Goal: Task Accomplishment & Management: Use online tool/utility

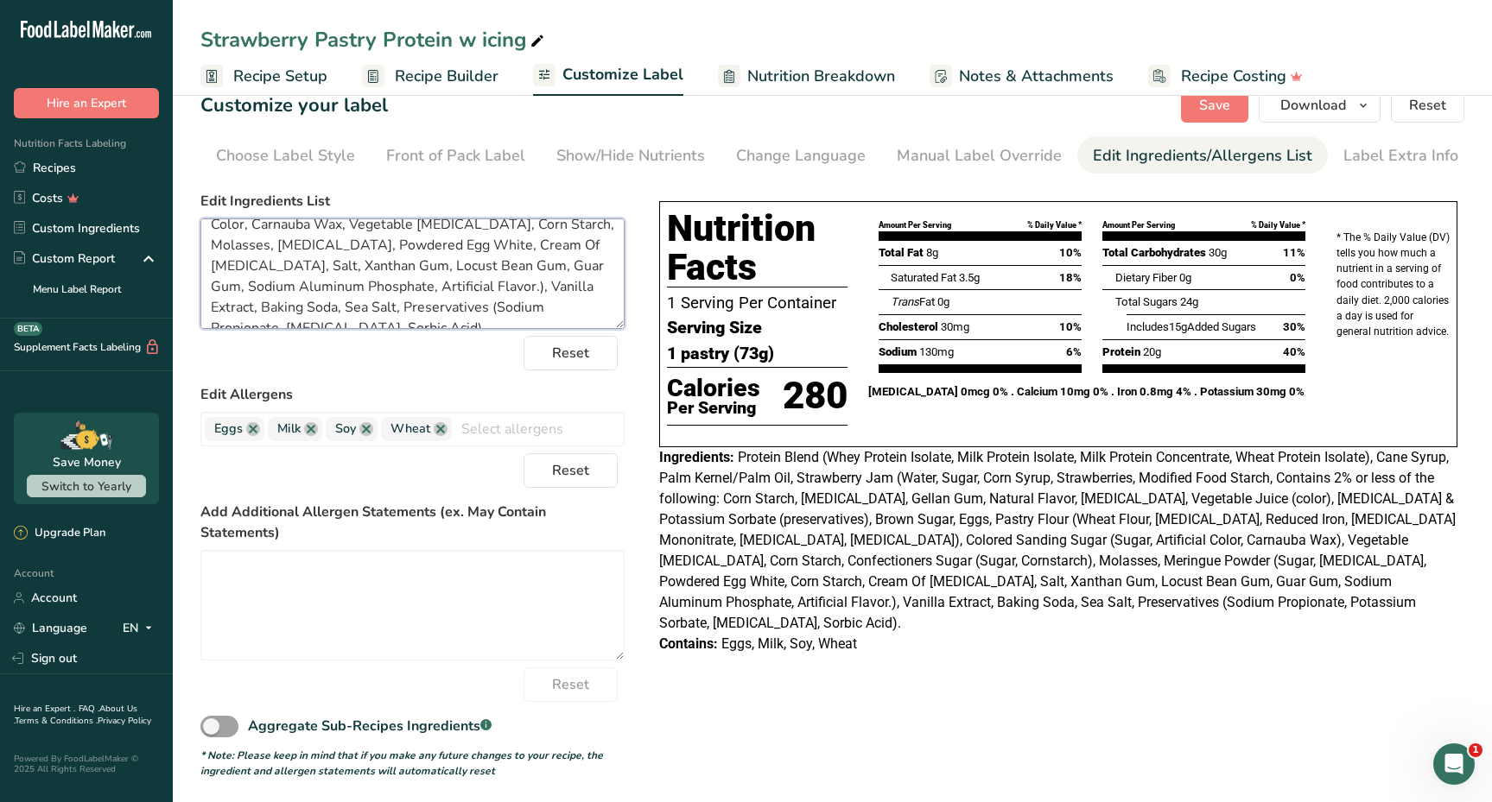
scroll to position [200, 0]
click at [1212, 110] on span "Save" at bounding box center [1214, 105] width 31 height 21
click at [1209, 110] on span "Save" at bounding box center [1214, 105] width 31 height 21
click at [1209, 112] on span "Save" at bounding box center [1214, 105] width 31 height 21
click at [130, 165] on link "Recipes" at bounding box center [86, 168] width 173 height 30
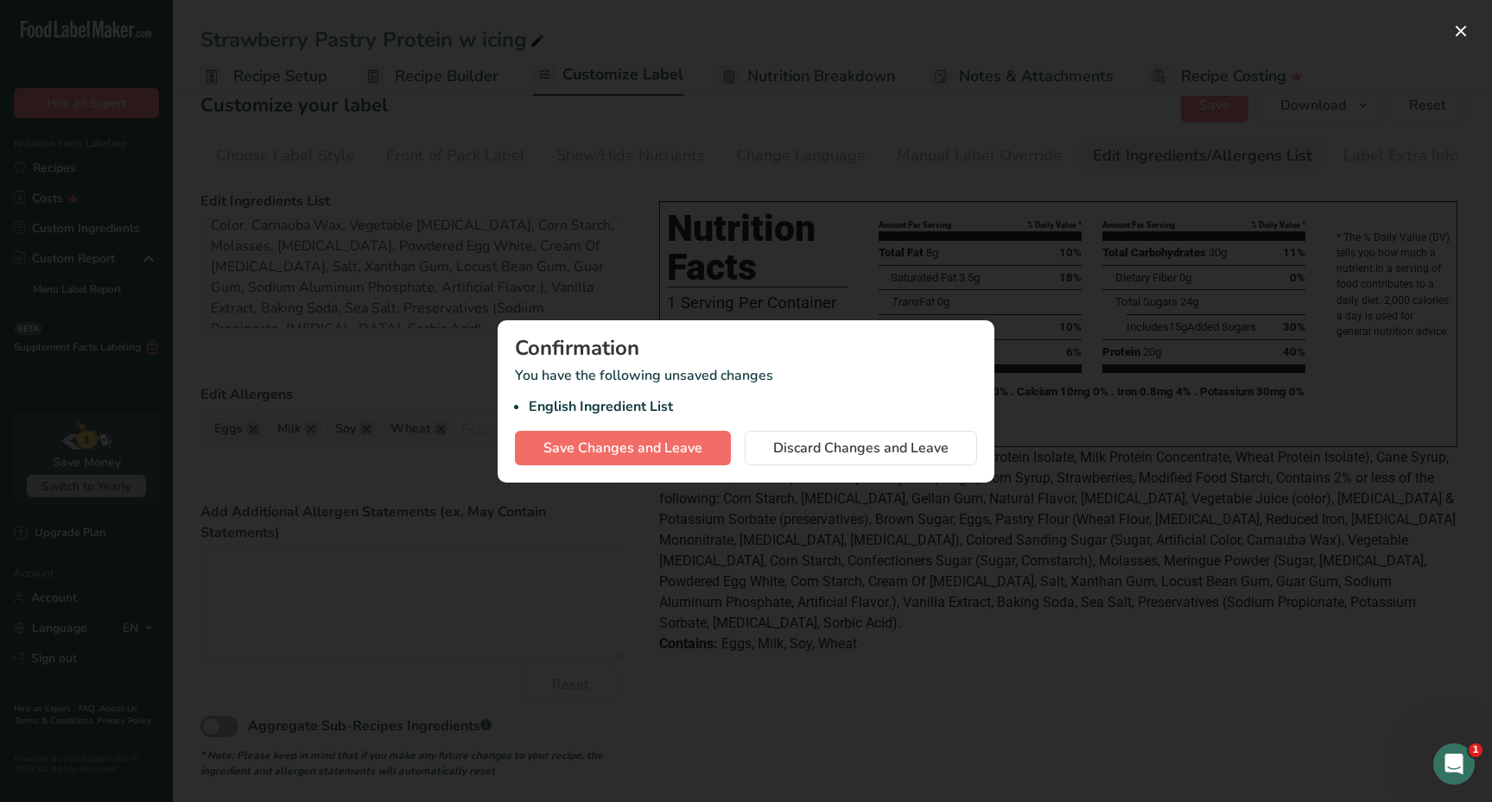
click at [611, 440] on span "Save Changes and Leave" at bounding box center [622, 448] width 159 height 21
click at [603, 459] on button "Save Changes and Leave" at bounding box center [623, 448] width 216 height 35
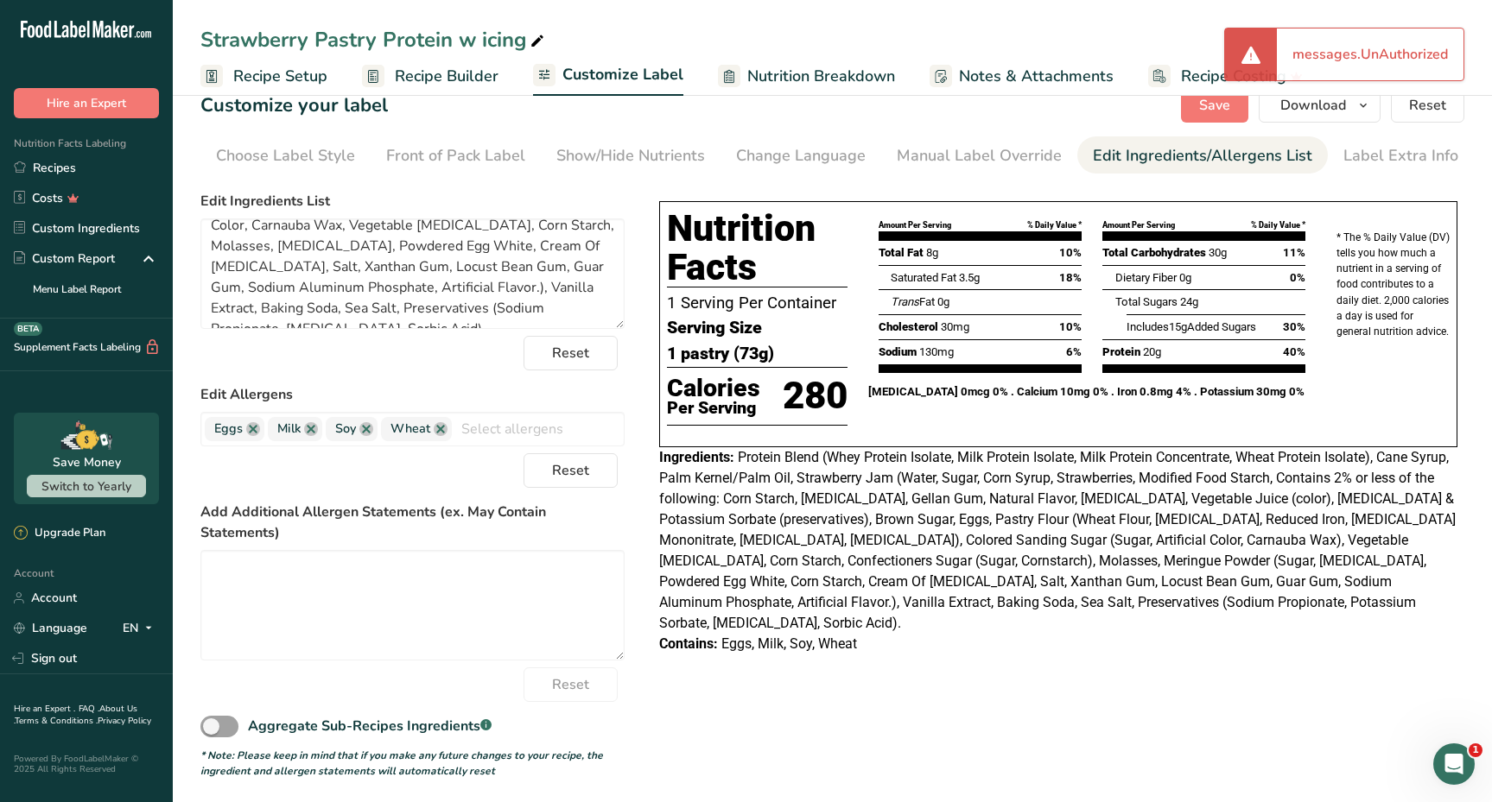
click at [811, 50] on div "Strawberry Pastry Protein w icing" at bounding box center [832, 39] width 1319 height 31
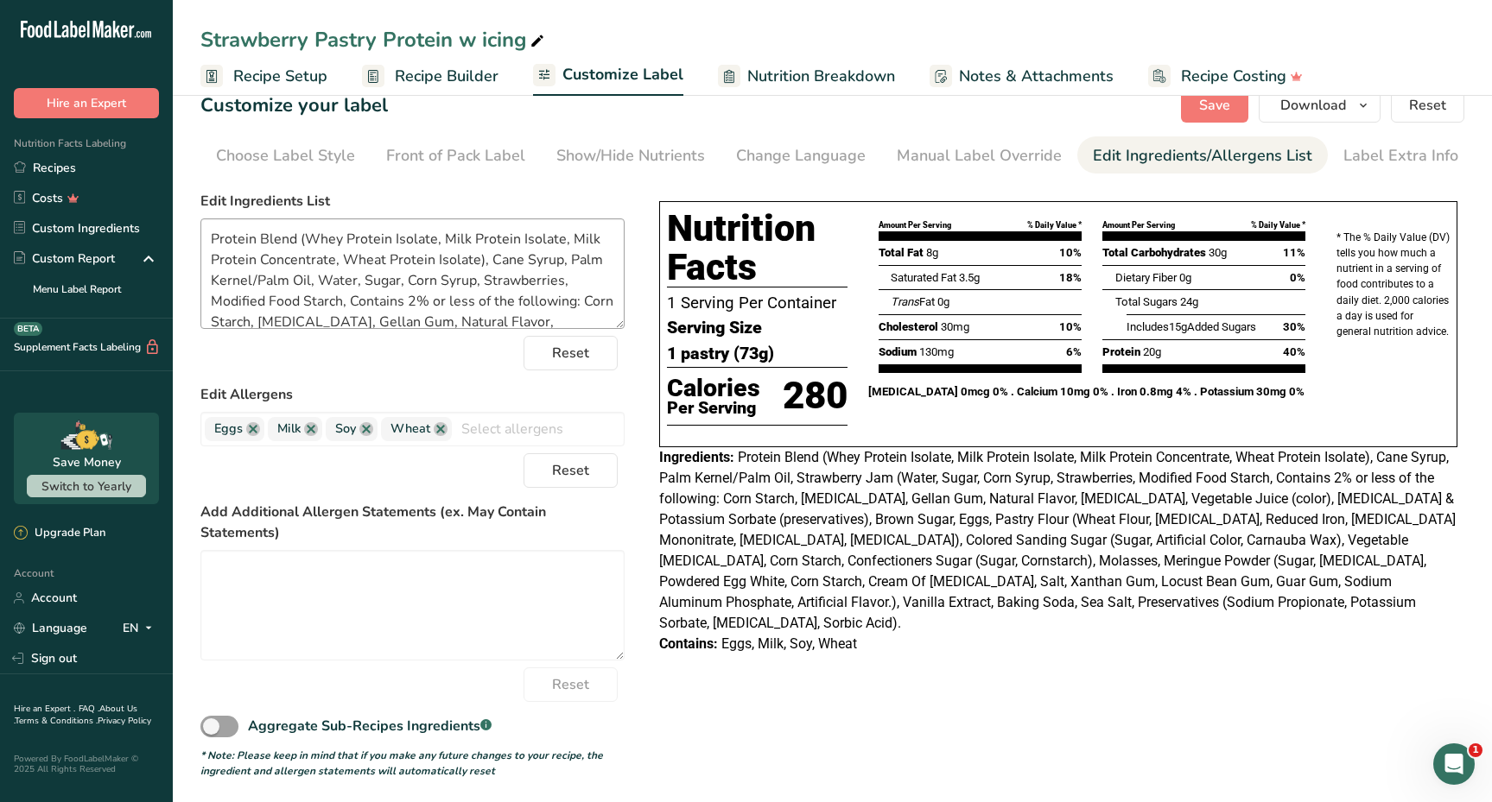
scroll to position [0, 0]
drag, startPoint x: 207, startPoint y: 238, endPoint x: 479, endPoint y: 261, distance: 273.0
click at [479, 261] on textarea "Protein Blend (Whey Protein Isolate, Milk Protein Isolate, Milk Protein Concent…" at bounding box center [412, 274] width 424 height 111
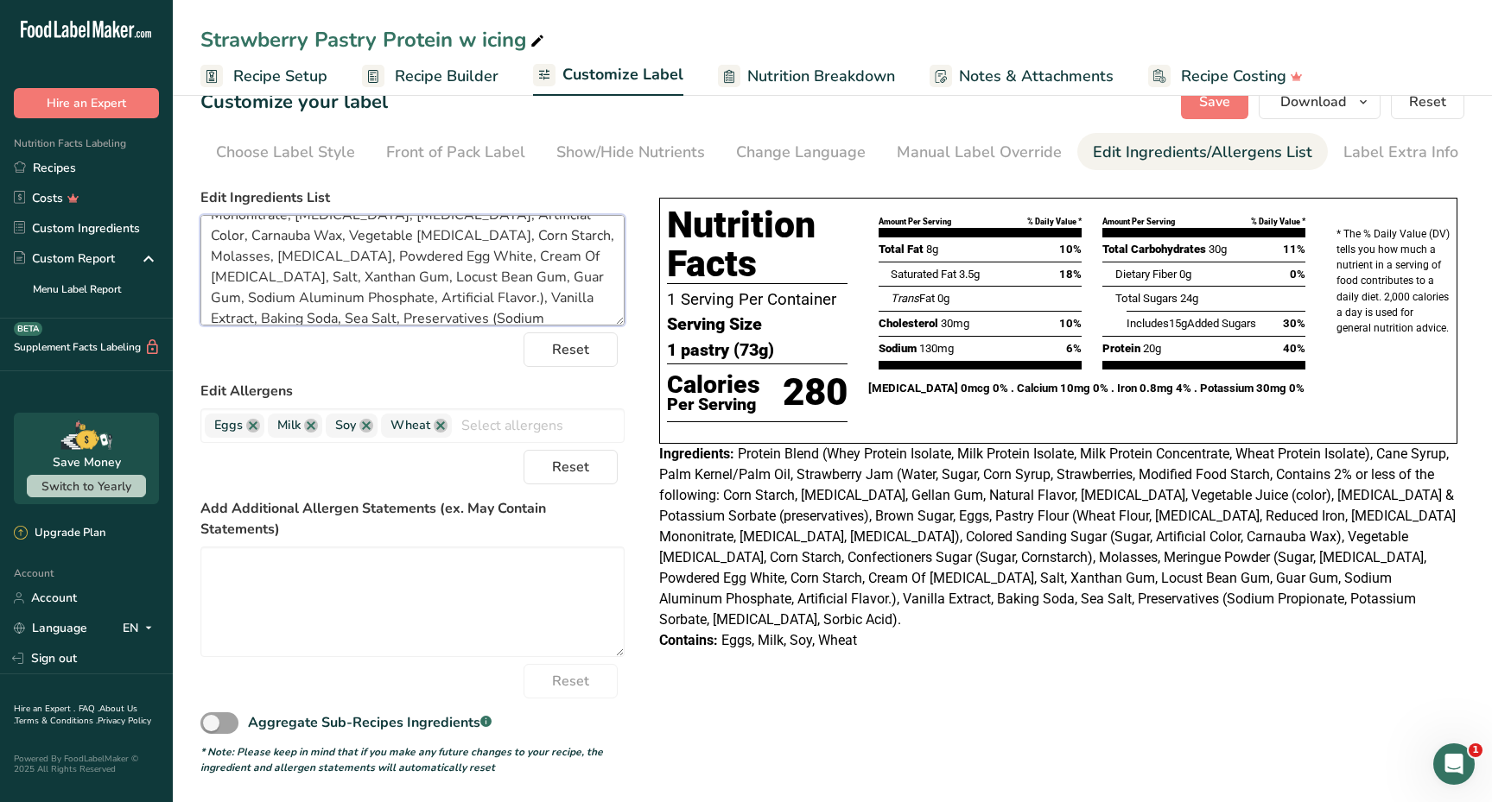
scroll to position [174, 0]
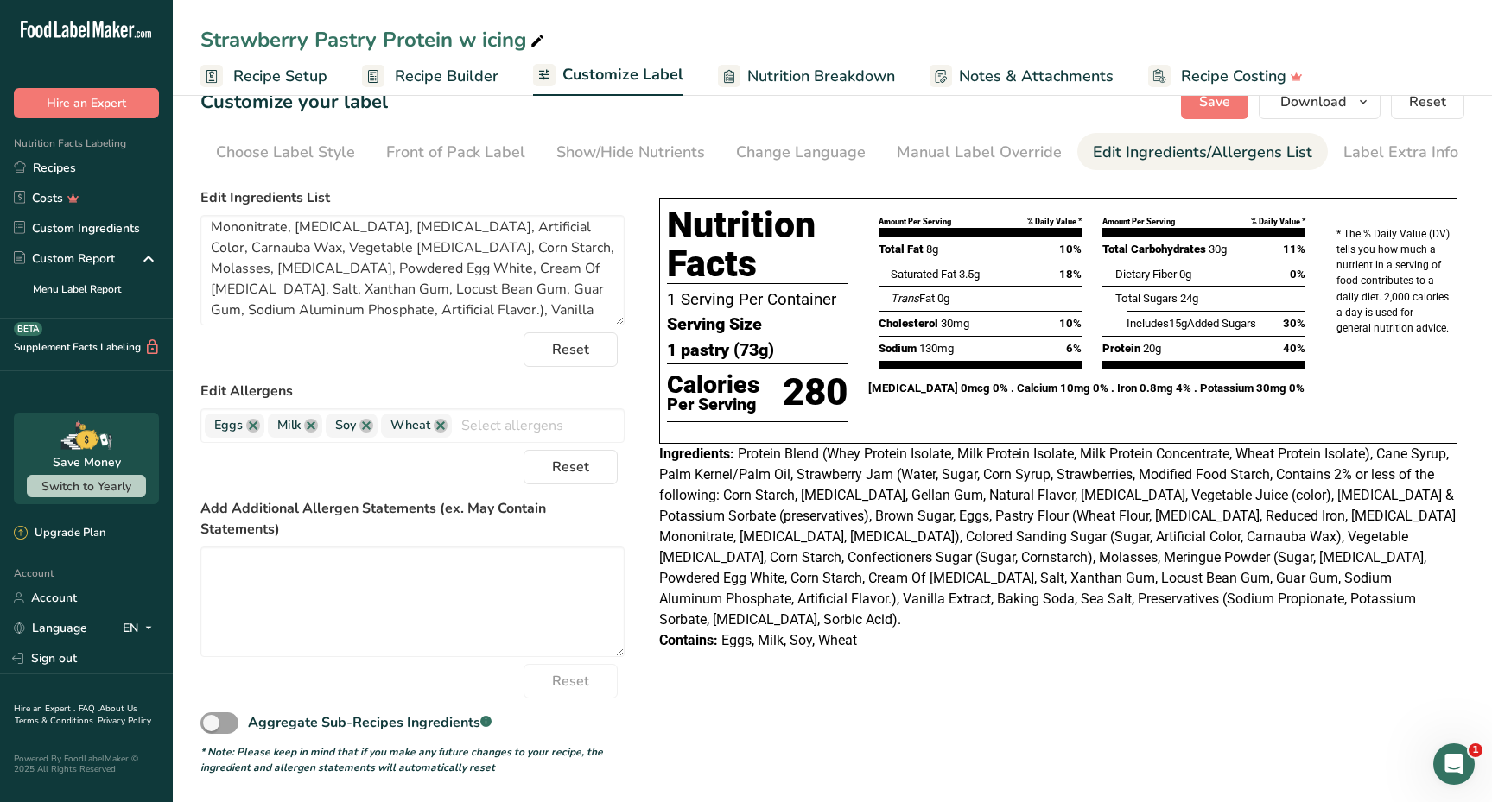
click at [639, 0] on div "Strawberry Pastry Protein w icing Recipe Setup Recipe Builder Customize Label N…" at bounding box center [832, 48] width 1319 height 96
click at [88, 168] on link "Recipes" at bounding box center [86, 168] width 173 height 30
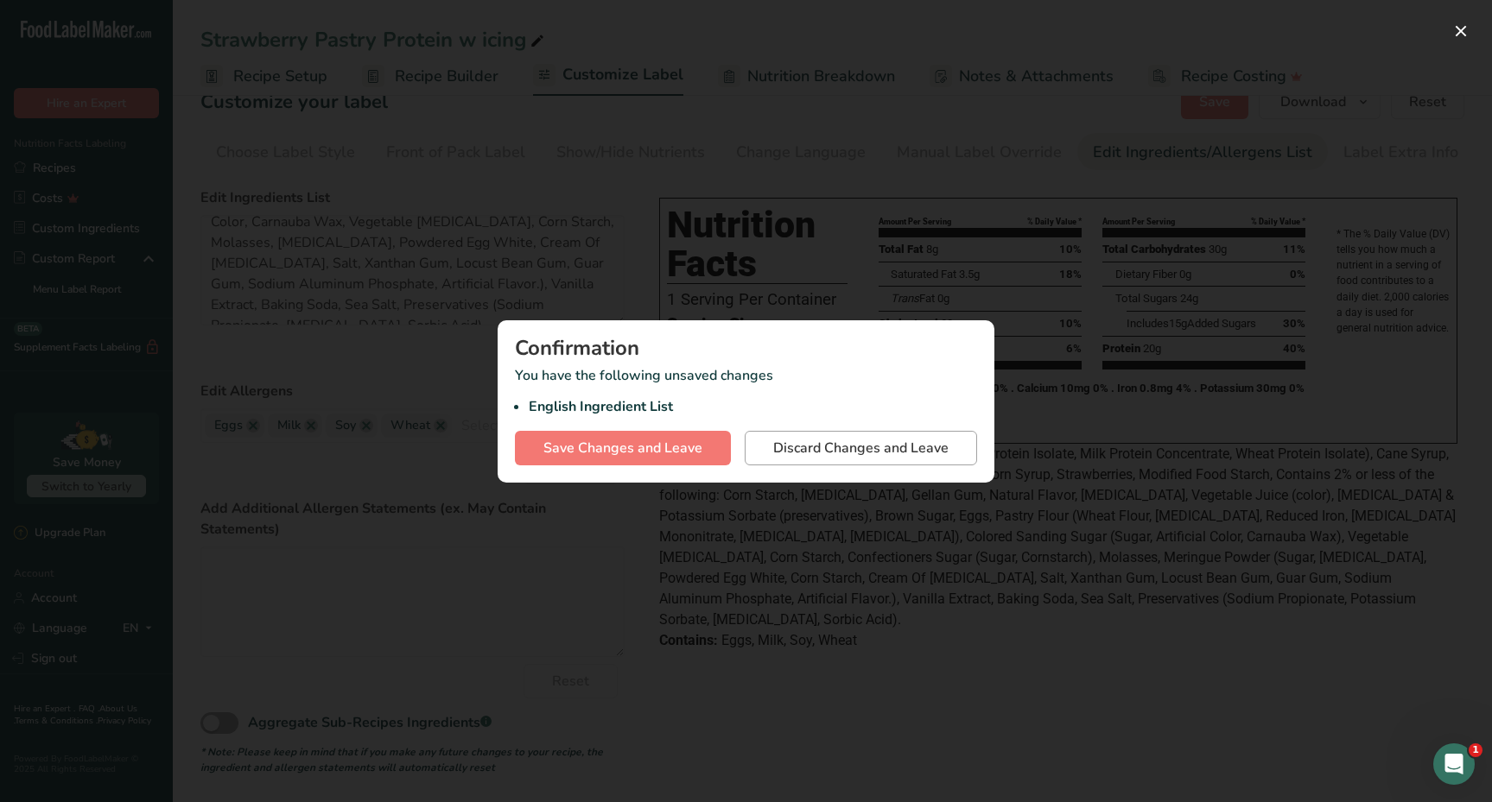
click at [810, 446] on span "Discard Changes and Leave" at bounding box center [860, 448] width 175 height 21
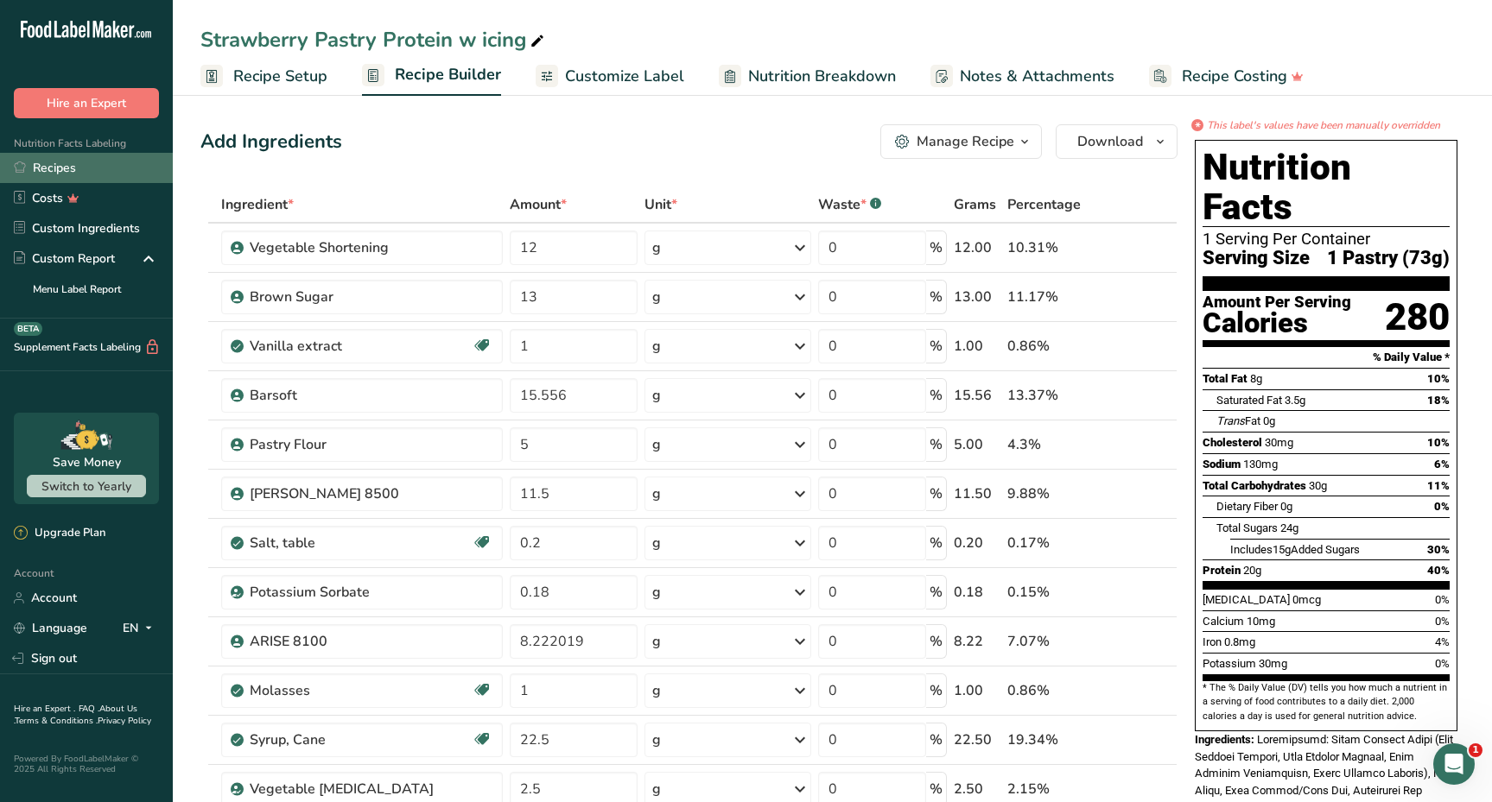
click at [101, 166] on link "Recipes" at bounding box center [86, 168] width 173 height 30
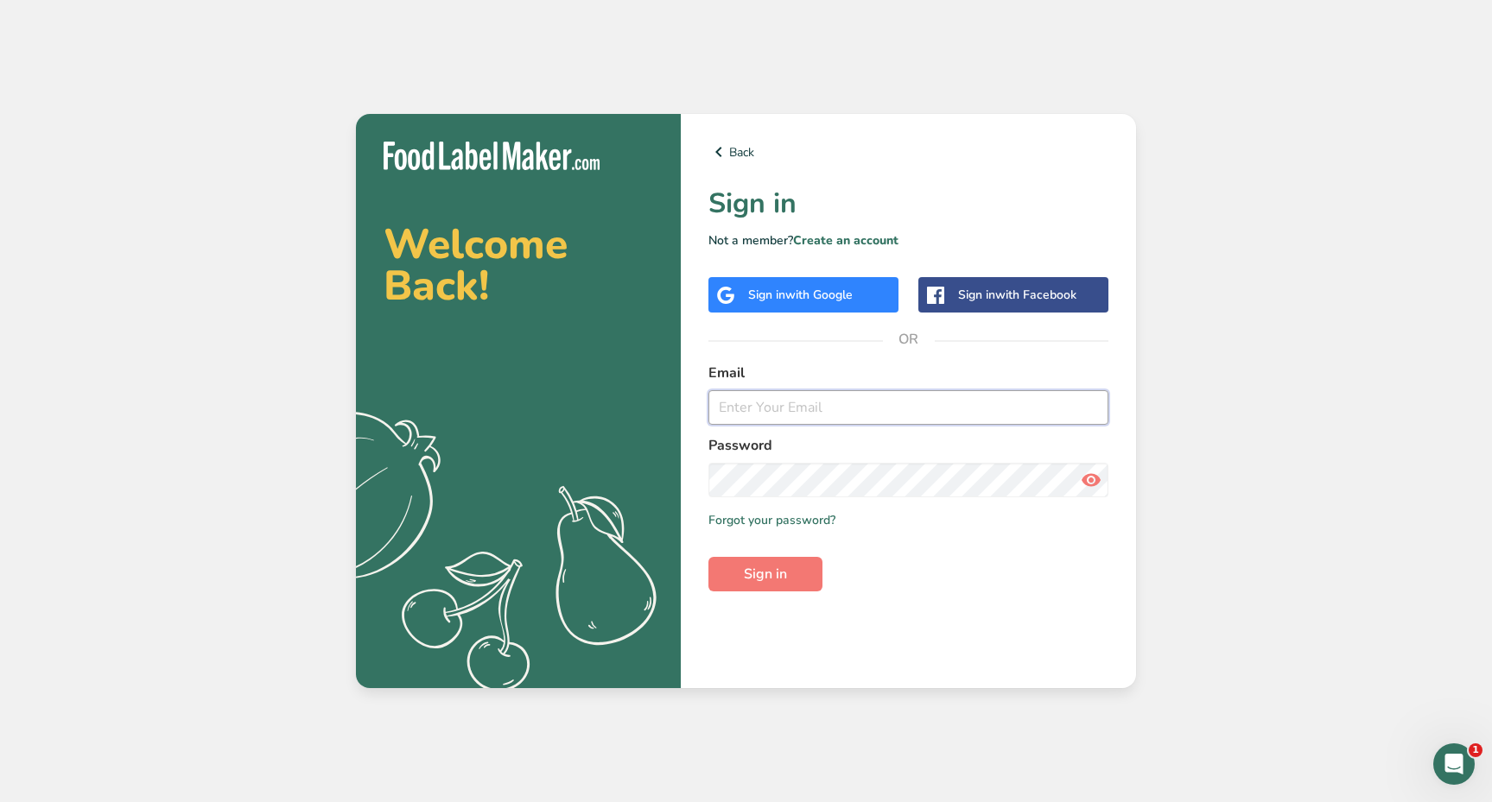
type input "Kingpin@mycookiedealer.com"
click at [765, 574] on button "Sign in" at bounding box center [765, 574] width 114 height 35
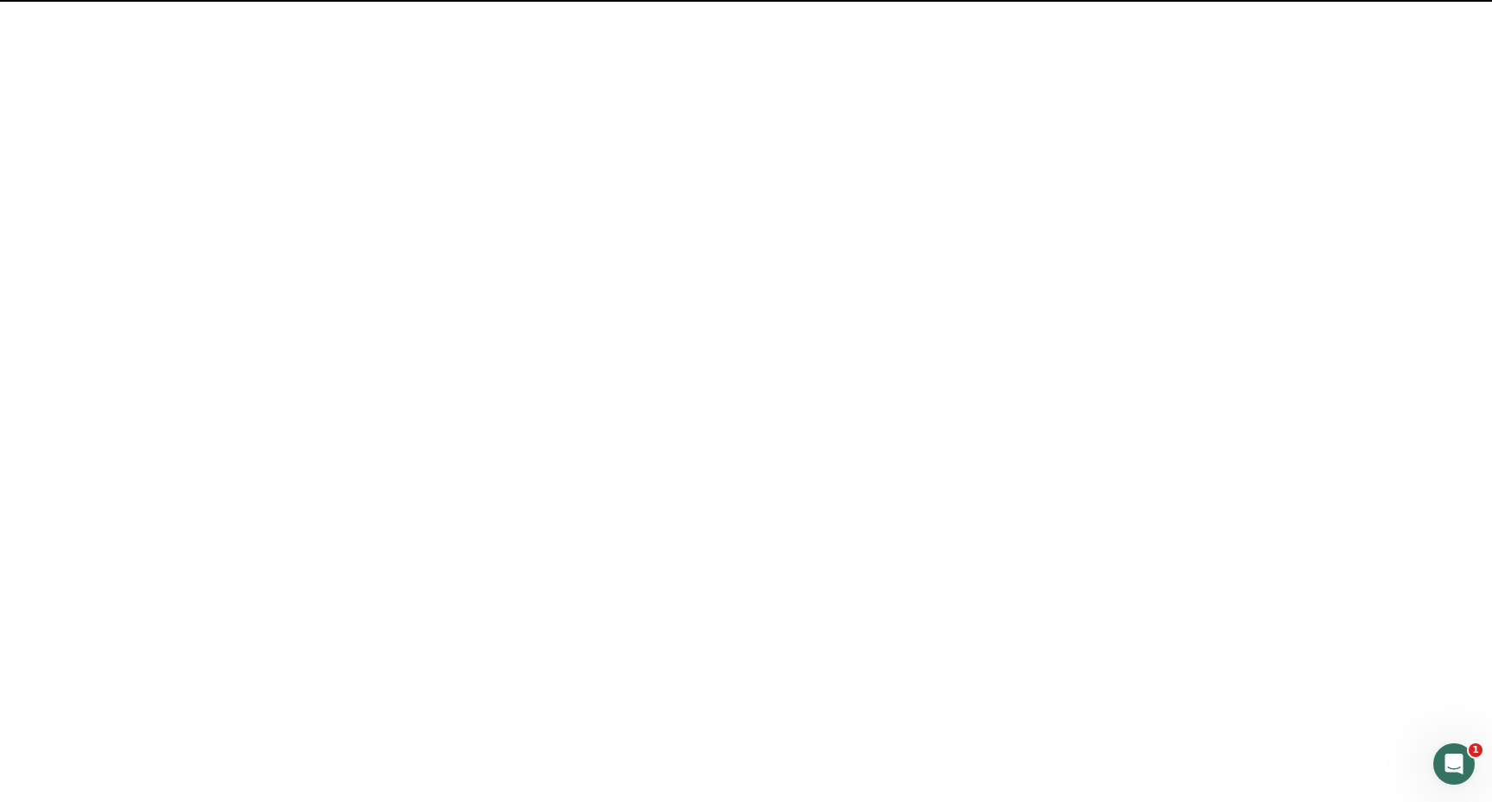
click at [778, 581] on span "Sign in" at bounding box center [765, 574] width 43 height 21
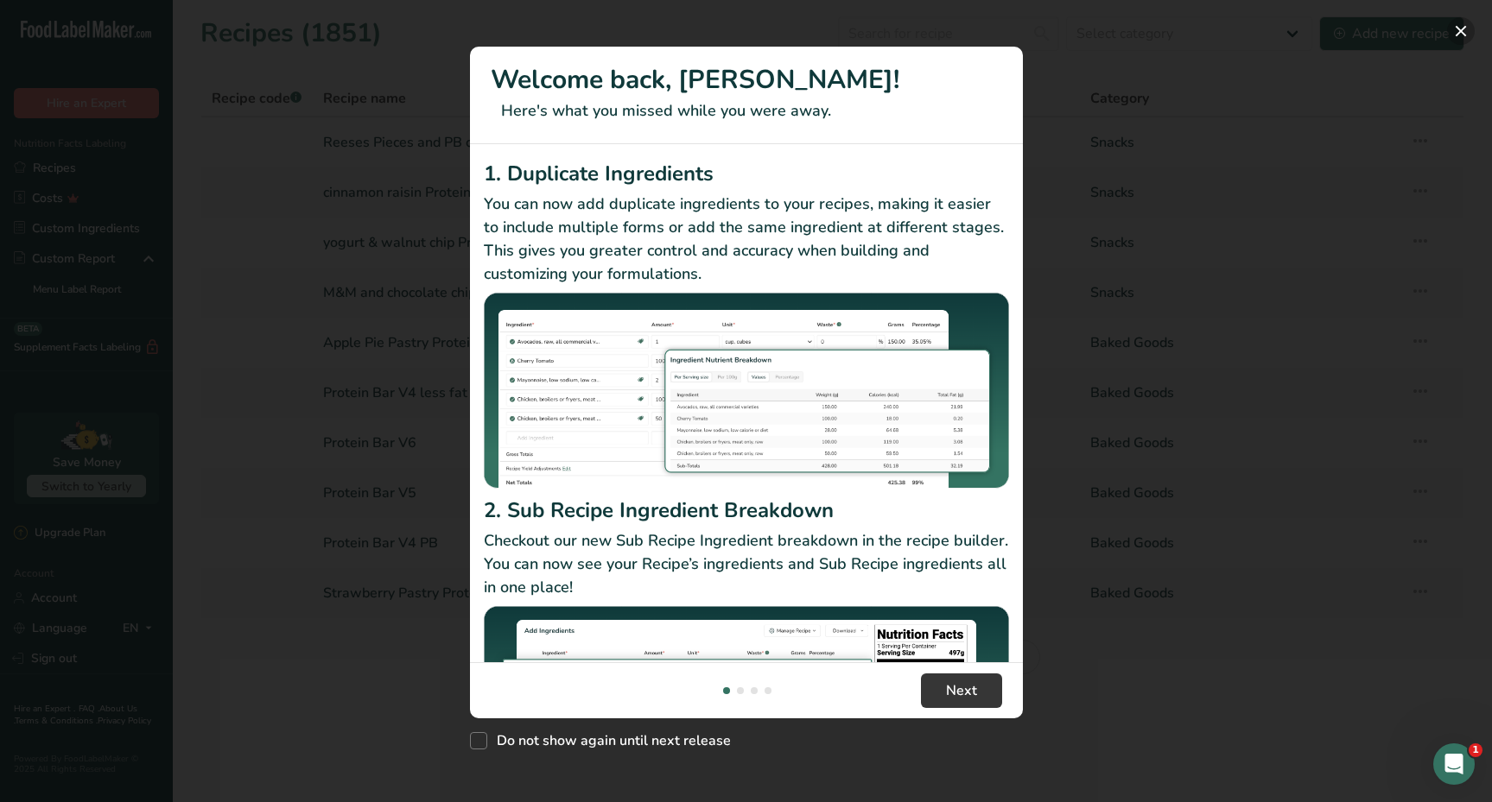
click at [1466, 26] on button "New Features" at bounding box center [1461, 31] width 28 height 28
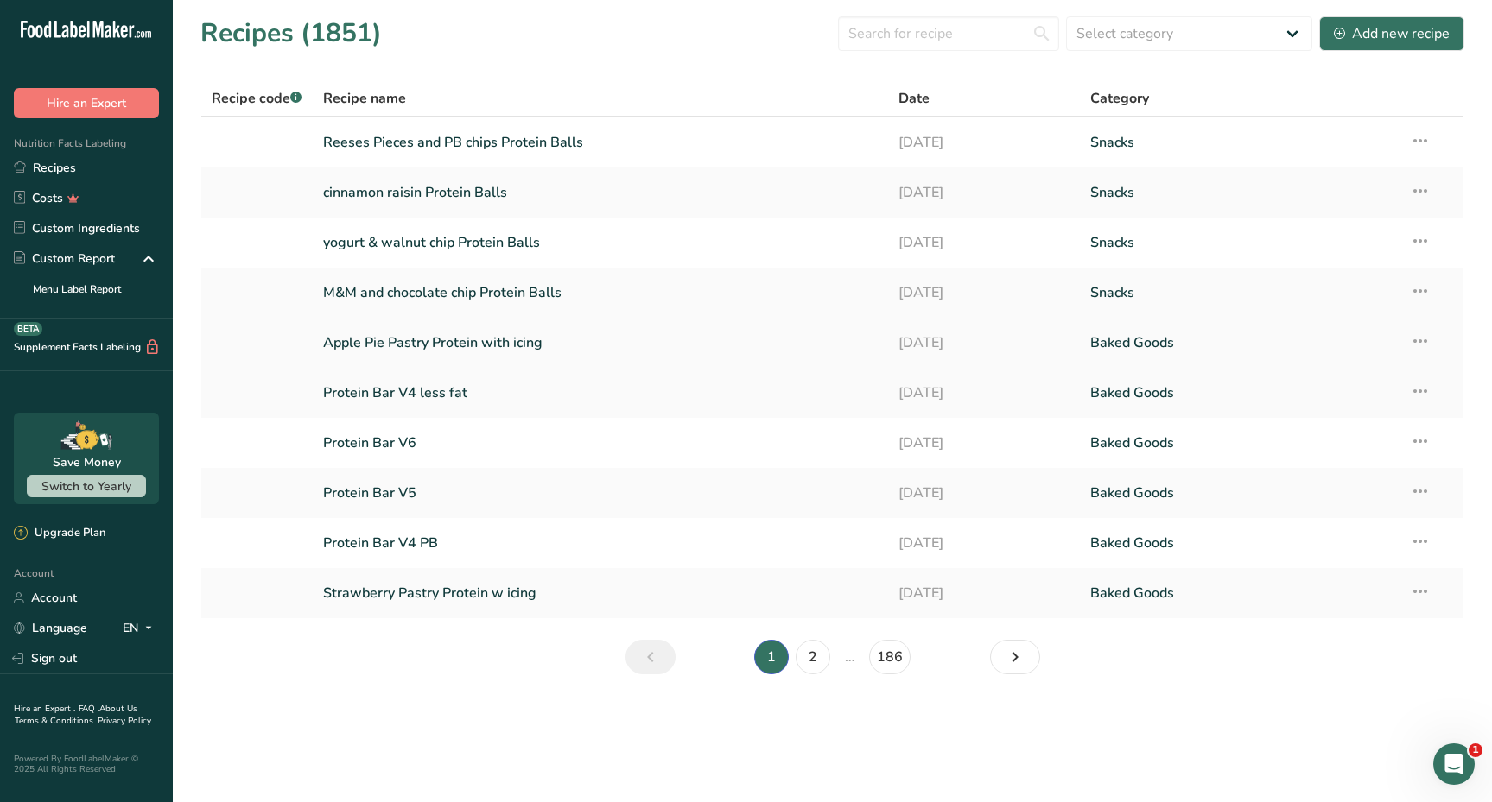
click at [426, 345] on link "Apple Pie Pastry Protein with icing" at bounding box center [600, 343] width 554 height 36
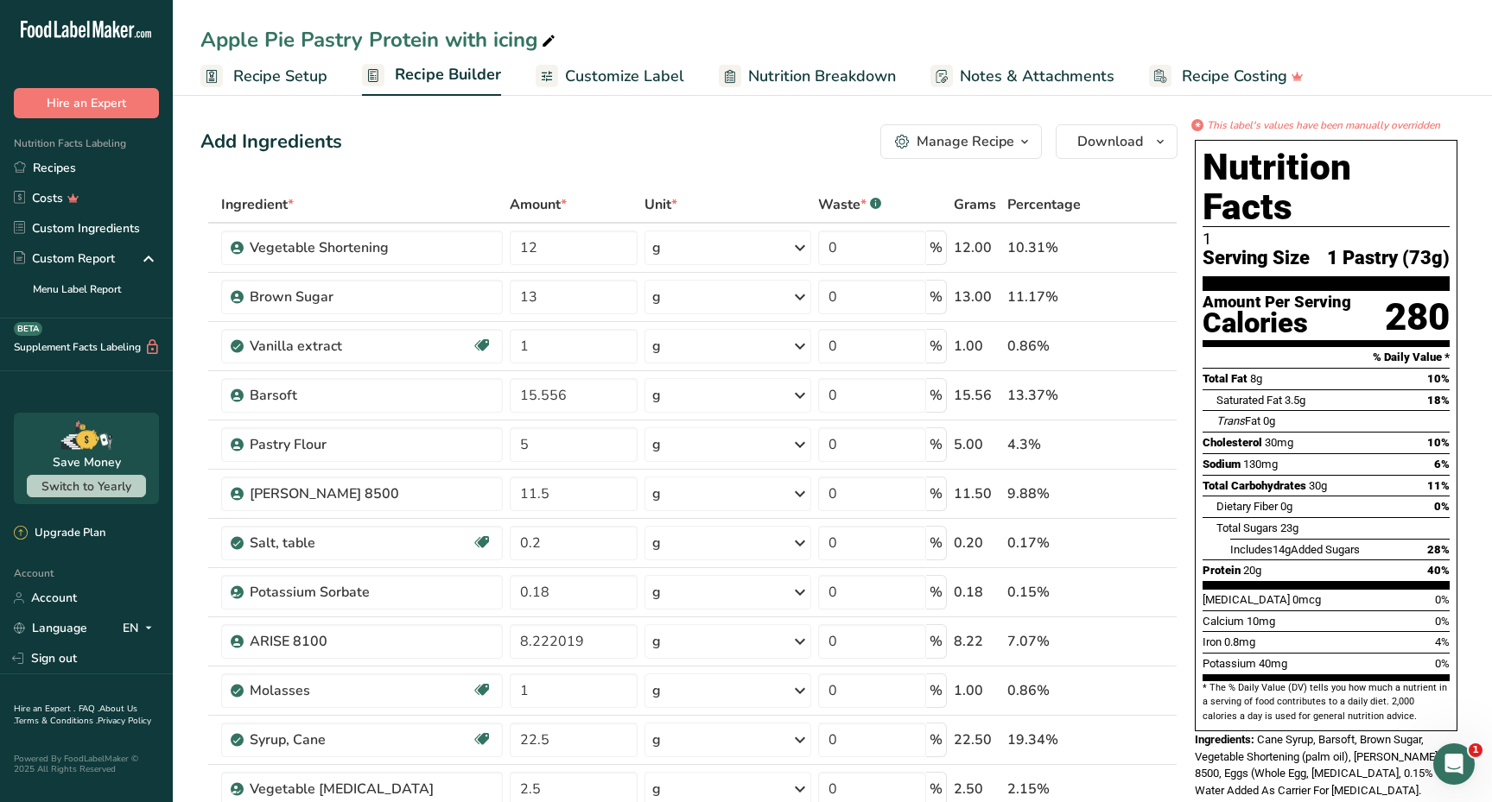
click at [800, 81] on span "Nutrition Breakdown" at bounding box center [822, 76] width 148 height 23
select select "Calories"
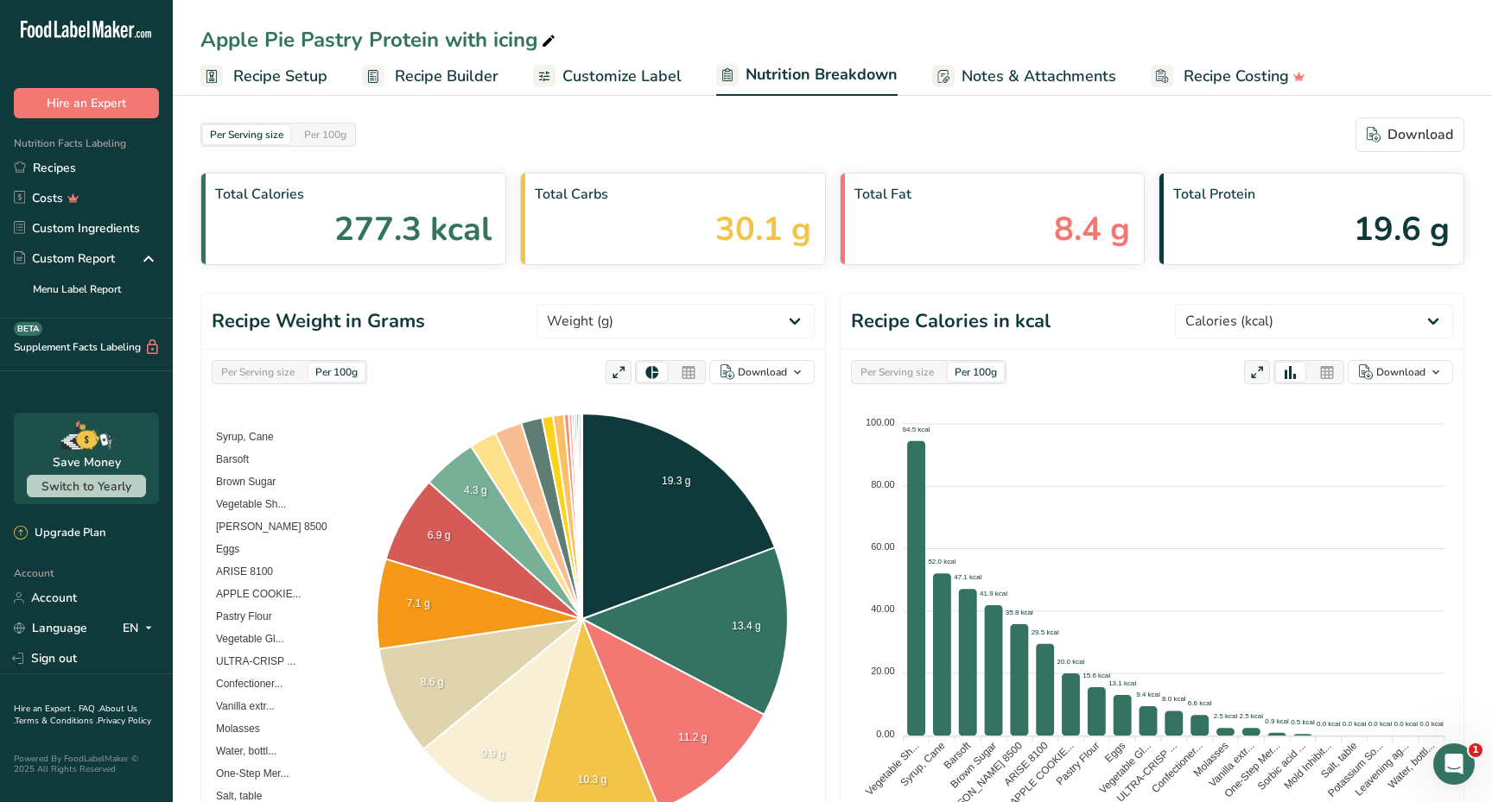
click at [597, 84] on span "Customize Label" at bounding box center [621, 76] width 119 height 23
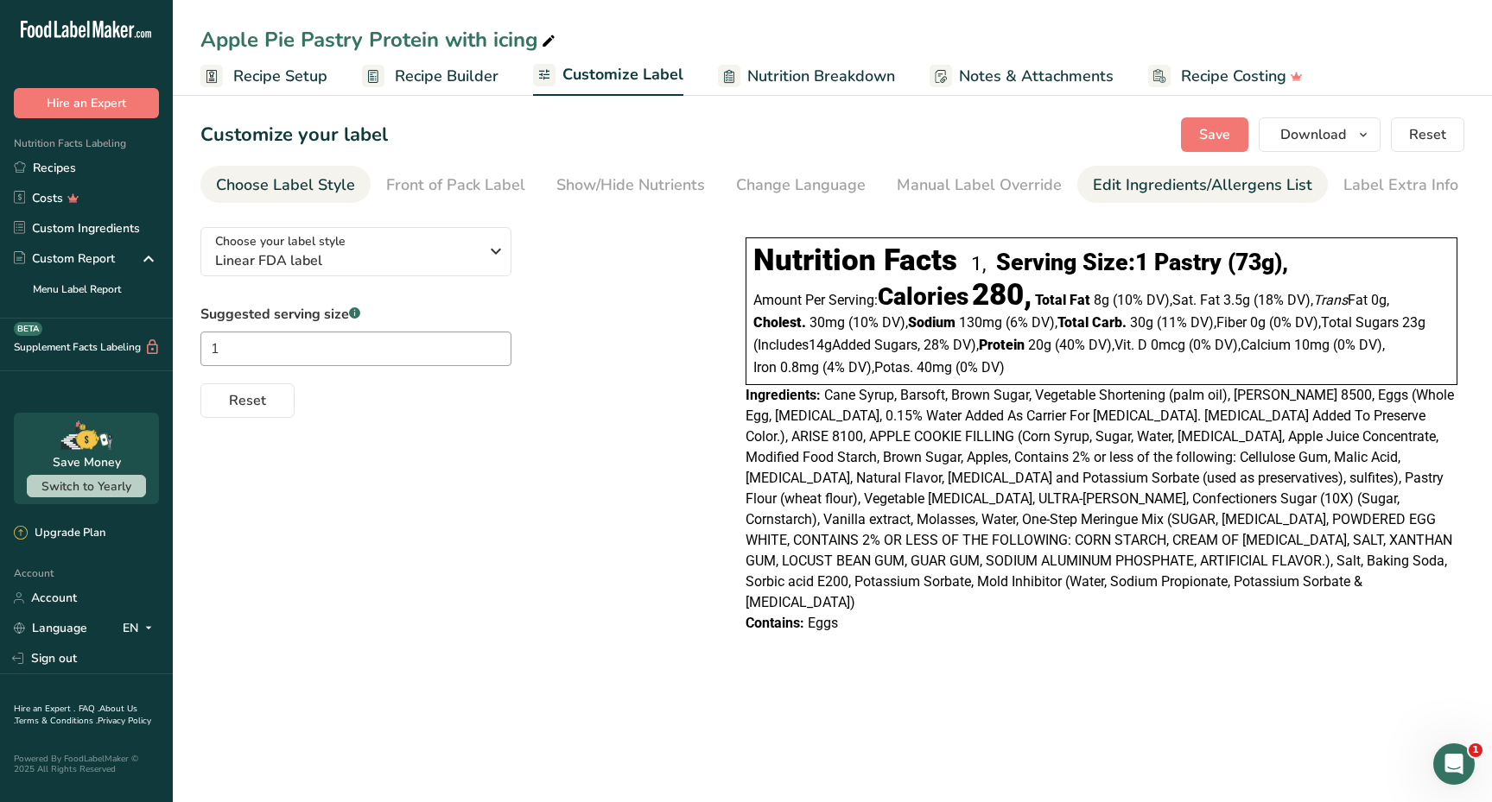
click at [1128, 178] on div "Edit Ingredients/Allergens List" at bounding box center [1202, 185] width 219 height 23
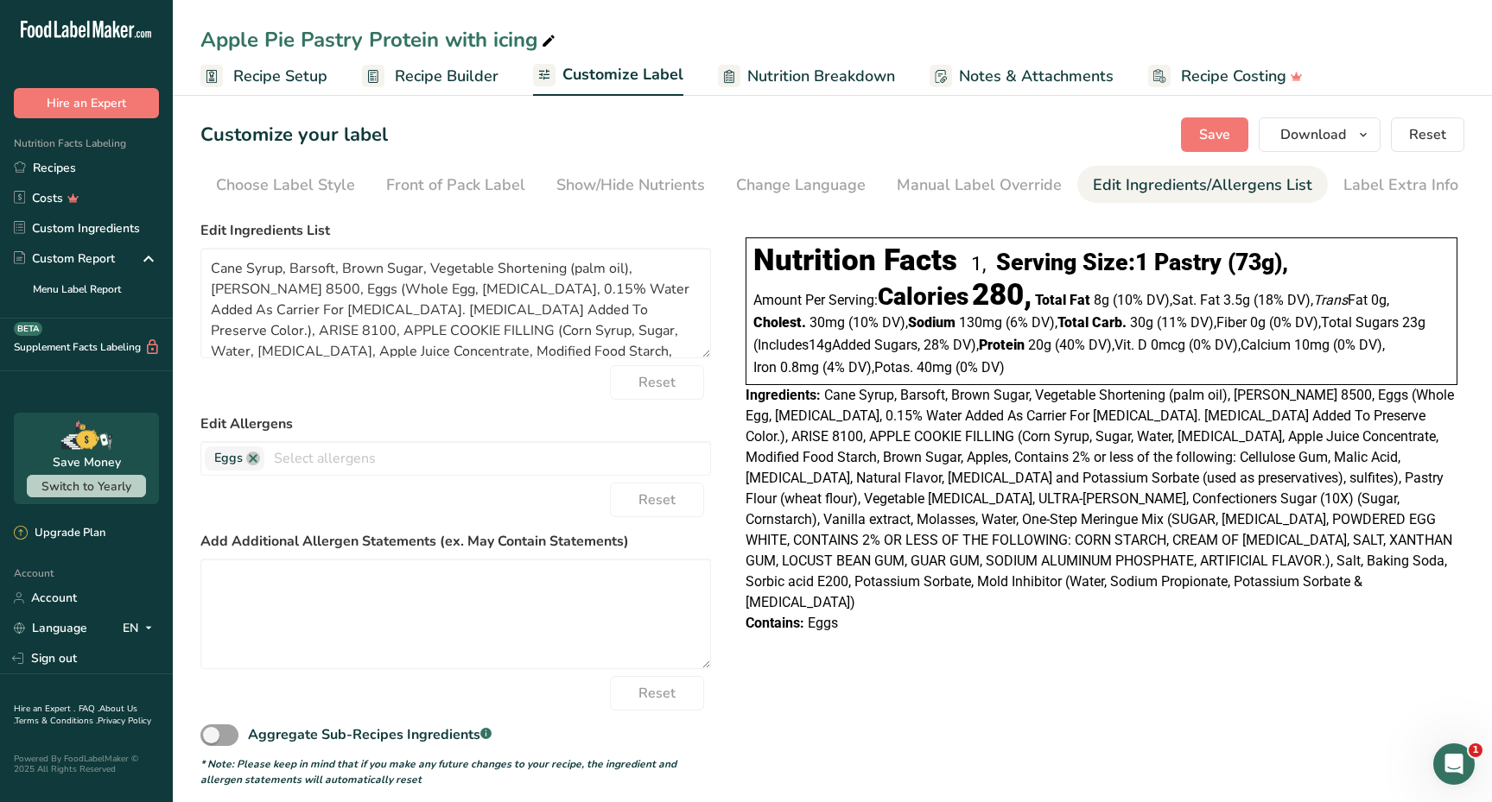
click at [324, 77] on span "Recipe Setup" at bounding box center [280, 76] width 94 height 23
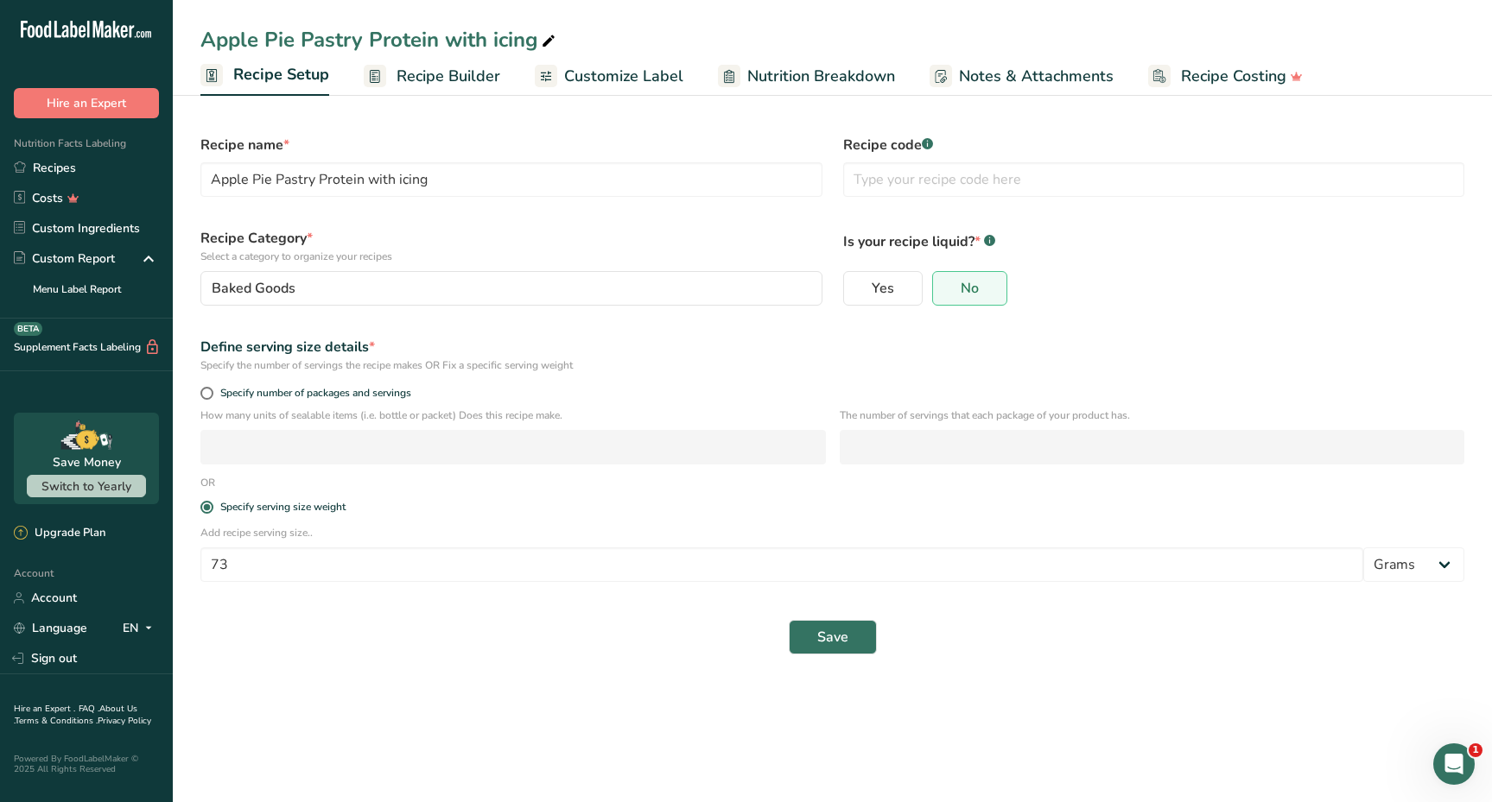
click at [401, 71] on span "Recipe Builder" at bounding box center [448, 76] width 104 height 23
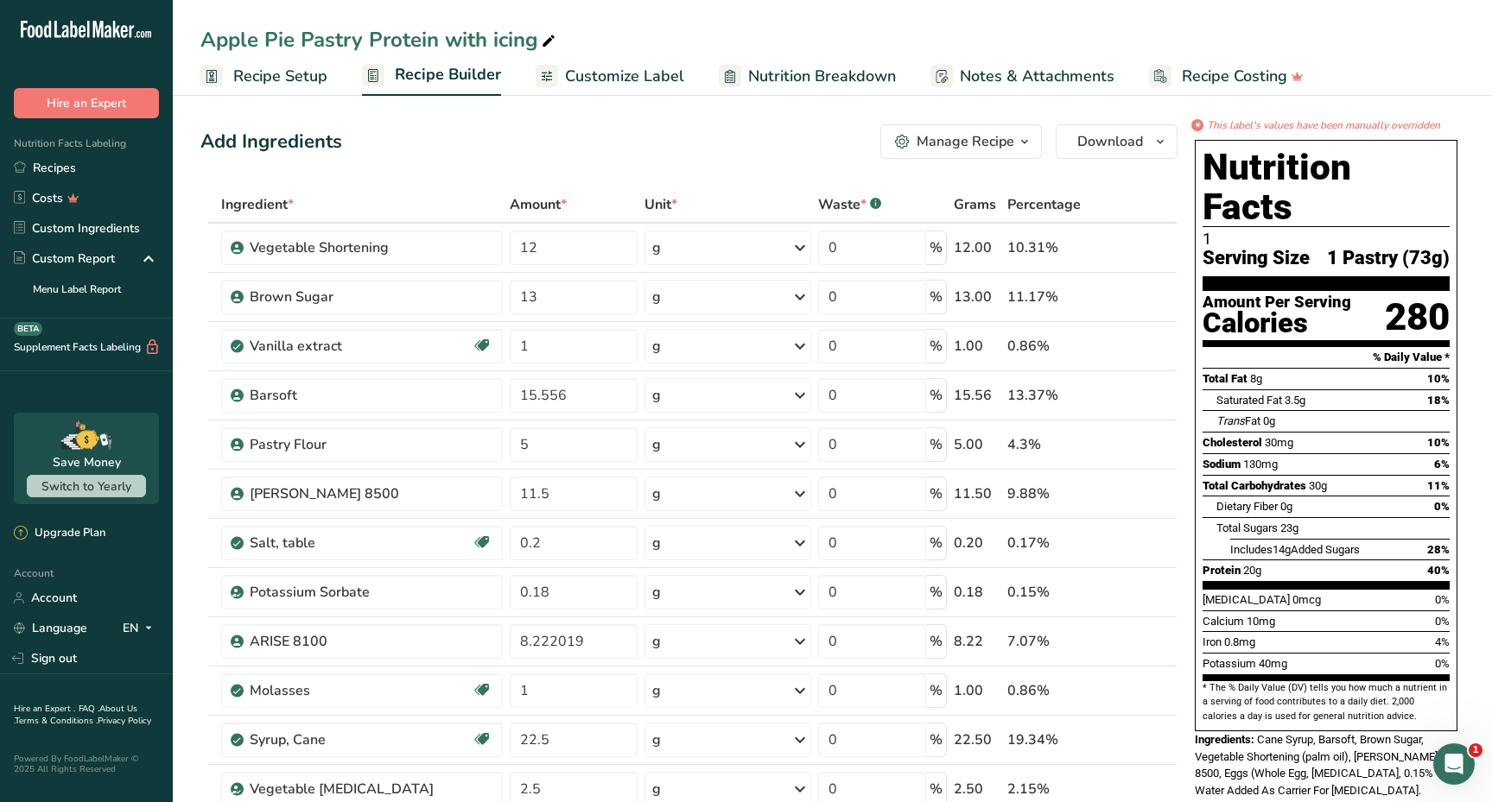
click at [1022, 139] on icon "button" at bounding box center [1024, 142] width 14 height 22
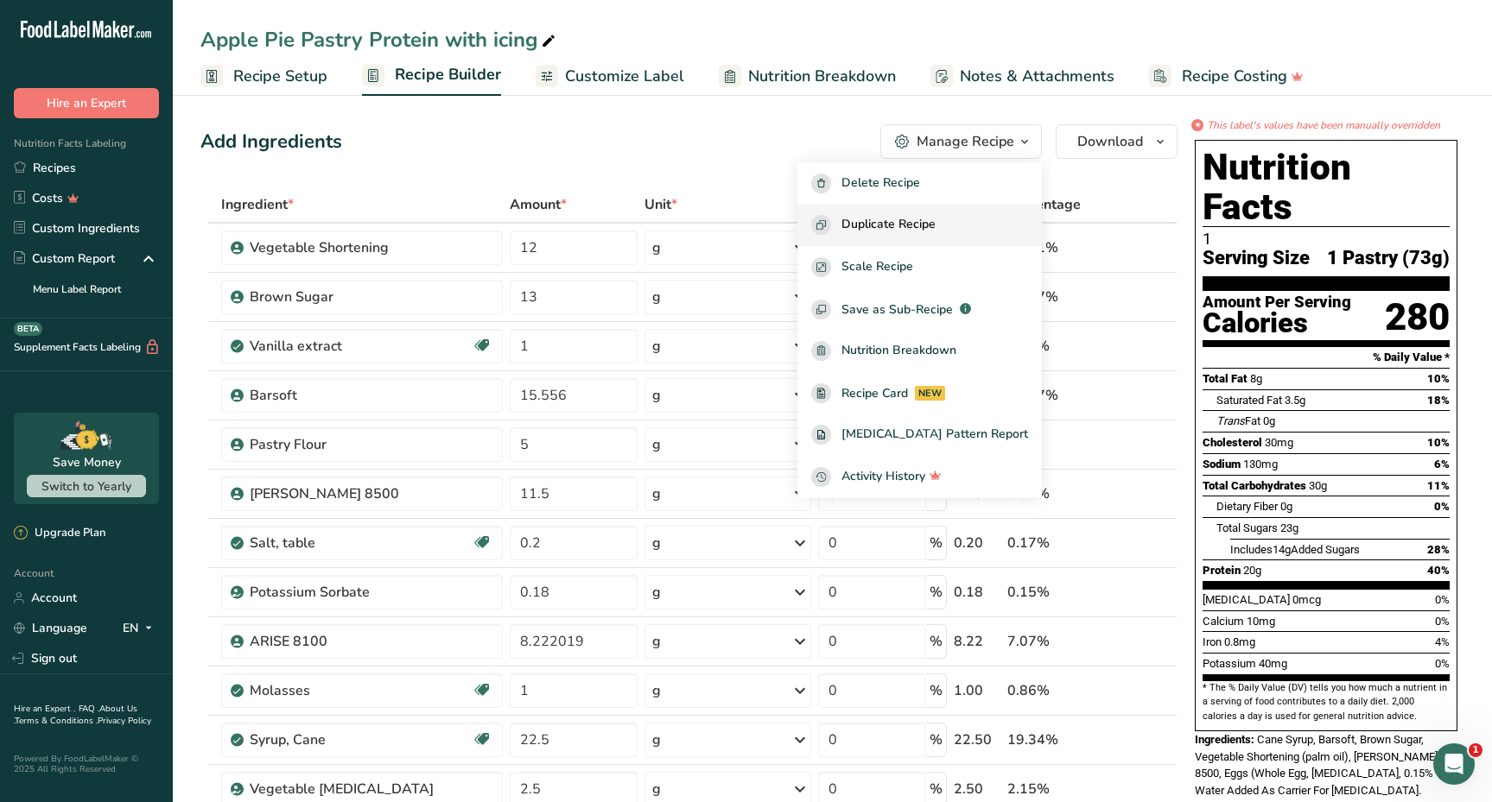
click at [991, 227] on div "Duplicate Recipe" at bounding box center [919, 225] width 217 height 20
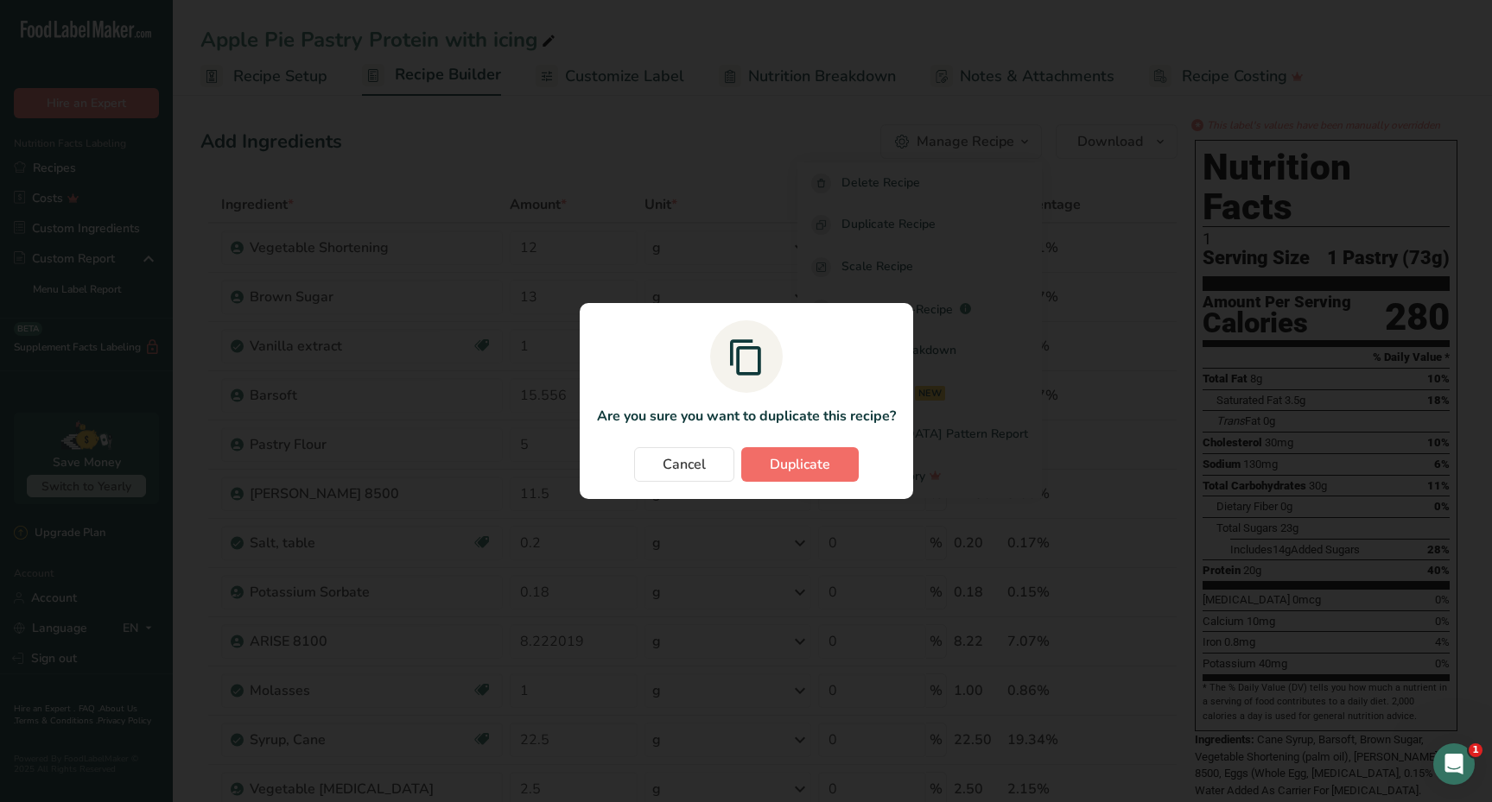
click at [823, 453] on button "Duplicate" at bounding box center [799, 464] width 117 height 35
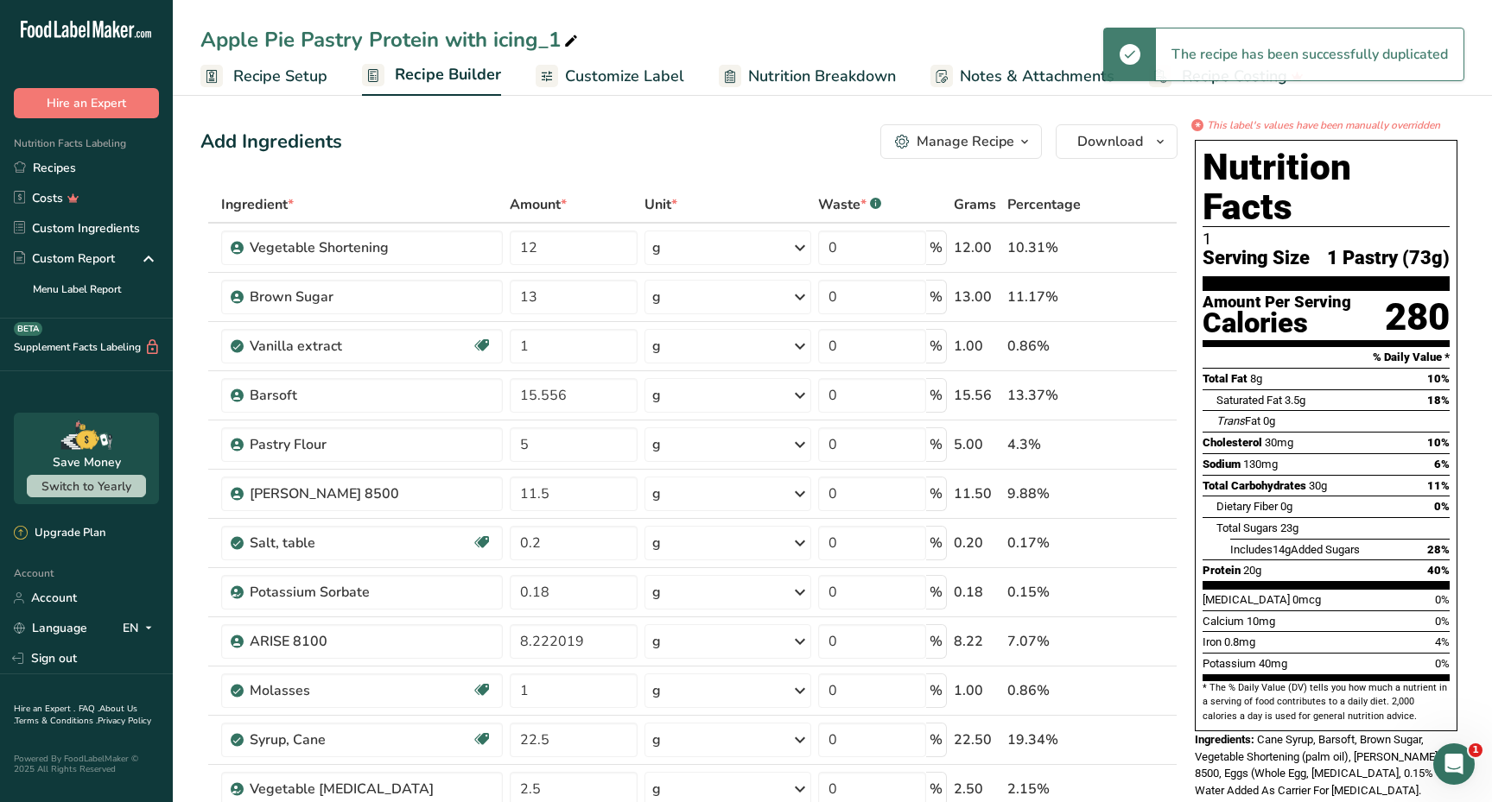
click at [202, 41] on div "Apple Pie Pastry Protein with icing_1" at bounding box center [390, 39] width 381 height 31
click at [204, 38] on input "Apple Pie Pastry Protein with icing_1" at bounding box center [832, 39] width 1264 height 31
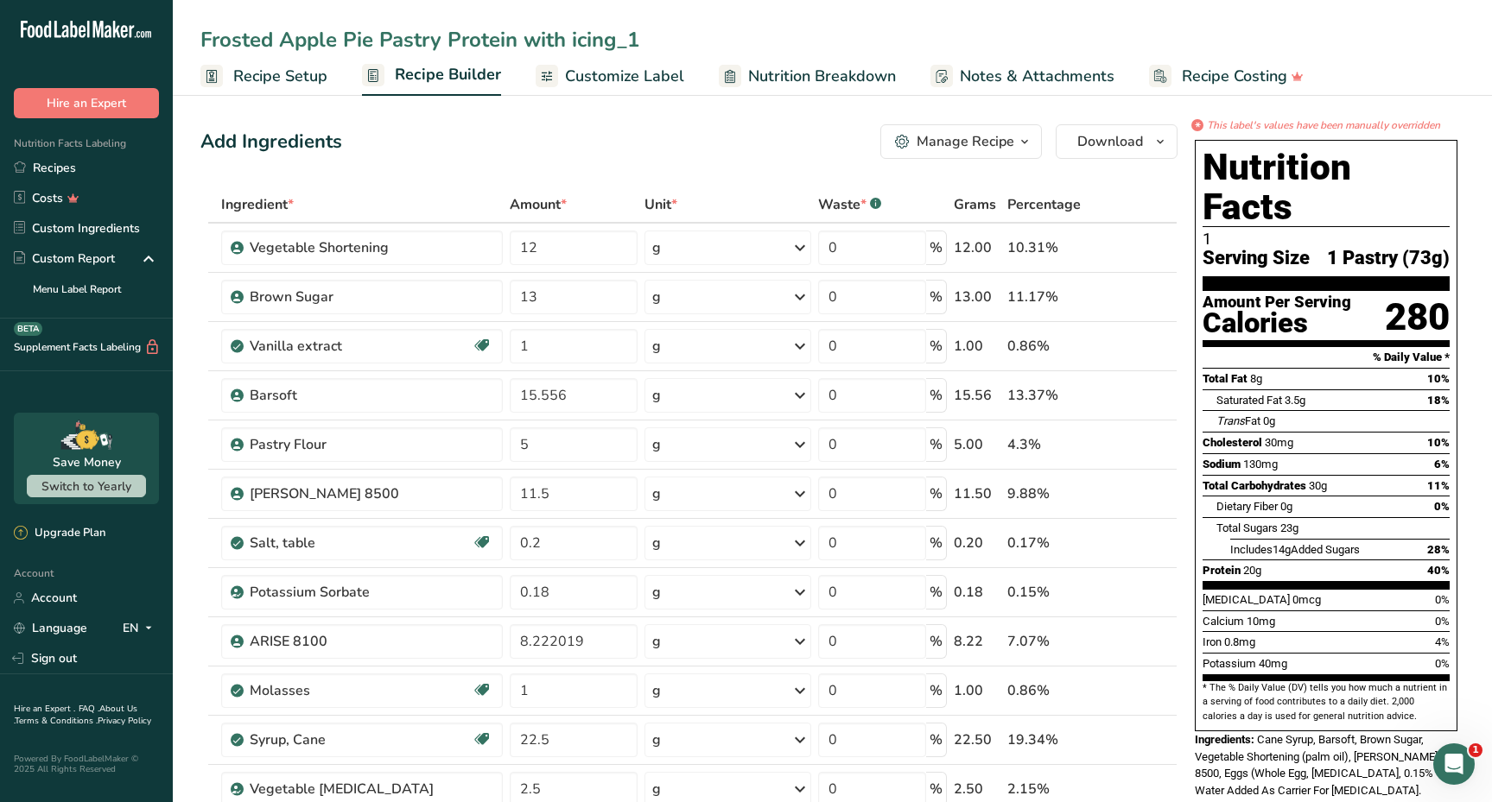
drag, startPoint x: 516, startPoint y: 34, endPoint x: 660, endPoint y: 34, distance: 143.4
click at [660, 34] on input "Frosted Apple Pie Pastry Protein with icing_1" at bounding box center [832, 39] width 1264 height 31
type input "Frosted Apple Pie Pastry Protein Label 2"
click at [653, 78] on span "Customize Label" at bounding box center [624, 76] width 119 height 23
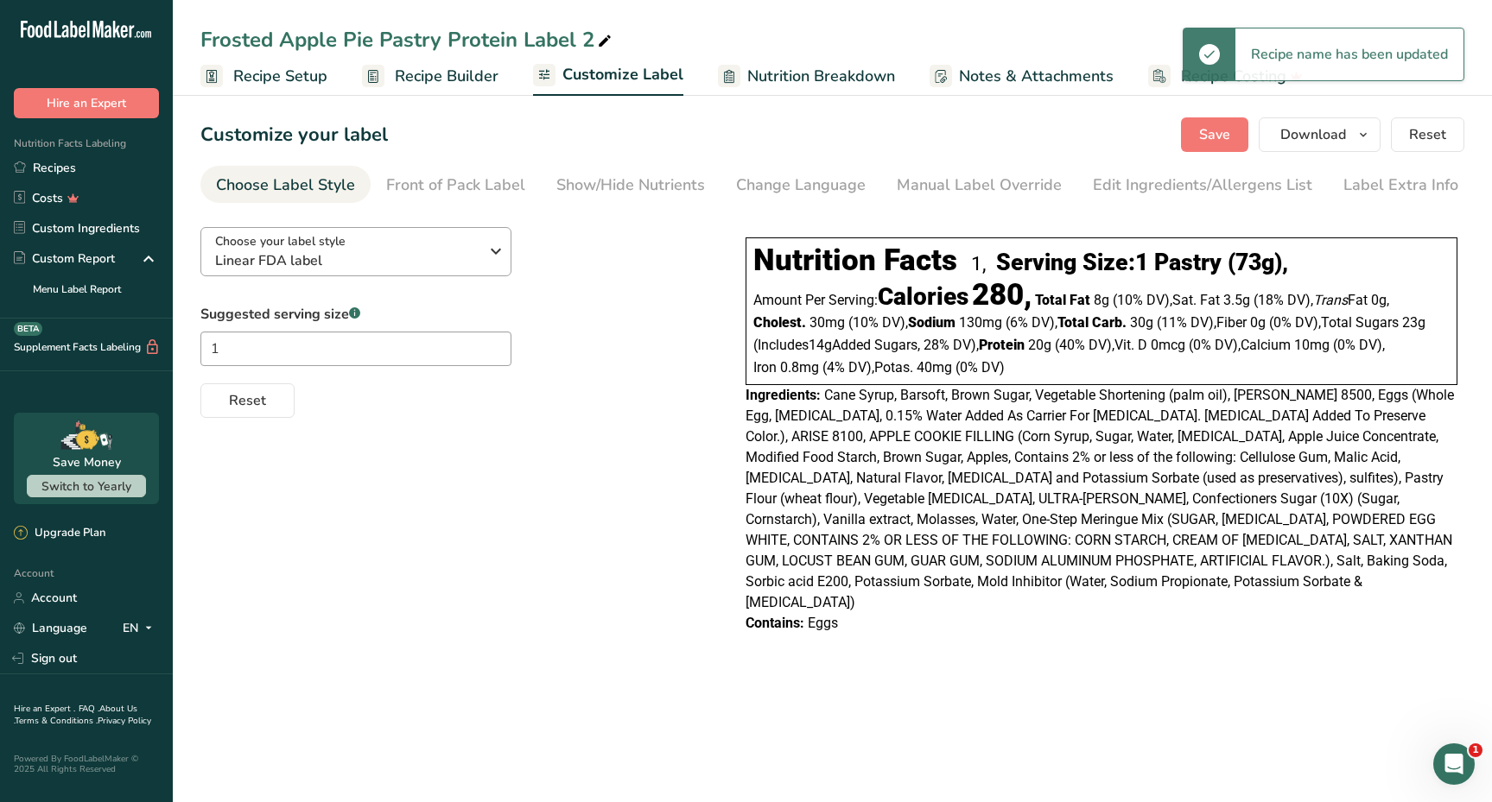
click at [404, 264] on span "Linear FDA label" at bounding box center [346, 260] width 263 height 21
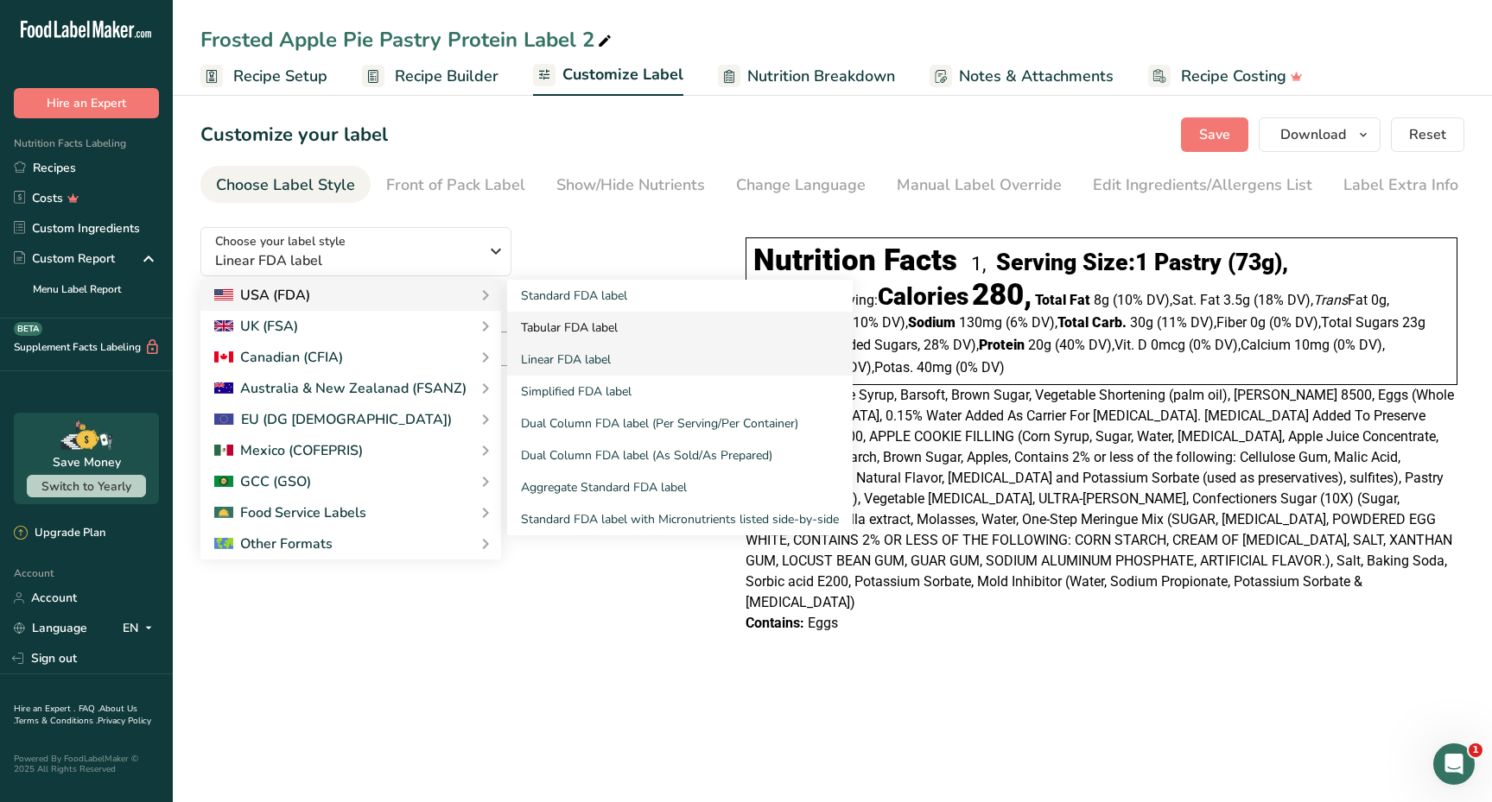
click at [529, 327] on link "Tabular FDA label" at bounding box center [679, 328] width 345 height 32
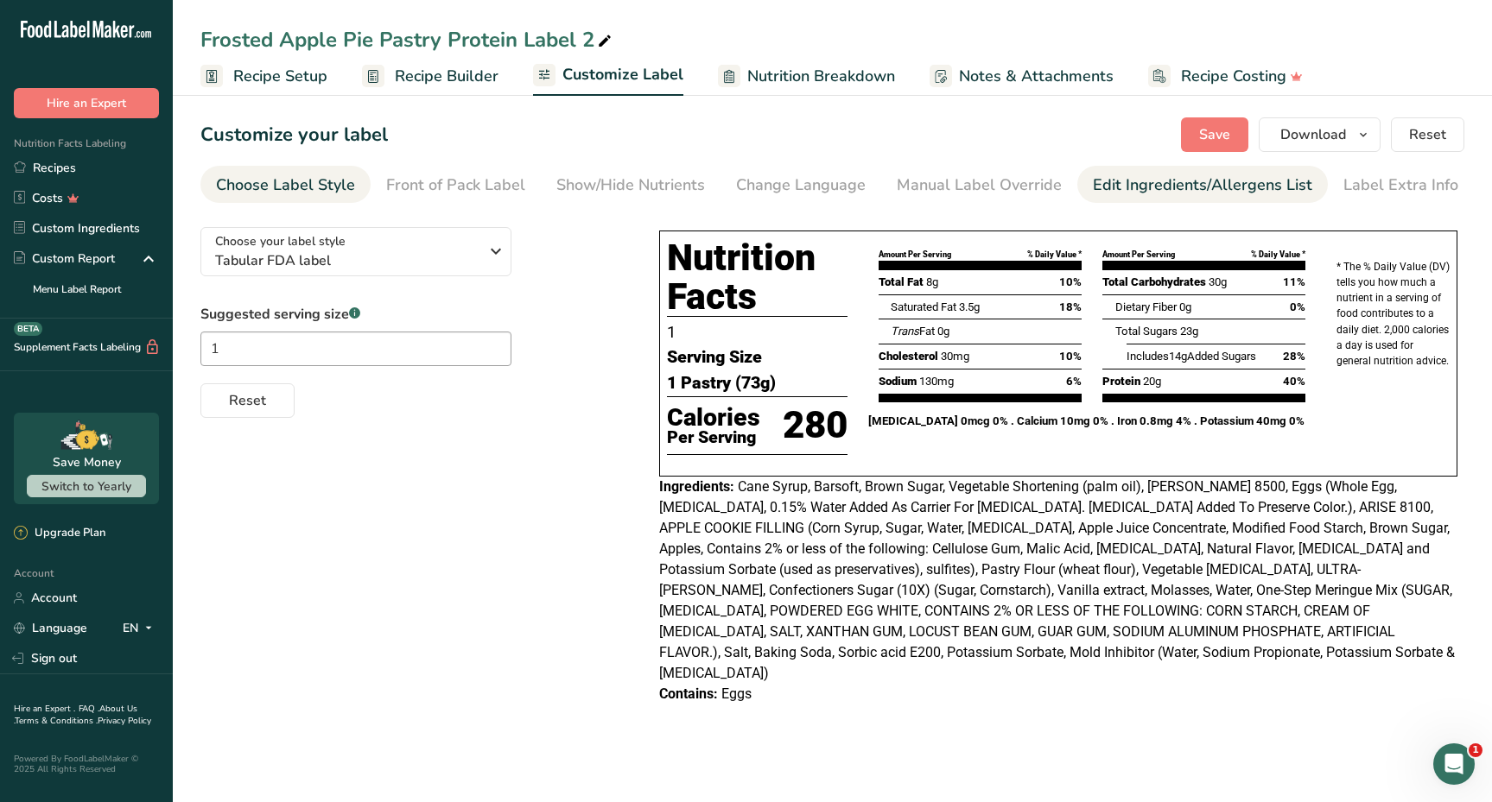
click at [1118, 189] on div "Edit Ingredients/Allergens List" at bounding box center [1202, 185] width 219 height 23
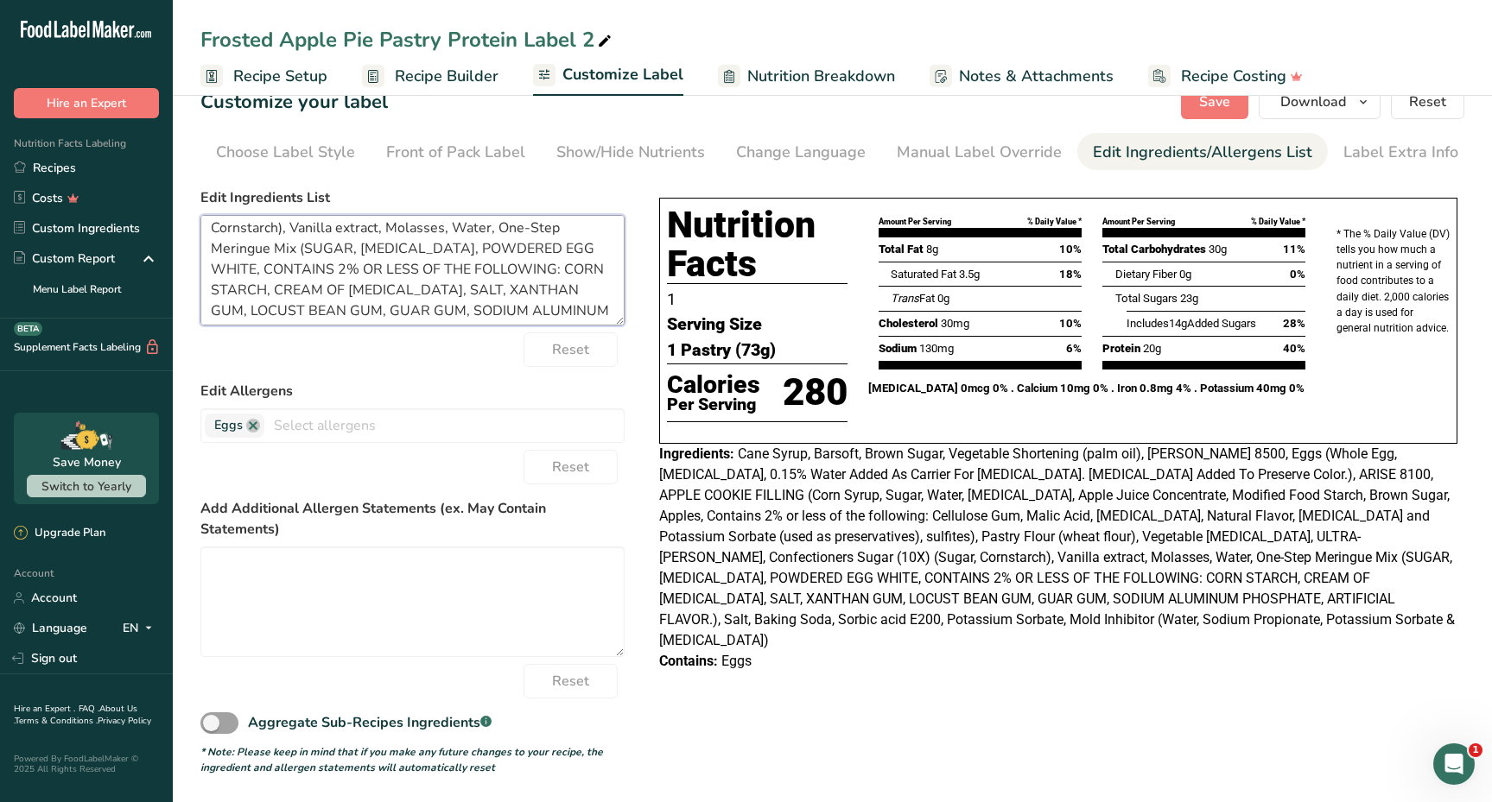
scroll to position [283, 0]
drag, startPoint x: 208, startPoint y: 233, endPoint x: 413, endPoint y: 371, distance: 246.5
click at [415, 373] on form "Edit Ingredients List Cane Syrup, Barsoft, Brown Sugar, Vegetable Shortening (p…" at bounding box center [412, 481] width 424 height 588
paste textarea "Ingredients: Ingredients: Dairy Protein Blend (Whey Protein Isolate, Milk Prote…"
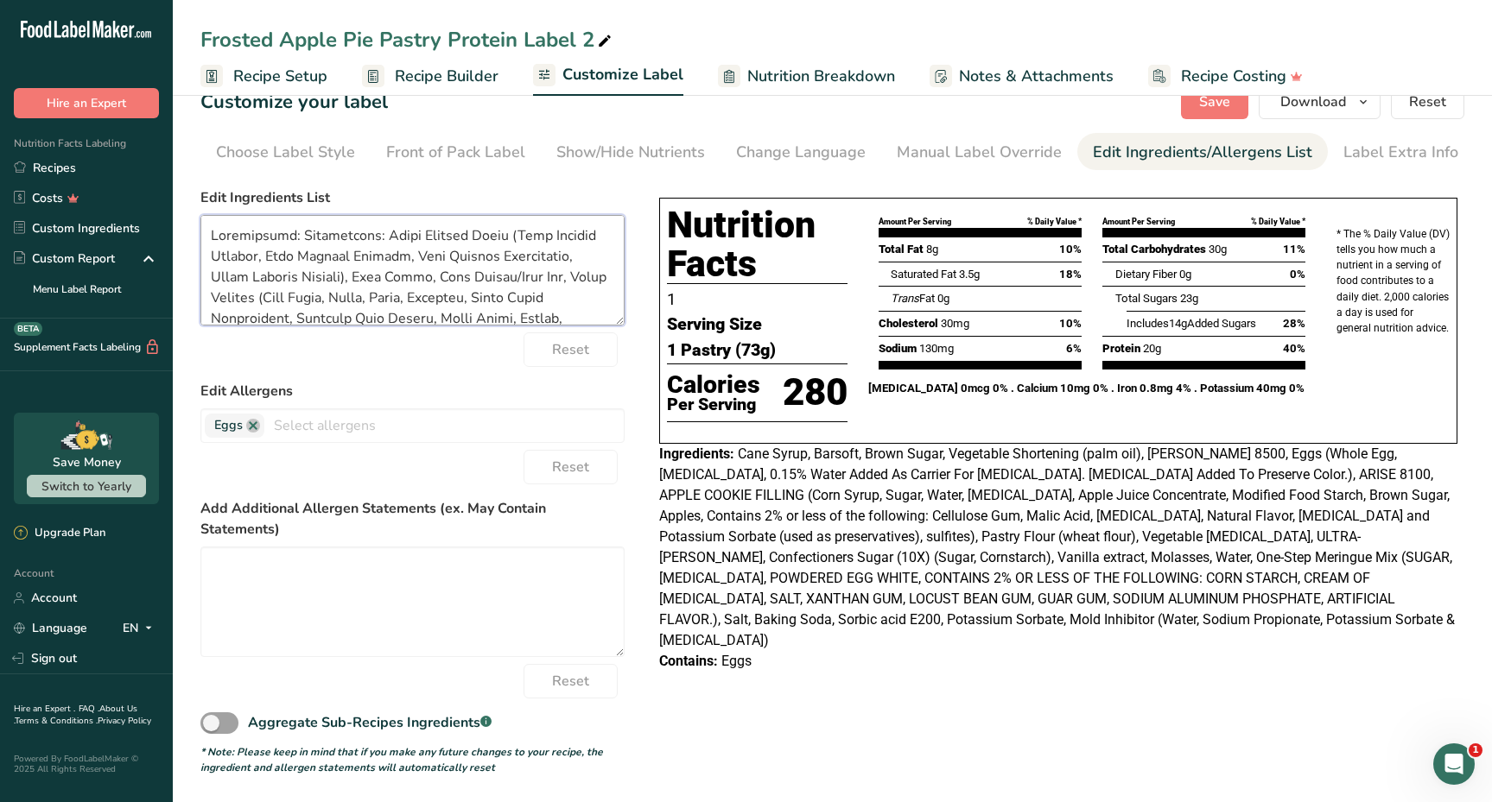
drag, startPoint x: 362, startPoint y: 237, endPoint x: 288, endPoint y: 236, distance: 74.3
click at [287, 236] on textarea at bounding box center [412, 270] width 424 height 111
click at [1225, 109] on span "Save" at bounding box center [1214, 102] width 31 height 21
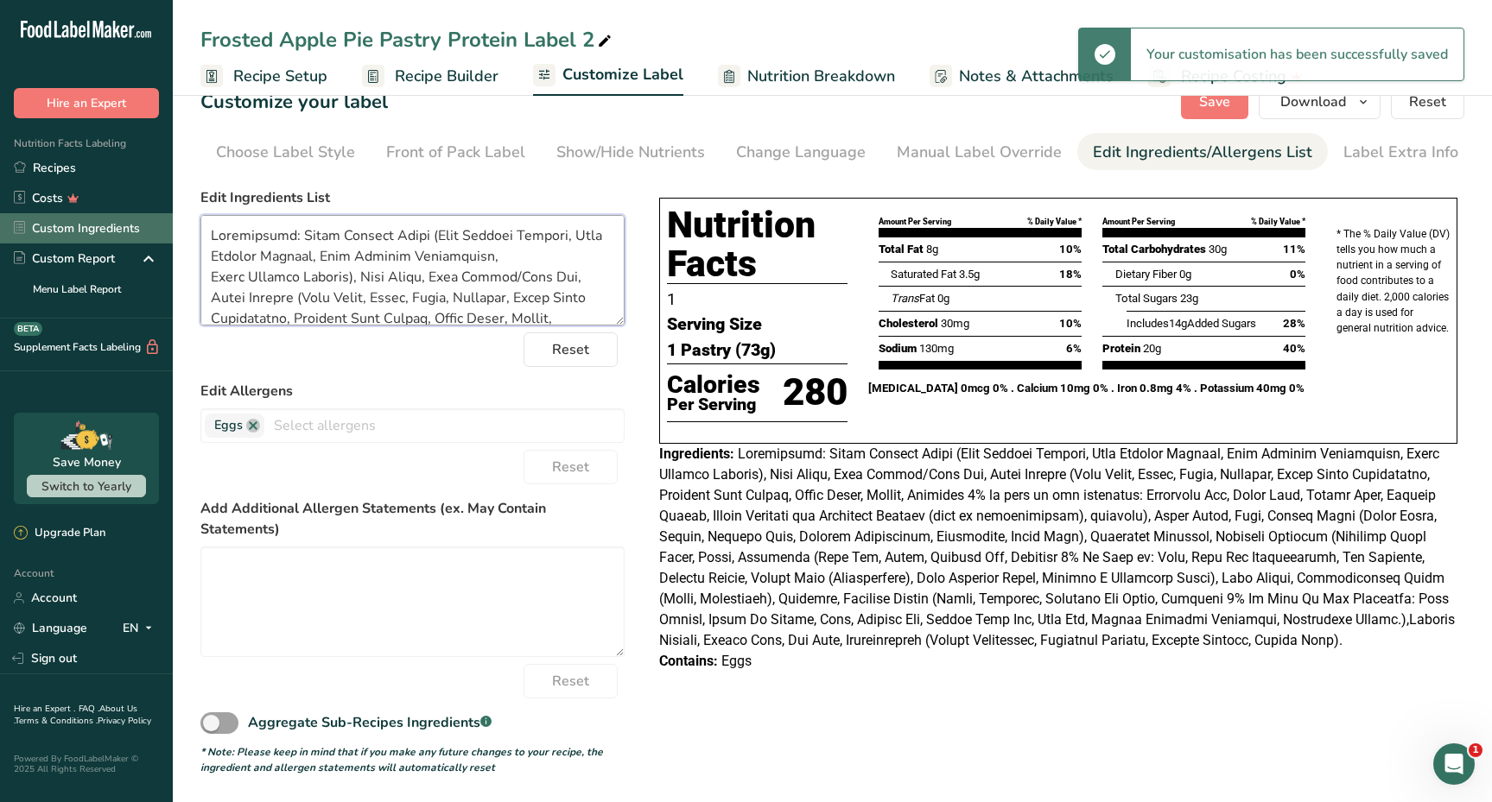
drag, startPoint x: 282, startPoint y: 237, endPoint x: 144, endPoint y: 225, distance: 137.9
click at [144, 226] on div ".a-20{fill:#fff;} Hire an Expert Nutrition Facts Labeling Recipes Costs Custom …" at bounding box center [746, 385] width 1492 height 836
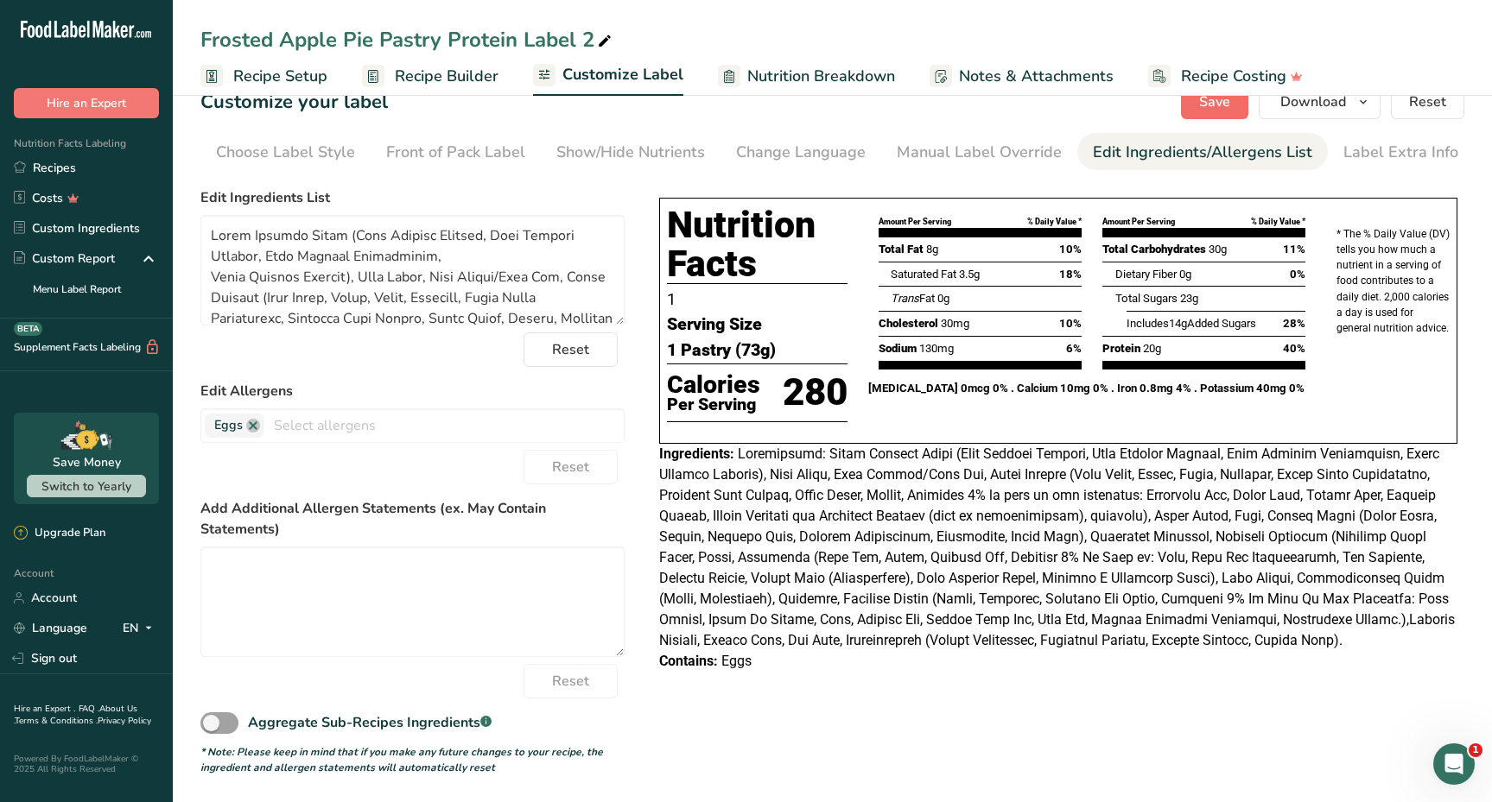
click at [1206, 98] on span "Save" at bounding box center [1214, 102] width 31 height 21
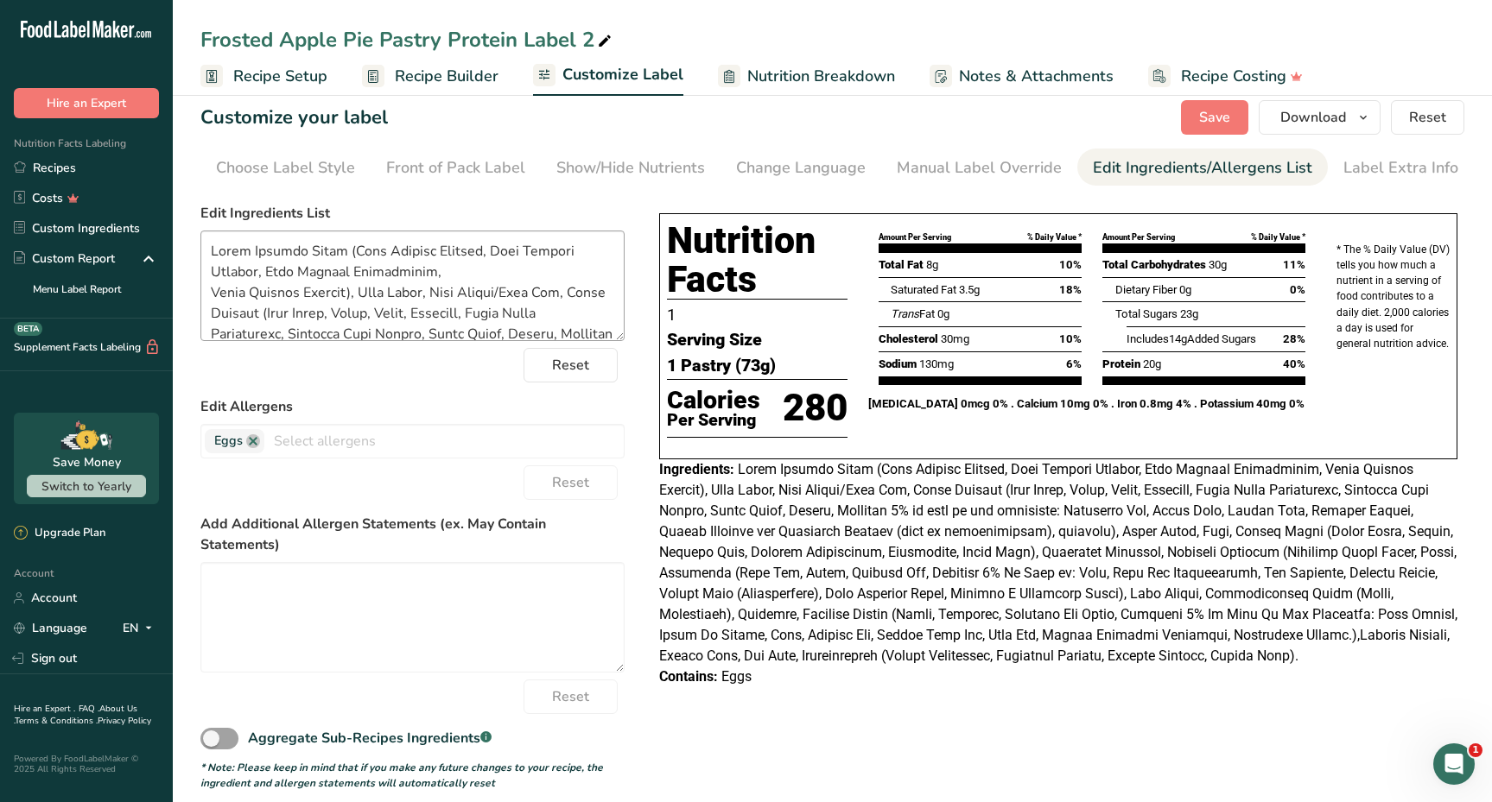
scroll to position [3, 0]
drag, startPoint x: 256, startPoint y: 307, endPoint x: 577, endPoint y: 293, distance: 321.6
click at [578, 294] on textarea at bounding box center [412, 286] width 424 height 111
click at [285, 276] on textarea at bounding box center [412, 286] width 424 height 111
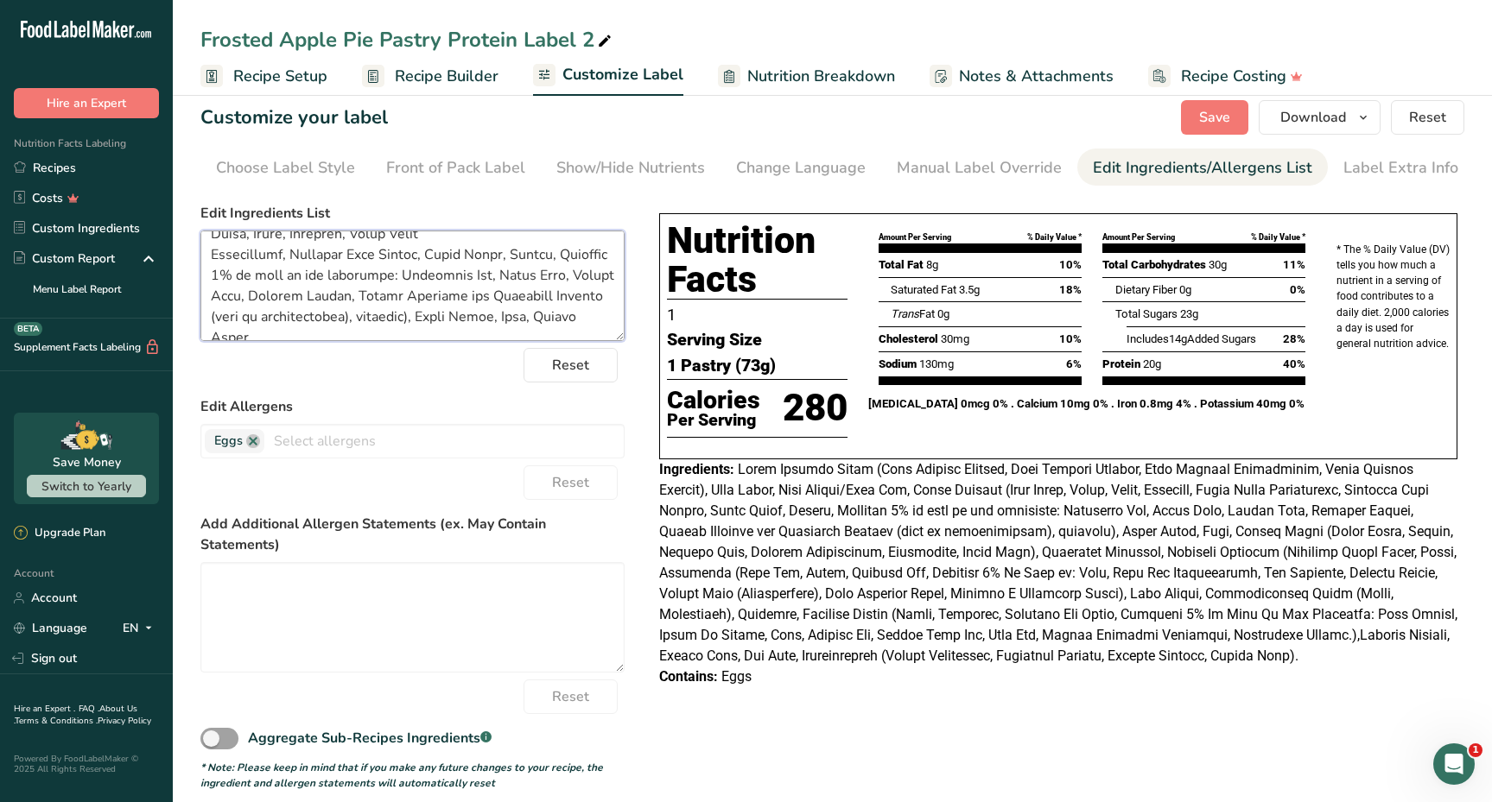
scroll to position [68, 0]
drag, startPoint x: 512, startPoint y: 263, endPoint x: 429, endPoint y: 263, distance: 82.9
click at [429, 263] on textarea at bounding box center [412, 286] width 424 height 111
click at [265, 307] on textarea at bounding box center [412, 286] width 424 height 111
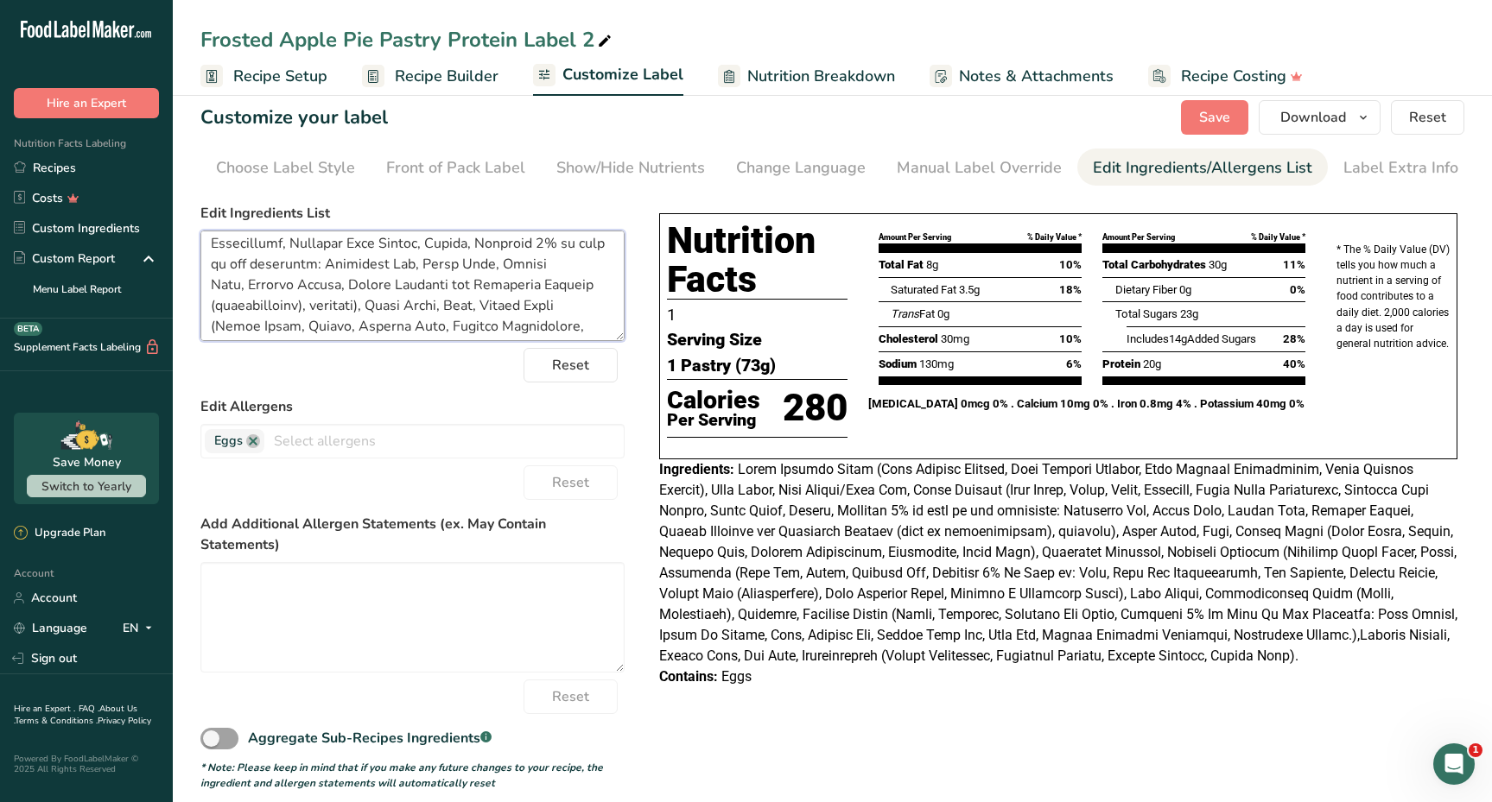
click at [355, 303] on textarea at bounding box center [412, 286] width 424 height 111
click at [360, 303] on textarea at bounding box center [412, 286] width 424 height 111
drag, startPoint x: 560, startPoint y: 262, endPoint x: 490, endPoint y: 264, distance: 70.0
click at [490, 264] on textarea at bounding box center [412, 286] width 424 height 111
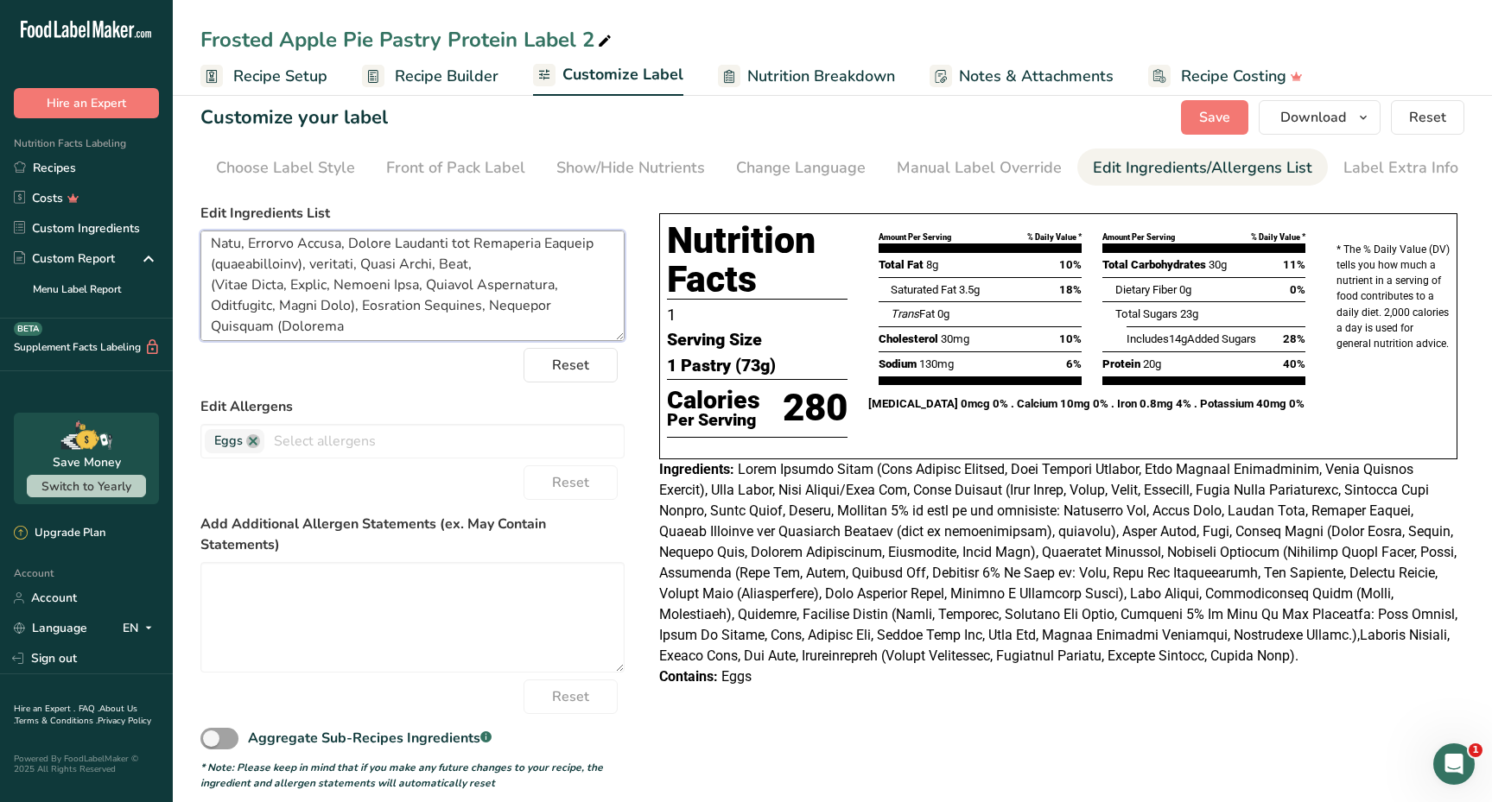
click at [214, 287] on textarea at bounding box center [412, 286] width 424 height 111
click at [564, 279] on textarea at bounding box center [412, 286] width 424 height 111
drag, startPoint x: 461, startPoint y: 277, endPoint x: 337, endPoint y: 281, distance: 124.4
click at [337, 281] on textarea at bounding box center [412, 286] width 424 height 111
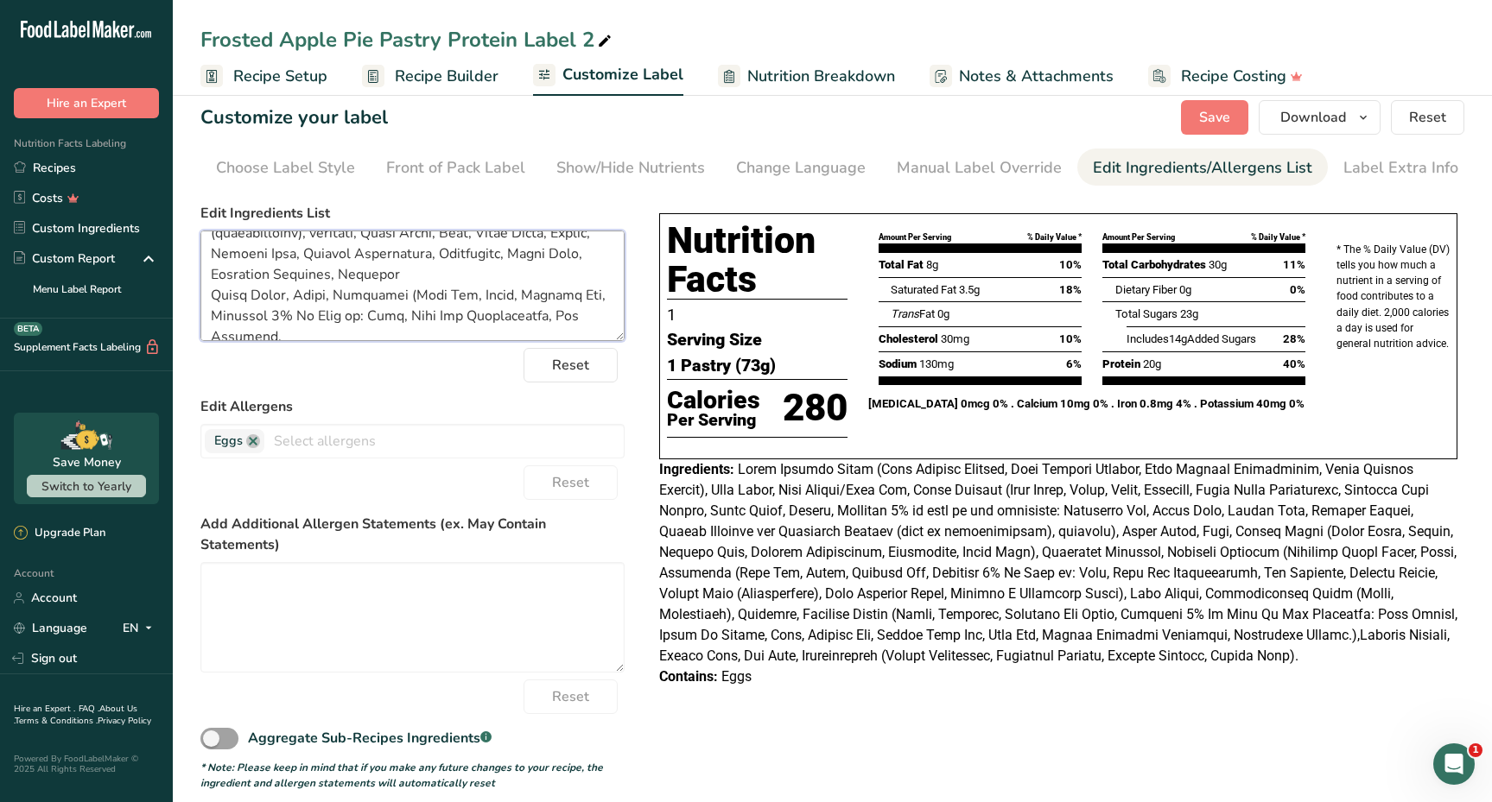
click at [410, 297] on textarea at bounding box center [412, 286] width 424 height 111
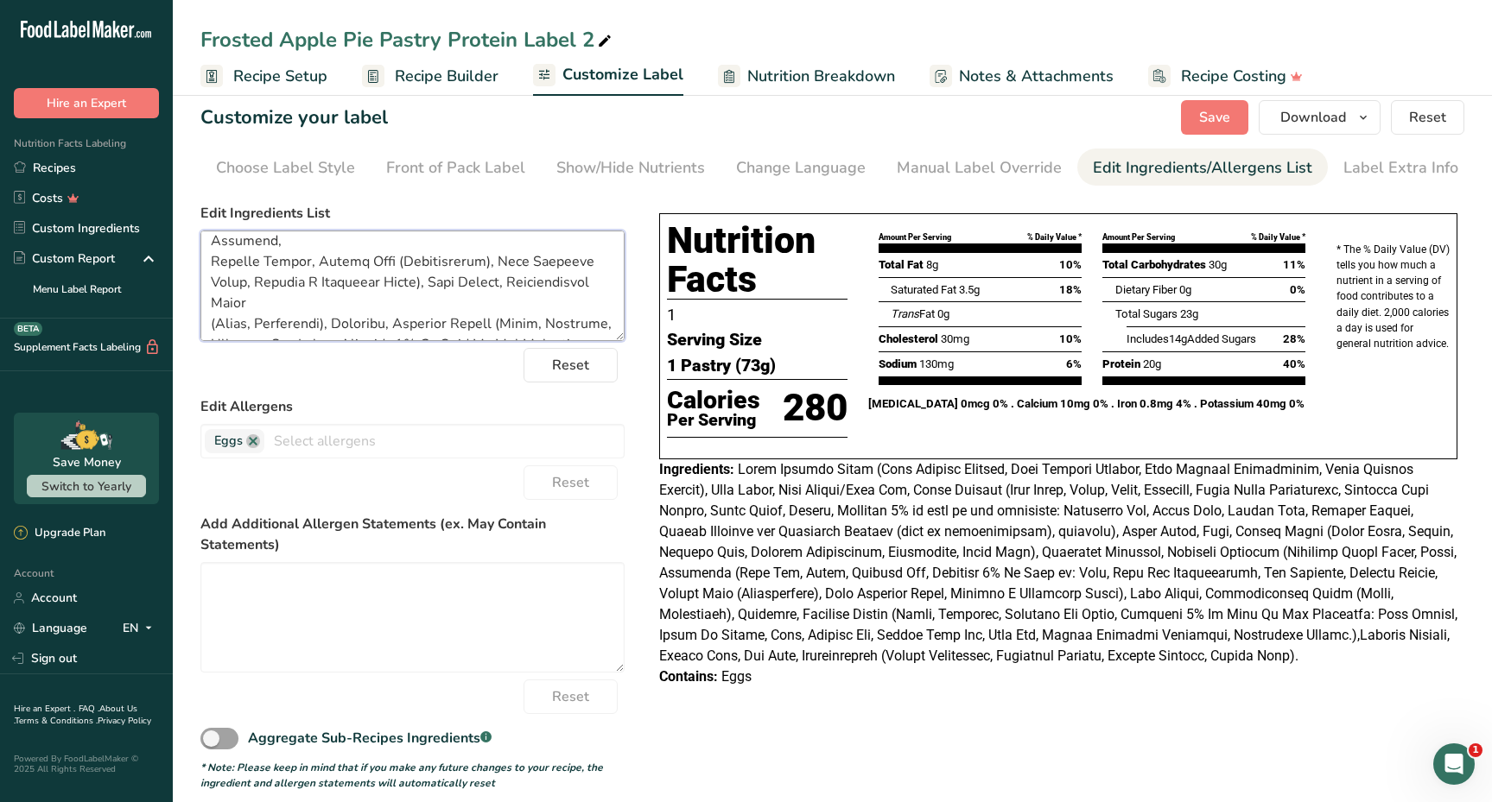
scroll to position [269, 0]
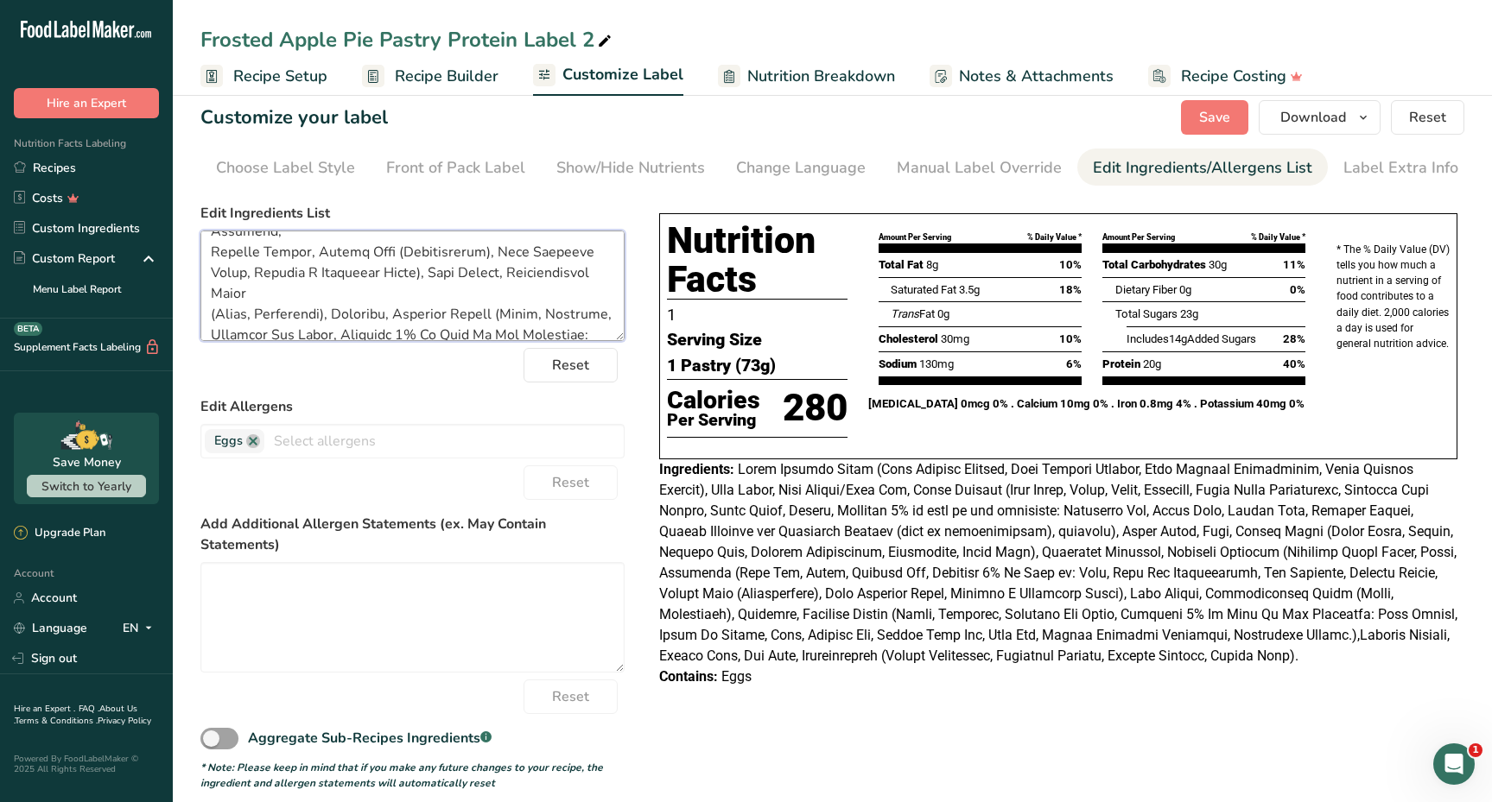
drag, startPoint x: 213, startPoint y: 294, endPoint x: 472, endPoint y: 266, distance: 259.7
click at [472, 266] on textarea at bounding box center [412, 286] width 424 height 111
click at [504, 270] on textarea at bounding box center [412, 286] width 424 height 111
click at [541, 275] on textarea at bounding box center [412, 286] width 424 height 111
drag, startPoint x: 266, startPoint y: 292, endPoint x: 543, endPoint y: 276, distance: 277.7
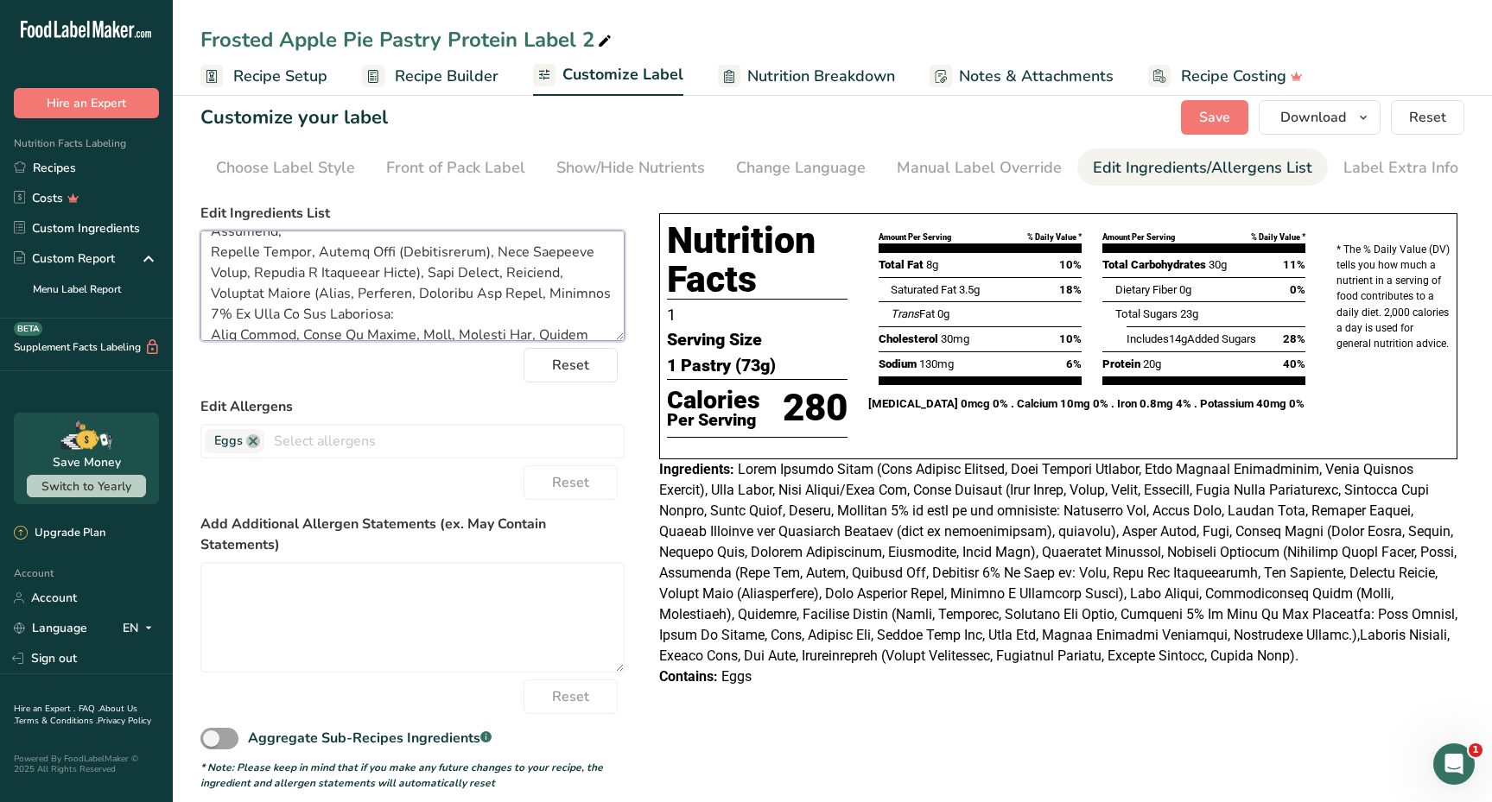
click at [543, 276] on textarea at bounding box center [412, 286] width 424 height 111
drag, startPoint x: 569, startPoint y: 276, endPoint x: 538, endPoint y: 269, distance: 31.7
click at [538, 269] on textarea at bounding box center [412, 286] width 424 height 111
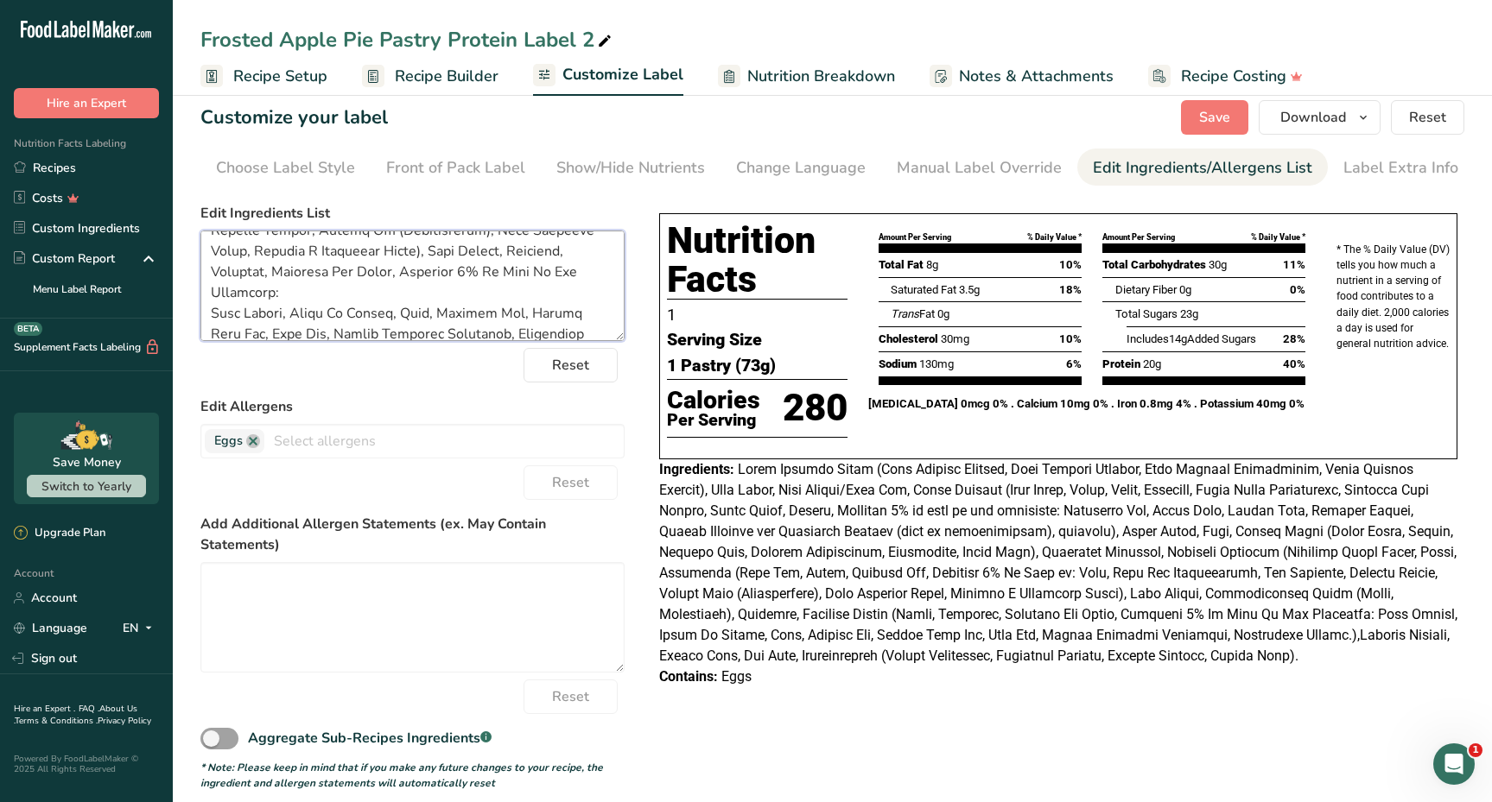
scroll to position [292, 0]
drag, startPoint x: 283, startPoint y: 290, endPoint x: 189, endPoint y: 288, distance: 94.2
click at [189, 288] on section "Customize your label Save Download Choose what to show on your downloaded label…" at bounding box center [832, 446] width 1319 height 746
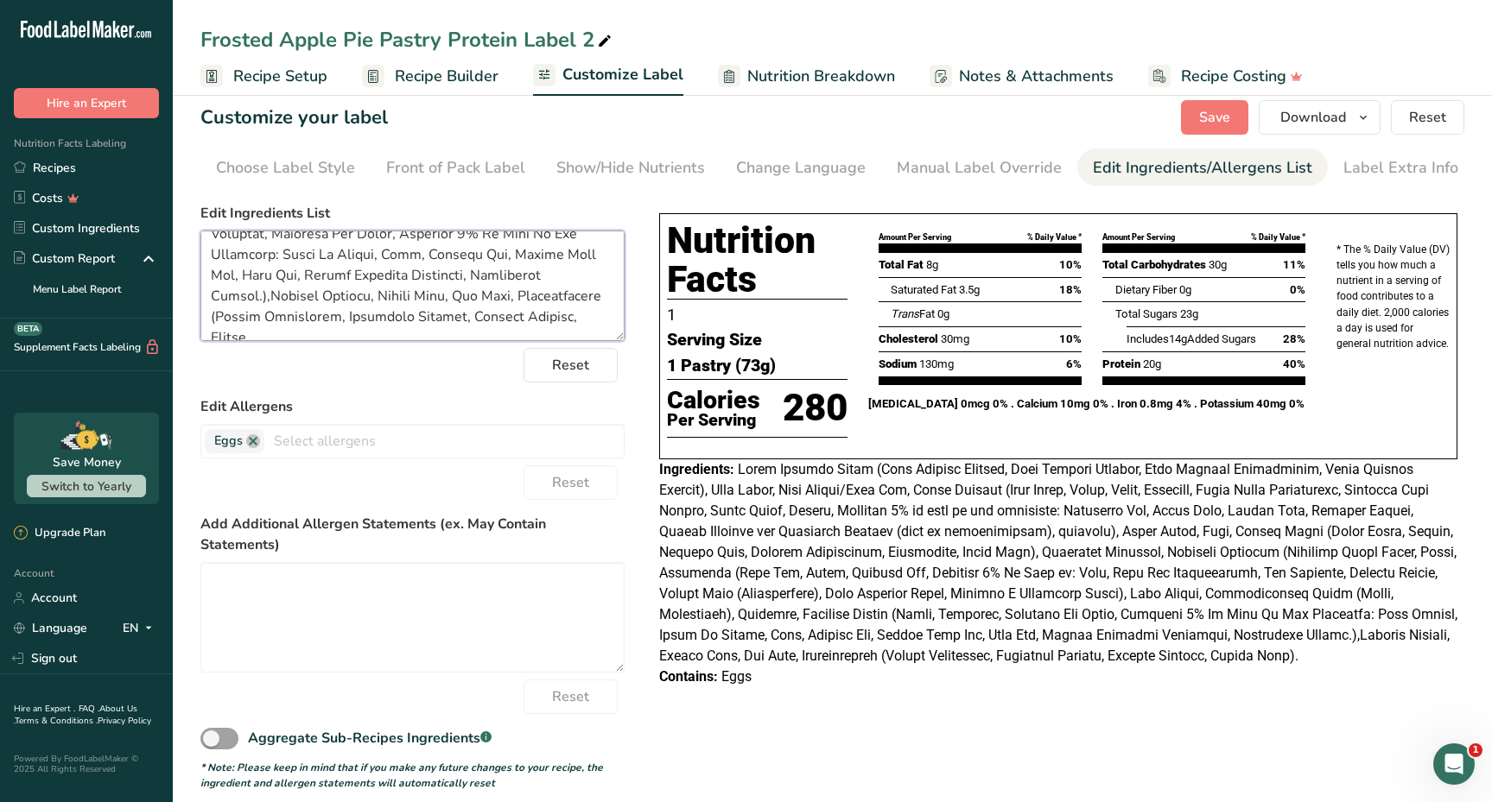
click at [252, 296] on textarea at bounding box center [412, 286] width 424 height 111
click at [255, 299] on textarea at bounding box center [412, 286] width 424 height 111
click at [1230, 111] on span "Save" at bounding box center [1214, 117] width 31 height 21
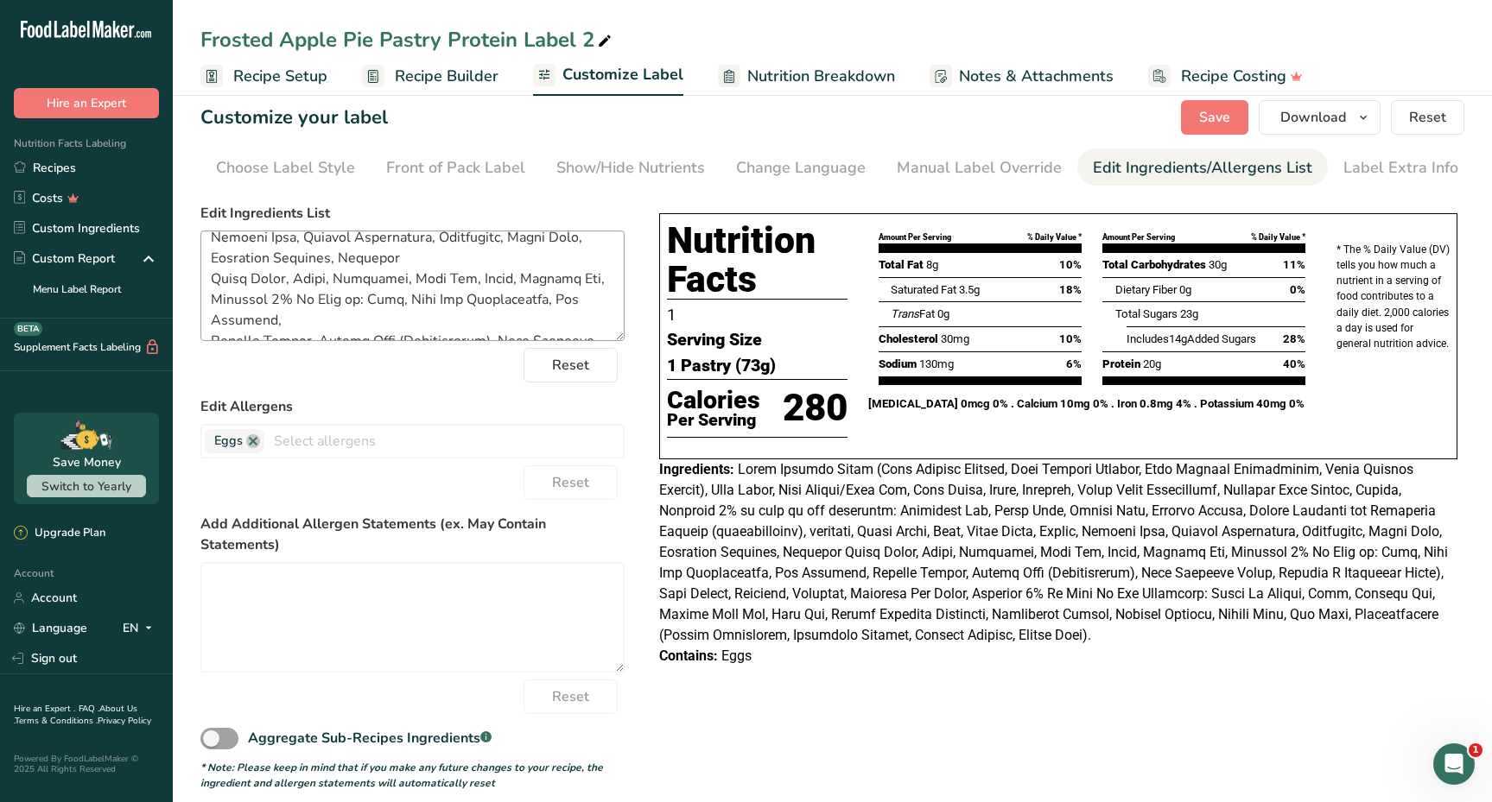
scroll to position [168, 0]
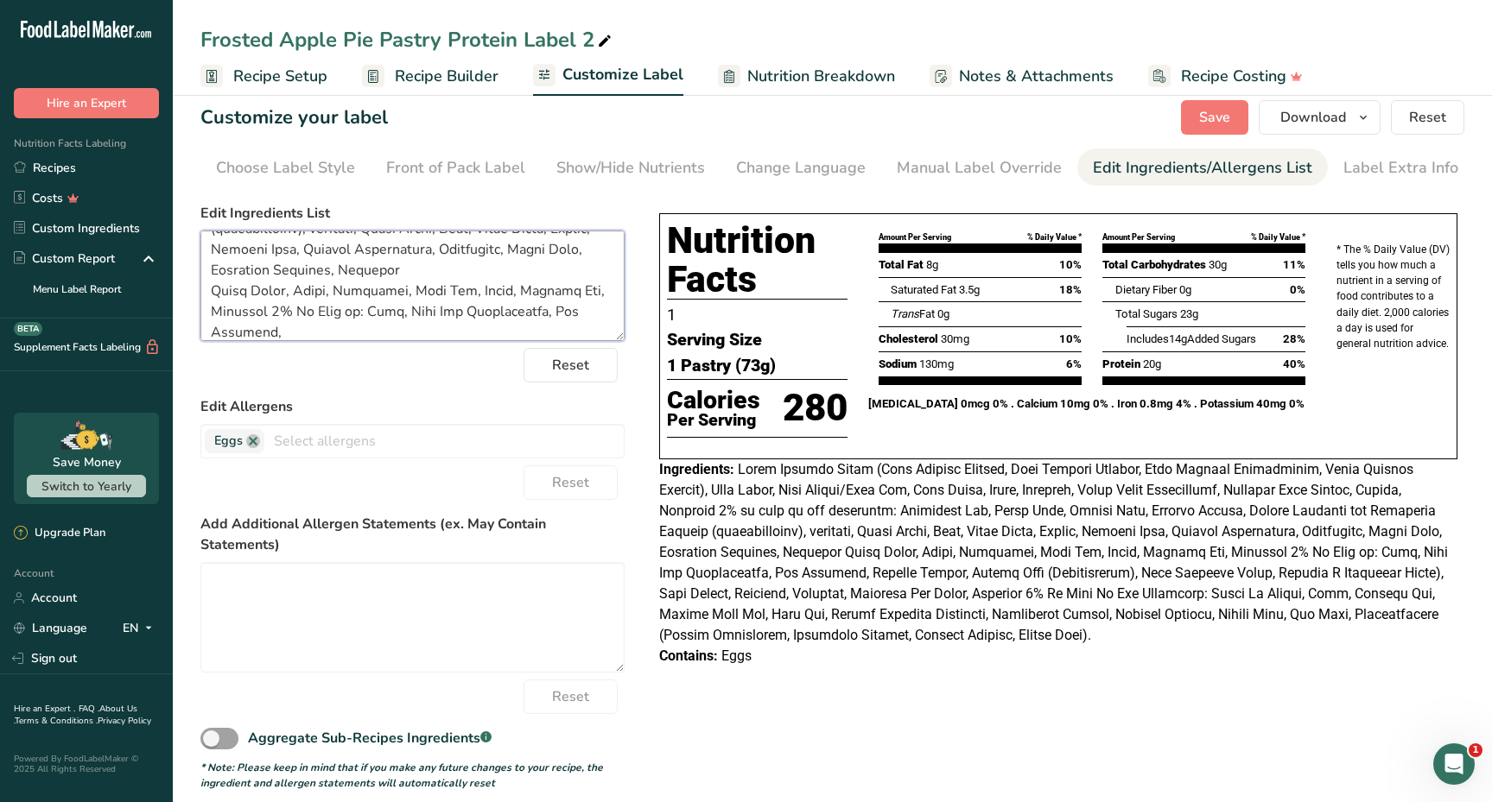
click at [505, 289] on textarea at bounding box center [412, 286] width 424 height 111
click at [1202, 114] on span "Save" at bounding box center [1214, 117] width 31 height 21
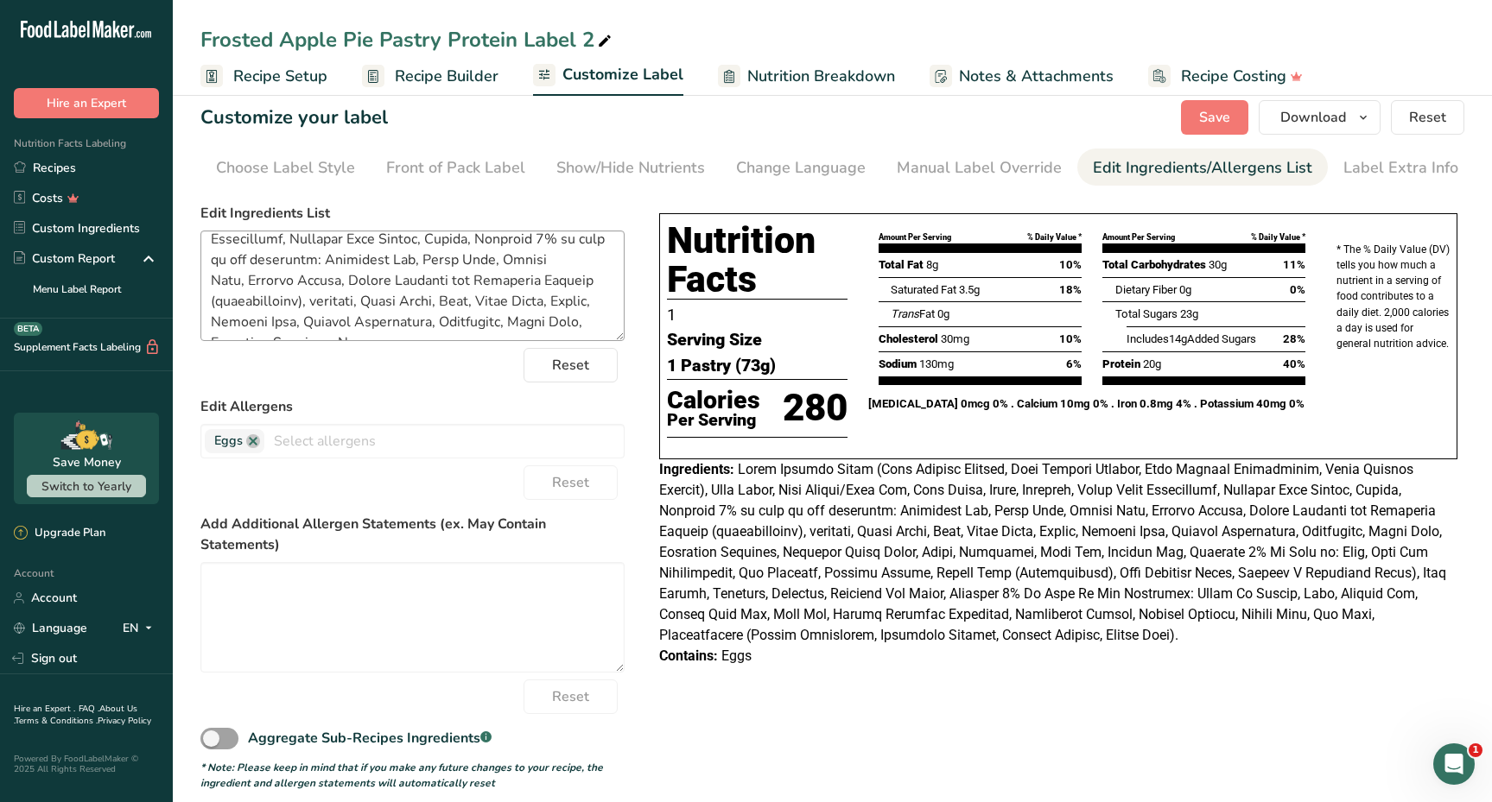
scroll to position [69, 0]
drag, startPoint x: 340, startPoint y: 305, endPoint x: 595, endPoint y: 309, distance: 254.8
click at [595, 309] on textarea at bounding box center [412, 286] width 424 height 111
click at [459, 295] on textarea at bounding box center [412, 286] width 424 height 111
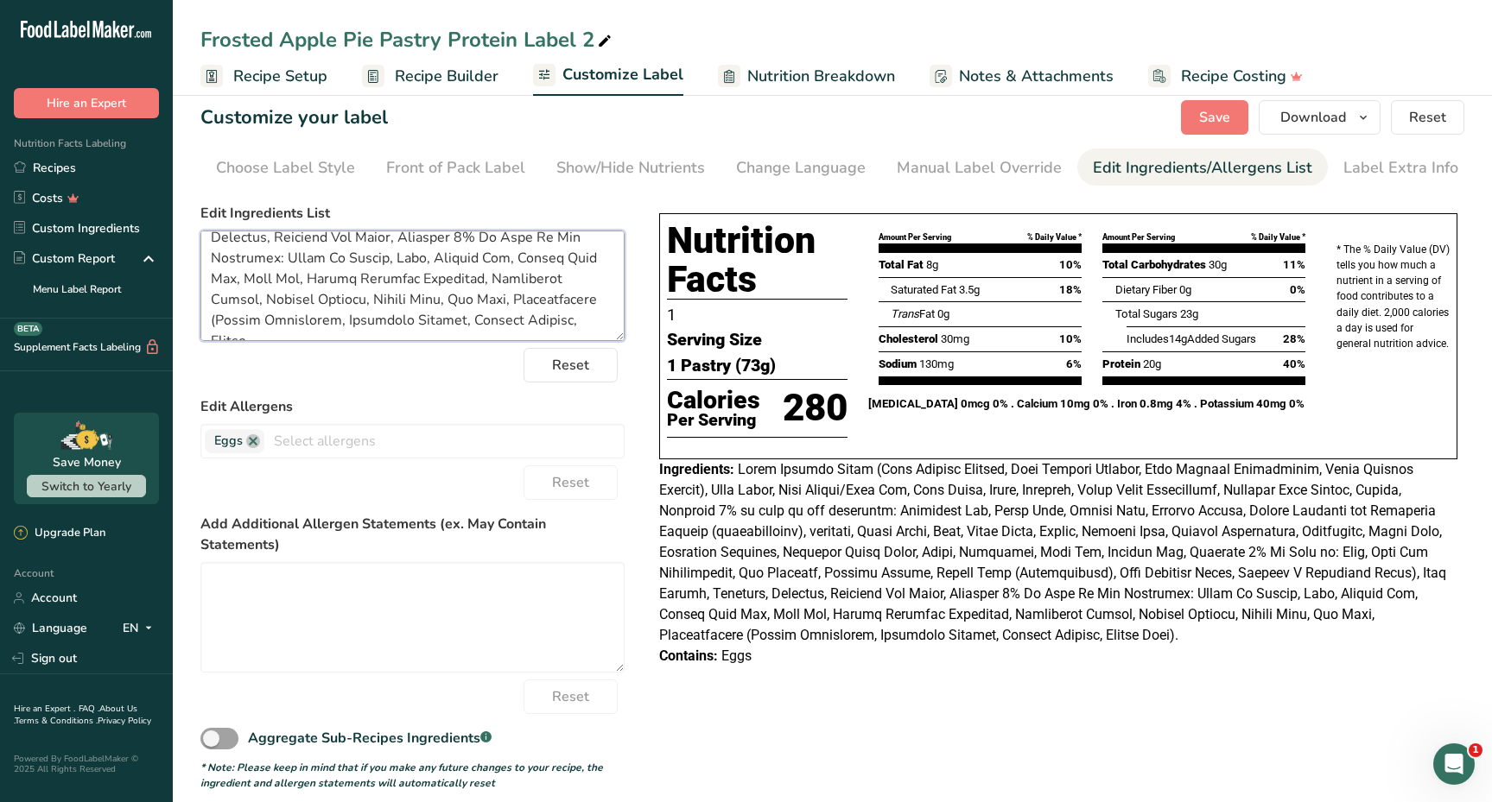
click at [217, 295] on textarea at bounding box center [412, 286] width 424 height 111
paste textarea "Benzoate and Potassium Sorbate"
click at [324, 297] on textarea at bounding box center [412, 286] width 424 height 111
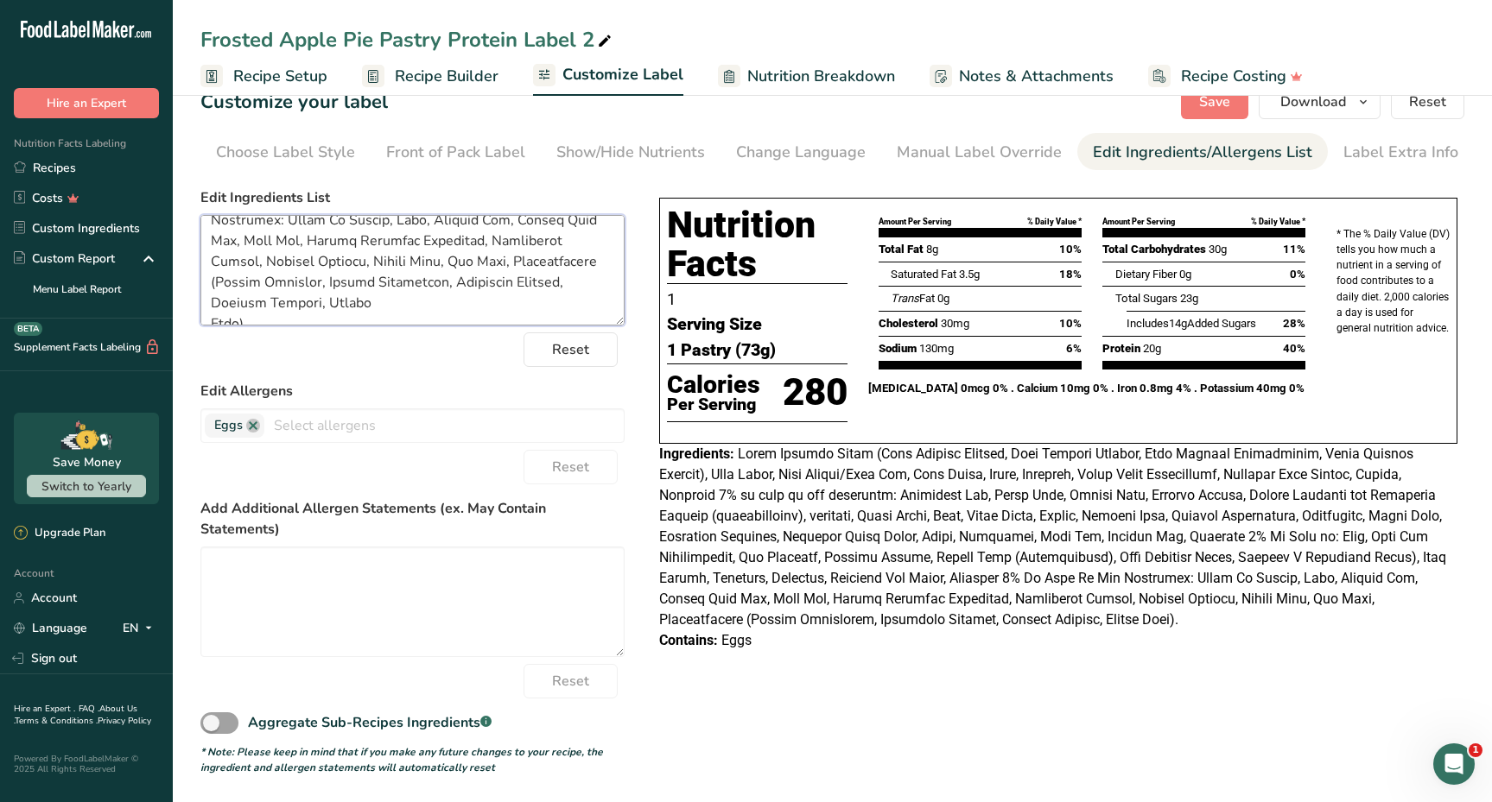
scroll to position [328, 0]
click at [1222, 104] on span "Save" at bounding box center [1214, 102] width 31 height 21
drag, startPoint x: 341, startPoint y: 265, endPoint x: 304, endPoint y: 292, distance: 45.8
click at [304, 292] on textarea at bounding box center [412, 270] width 424 height 111
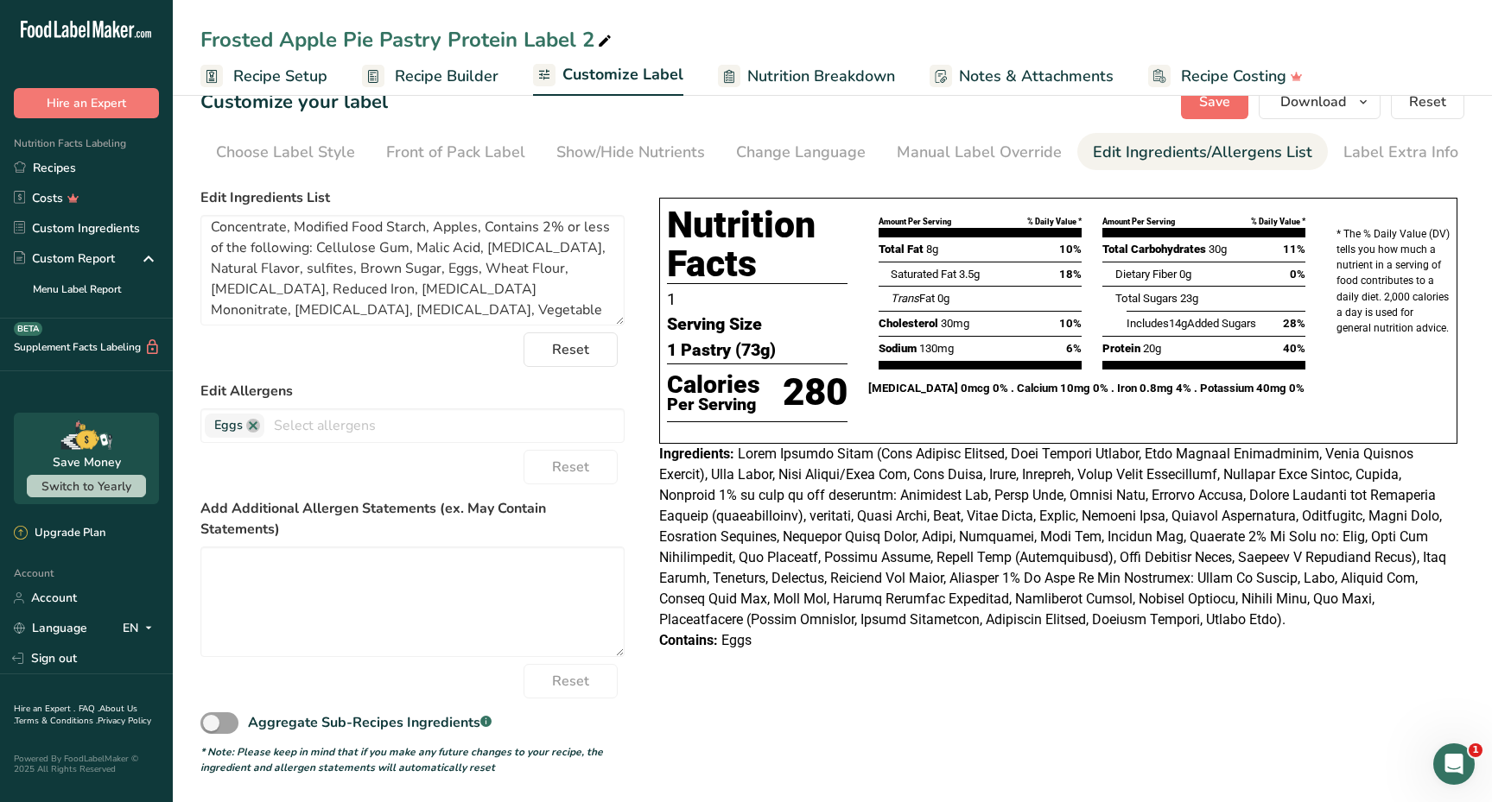
click at [1222, 103] on span "Save" at bounding box center [1214, 102] width 31 height 21
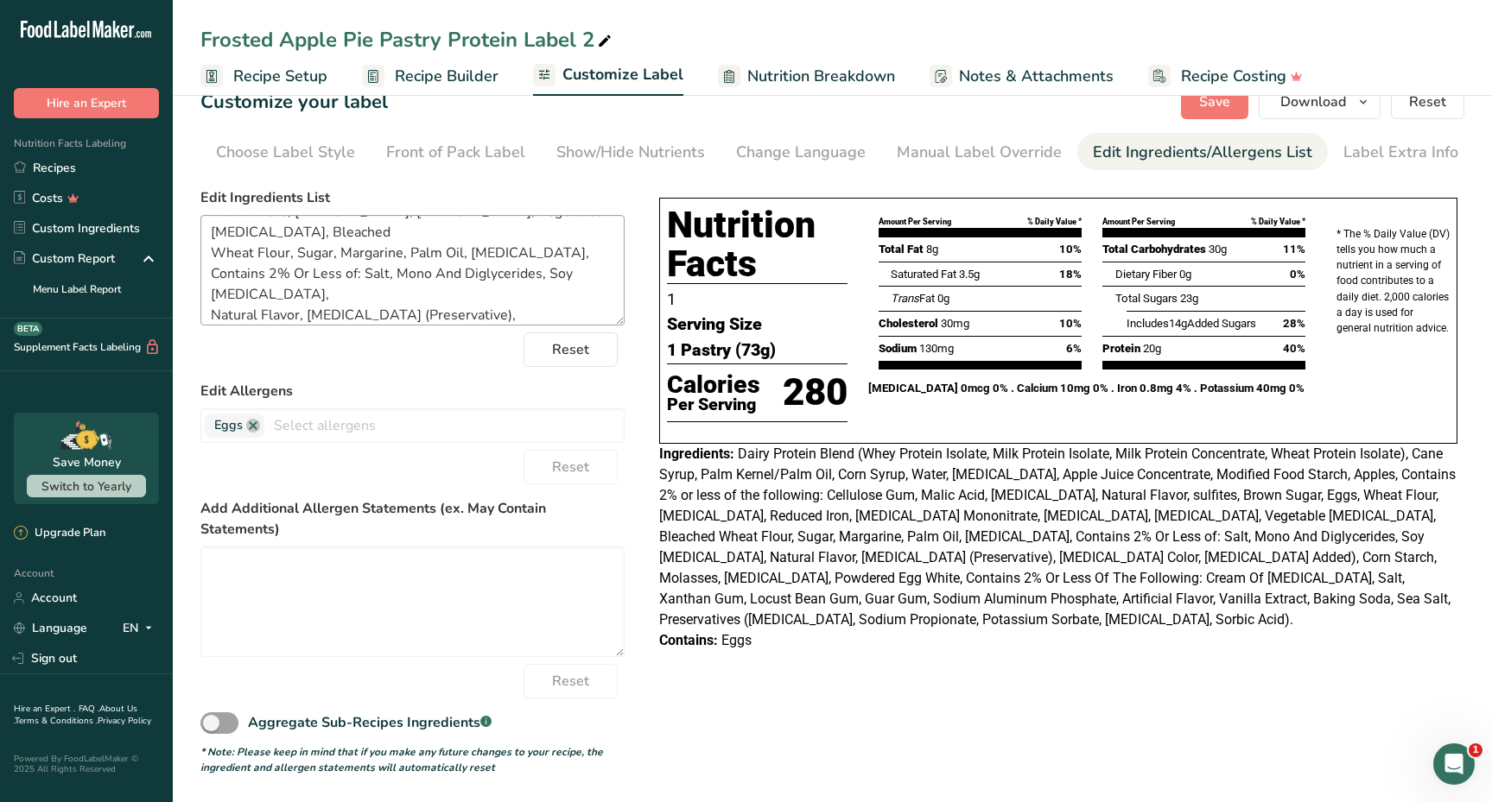
scroll to position [195, 0]
click at [377, 291] on textarea "Dairy Protein Blend (Whey Protein Isolate, Milk Protein Isolate, Milk Protein C…" at bounding box center [412, 270] width 424 height 111
click at [383, 290] on textarea "Dairy Protein Blend (Whey Protein Isolate, Milk Protein Isolate, Milk Protein C…" at bounding box center [412, 270] width 424 height 111
click at [1222, 101] on span "Save" at bounding box center [1214, 102] width 31 height 21
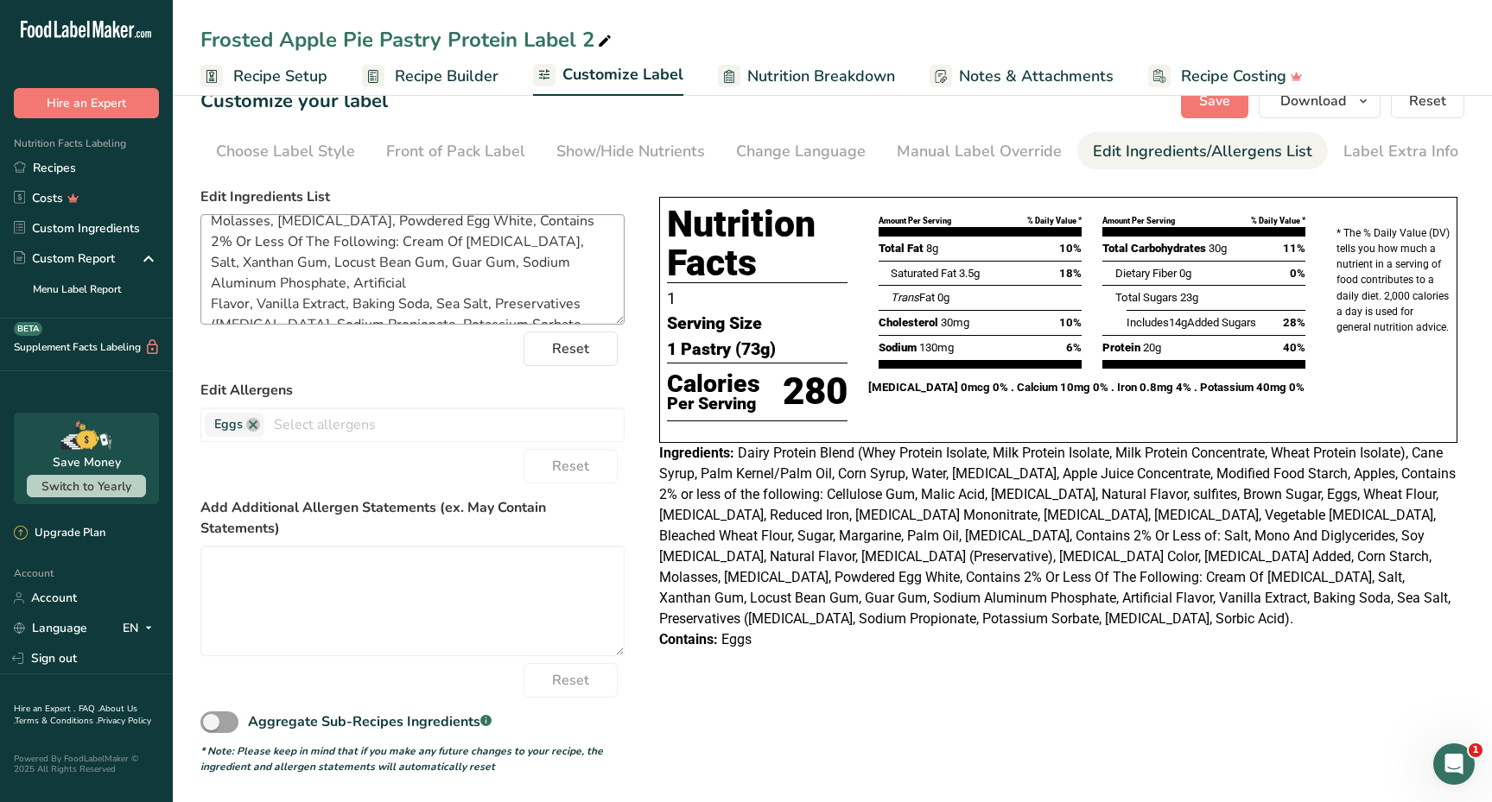
scroll to position [33, 0]
click at [1208, 96] on span "Save" at bounding box center [1214, 102] width 31 height 21
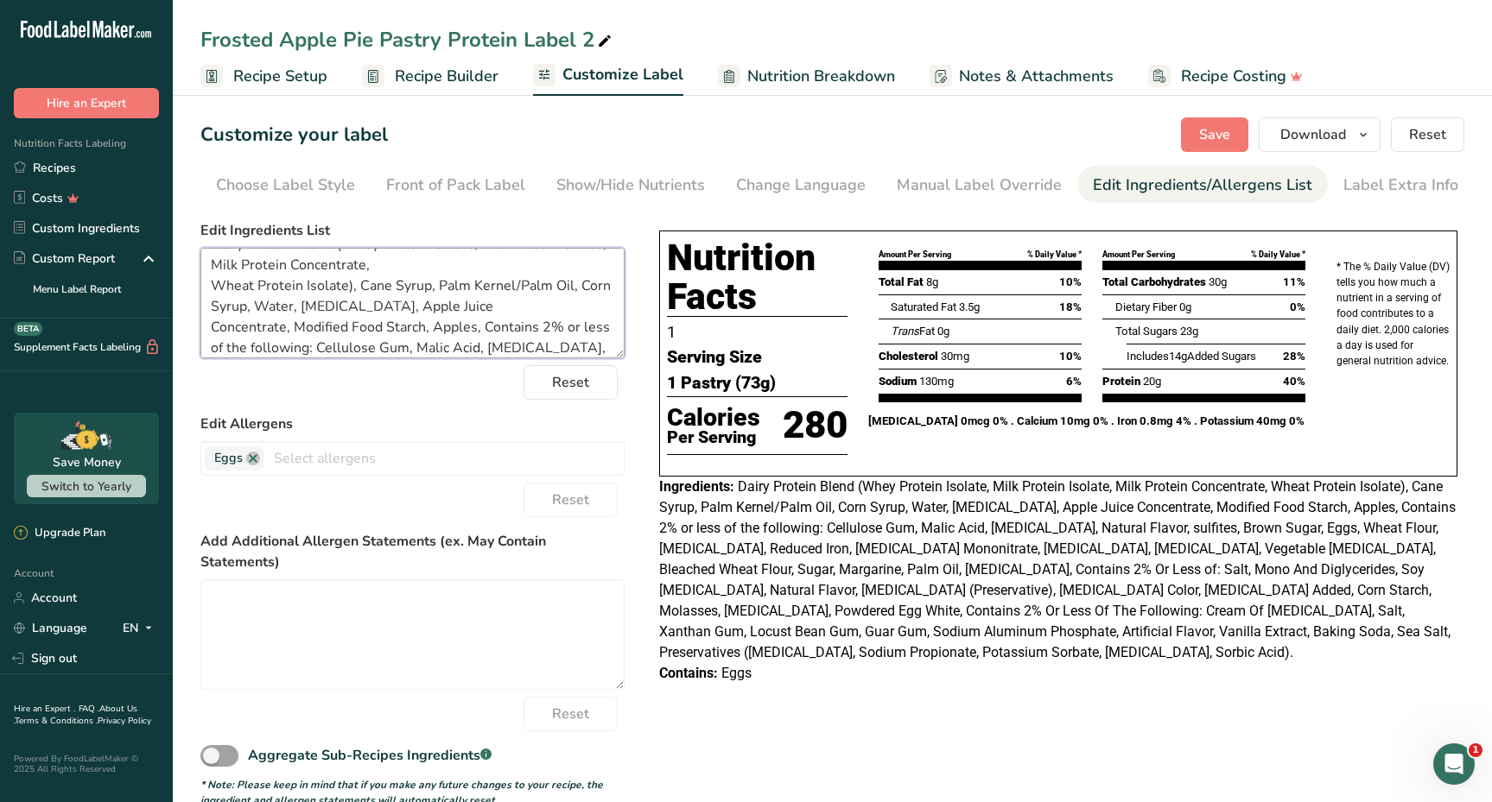
scroll to position [0, 0]
drag, startPoint x: 295, startPoint y: 350, endPoint x: 216, endPoint y: 203, distance: 166.5
click at [216, 203] on section "Customize your label Save Download Choose what to show on your downloaded label…" at bounding box center [832, 463] width 1319 height 746
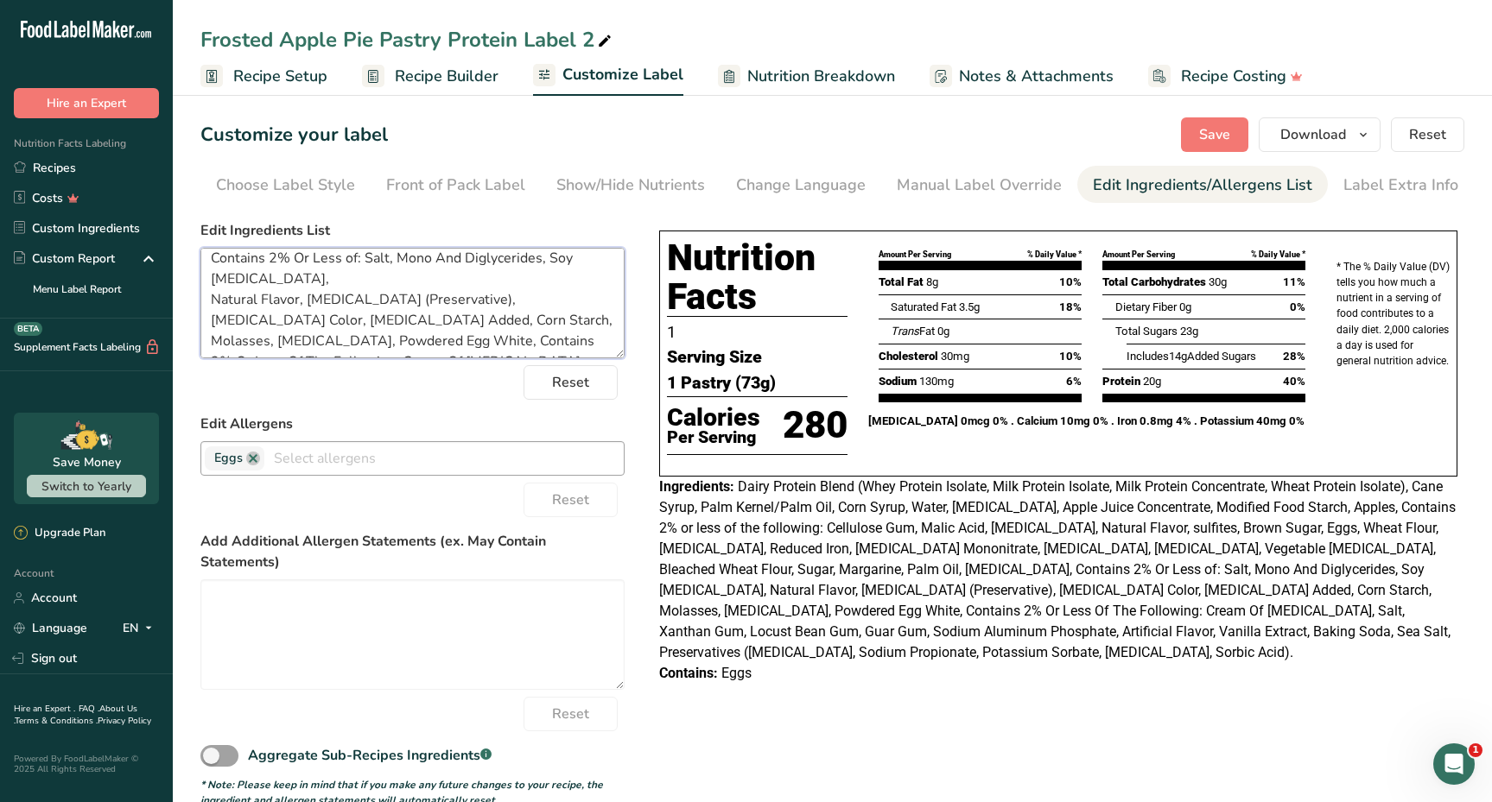
scroll to position [325, 0]
drag, startPoint x: 209, startPoint y: 262, endPoint x: 478, endPoint y: 384, distance: 296.1
click at [478, 384] on form "Edit Ingredients List Reset Edit Allergens Eggs Soy Tree Nuts Wheat Milk Fish P…" at bounding box center [412, 514] width 424 height 588
paste textarea "Protein Blend (Whey Protein Isolate, Milk Protein Isolate, Milk Protein Concent…"
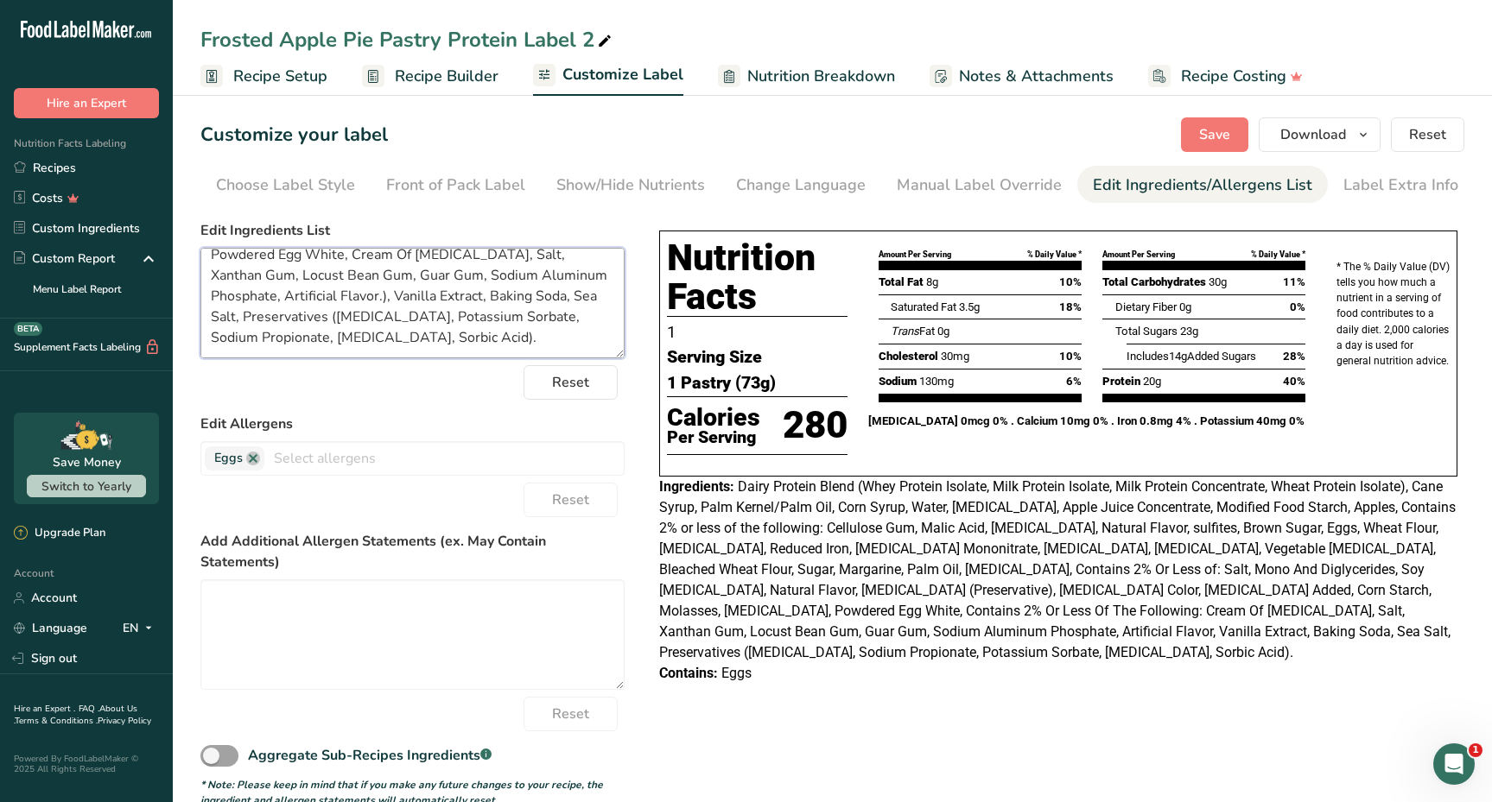
scroll to position [180, 0]
type textarea "Protein Blend (Whey Protein Isolate, Milk Protein Isolate, Milk Protein Concent…"
click at [1210, 136] on span "Save" at bounding box center [1214, 134] width 31 height 21
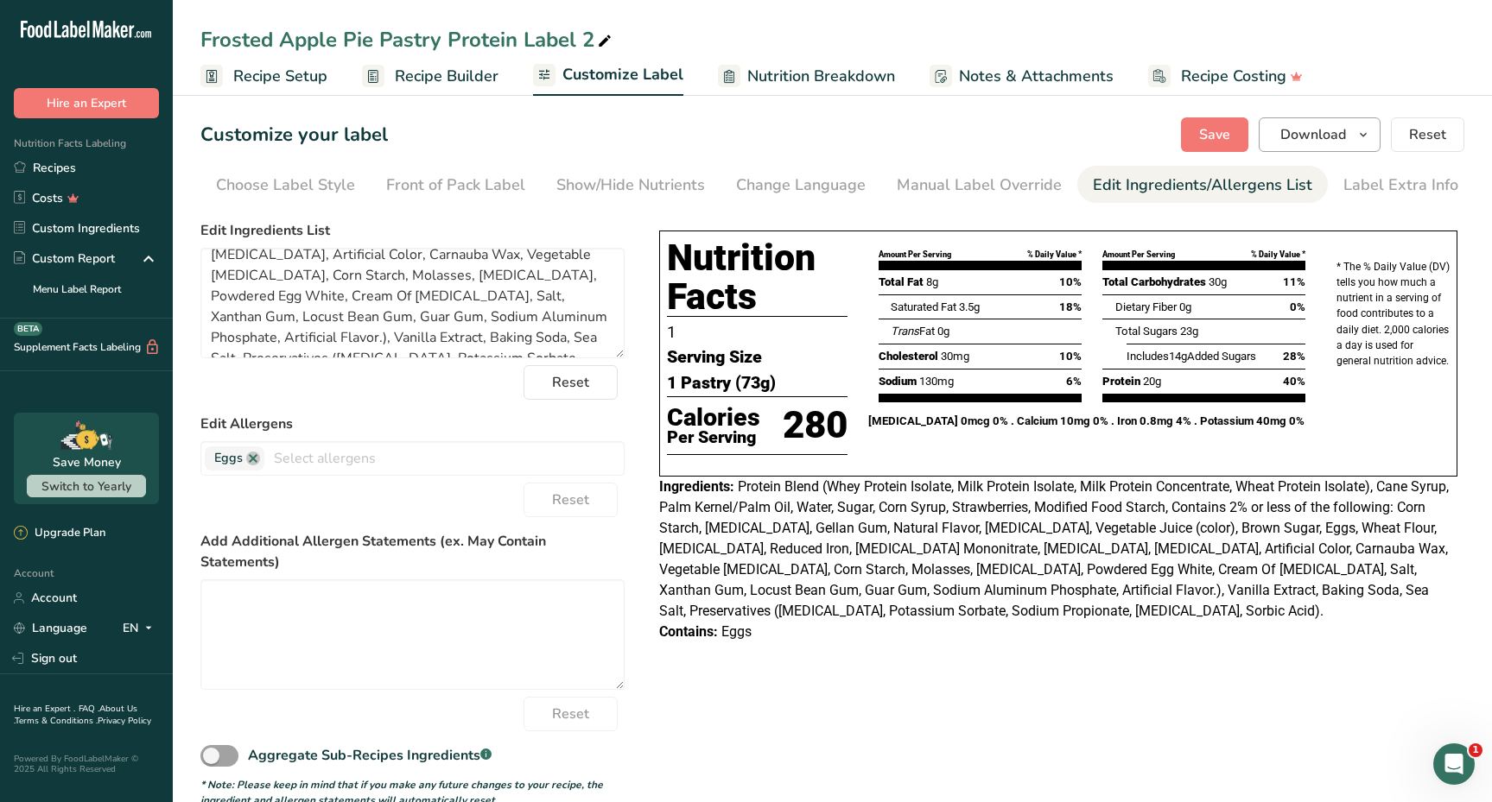
click at [1349, 138] on button "Download" at bounding box center [1319, 134] width 122 height 35
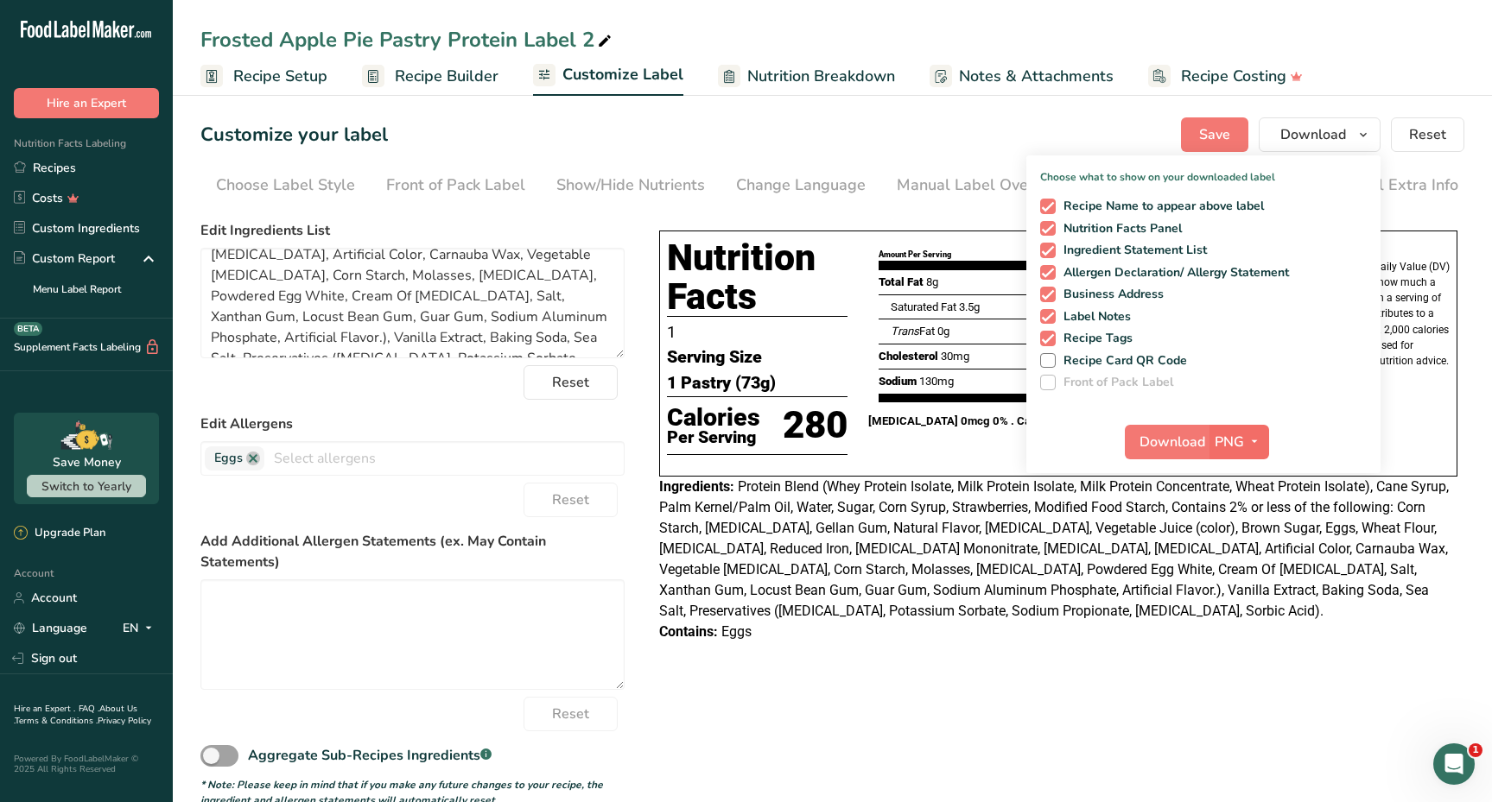
click at [1235, 436] on span "PNG" at bounding box center [1228, 442] width 29 height 21
click at [1253, 550] on link "PDF" at bounding box center [1240, 562] width 55 height 29
click at [1180, 425] on button "Download" at bounding box center [1167, 442] width 85 height 35
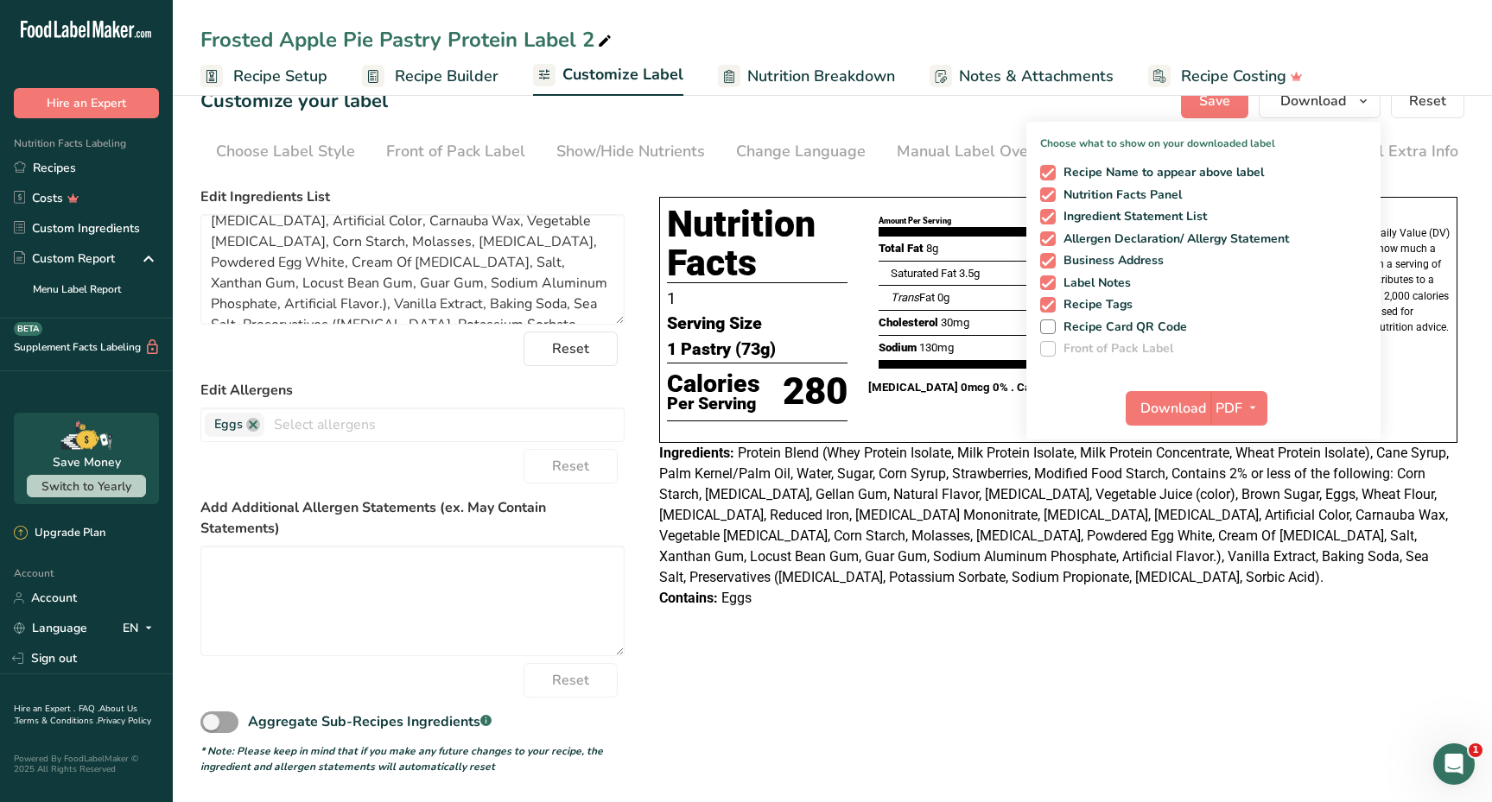
scroll to position [33, 0]
click at [416, 426] on input "text" at bounding box center [443, 425] width 359 height 27
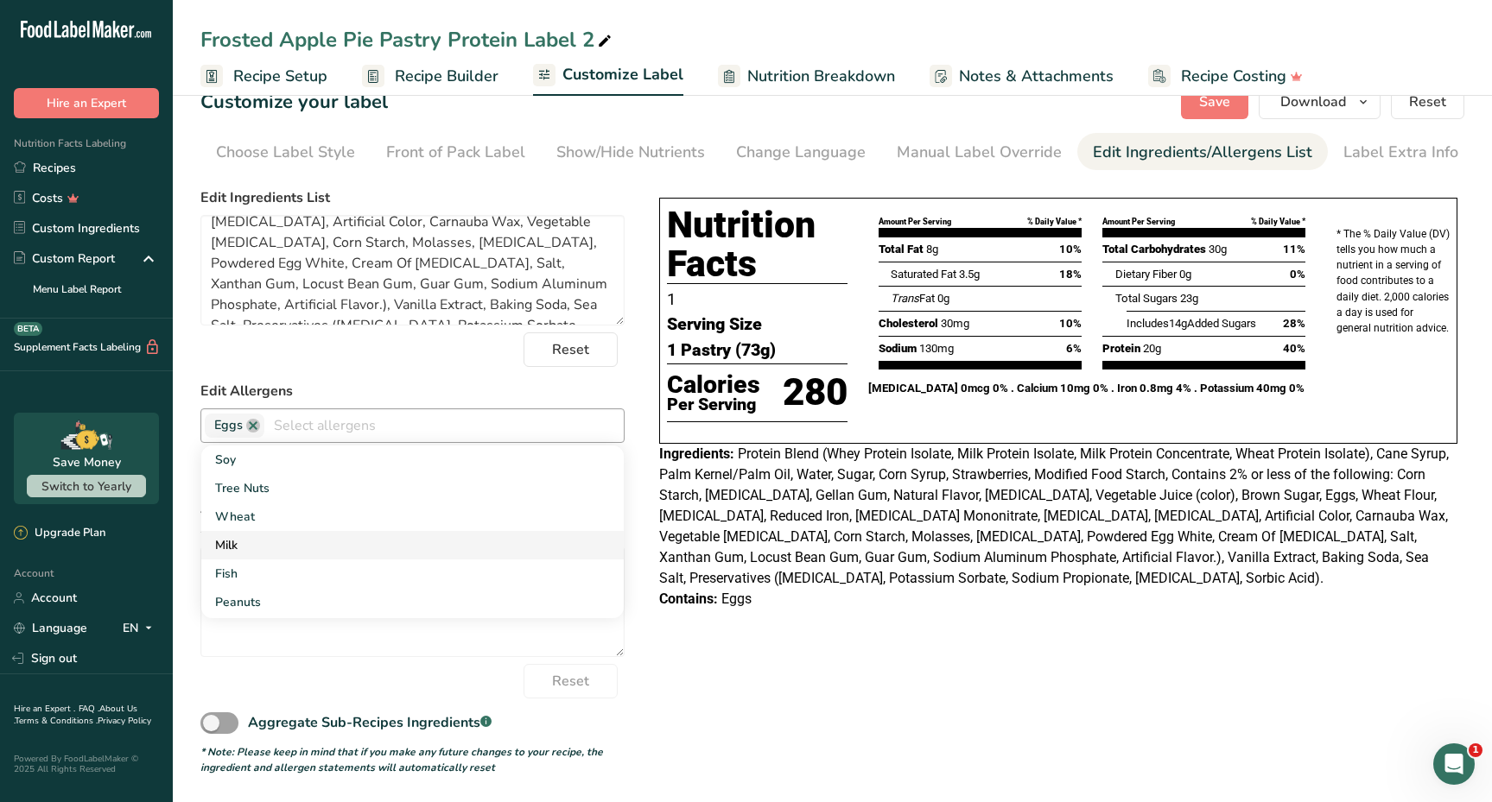
click at [314, 537] on link "Milk" at bounding box center [412, 545] width 422 height 29
click at [298, 470] on link "Soy" at bounding box center [412, 460] width 422 height 29
click at [297, 491] on link "Wheat" at bounding box center [412, 488] width 422 height 29
click at [877, 629] on div "Choose your label style Tabular FDA label USA (FDA) Standard FDA label Tabular …" at bounding box center [832, 478] width 1264 height 595
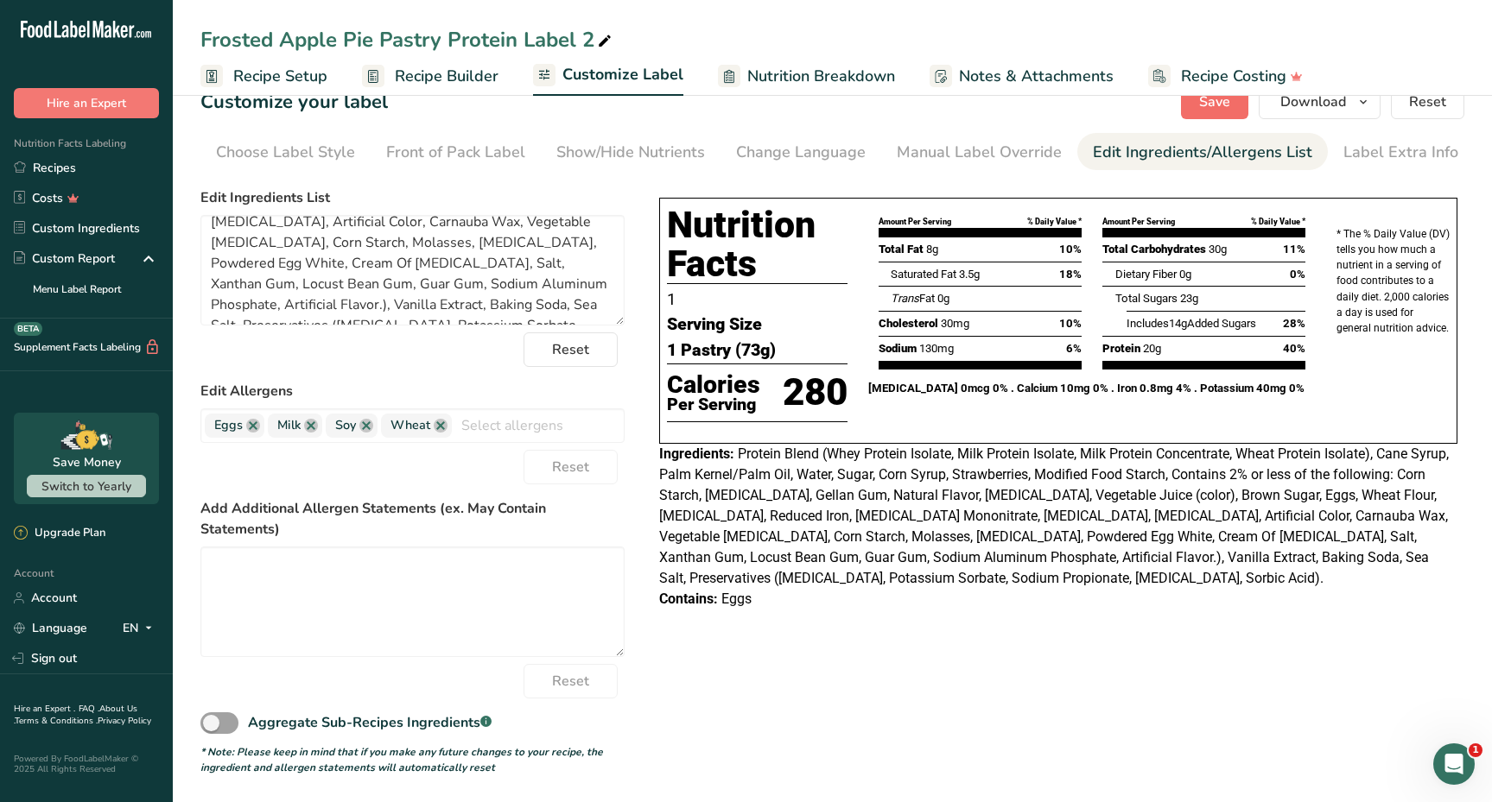
click at [1221, 111] on span "Save" at bounding box center [1214, 102] width 31 height 21
click at [943, 46] on div "Frosted Apple Pie Pastry Protein Label 2" at bounding box center [832, 39] width 1319 height 31
click at [1232, 108] on button "Save" at bounding box center [1214, 102] width 67 height 35
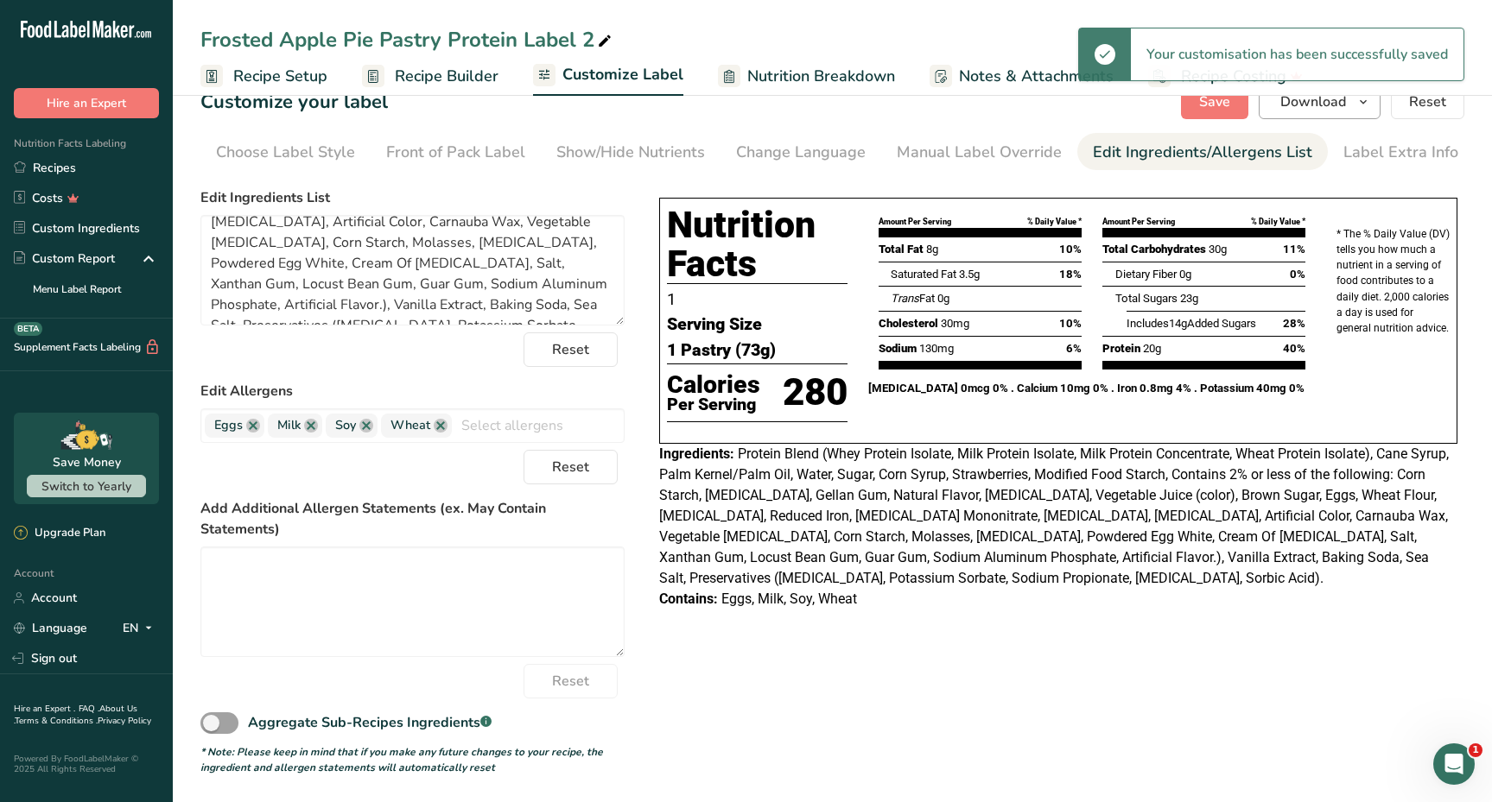
click at [1343, 106] on span "Download" at bounding box center [1313, 102] width 66 height 21
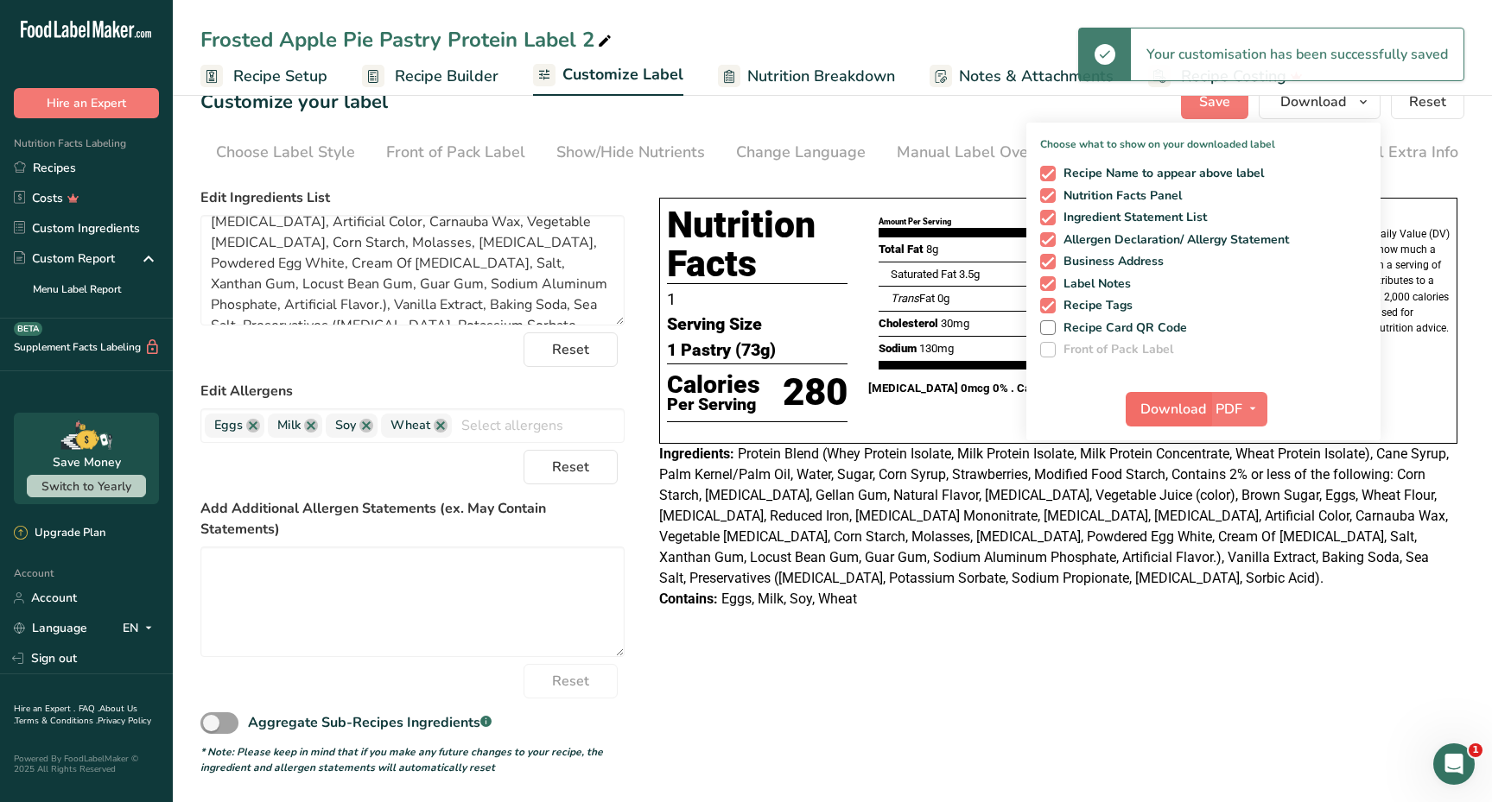
click at [1178, 401] on span "Download" at bounding box center [1173, 409] width 66 height 21
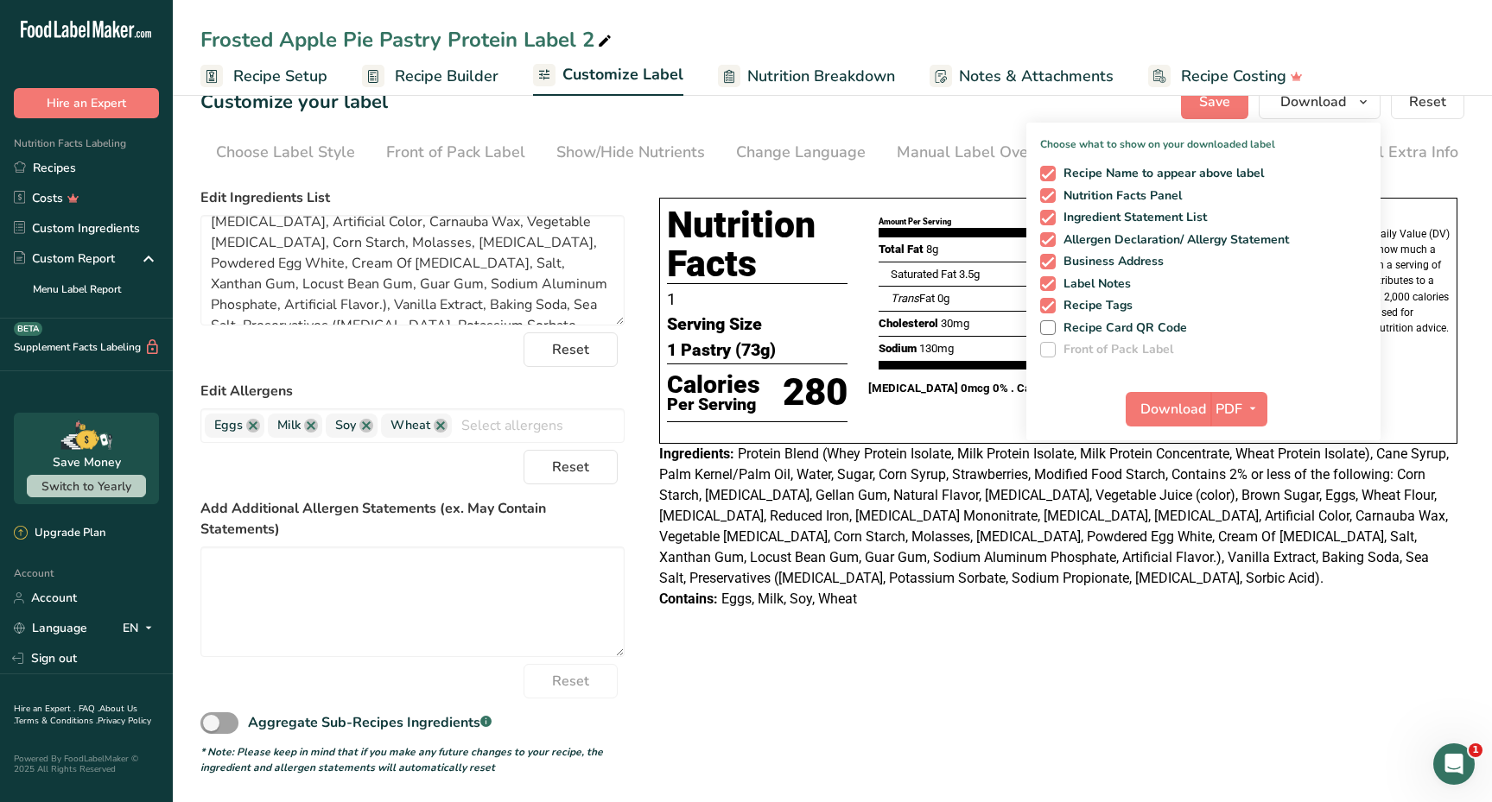
click at [1046, 580] on div "Ingredients: Protein Blend (Whey Protein Isolate, Milk Protein Isolate, Milk Pr…" at bounding box center [1058, 516] width 798 height 145
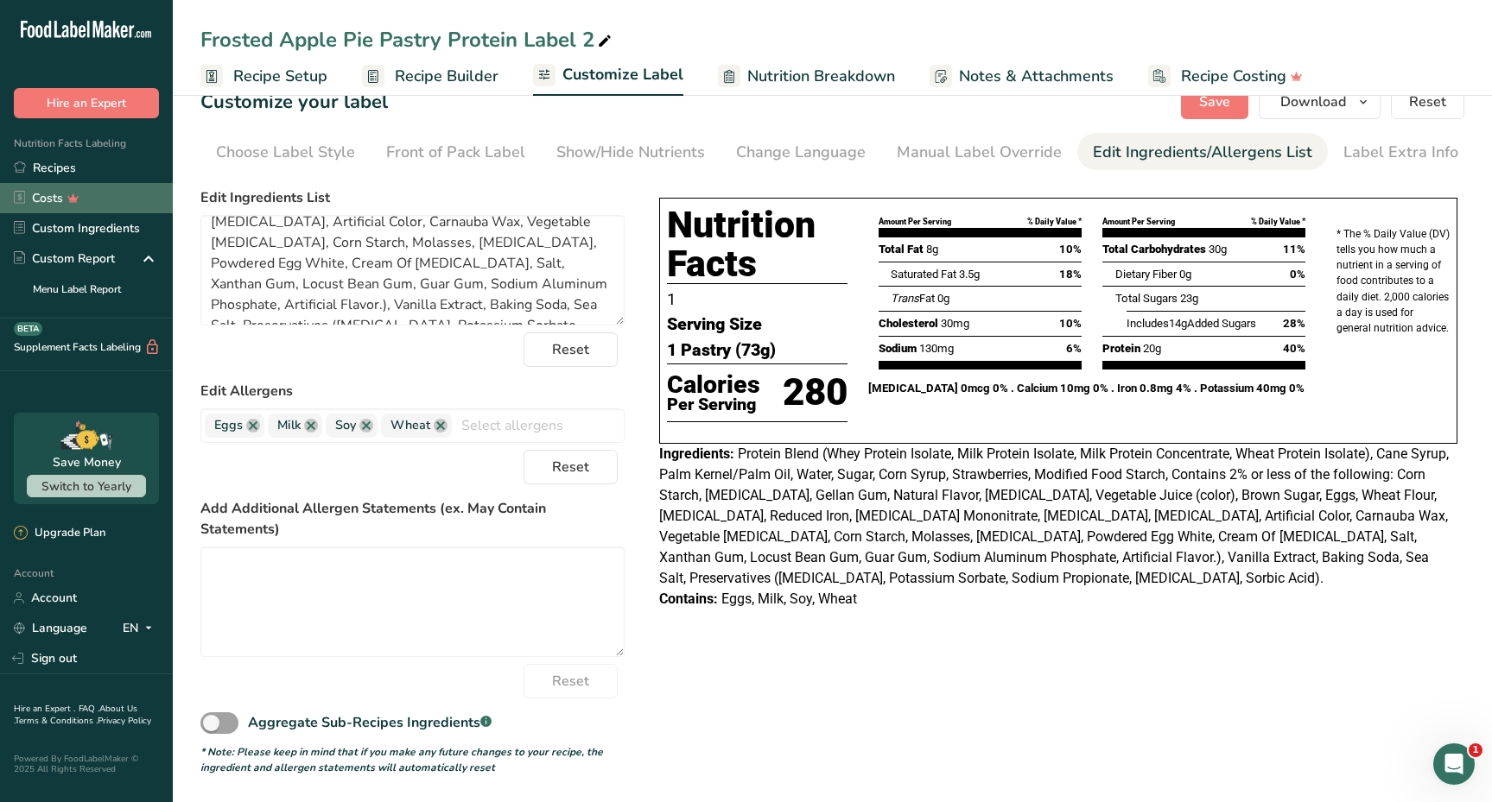
click at [98, 188] on link "Costs" at bounding box center [86, 198] width 173 height 30
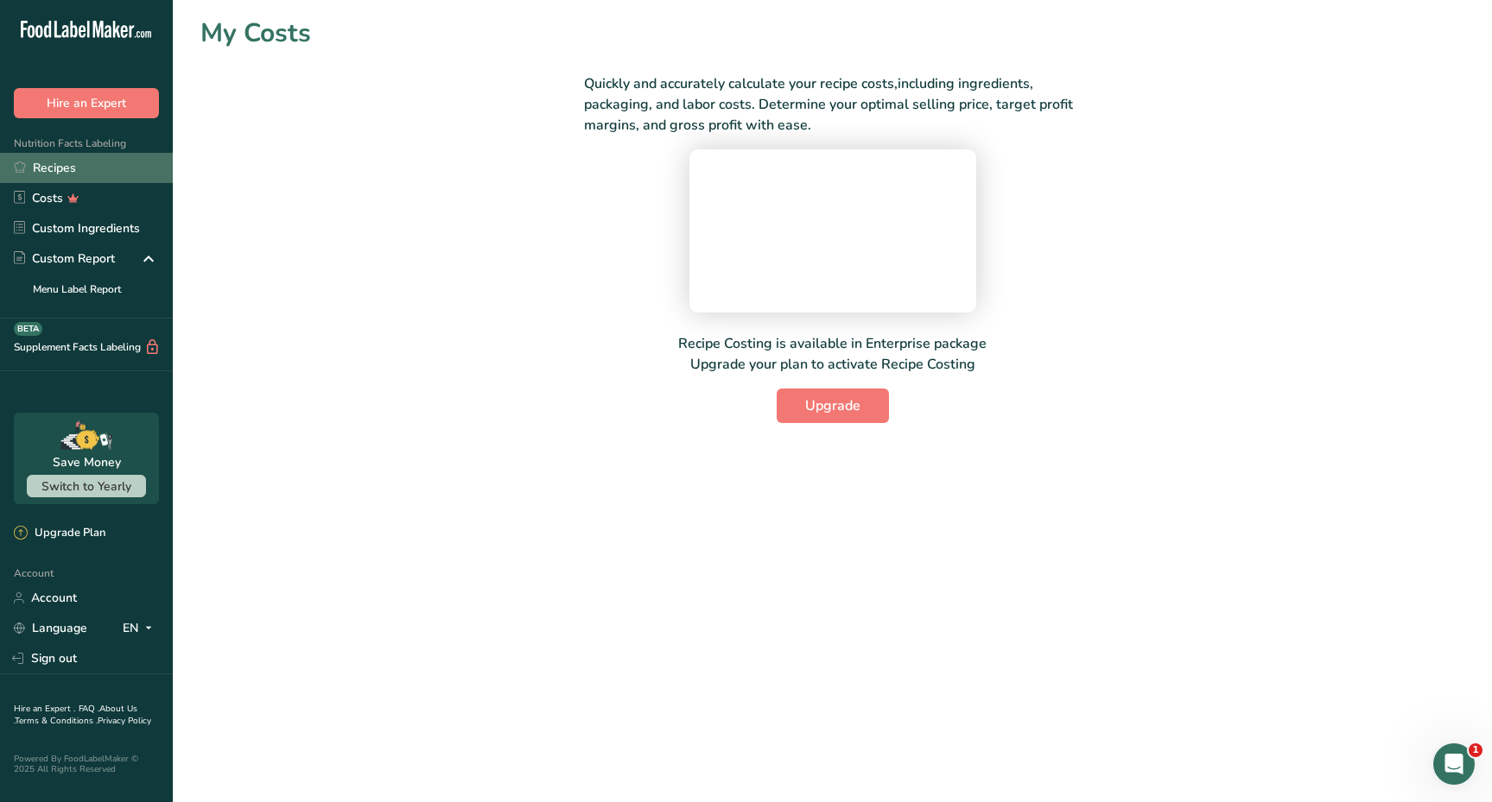
click at [99, 168] on link "Recipes" at bounding box center [86, 168] width 173 height 30
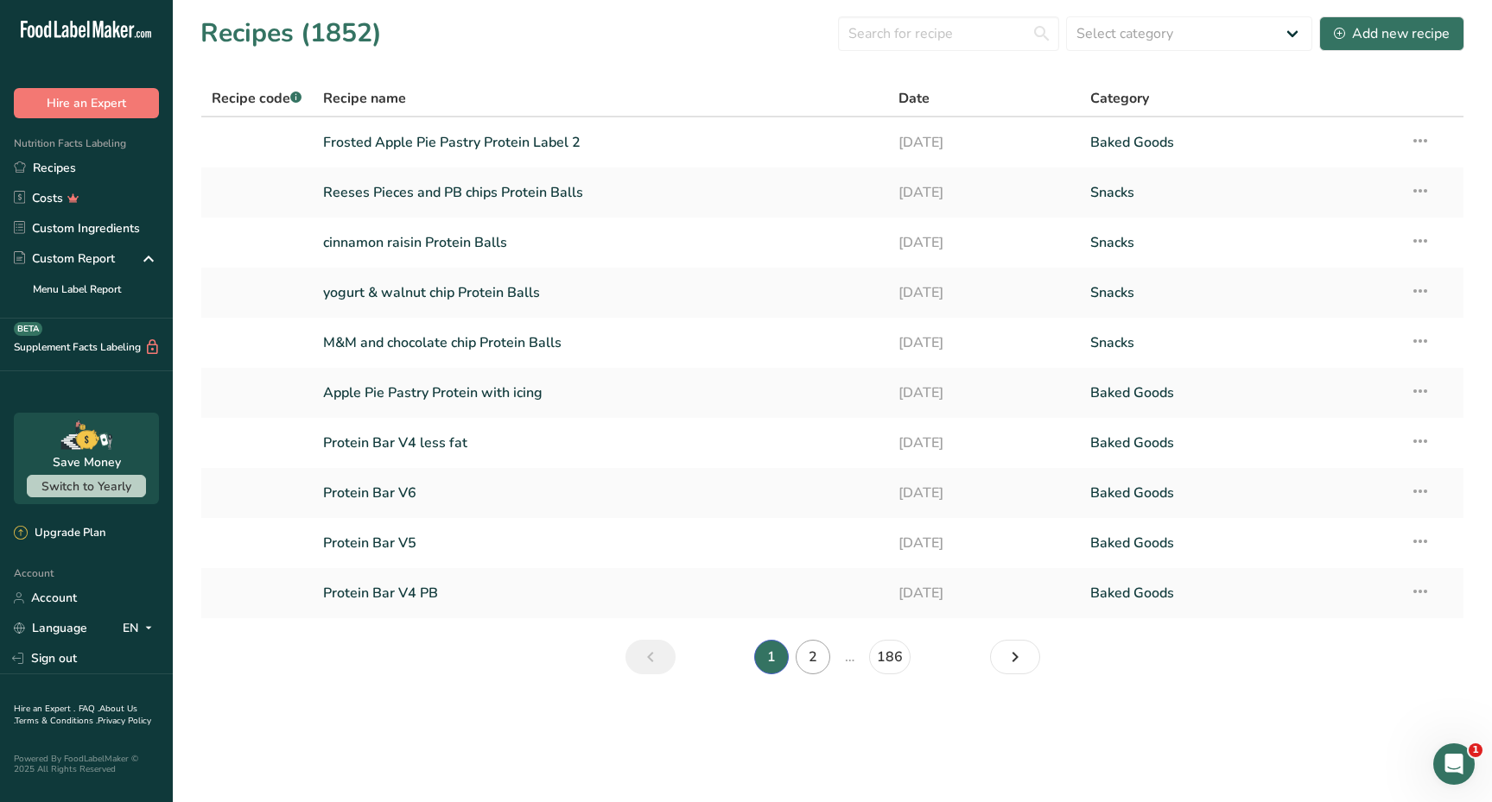
click at [820, 653] on link "2" at bounding box center [812, 657] width 35 height 35
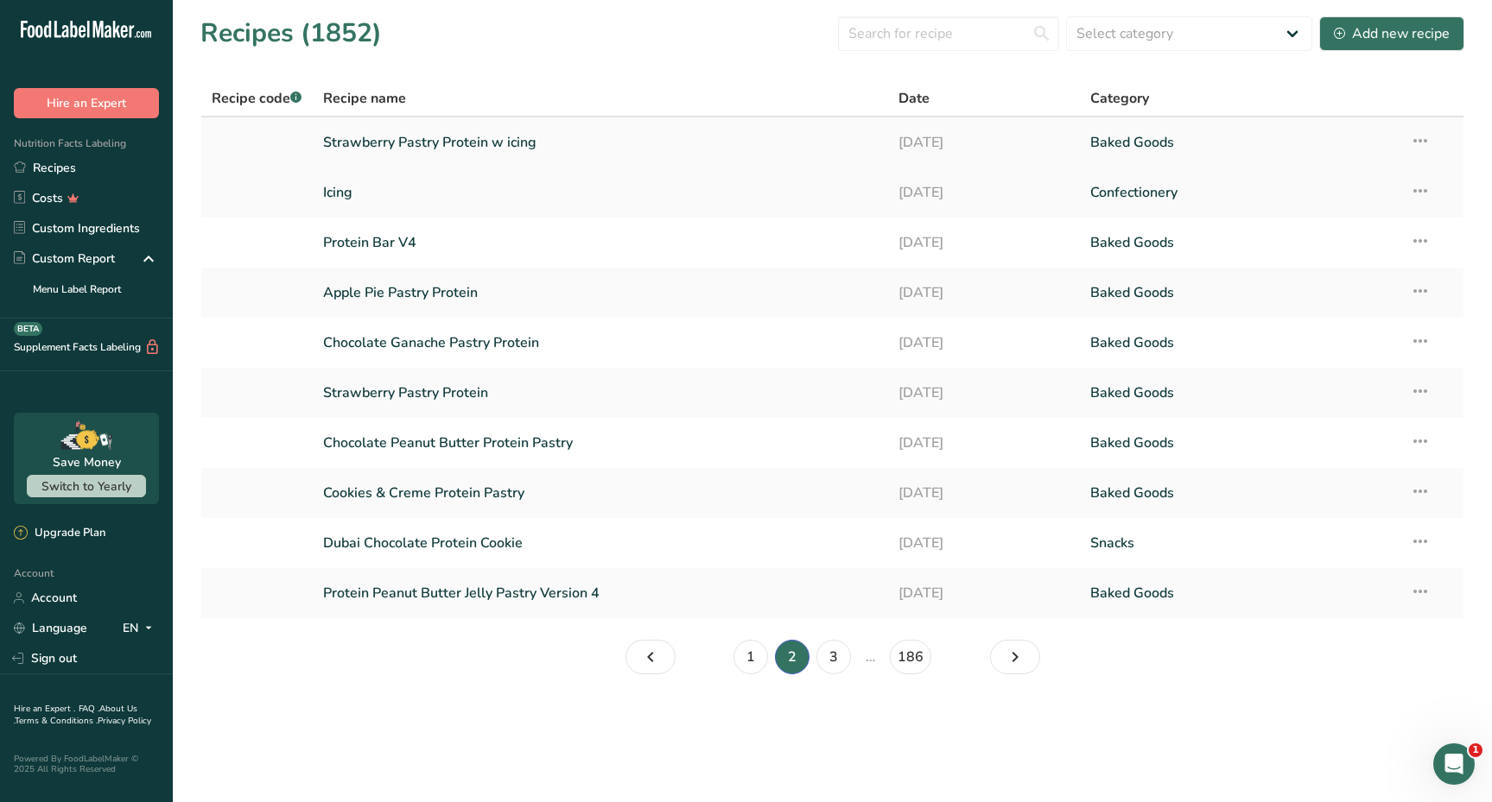
click at [485, 149] on link "Strawberry Pastry Protein w icing" at bounding box center [600, 142] width 554 height 36
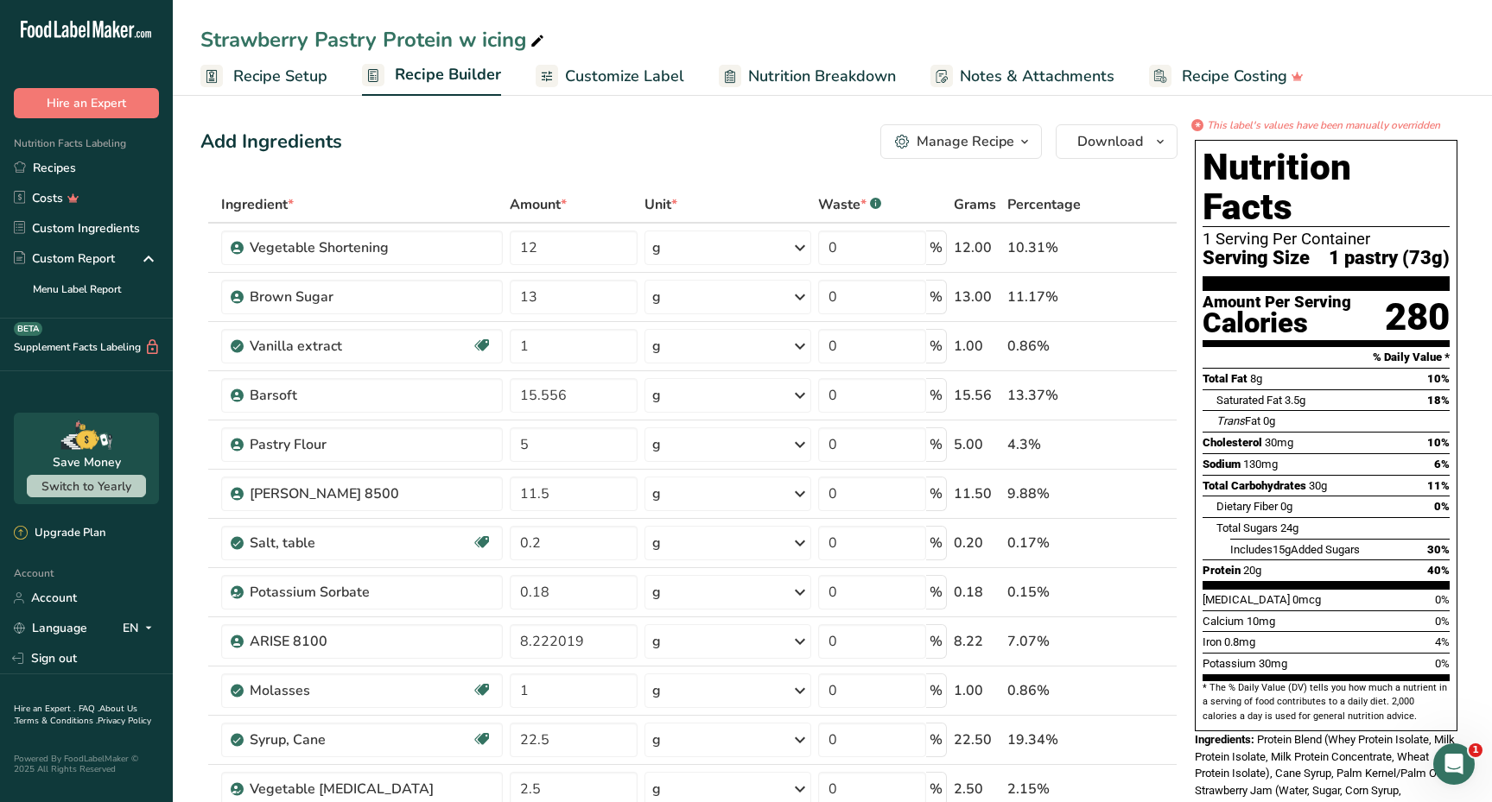
click at [637, 79] on span "Customize Label" at bounding box center [624, 76] width 119 height 23
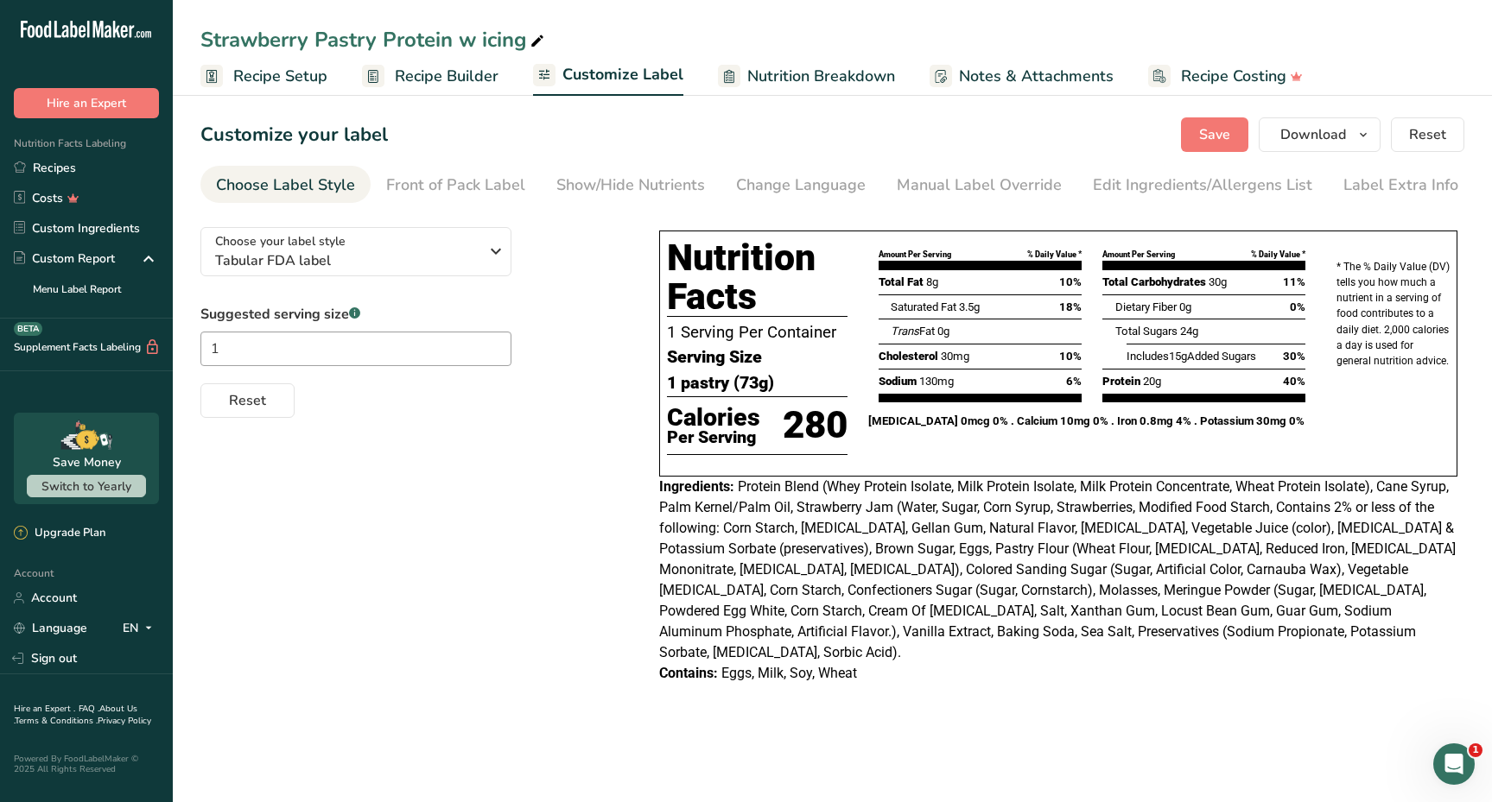
click at [396, 78] on span "Recipe Builder" at bounding box center [447, 76] width 104 height 23
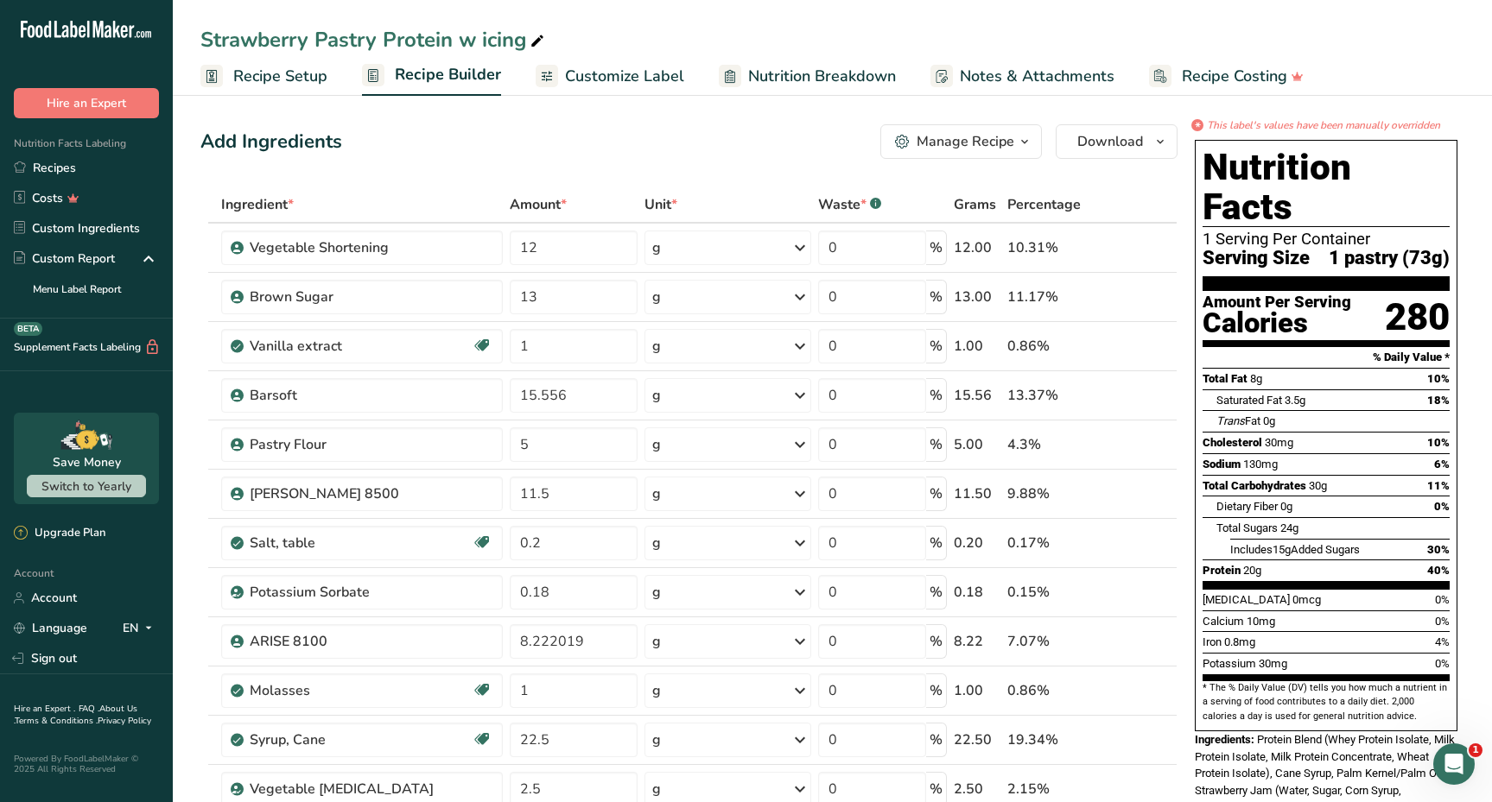
click at [1008, 132] on div "Manage Recipe" at bounding box center [965, 141] width 98 height 21
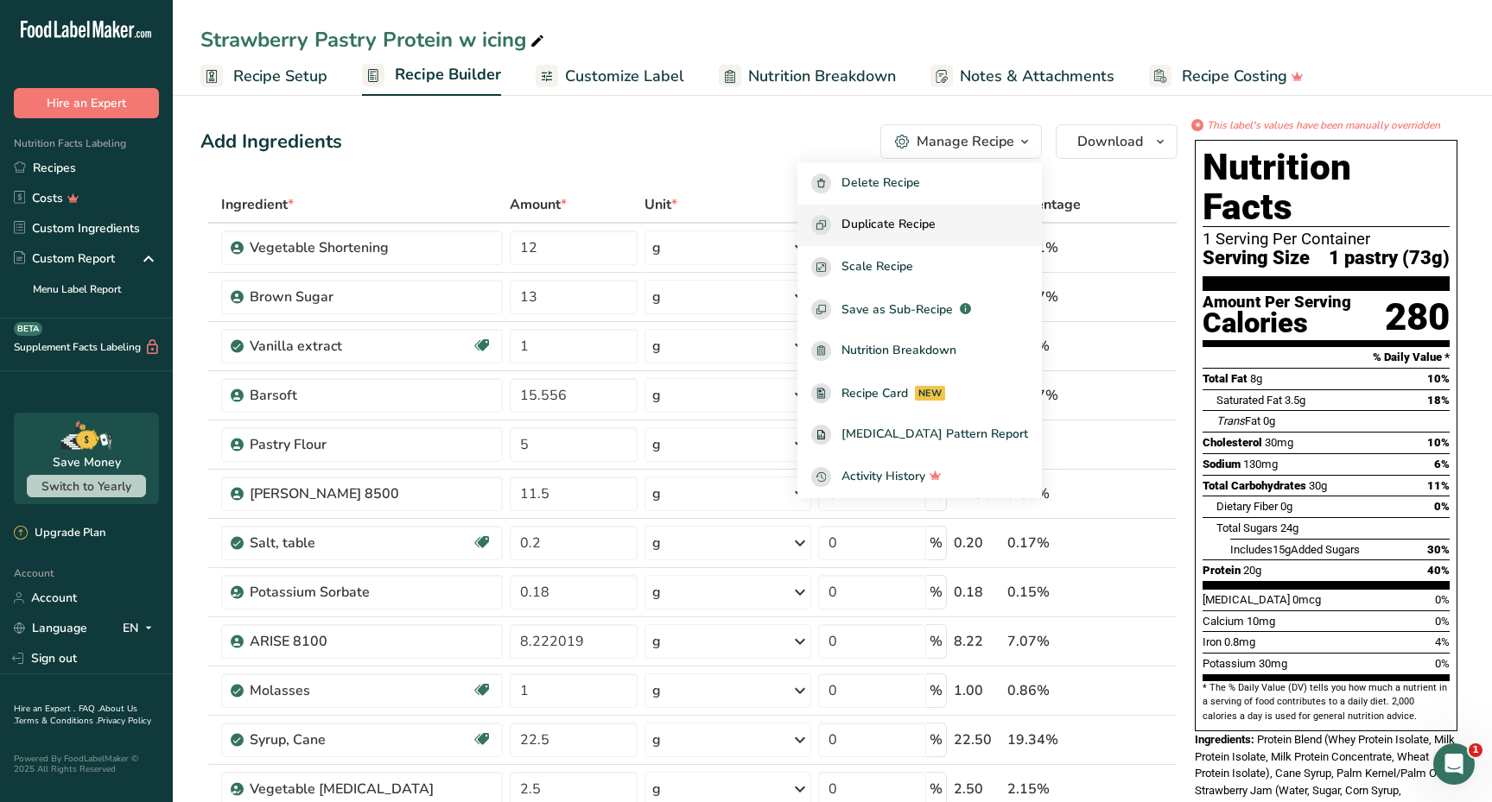
click at [921, 221] on span "Duplicate Recipe" at bounding box center [888, 225] width 94 height 20
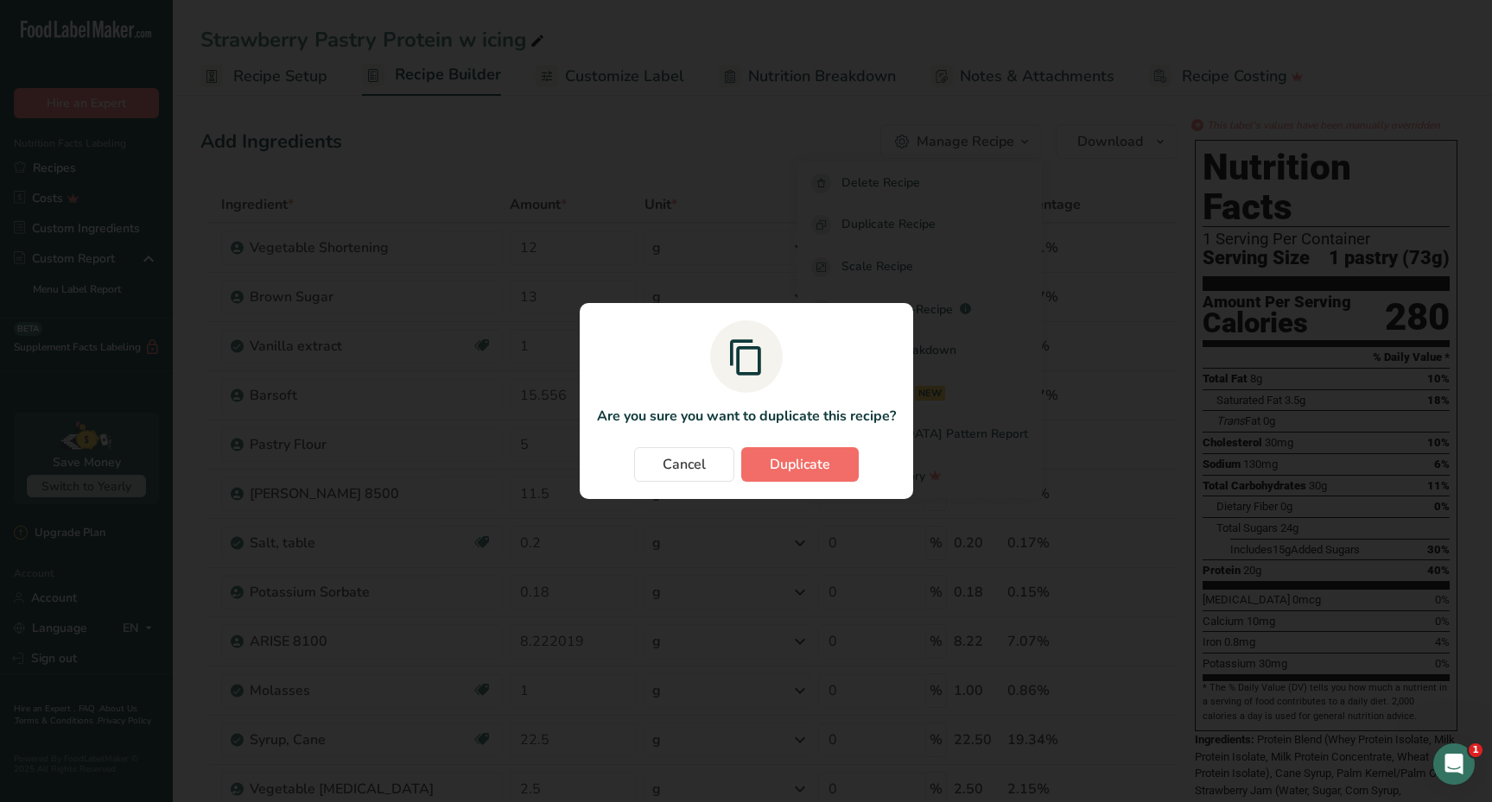
click at [772, 466] on span "Duplicate" at bounding box center [800, 464] width 60 height 21
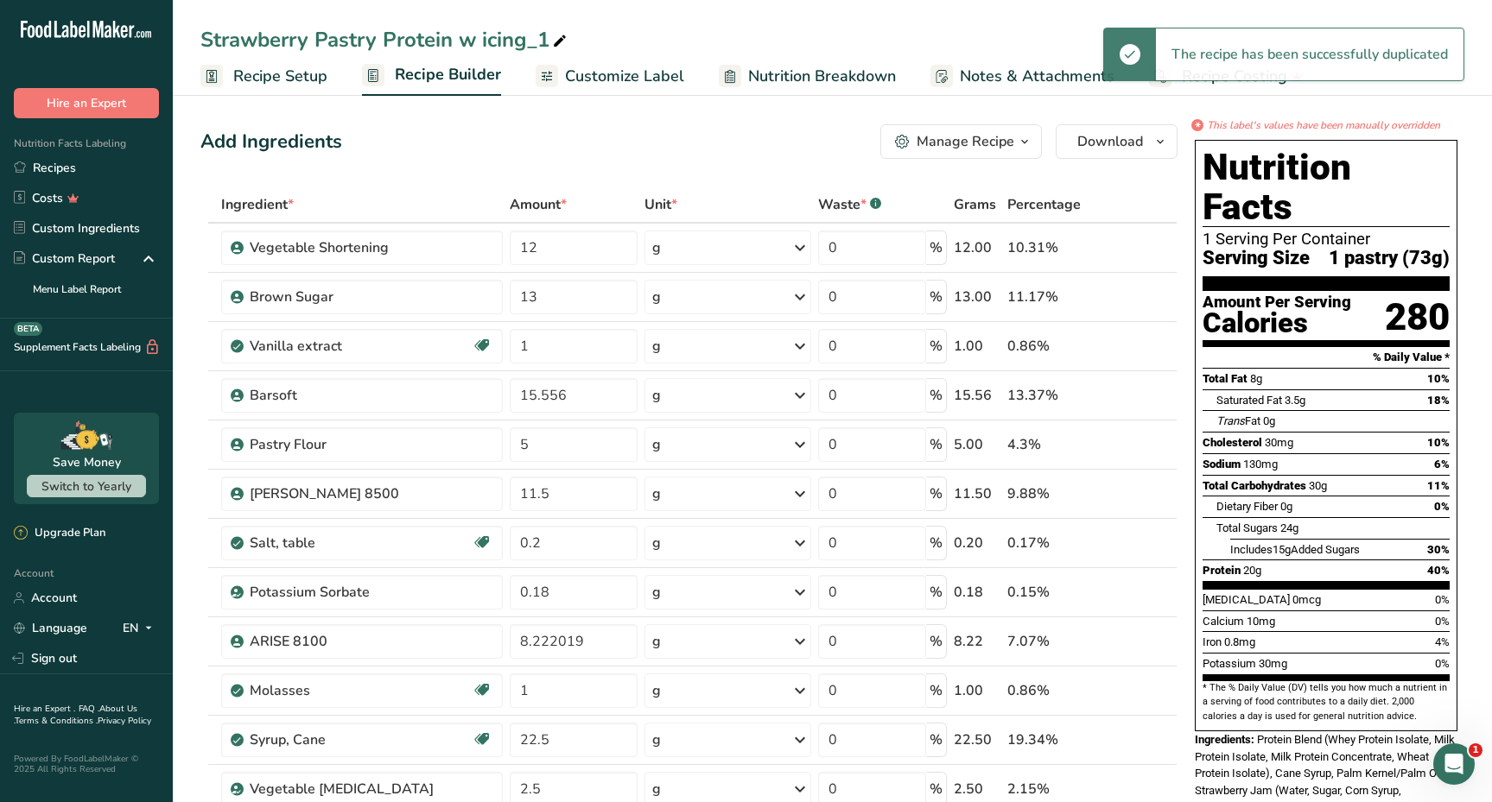
click at [200, 33] on div "Strawberry Pastry Protein w icing_1" at bounding box center [385, 39] width 370 height 31
click at [203, 37] on input "Strawberry Pastry Protein w icing_1" at bounding box center [832, 39] width 1264 height 31
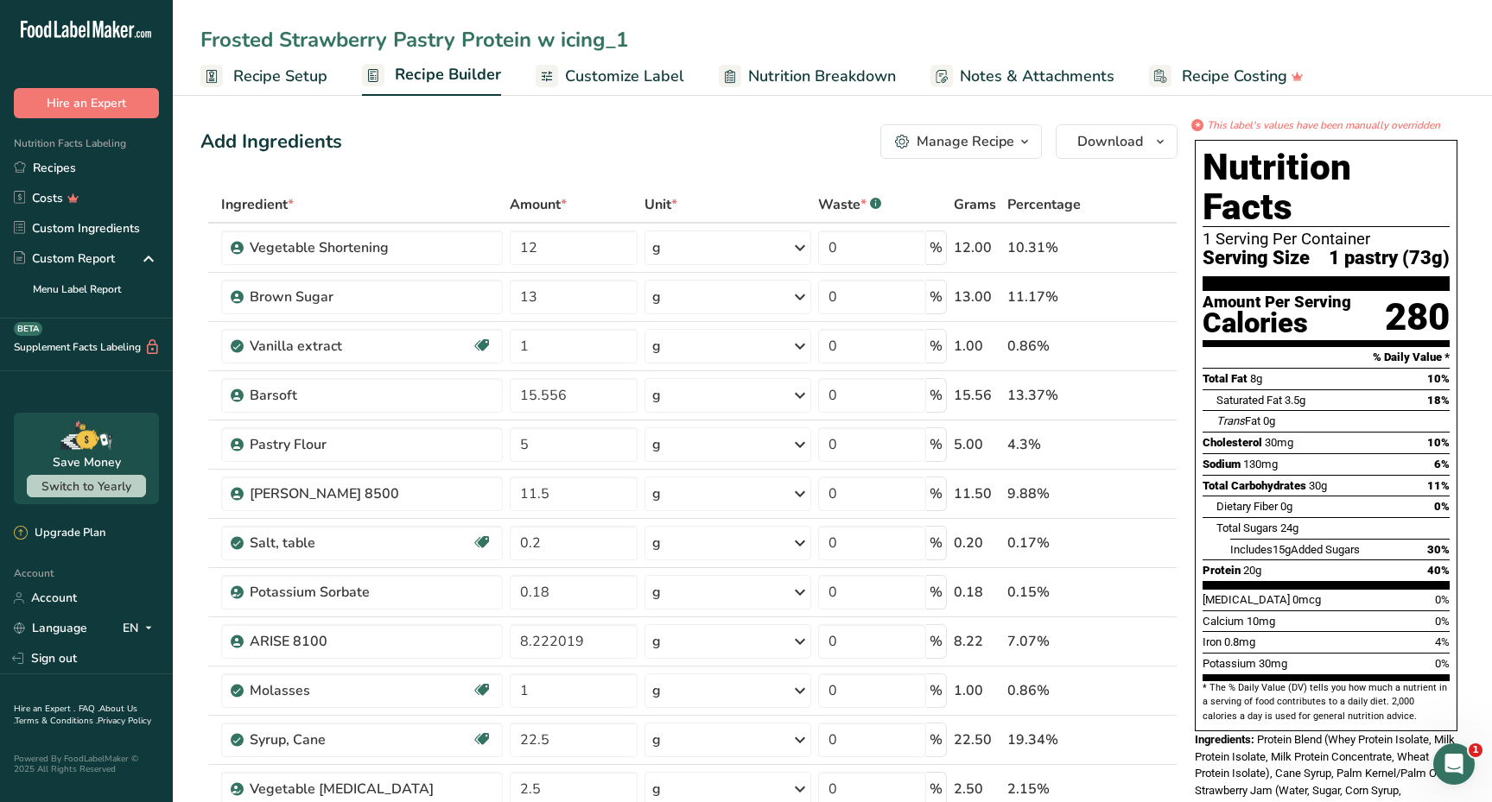
click at [624, 39] on input "Frosted Strawberry Pastry Protein w icing_1" at bounding box center [832, 39] width 1264 height 31
type input "Frosted Strawberry Pastry Protein"
click at [811, 157] on div "Add Ingredients Manage Recipe Delete Recipe Duplicate Recipe Scale Recipe Save …" at bounding box center [688, 141] width 977 height 35
click at [675, 77] on span "Customize Label" at bounding box center [624, 76] width 119 height 23
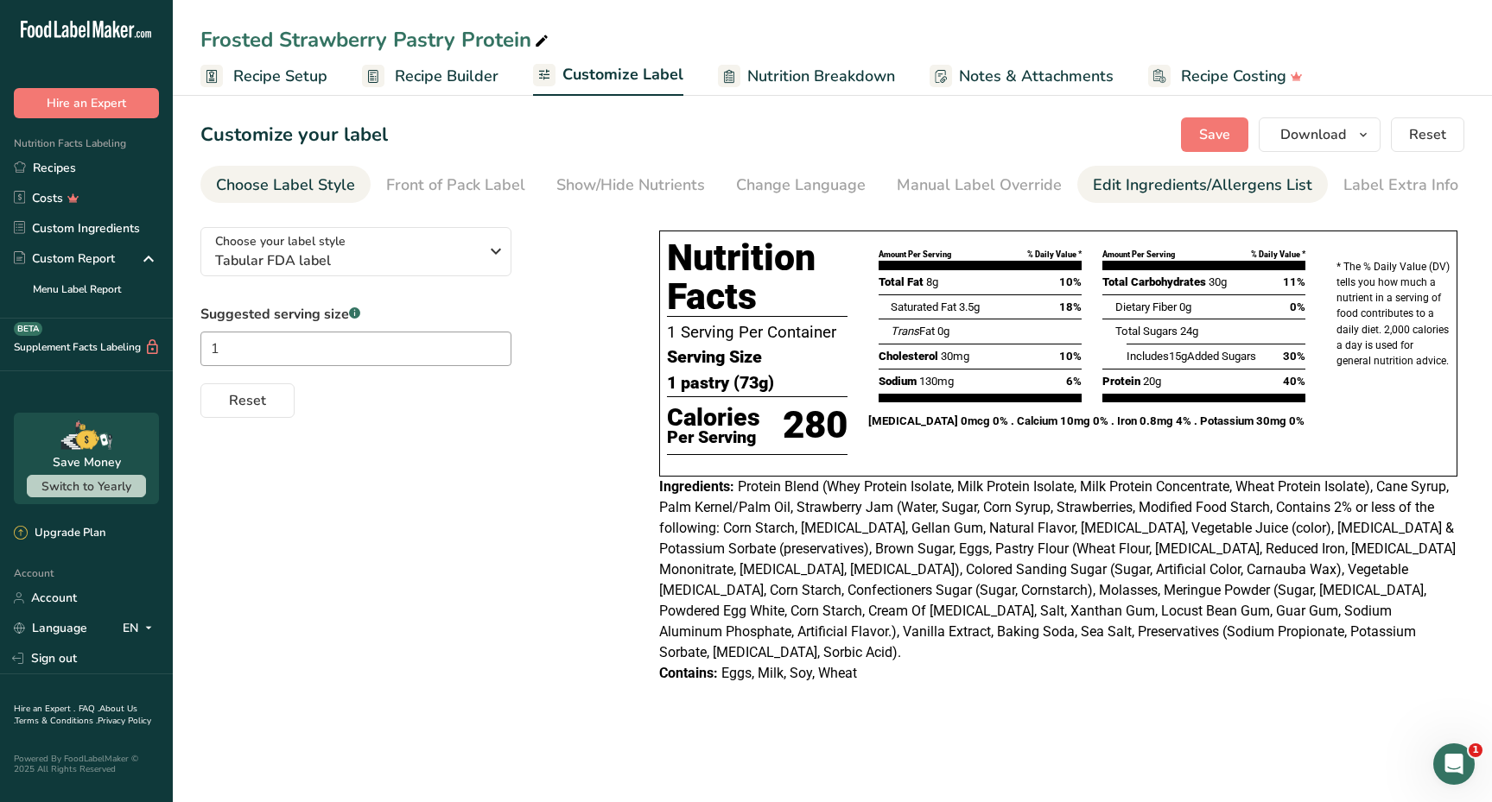
click at [1128, 185] on div "Edit Ingredients/Allergens List" at bounding box center [1202, 185] width 219 height 23
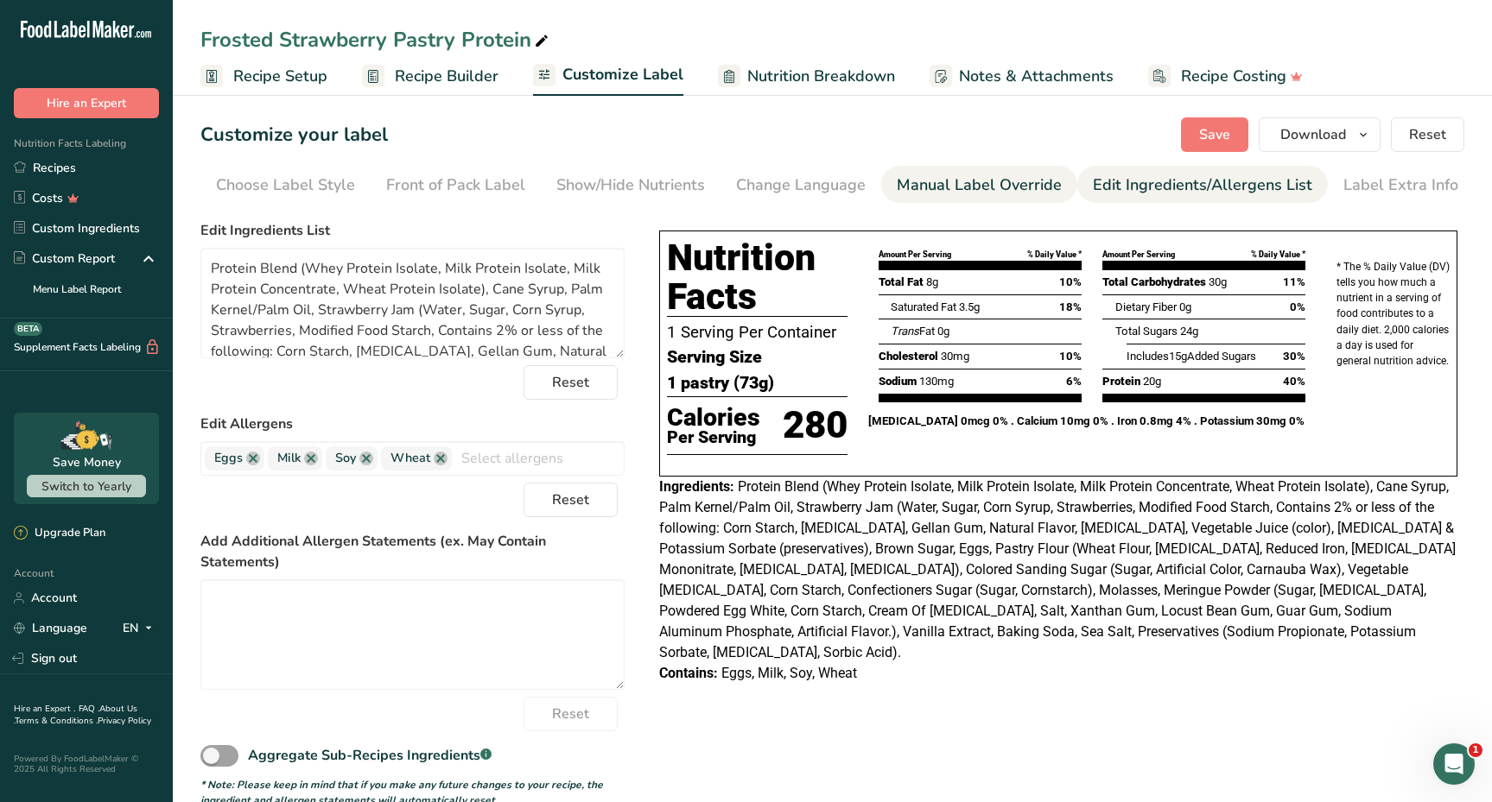
click at [996, 169] on link "Manual Label Override" at bounding box center [978, 185] width 165 height 39
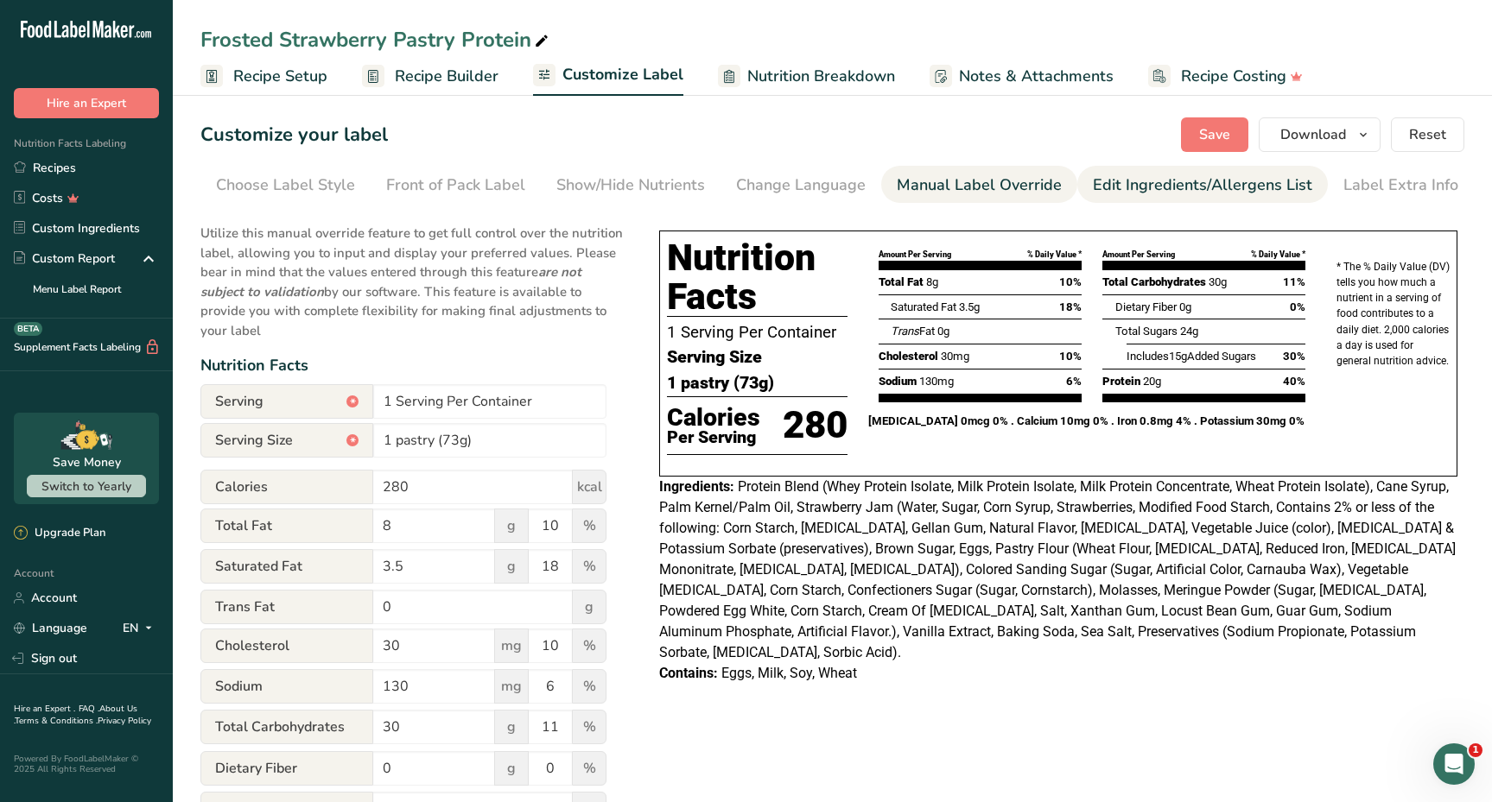
click at [1102, 183] on div "Edit Ingredients/Allergens List" at bounding box center [1202, 185] width 219 height 23
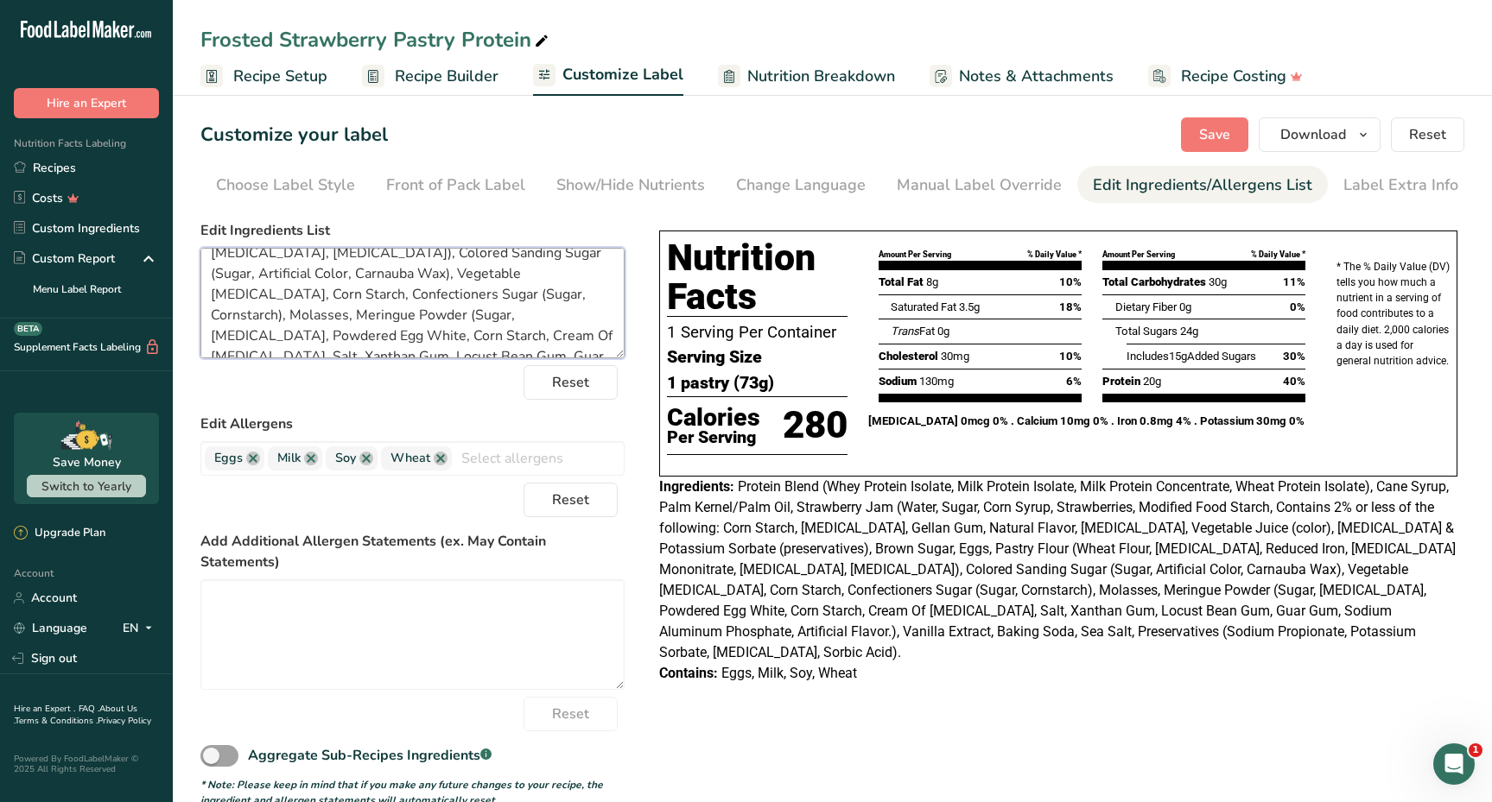
scroll to position [242, 0]
drag, startPoint x: 212, startPoint y: 263, endPoint x: 378, endPoint y: 416, distance: 225.5
click at [378, 416] on form "Edit Ingredients List Protein Blend (Whey Protein Isolate, Milk Protein Isolate…" at bounding box center [412, 514] width 424 height 588
paste textarea "Water, Sugar, Corn Syrup, Strawberries, Modified Food Starch, Contains 2% or le…"
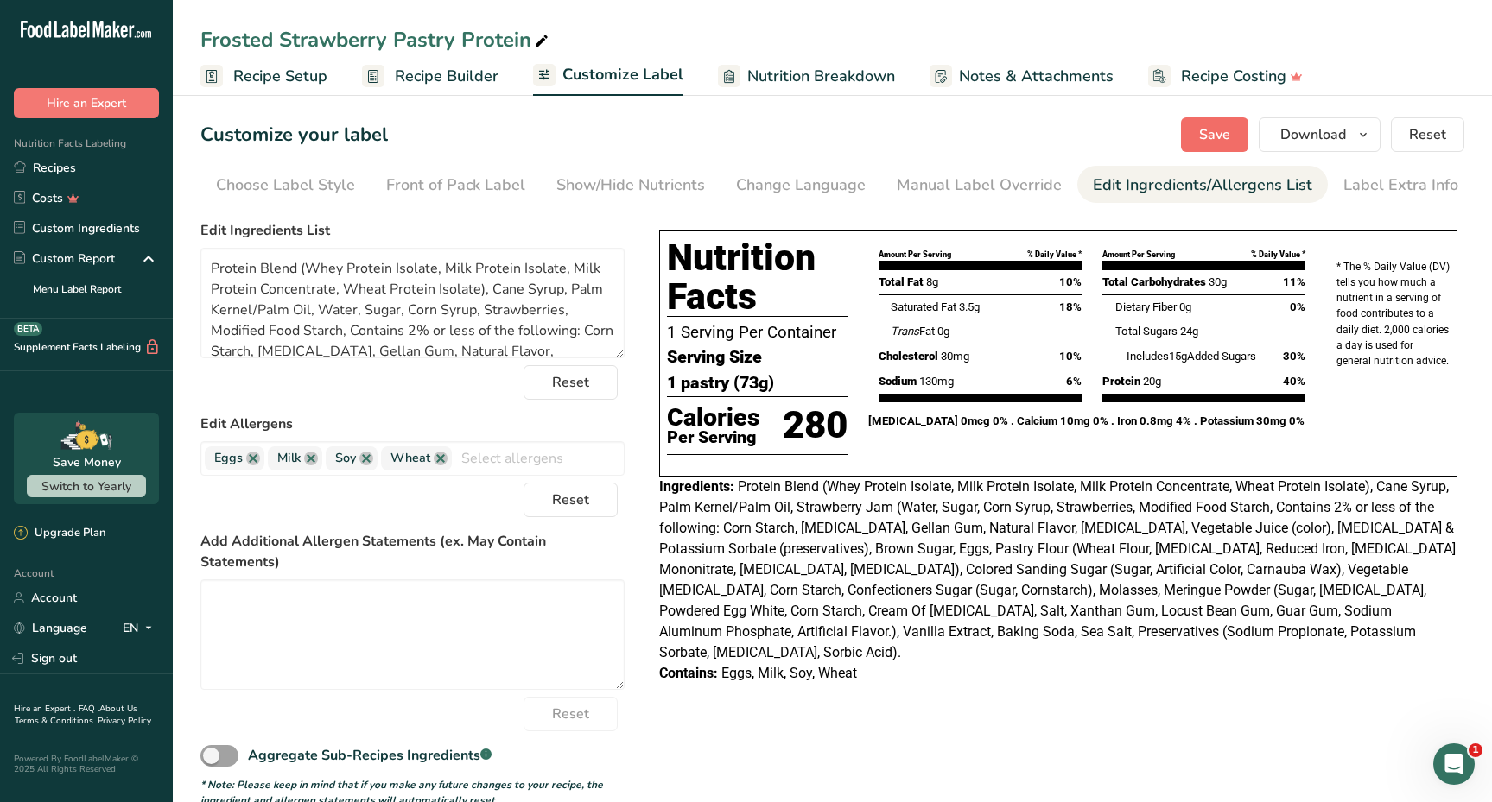
click at [1218, 124] on span "Save" at bounding box center [1214, 134] width 31 height 21
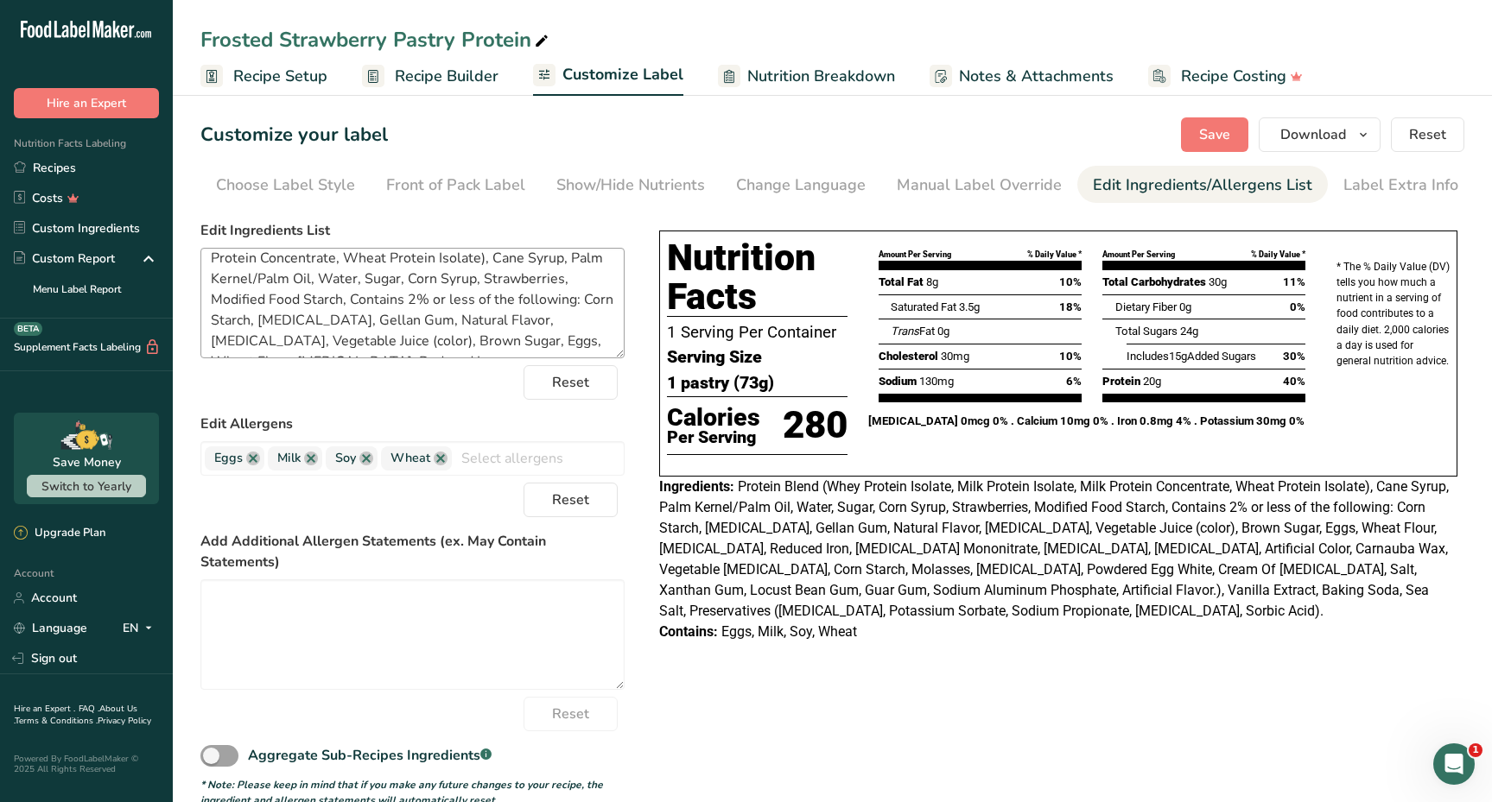
scroll to position [38, 0]
click at [254, 314] on textarea "Protein Blend (Whey Protein Isolate, Milk Protein Isolate, Milk Protein Concent…" at bounding box center [412, 303] width 424 height 111
type textarea "Protein Blend (Whey Protein Isolate, Milk Protein Isolate, Milk Protein Concent…"
click at [1204, 132] on span "Save" at bounding box center [1214, 134] width 31 height 21
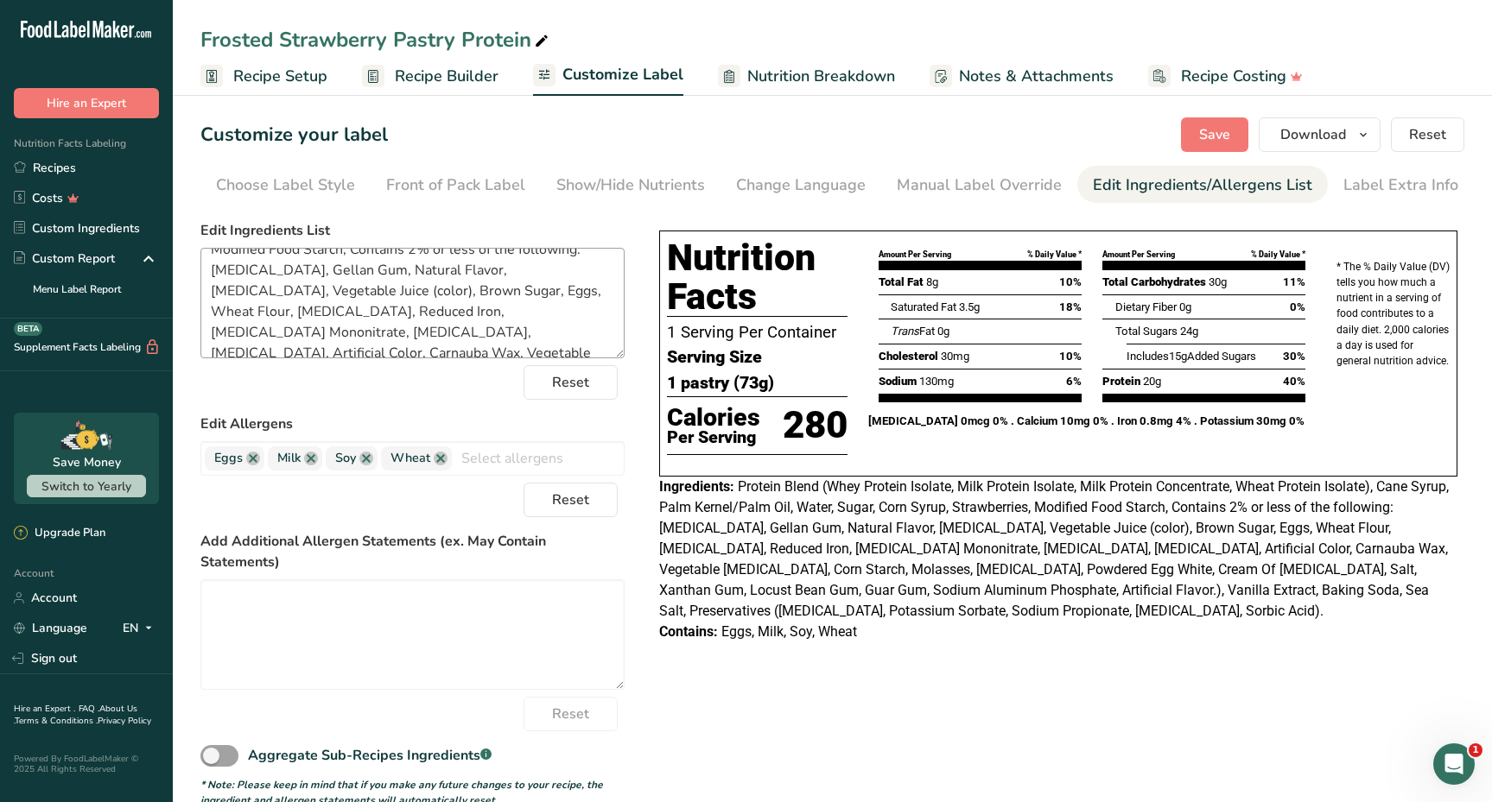
scroll to position [85, 0]
click at [1217, 127] on span "Save" at bounding box center [1214, 134] width 31 height 21
click at [54, 176] on link "Recipes" at bounding box center [86, 168] width 173 height 30
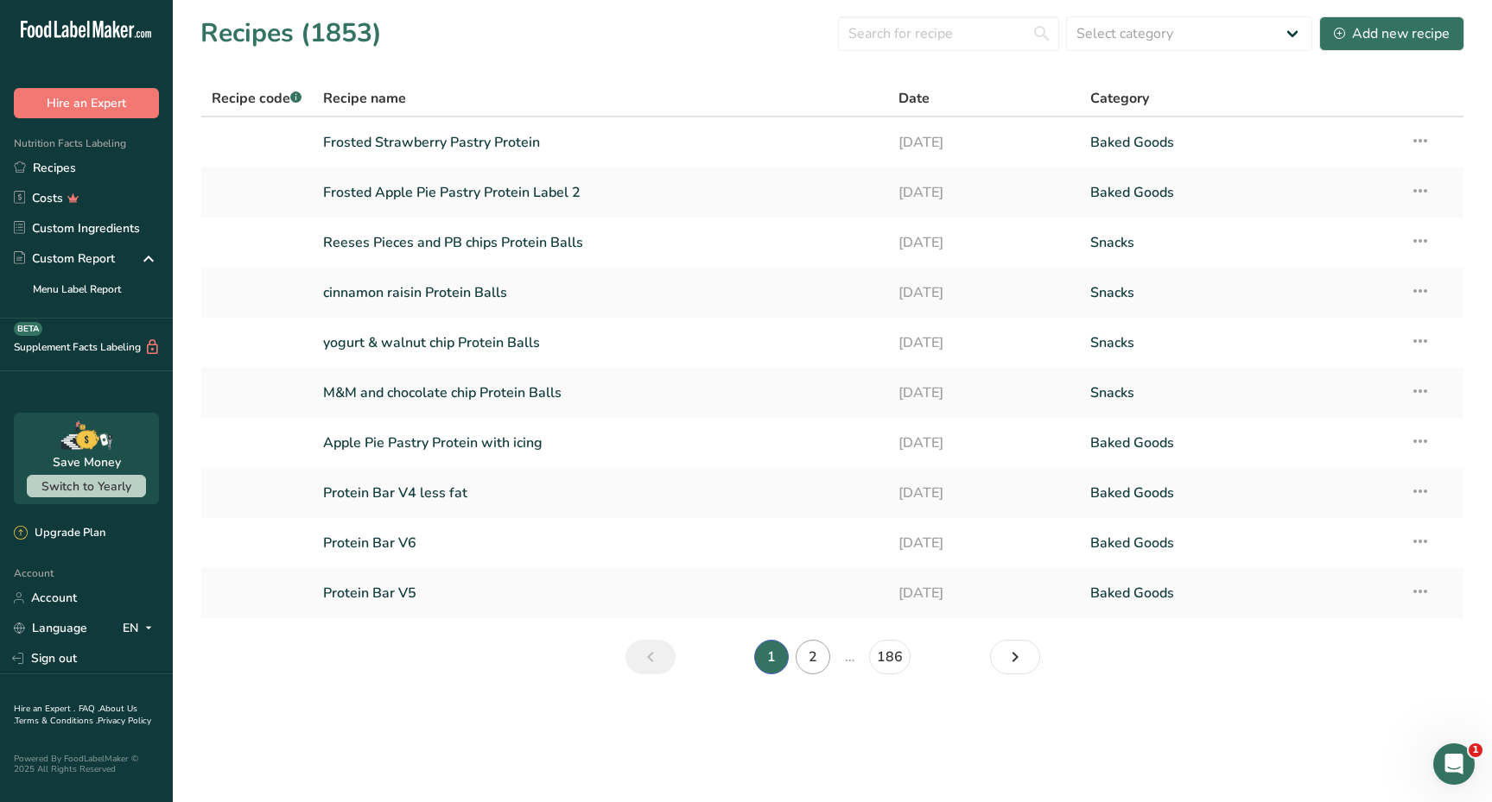
click at [804, 655] on link "2" at bounding box center [812, 657] width 35 height 35
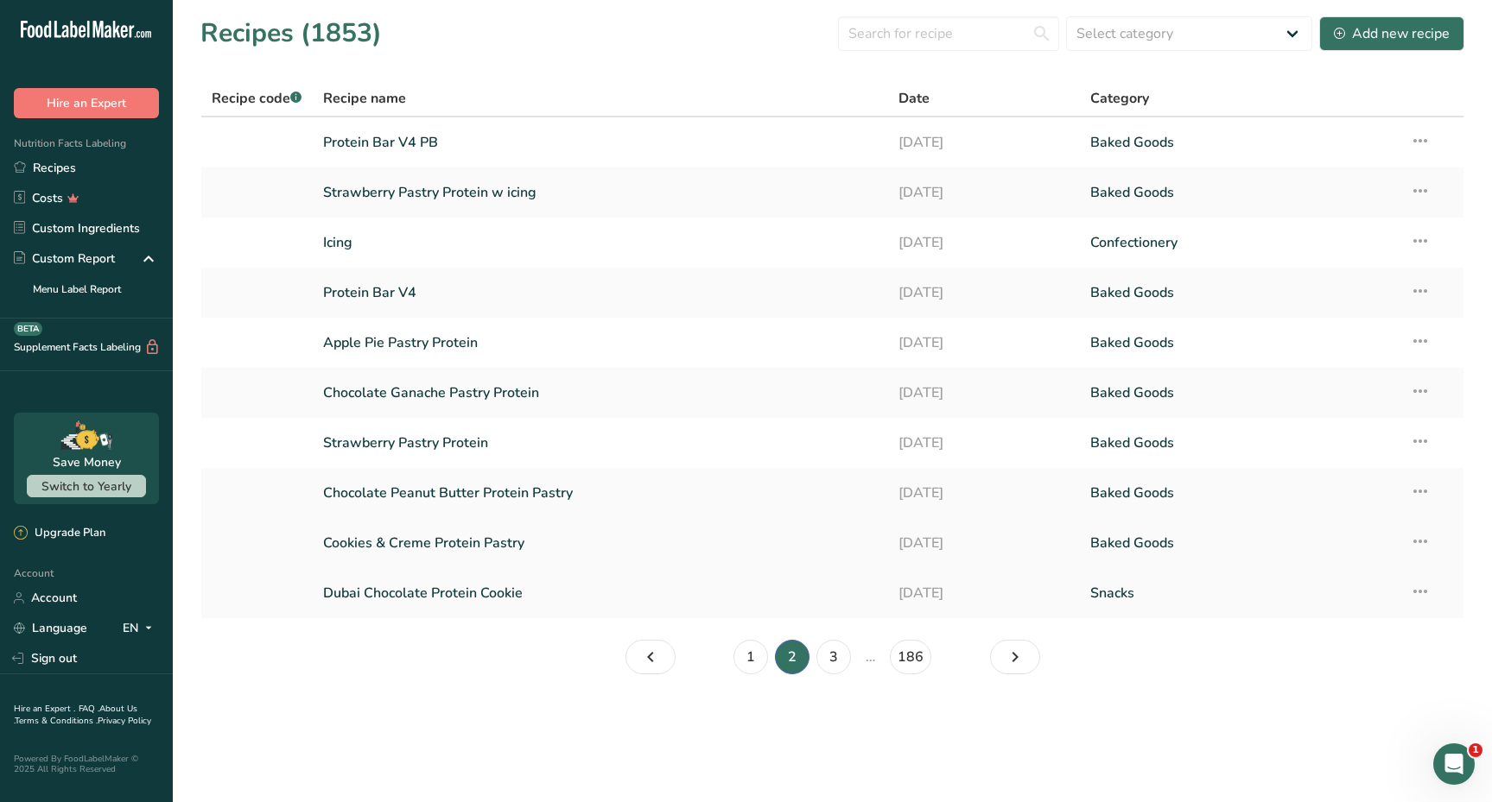
click at [457, 537] on link "Cookies & Creme Protein Pastry" at bounding box center [600, 543] width 554 height 36
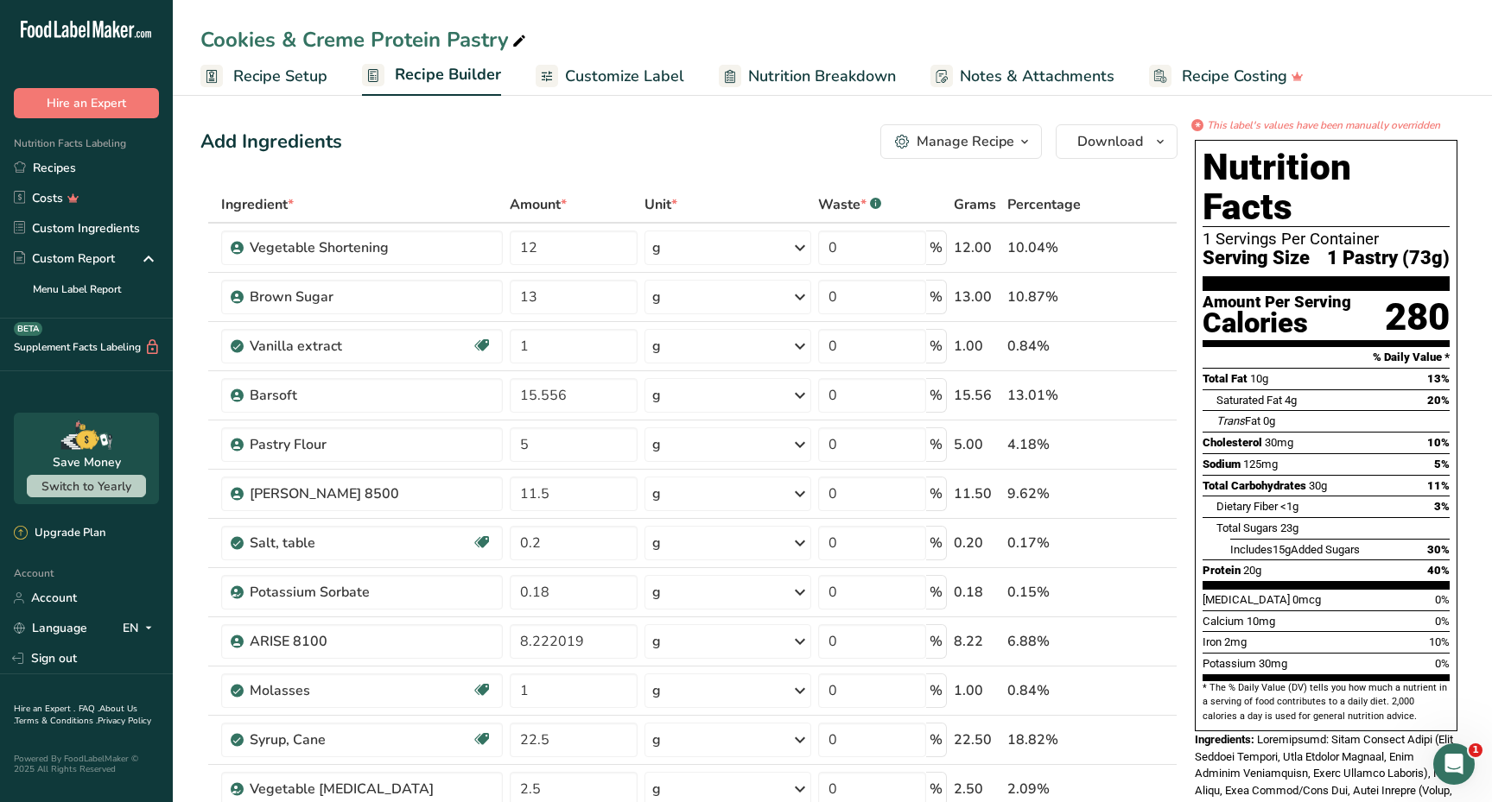
click at [1019, 140] on icon "button" at bounding box center [1024, 142] width 14 height 22
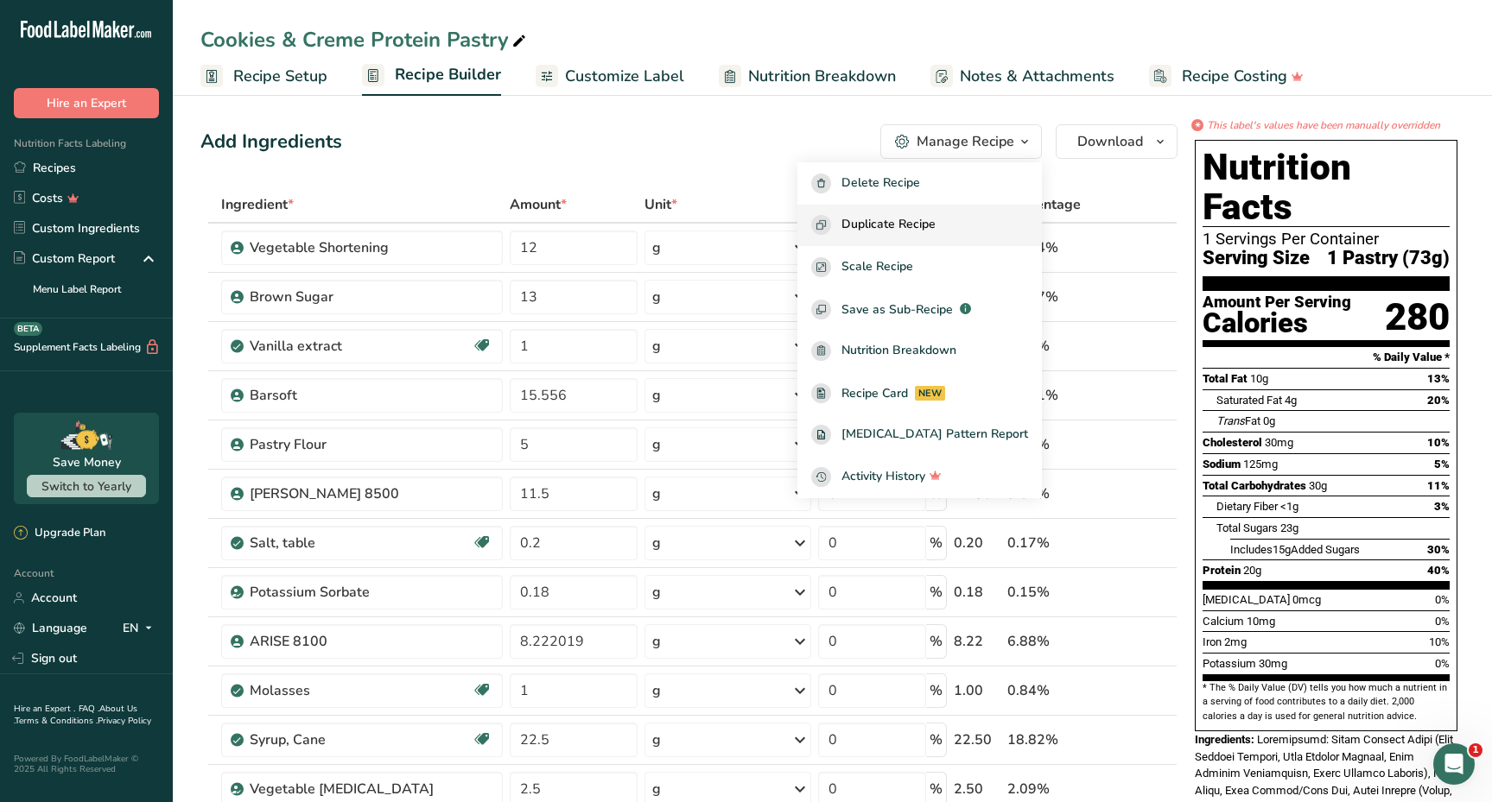
click at [920, 220] on span "Duplicate Recipe" at bounding box center [888, 225] width 94 height 20
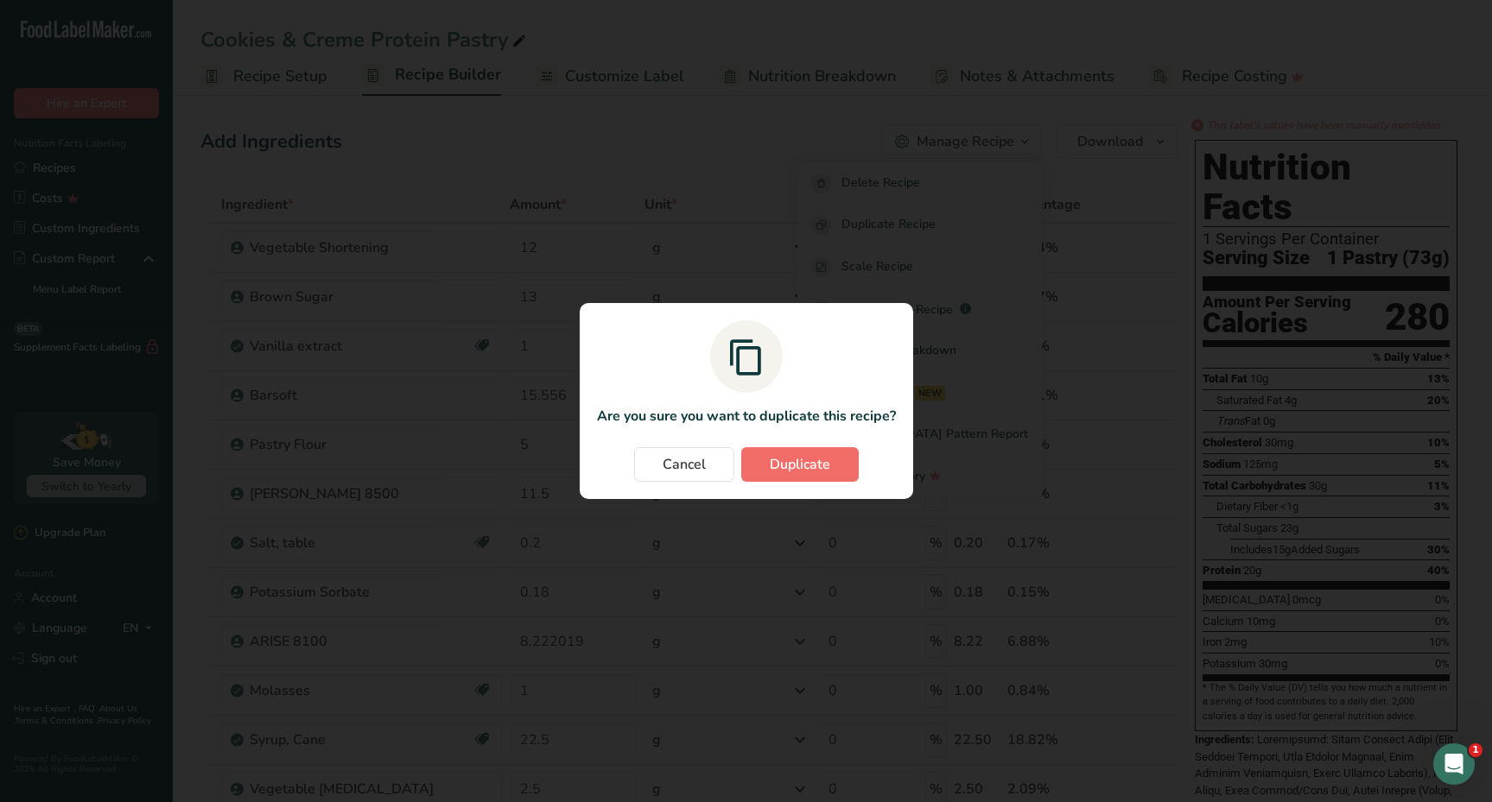
click at [813, 468] on span "Duplicate" at bounding box center [800, 464] width 60 height 21
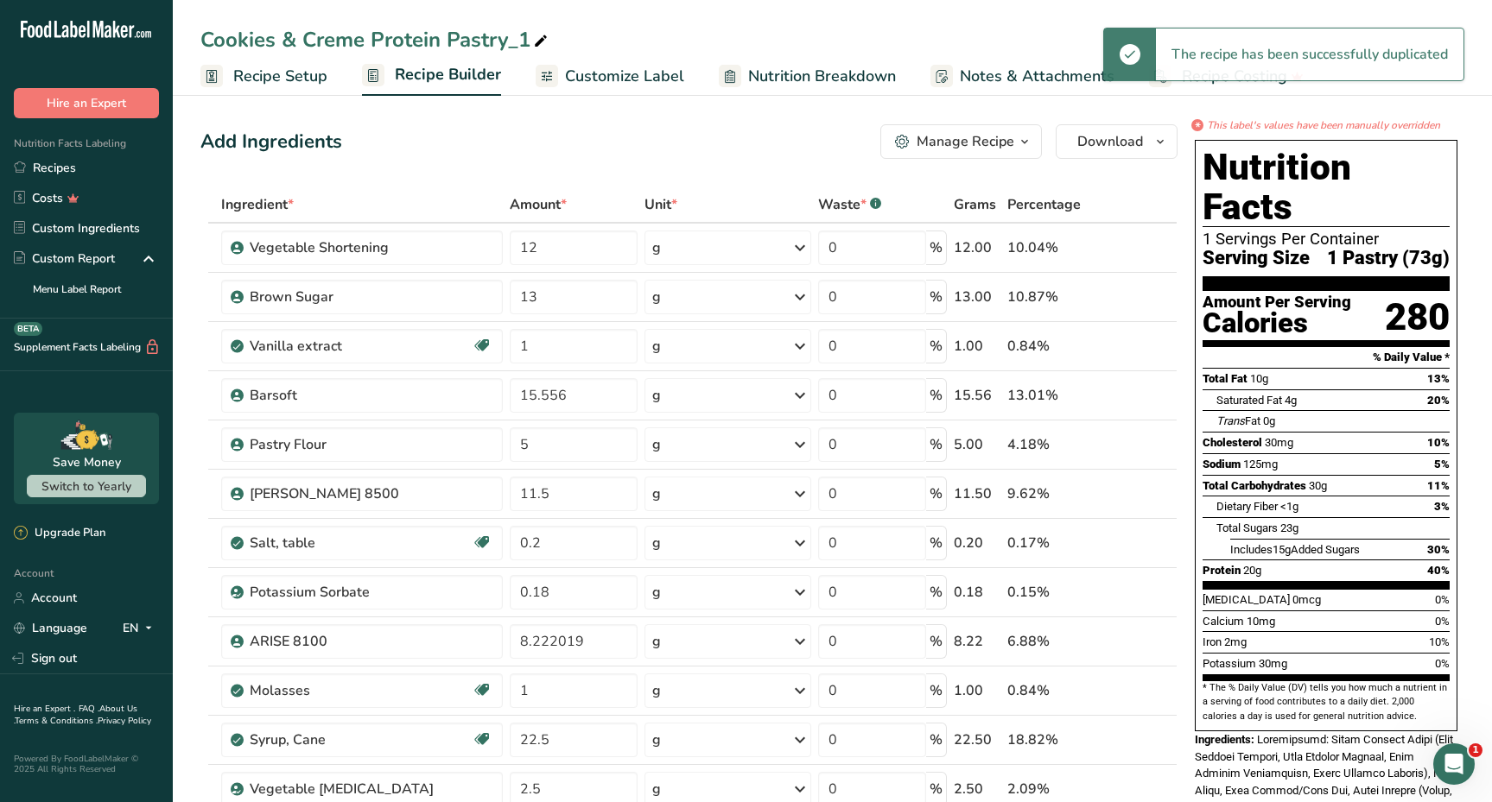
click at [200, 38] on div "Cookies & Creme Protein Pastry_1" at bounding box center [832, 39] width 1319 height 31
click at [201, 36] on div "Cookies & Creme Protein Pastry_1" at bounding box center [375, 39] width 351 height 31
click at [203, 31] on input "Cookies & Creme Protein Pastry_1" at bounding box center [832, 39] width 1264 height 31
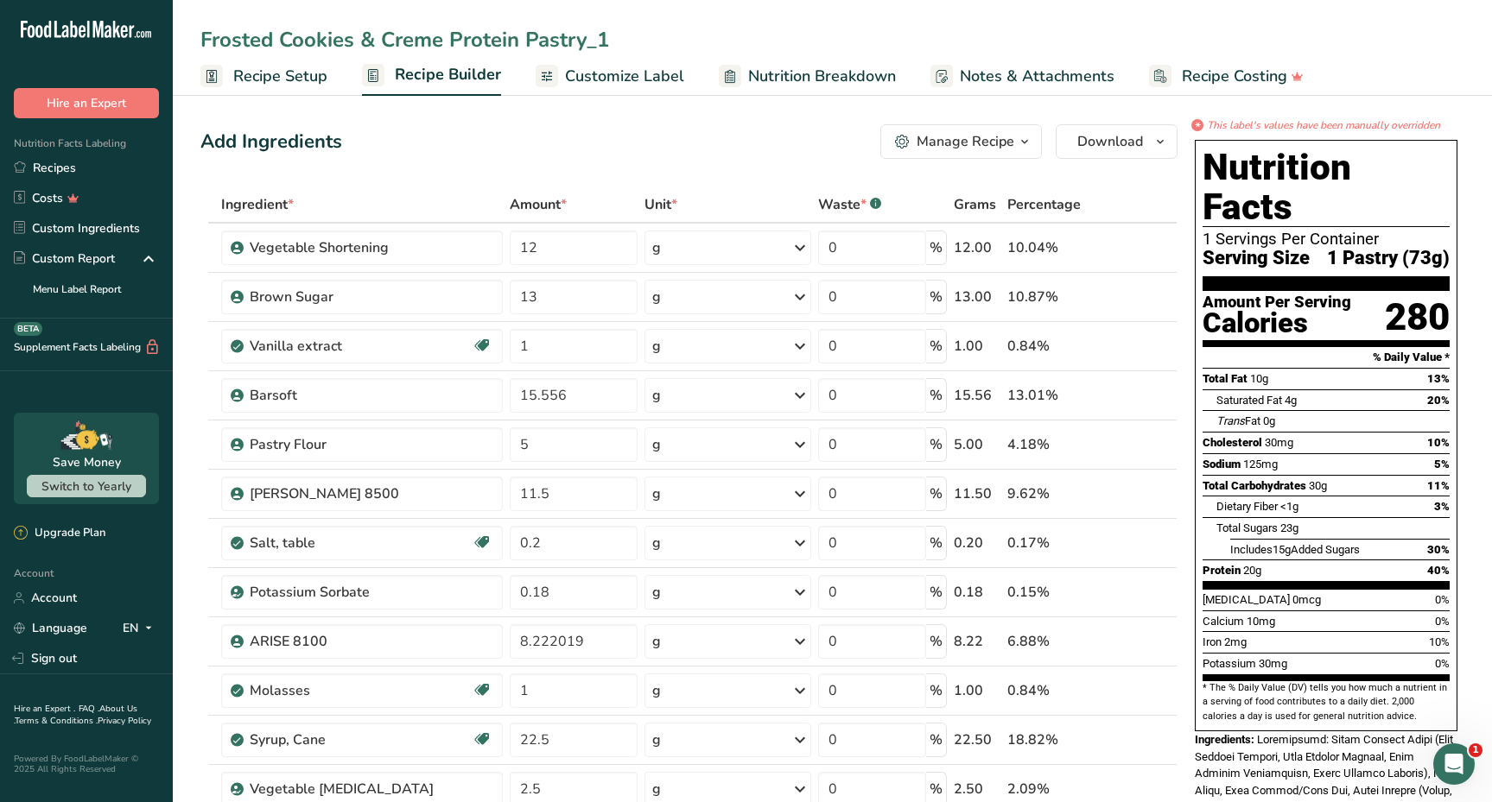
drag, startPoint x: 585, startPoint y: 41, endPoint x: 611, endPoint y: 41, distance: 26.8
click at [611, 41] on input "Frosted Cookies & Creme Protein Pastry_1" at bounding box center [832, 39] width 1264 height 31
type input "Frosted Cookies & Creme Protein Pastry"
click at [643, 84] on span "Customize Label" at bounding box center [624, 76] width 119 height 23
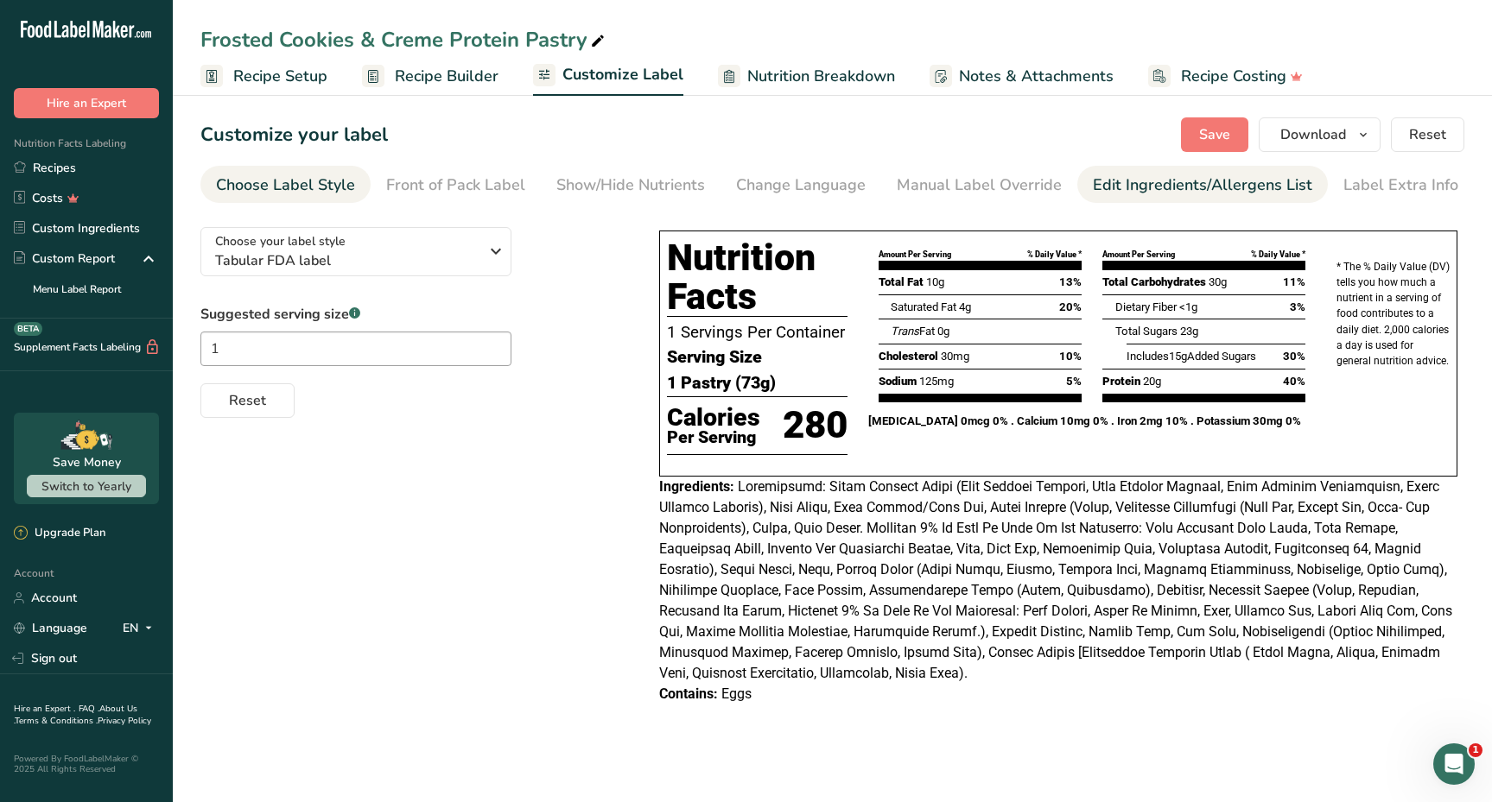
click at [1131, 192] on div "Edit Ingredients/Allergens List" at bounding box center [1202, 185] width 219 height 23
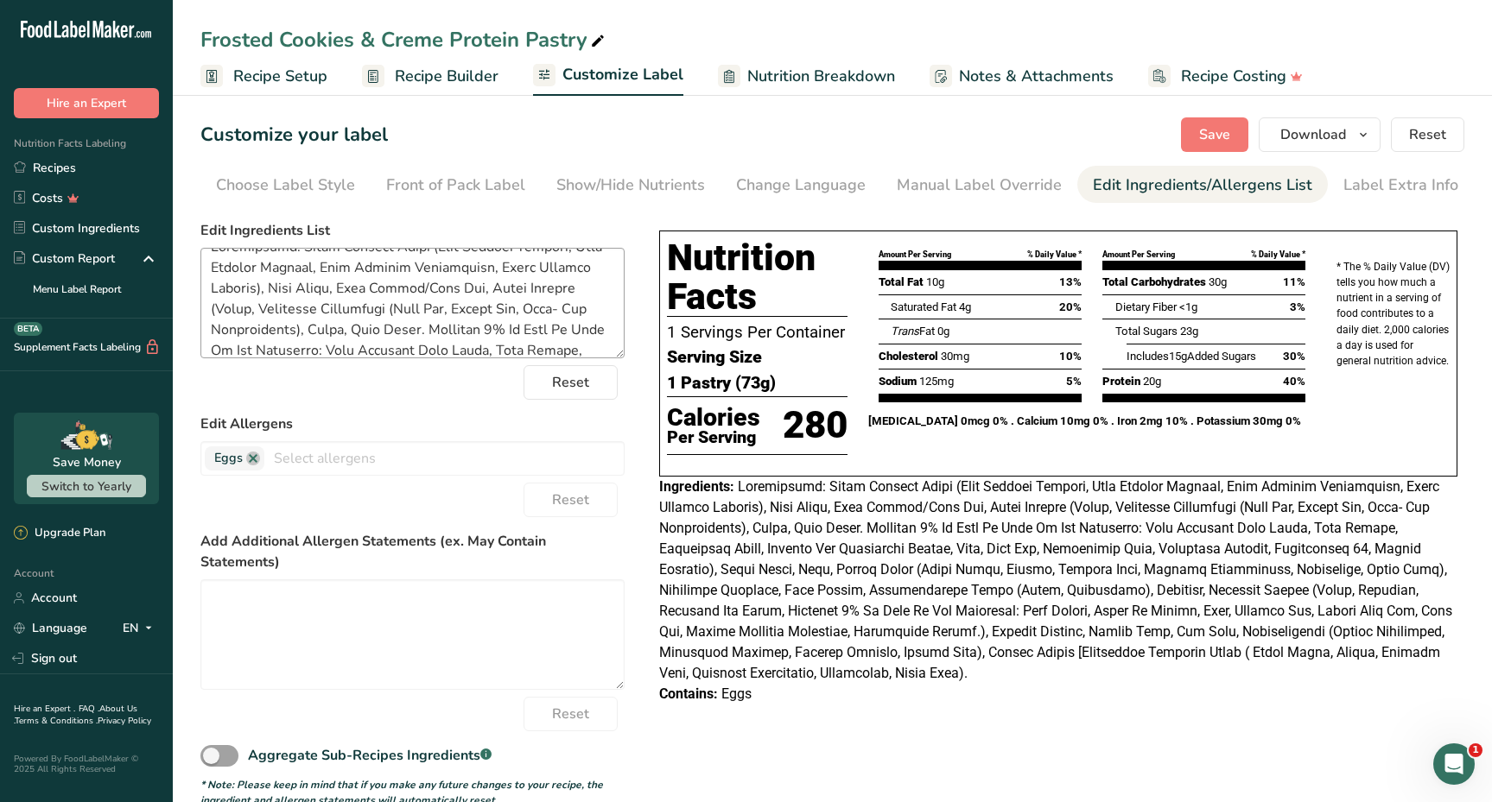
scroll to position [26, 0]
drag, startPoint x: 427, startPoint y: 286, endPoint x: 521, endPoint y: 293, distance: 94.4
click at [521, 293] on textarea at bounding box center [412, 303] width 424 height 111
click at [606, 283] on textarea at bounding box center [412, 303] width 424 height 111
click at [217, 305] on textarea at bounding box center [412, 303] width 424 height 111
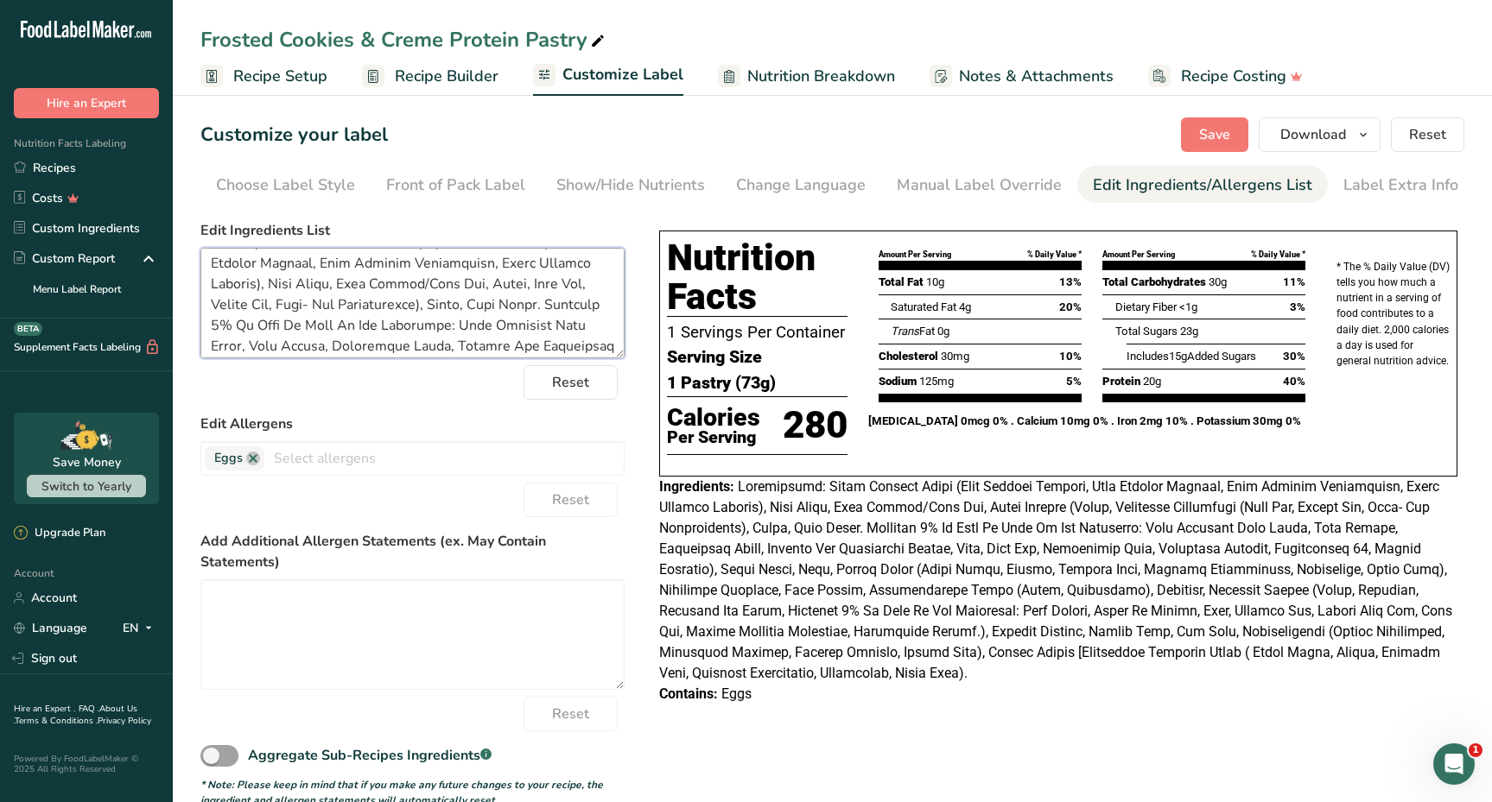
click at [366, 303] on textarea at bounding box center [412, 303] width 424 height 111
click at [324, 310] on textarea at bounding box center [412, 303] width 424 height 111
click at [535, 309] on textarea at bounding box center [412, 303] width 424 height 111
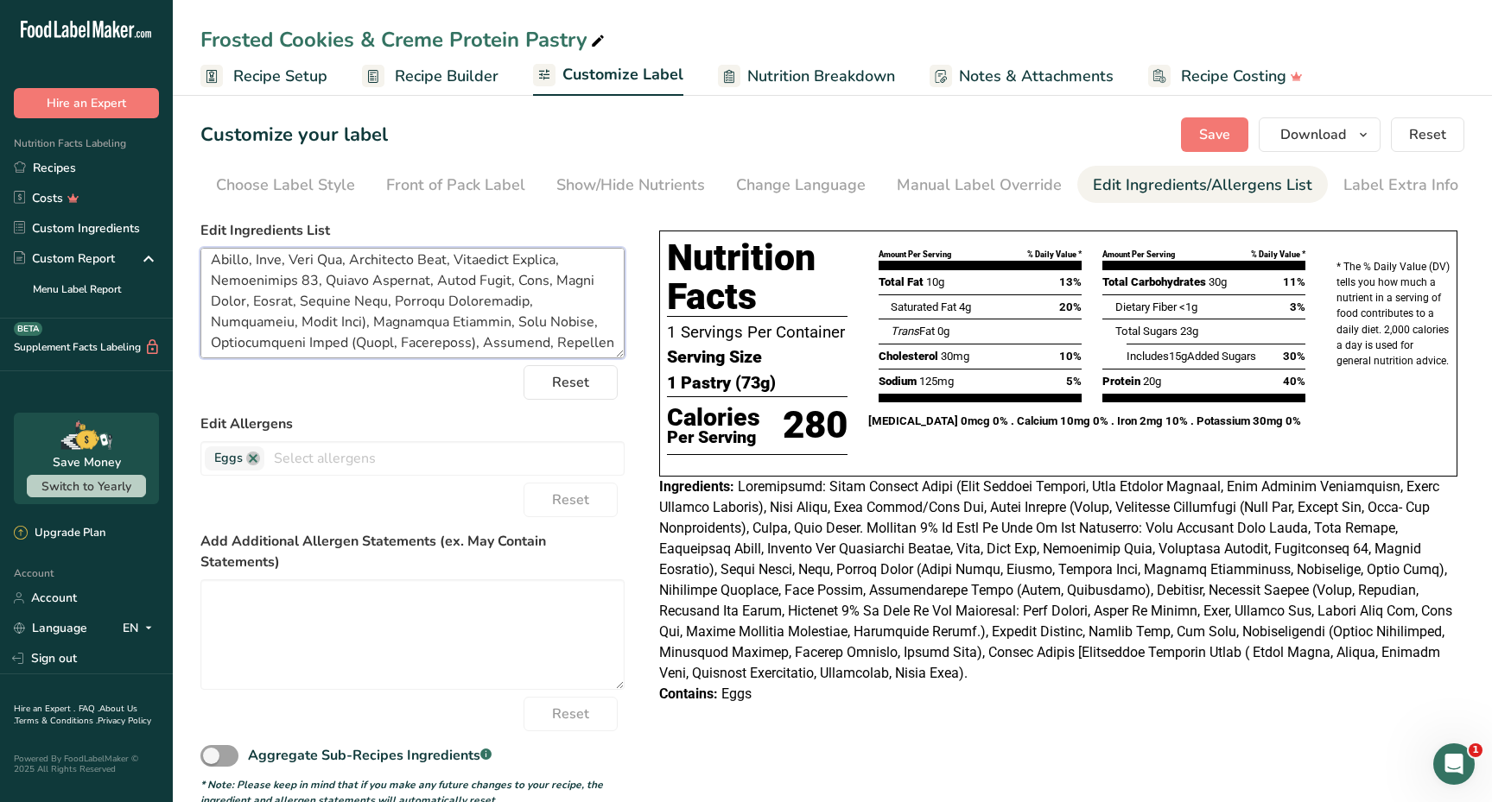
click at [568, 299] on textarea at bounding box center [412, 303] width 424 height 111
click at [250, 321] on textarea at bounding box center [412, 303] width 424 height 111
drag, startPoint x: 592, startPoint y: 326, endPoint x: 344, endPoint y: 318, distance: 248.9
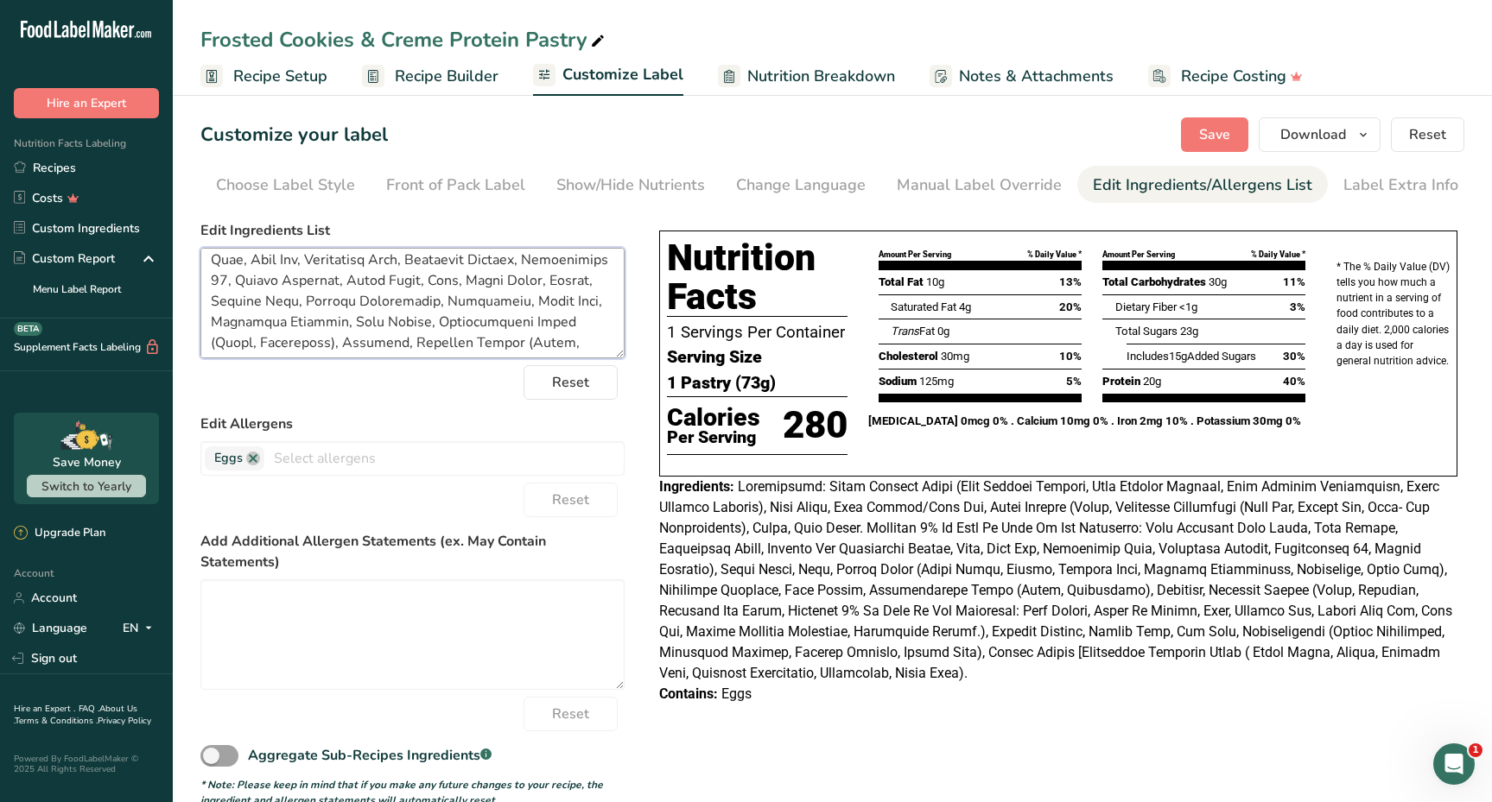
click at [344, 318] on textarea at bounding box center [412, 303] width 424 height 111
click at [529, 323] on textarea at bounding box center [412, 303] width 424 height 111
drag, startPoint x: 571, startPoint y: 322, endPoint x: 414, endPoint y: 320, distance: 157.2
click at [414, 320] on textarea at bounding box center [412, 303] width 424 height 111
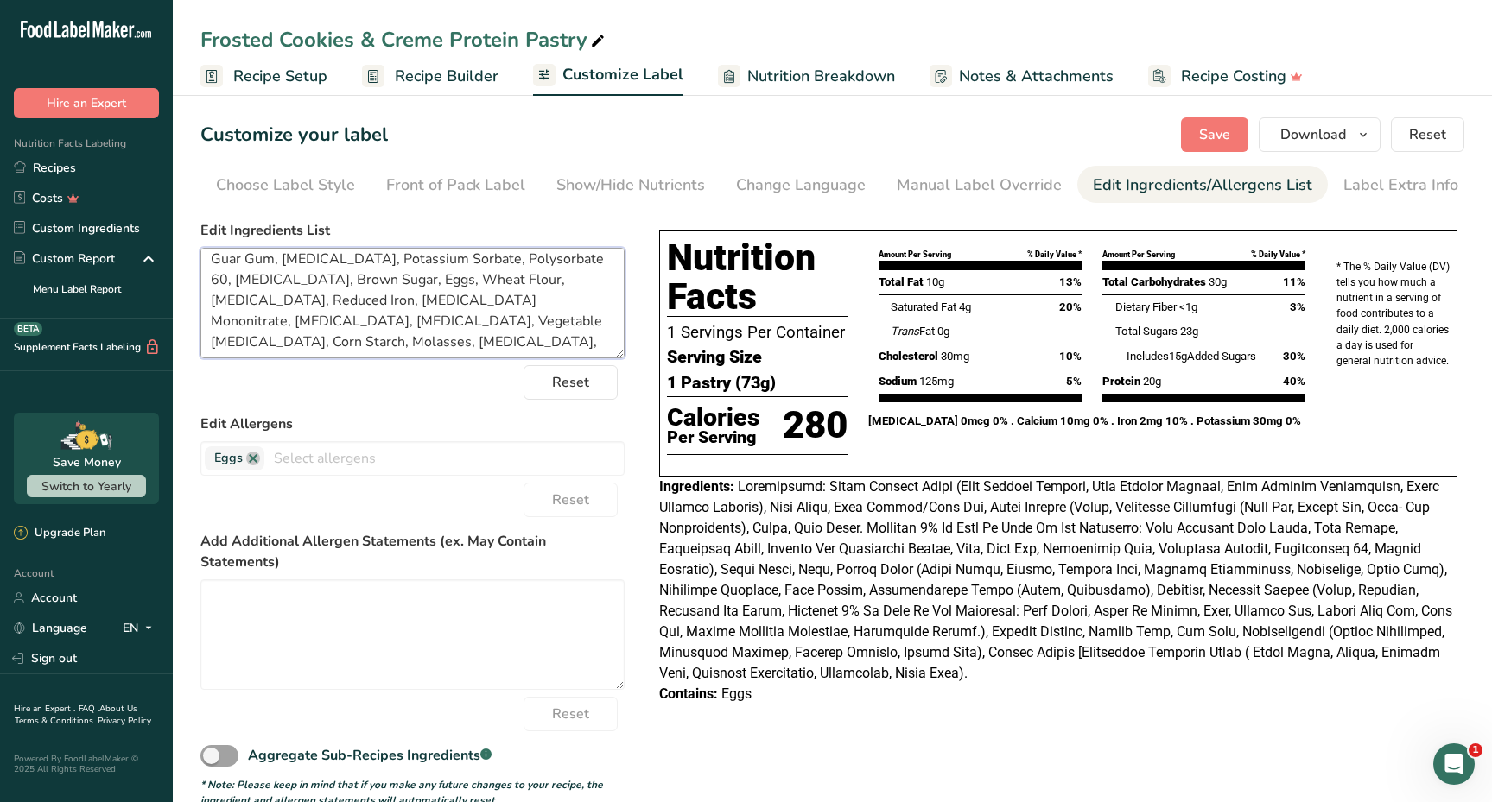
drag, startPoint x: 339, startPoint y: 321, endPoint x: 273, endPoint y: 321, distance: 65.6
click at [273, 321] on textarea "Ingredients: Dairy Protein Blend (Whey Protein Isolate, Milk Protein Isolate, M…" at bounding box center [412, 303] width 424 height 111
click at [453, 287] on textarea "Ingredients: Dairy Protein Blend (Whey Protein Isolate, Milk Protein Isolate, M…" at bounding box center [412, 303] width 424 height 111
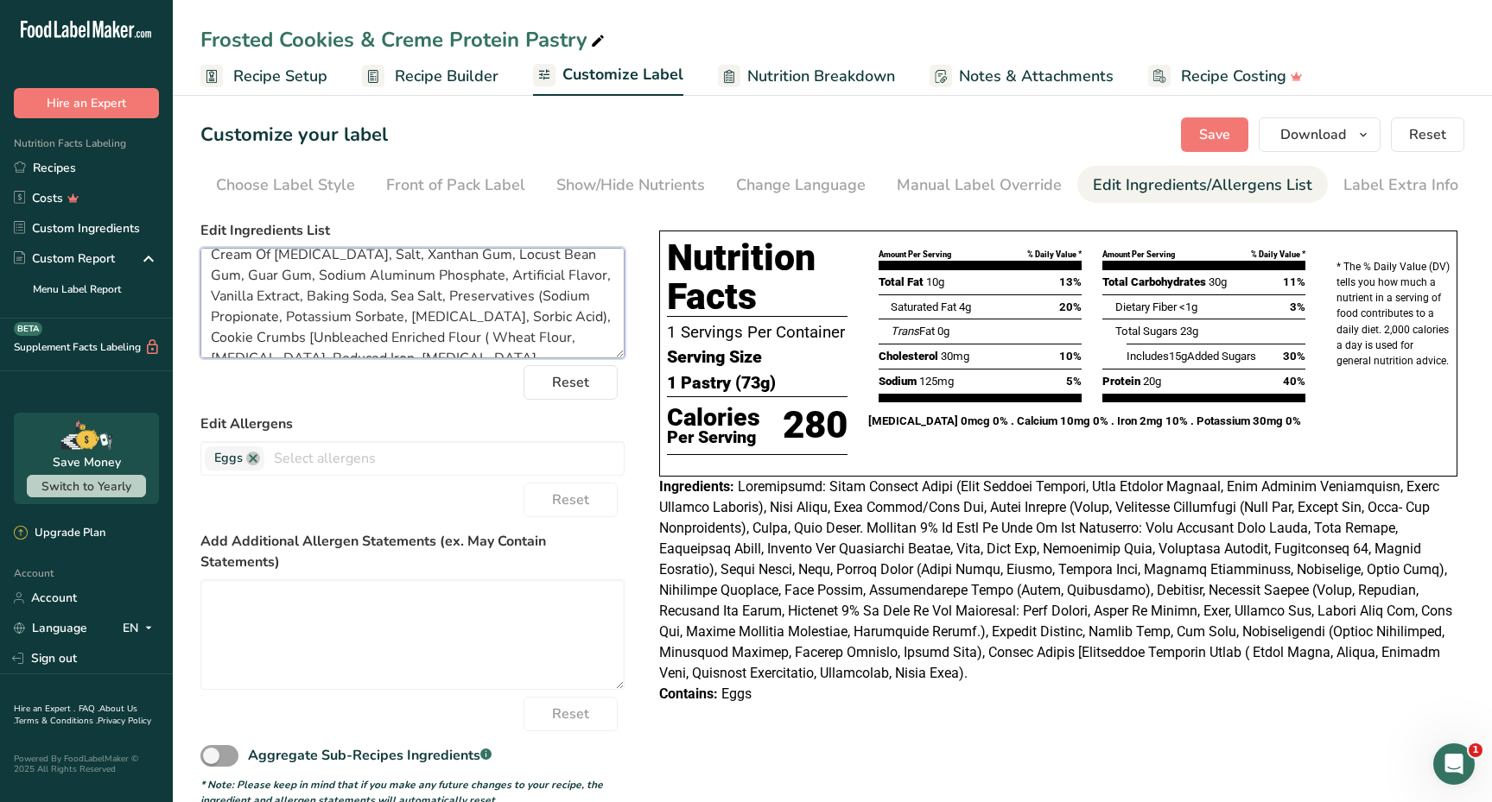
drag, startPoint x: 549, startPoint y: 298, endPoint x: 459, endPoint y: 290, distance: 91.0
click at [459, 290] on textarea "Ingredients: Dairy Protein Blend (Whey Protein Isolate, Milk Protein Isolate, M…" at bounding box center [412, 303] width 424 height 111
click at [459, 292] on textarea "Ingredients: Dairy Protein Blend (Whey Protein Isolate, Milk Protein Isolate, M…" at bounding box center [412, 303] width 424 height 111
click at [254, 318] on textarea "Ingredients: Dairy Protein Blend (Whey Protein Isolate, Milk Protein Isolate, M…" at bounding box center [412, 303] width 424 height 111
click at [342, 335] on textarea "Ingredients: Dairy Protein Blend (Whey Protein Isolate, Milk Protein Isolate, M…" at bounding box center [412, 303] width 424 height 111
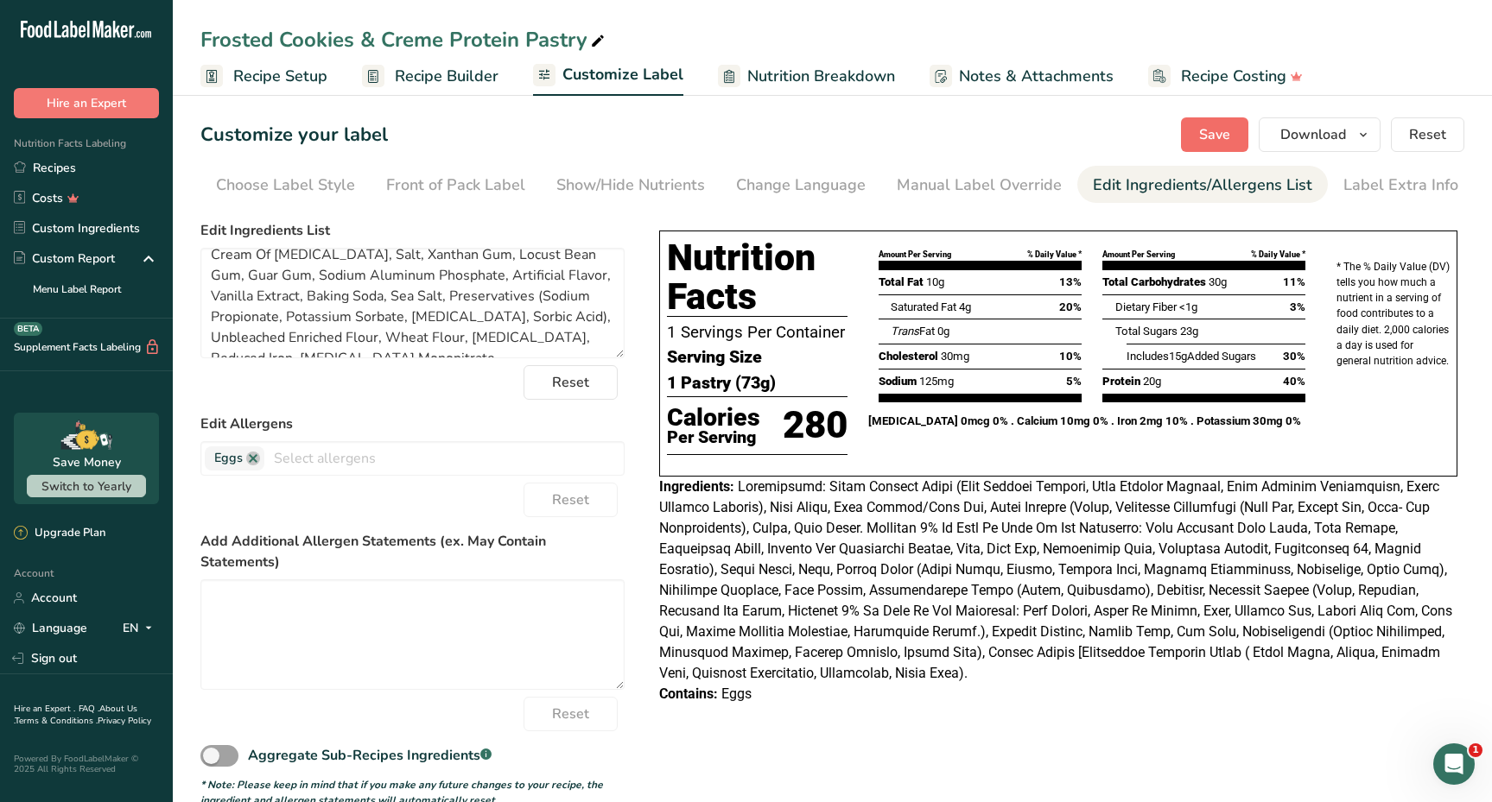
click at [1226, 139] on span "Save" at bounding box center [1214, 134] width 31 height 21
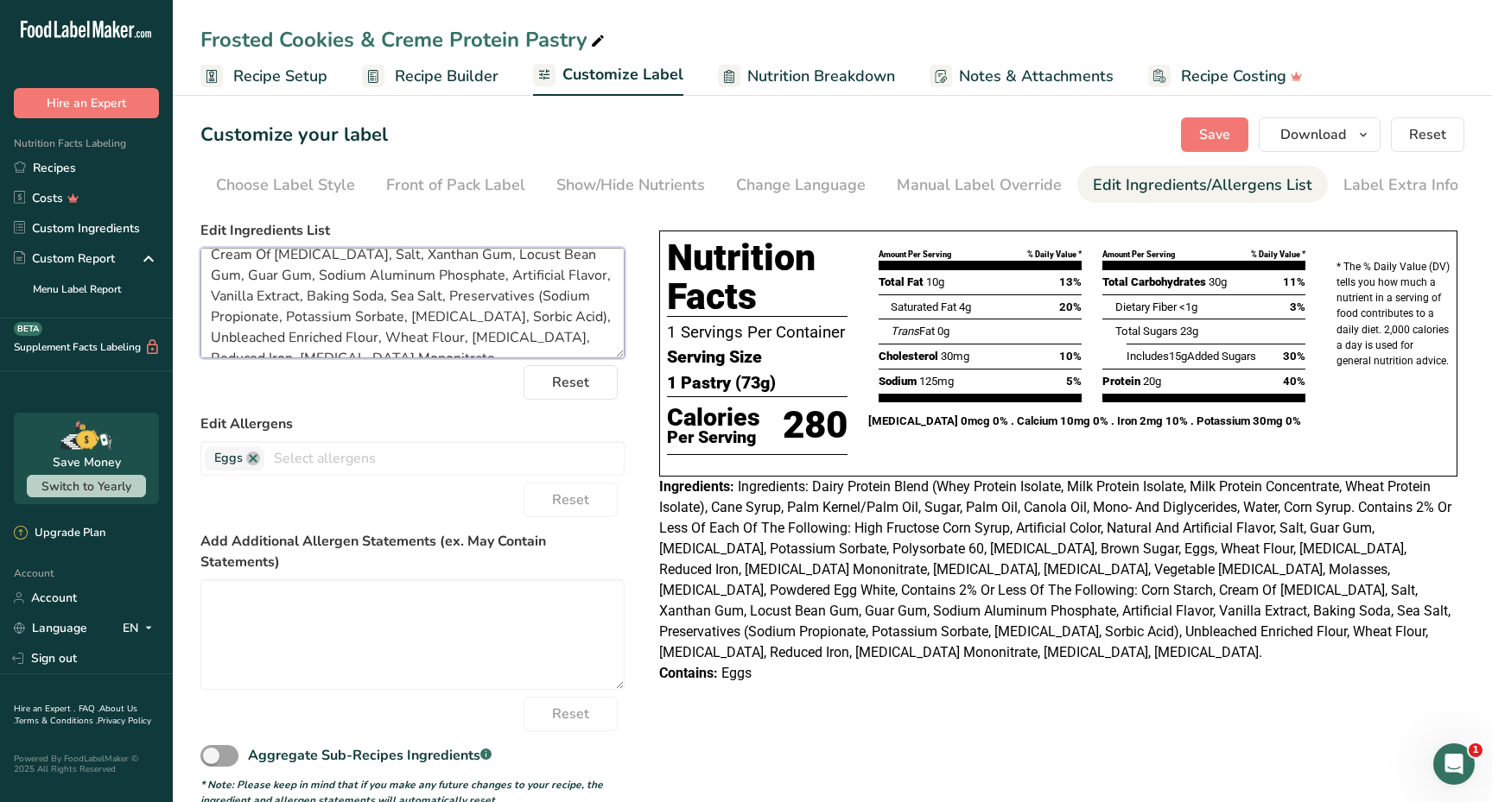
drag, startPoint x: 248, startPoint y: 317, endPoint x: 327, endPoint y: 321, distance: 79.6
click at [327, 321] on textarea "Ingredients: Dairy Protein Blend (Whey Protein Isolate, Milk Protein Isolate, M…" at bounding box center [412, 303] width 424 height 111
click at [1219, 128] on span "Save" at bounding box center [1214, 134] width 31 height 21
drag, startPoint x: 318, startPoint y: 308, endPoint x: 434, endPoint y: 310, distance: 116.6
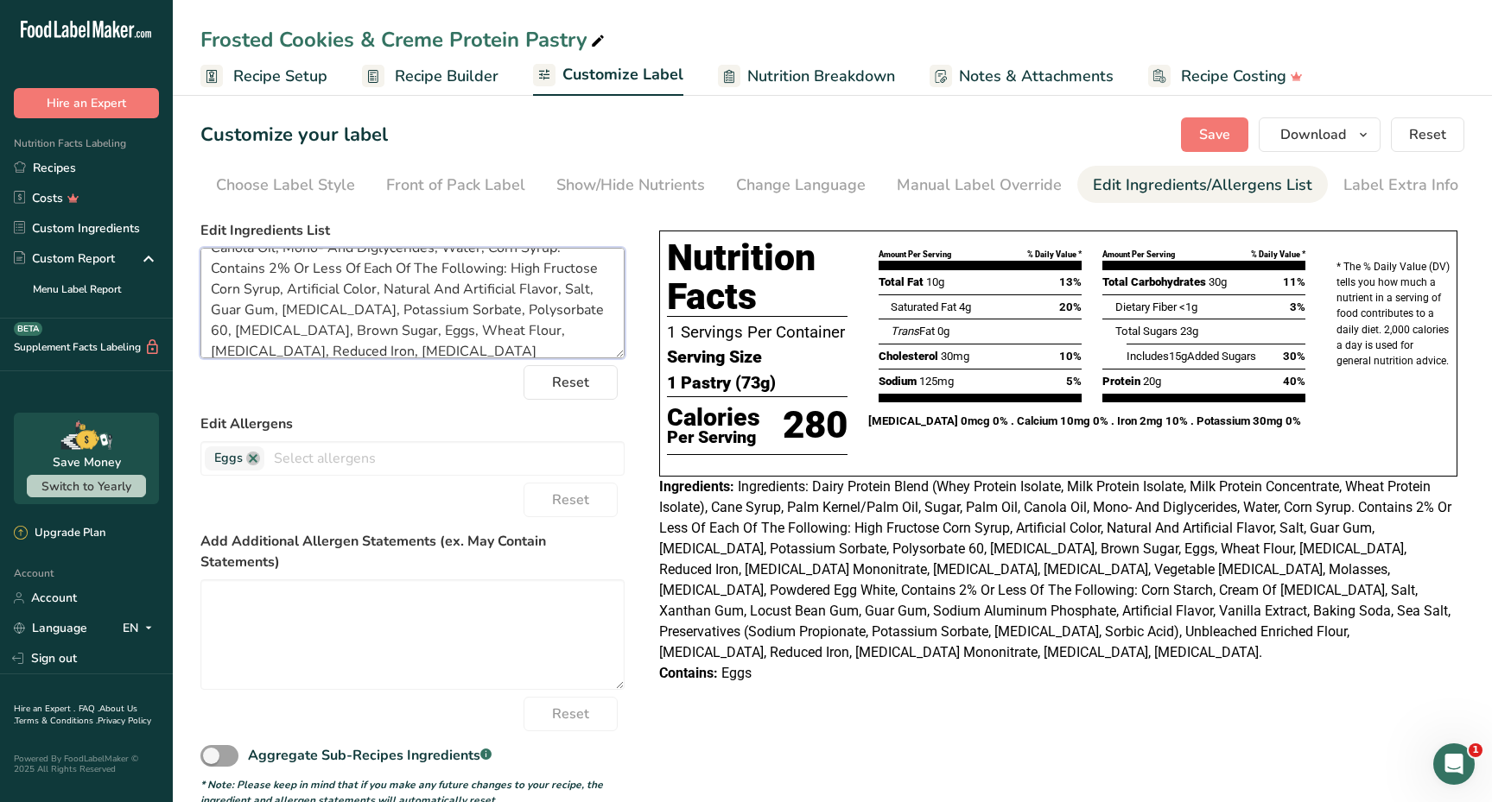
click at [434, 310] on textarea "Ingredients: Dairy Protein Blend (Whey Protein Isolate, Milk Protein Isolate, M…" at bounding box center [412, 303] width 424 height 111
drag, startPoint x: 417, startPoint y: 304, endPoint x: 524, endPoint y: 306, distance: 107.1
click at [524, 306] on textarea "Ingredients: Dairy Protein Blend (Whey Protein Isolate, Milk Protein Isolate, M…" at bounding box center [412, 303] width 424 height 111
click at [495, 275] on textarea "Ingredients: Dairy Protein Blend (Whey Protein Isolate, Milk Protein Isolate, M…" at bounding box center [412, 303] width 424 height 111
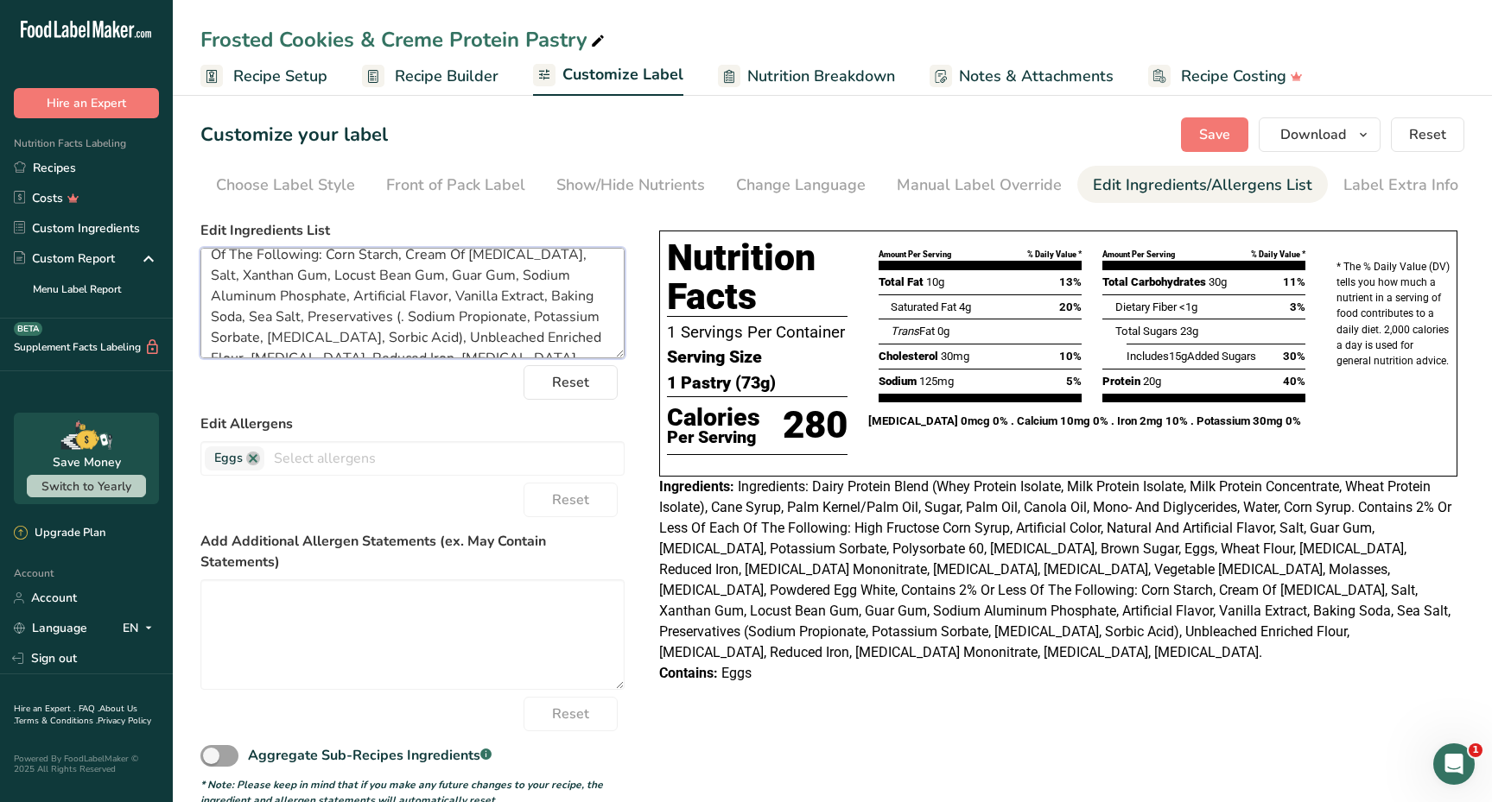
paste textarea "Sodium Benzoate"
click at [1217, 136] on span "Save" at bounding box center [1214, 134] width 31 height 21
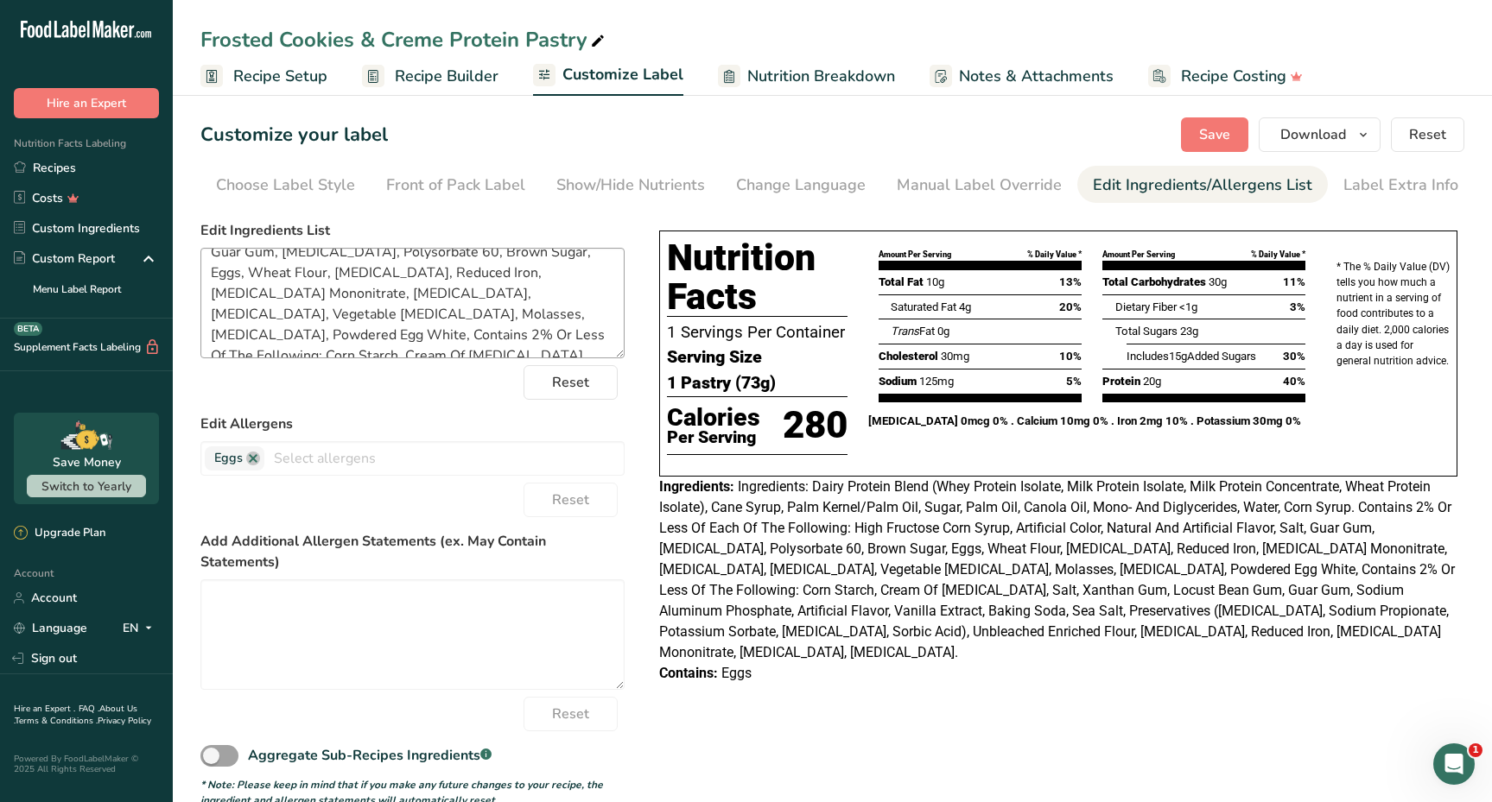
scroll to position [144, 0]
drag, startPoint x: 385, startPoint y: 268, endPoint x: 269, endPoint y: 288, distance: 118.4
click at [269, 288] on textarea "Ingredients: Dairy Protein Blend (Whey Protein Isolate, Milk Protein Isolate, M…" at bounding box center [412, 303] width 424 height 111
type textarea "Ingredients: Dairy Protein Blend (Whey Protein Isolate, Milk Protein Isolate, M…"
click at [1199, 131] on button "Save" at bounding box center [1214, 134] width 67 height 35
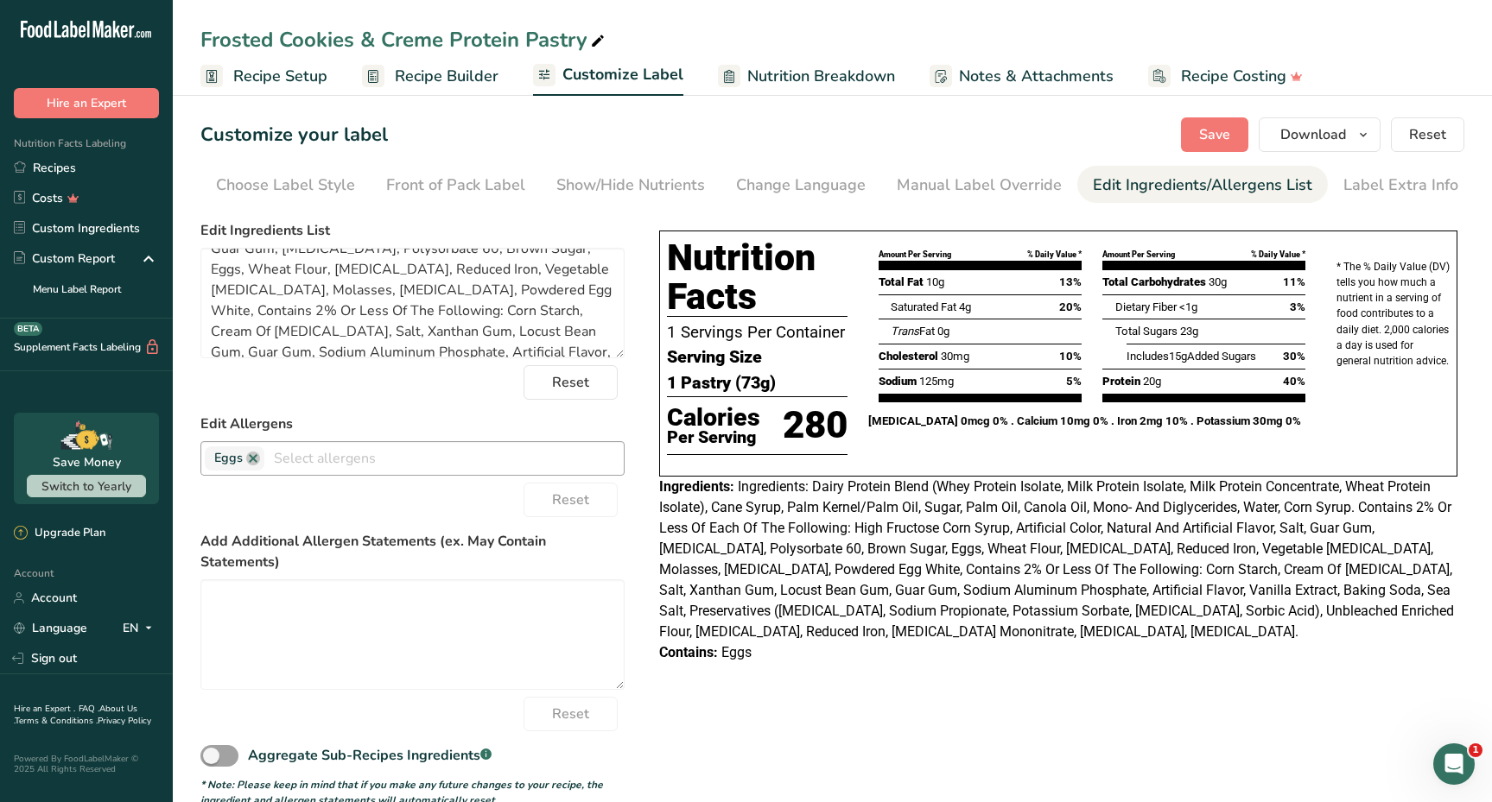
click at [376, 459] on input "text" at bounding box center [443, 458] width 359 height 27
click at [288, 539] on link "Wheat" at bounding box center [412, 549] width 422 height 29
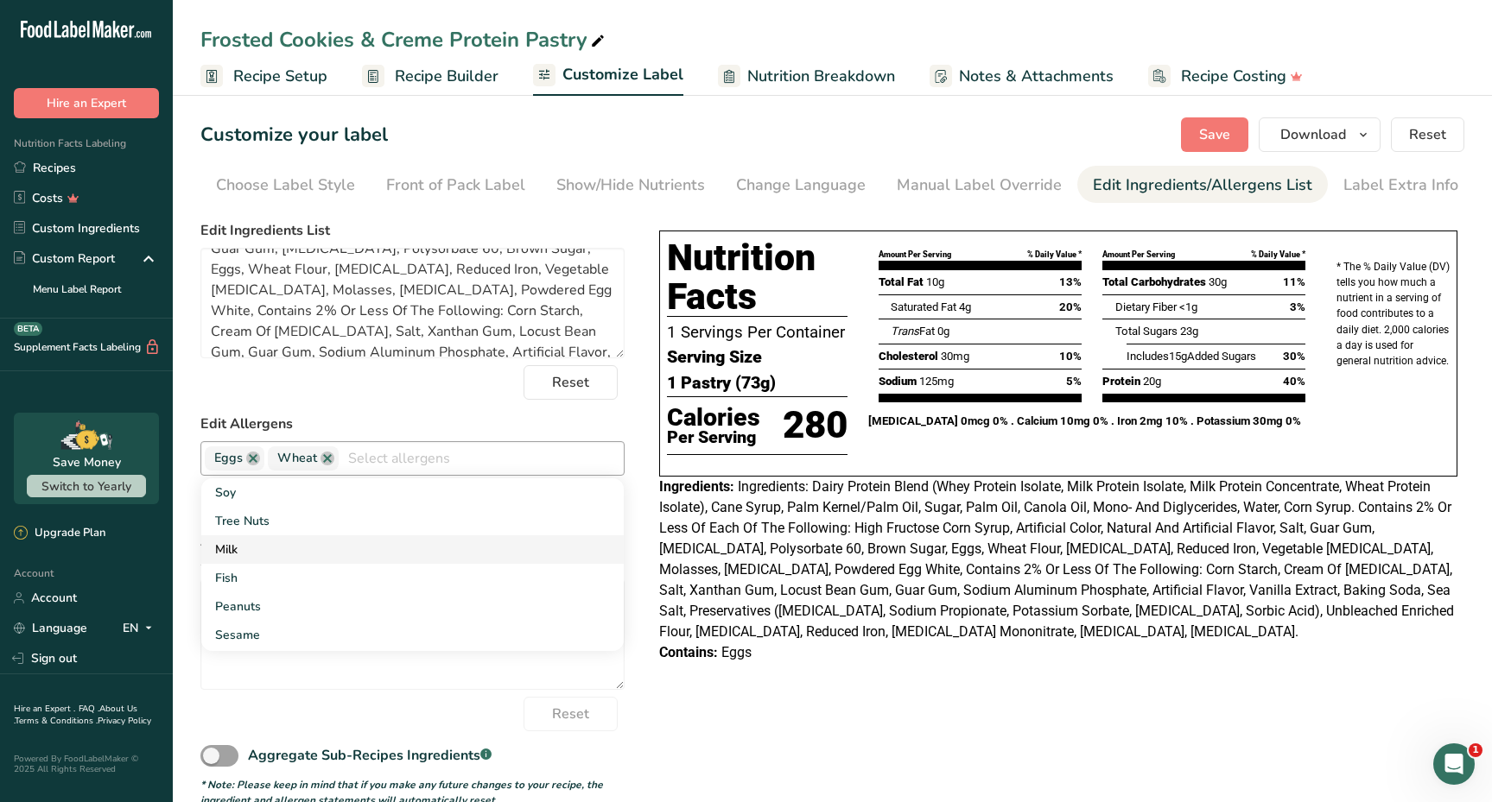
click at [272, 552] on link "Milk" at bounding box center [412, 549] width 422 height 29
click at [358, 402] on form "Edit Ingredients List Ingredients: Dairy Protein Blend (Whey Protein Isolate, M…" at bounding box center [412, 514] width 424 height 588
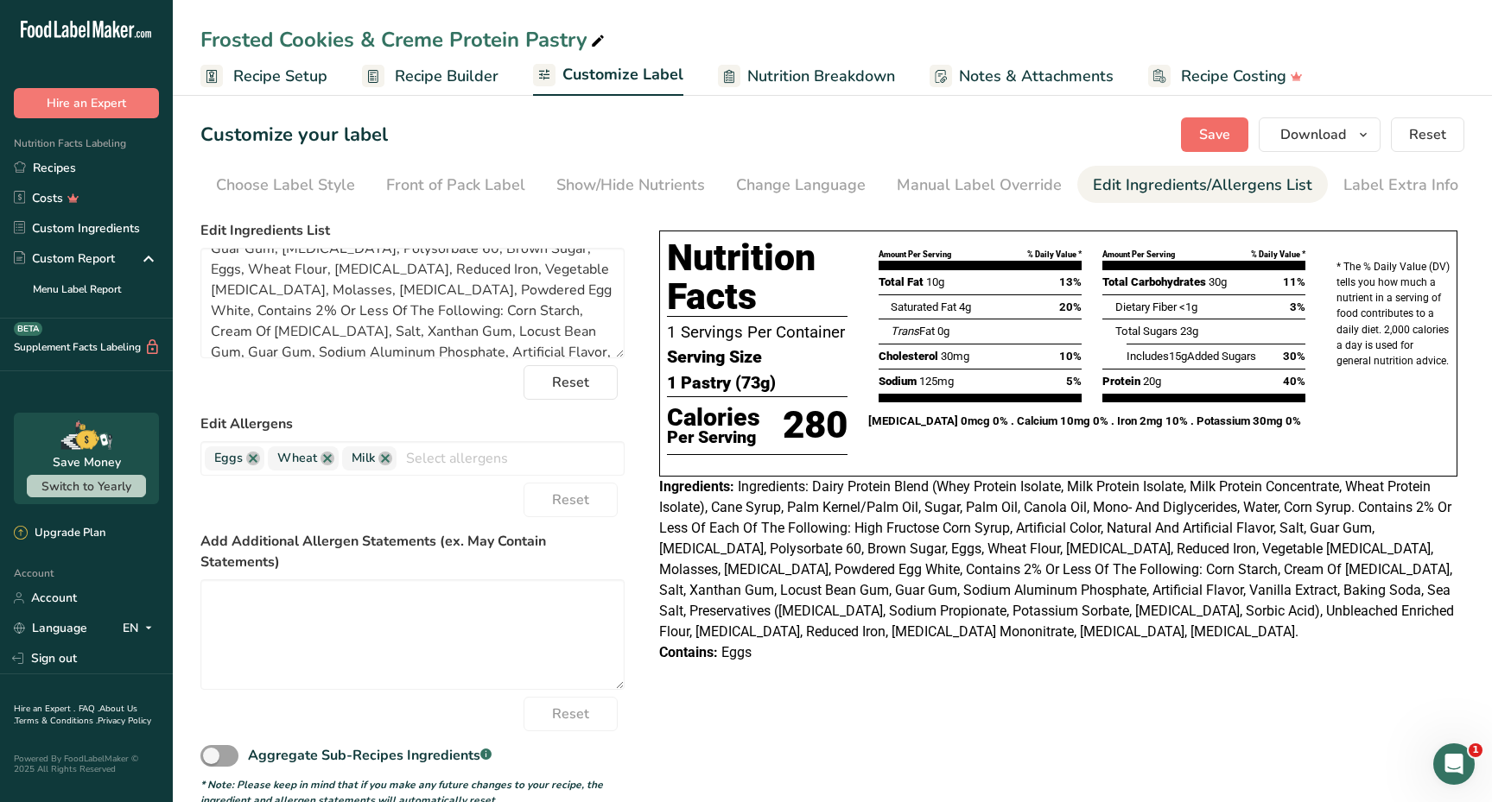
click at [1214, 132] on span "Save" at bounding box center [1214, 134] width 31 height 21
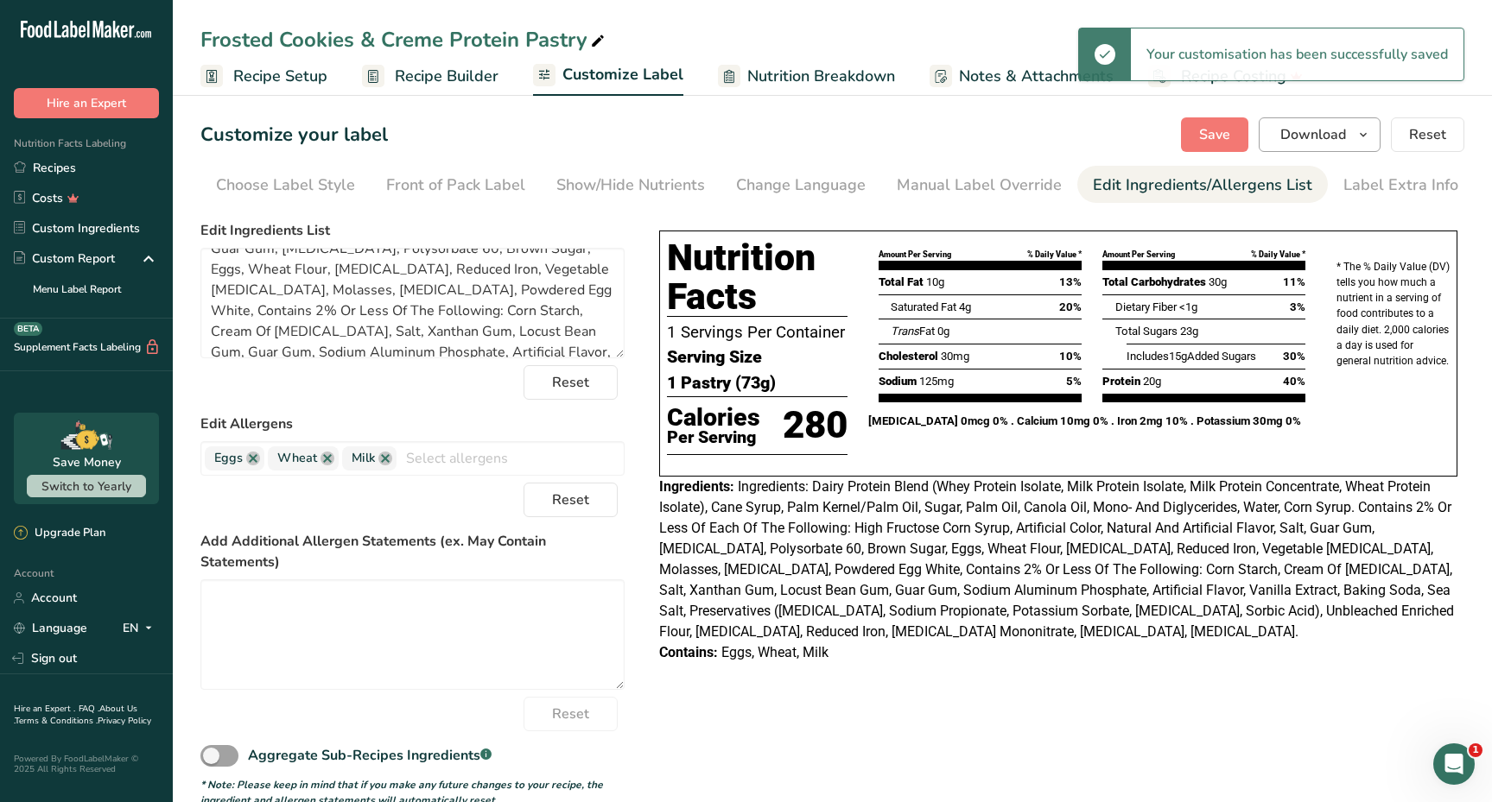
click at [1368, 139] on icon "button" at bounding box center [1363, 135] width 14 height 22
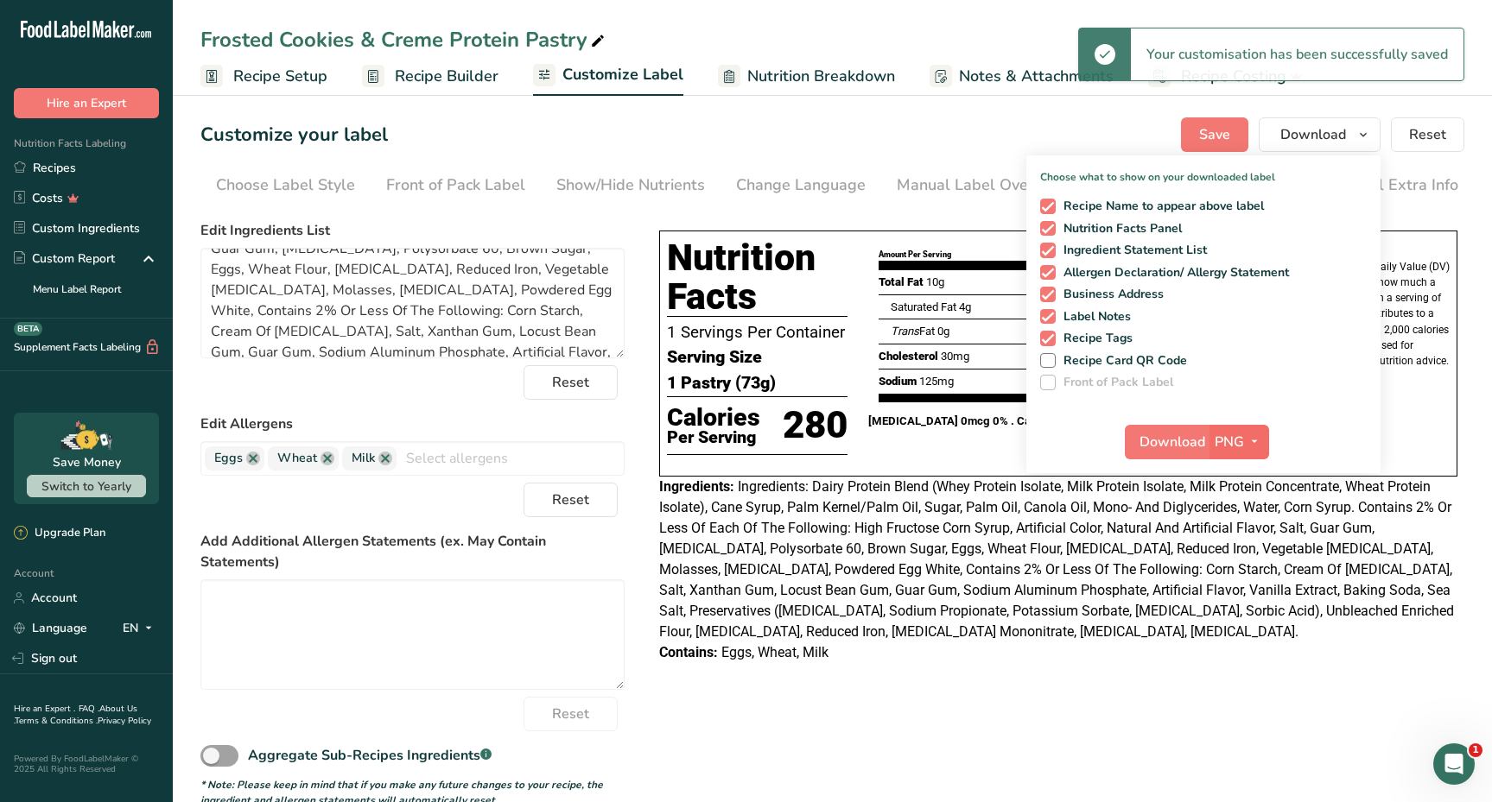
click at [1235, 453] on button "PNG" at bounding box center [1239, 442] width 60 height 35
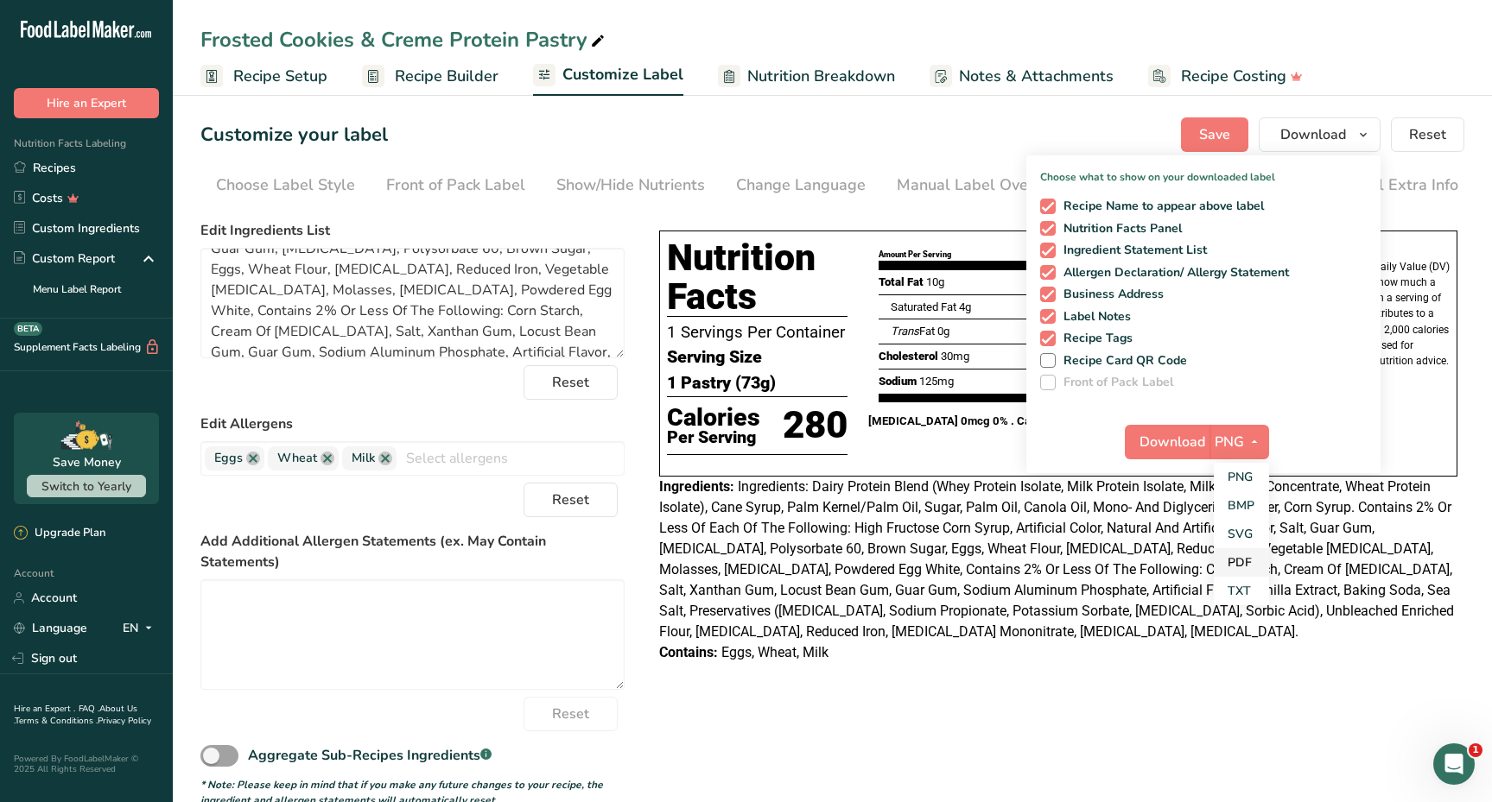
click at [1257, 552] on link "PDF" at bounding box center [1240, 562] width 55 height 29
click at [1158, 446] on span "Download" at bounding box center [1173, 442] width 66 height 21
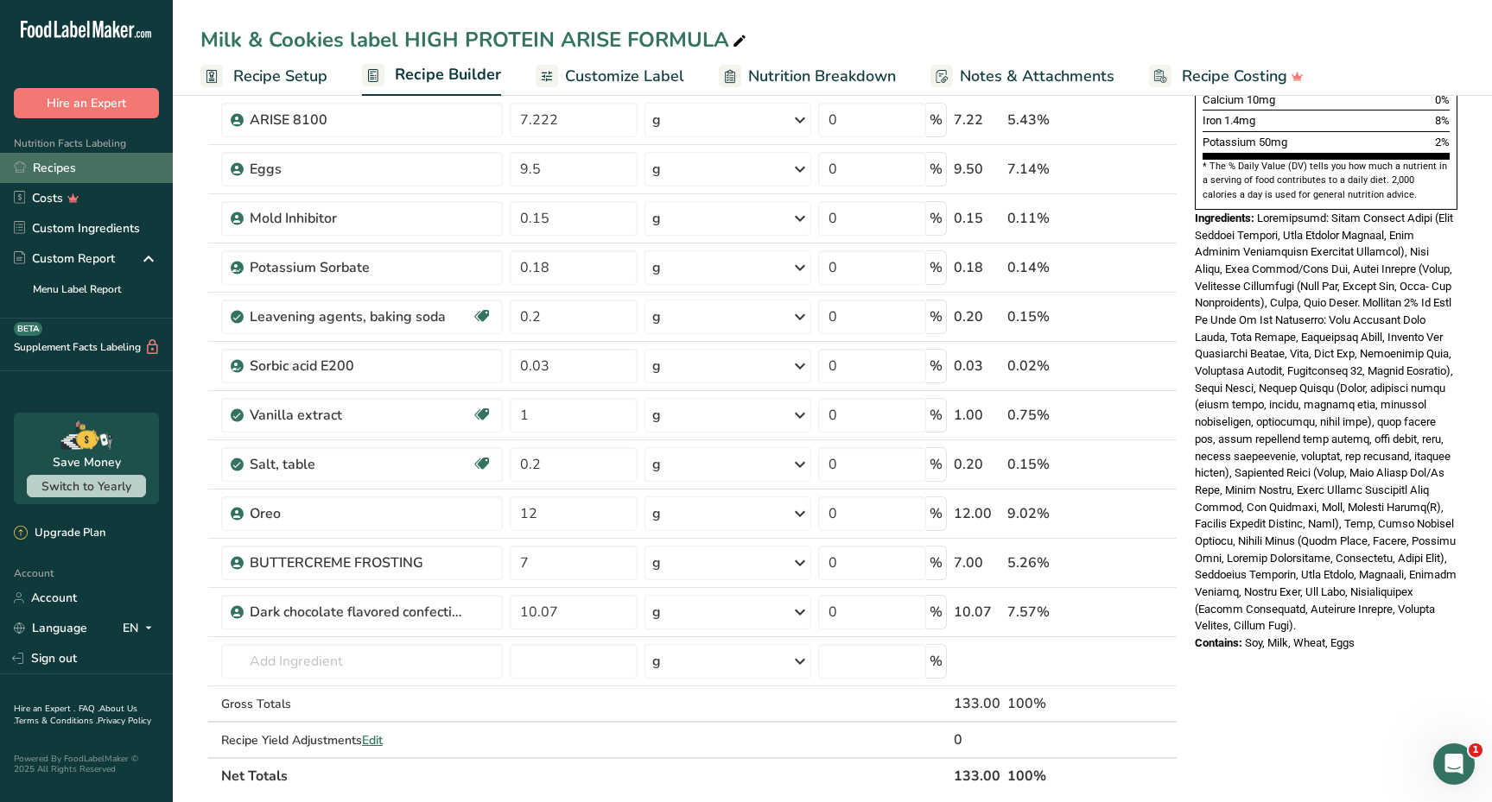
click at [89, 162] on link "Recipes" at bounding box center [86, 168] width 173 height 30
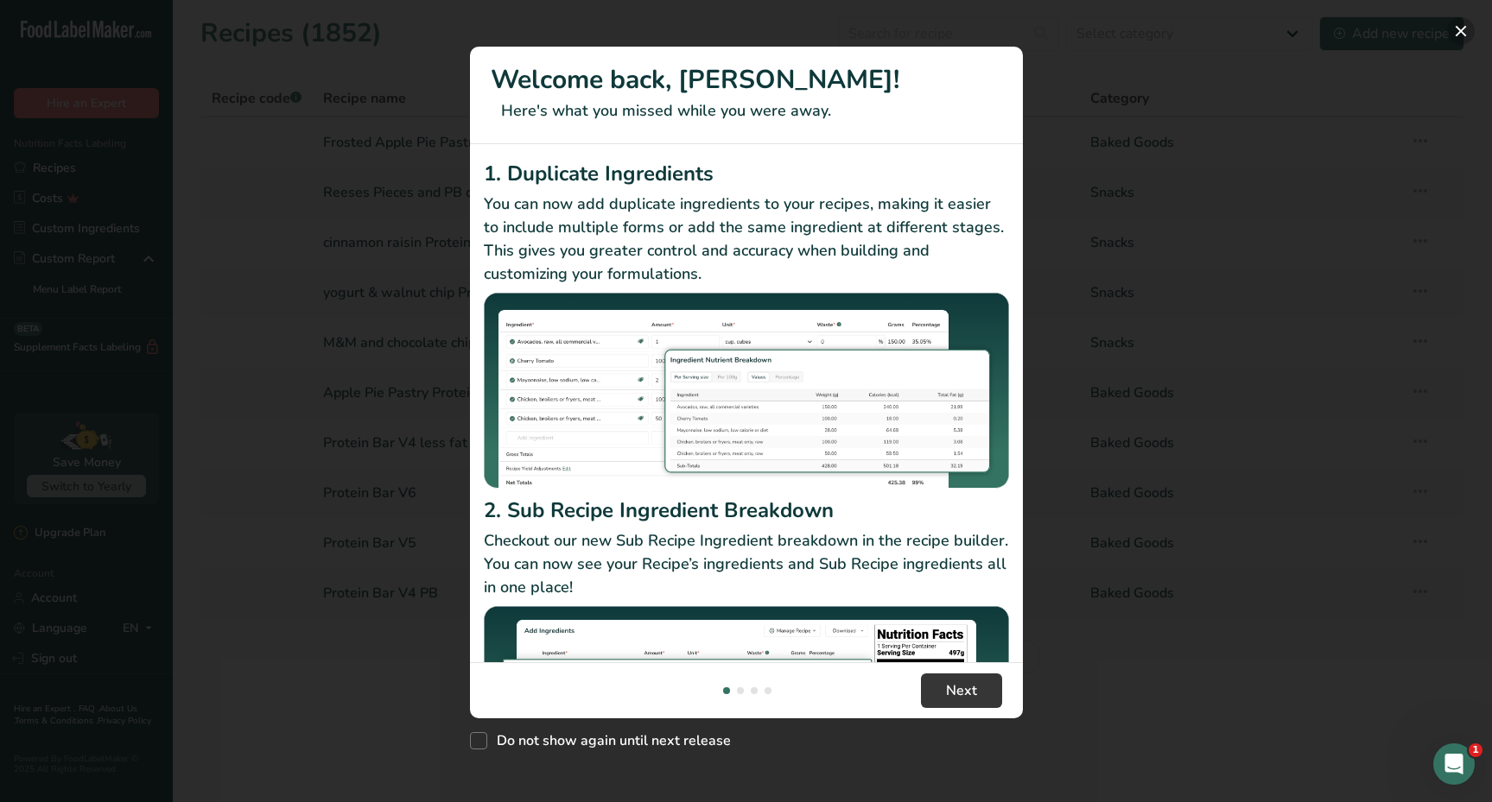
click at [1455, 36] on button "New Features" at bounding box center [1461, 31] width 28 height 28
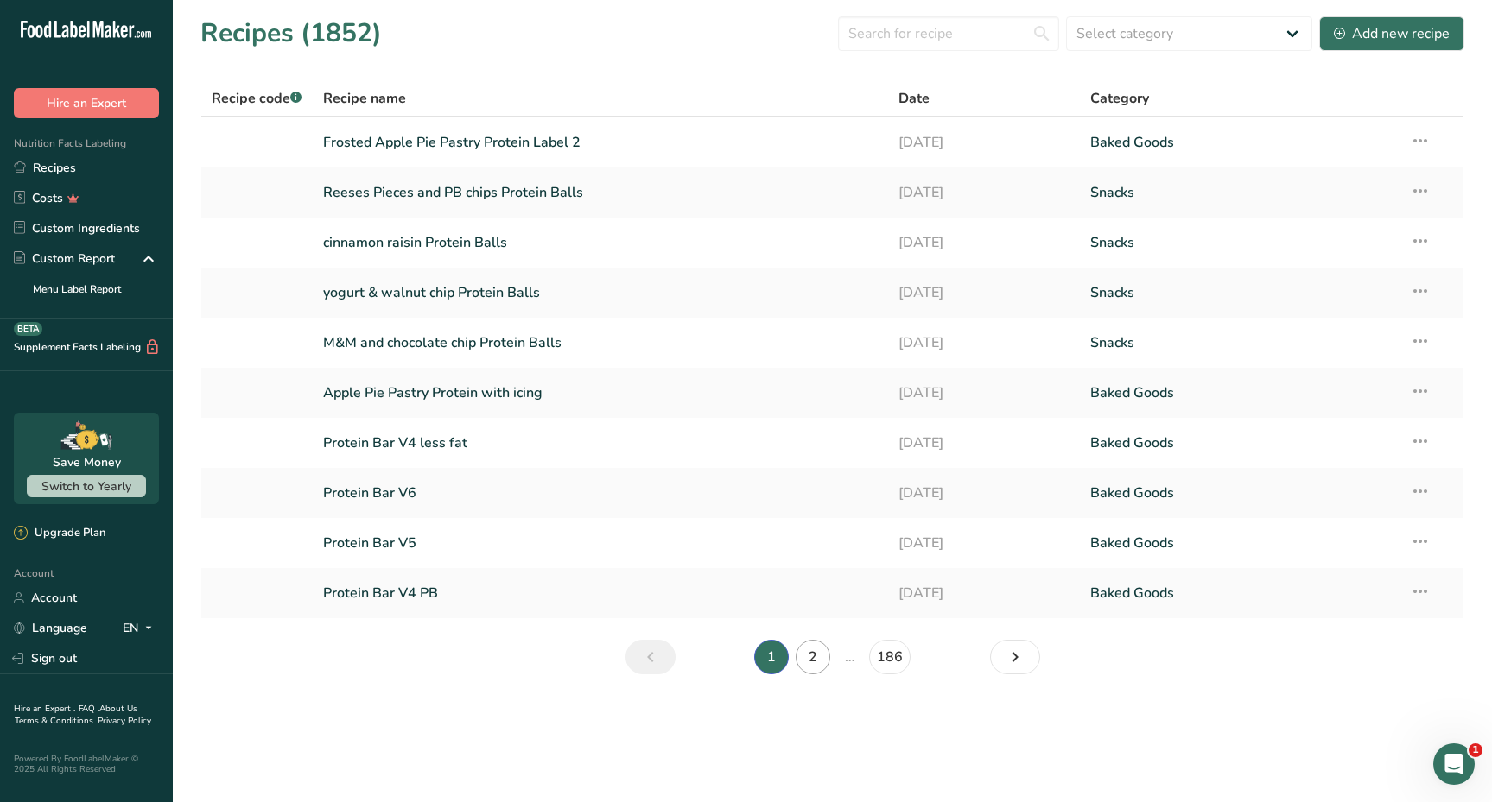
click at [811, 651] on link "2" at bounding box center [812, 657] width 35 height 35
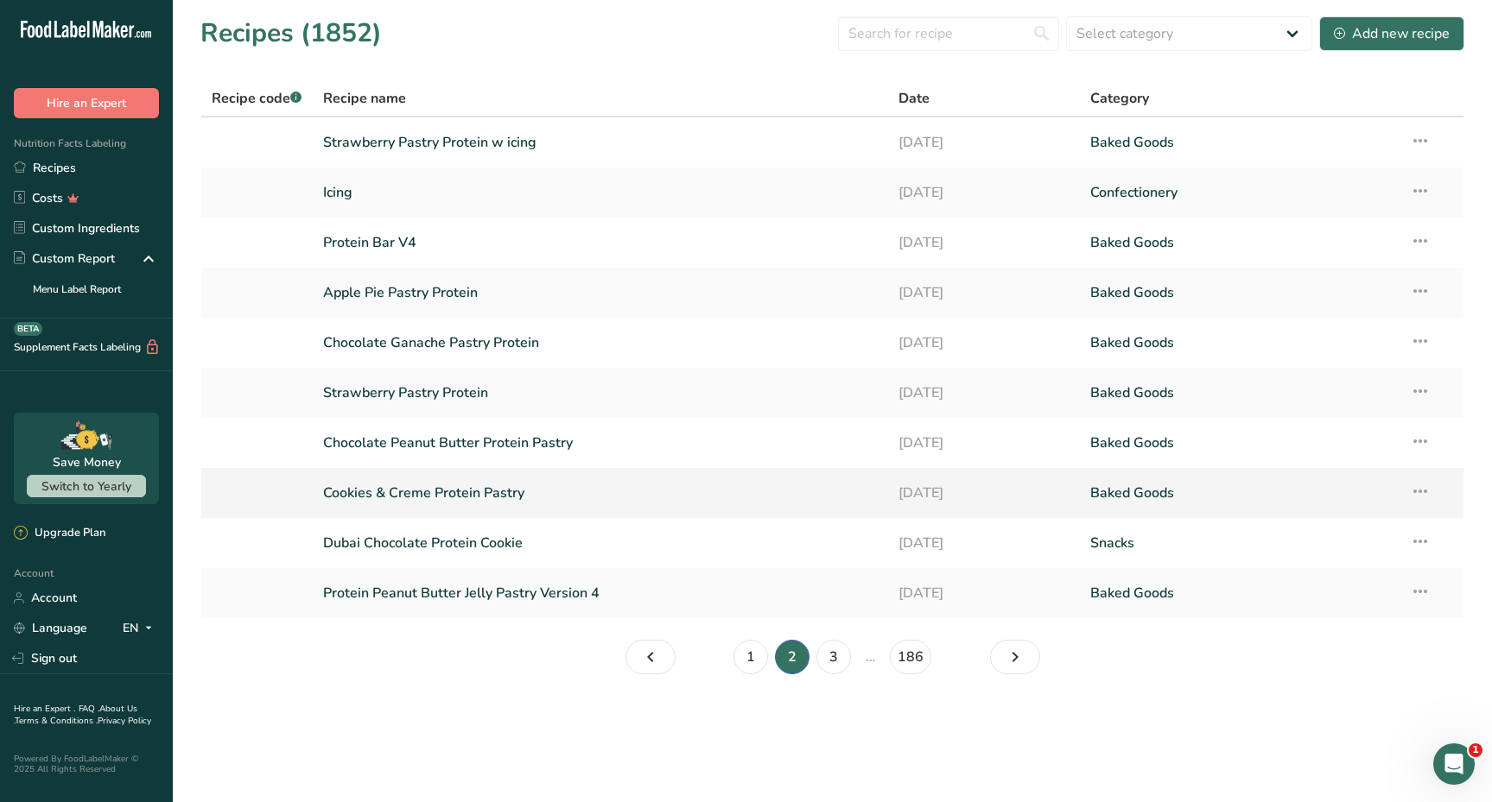
click at [505, 495] on link "Cookies & Creme Protein Pastry" at bounding box center [600, 493] width 554 height 36
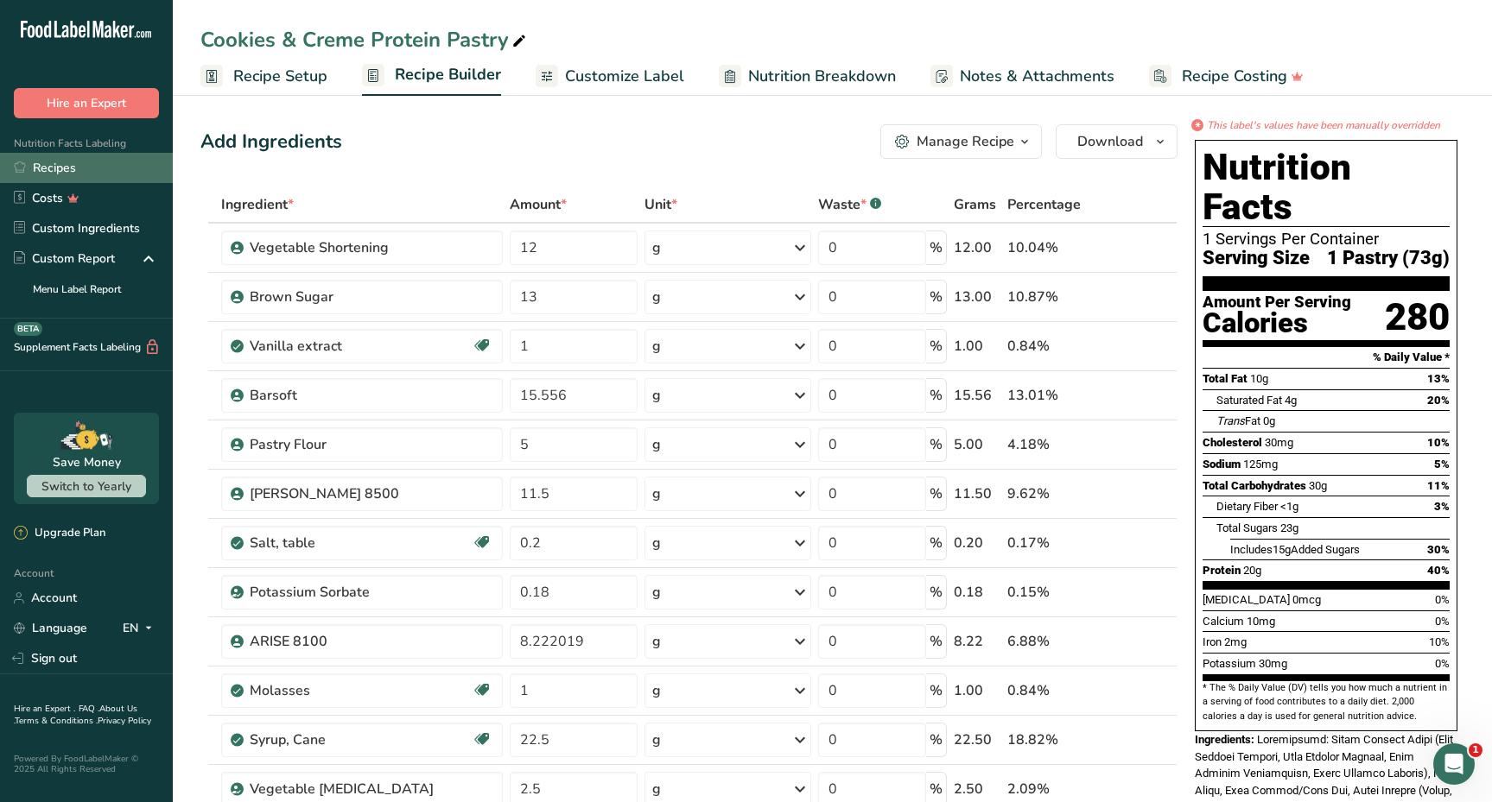
click at [89, 177] on link "Recipes" at bounding box center [86, 168] width 173 height 30
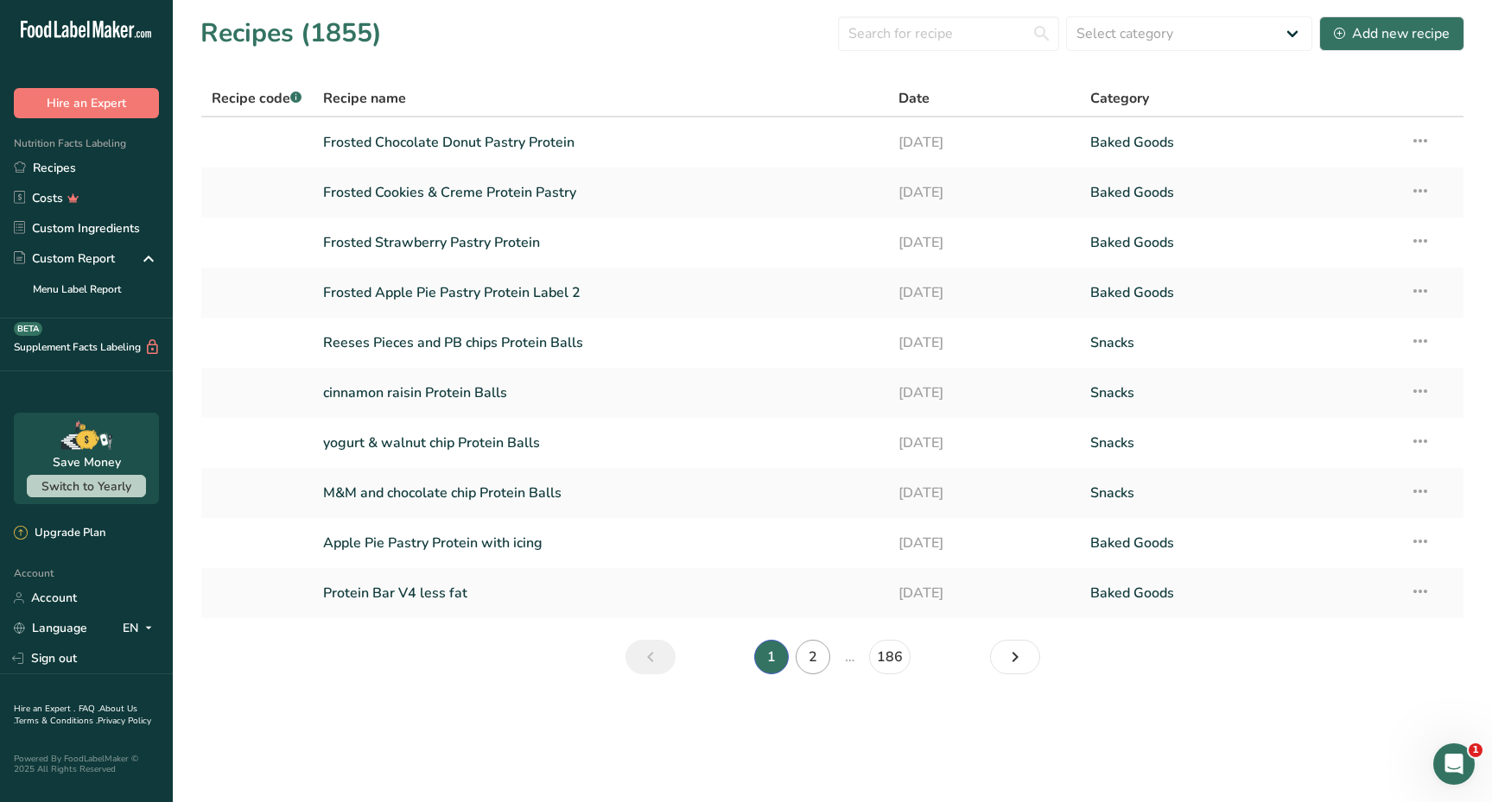
click at [821, 661] on link "2" at bounding box center [812, 657] width 35 height 35
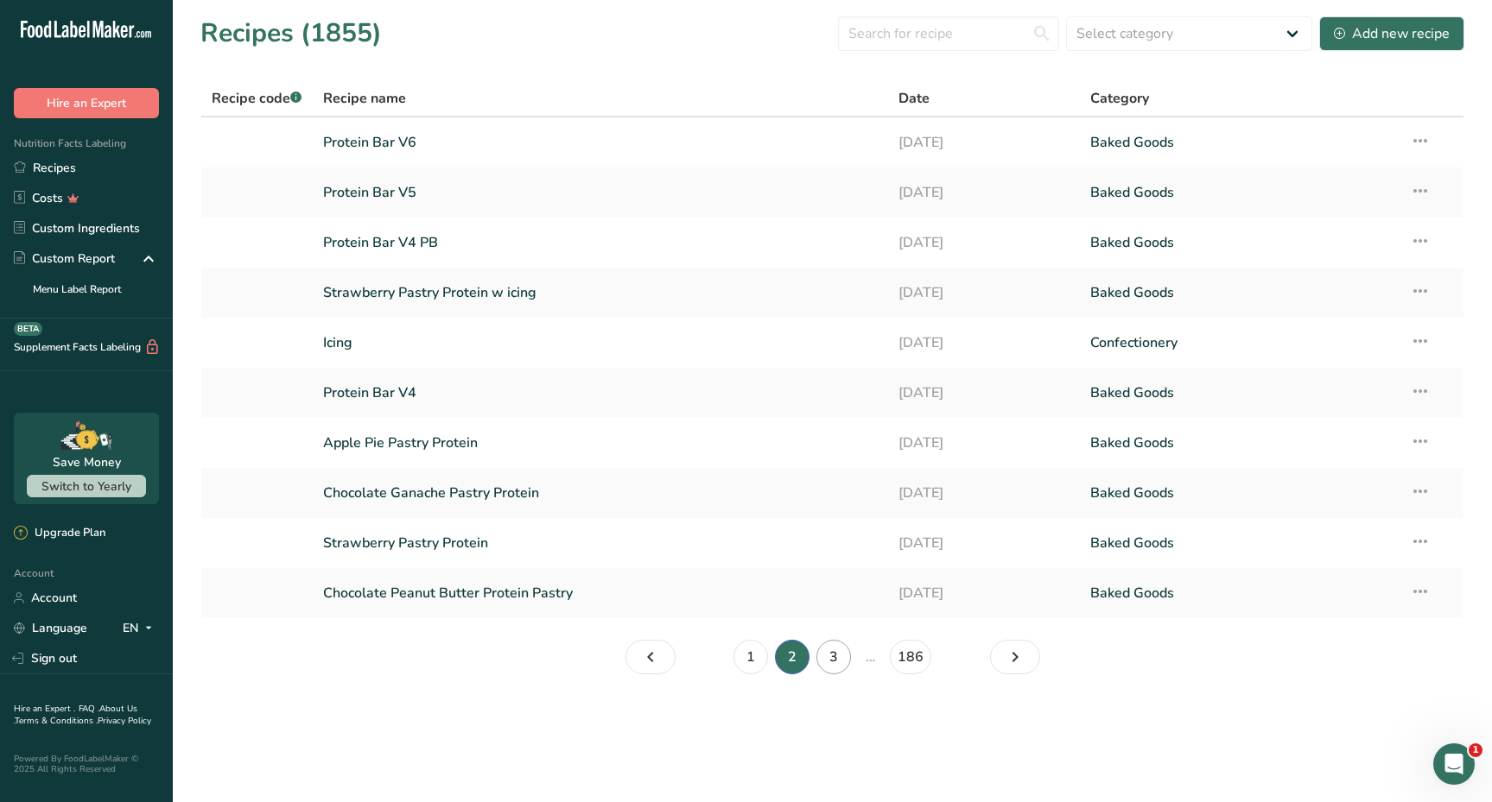
click at [839, 662] on link "3" at bounding box center [833, 657] width 35 height 35
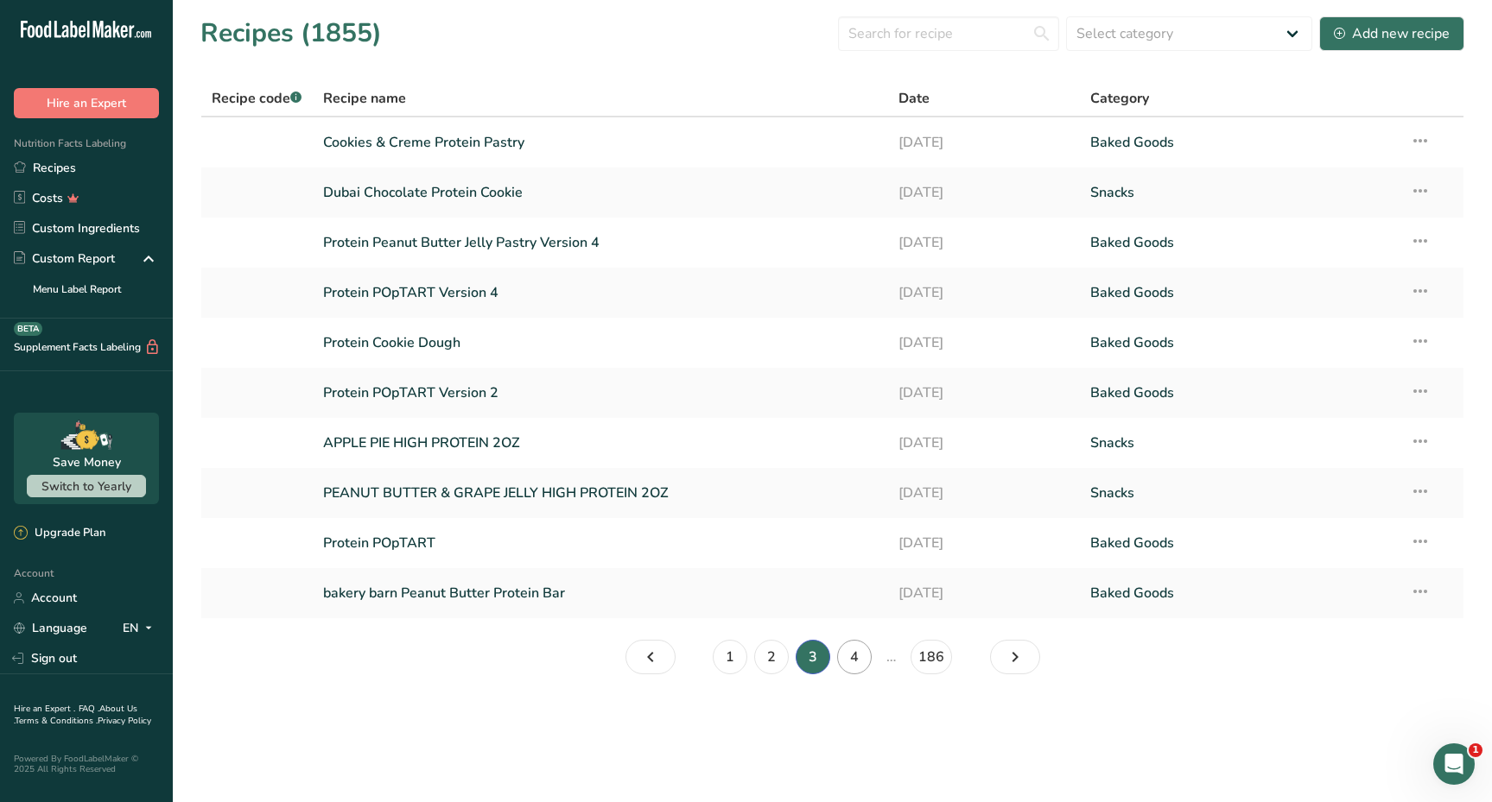
click at [849, 654] on link "4" at bounding box center [854, 657] width 35 height 35
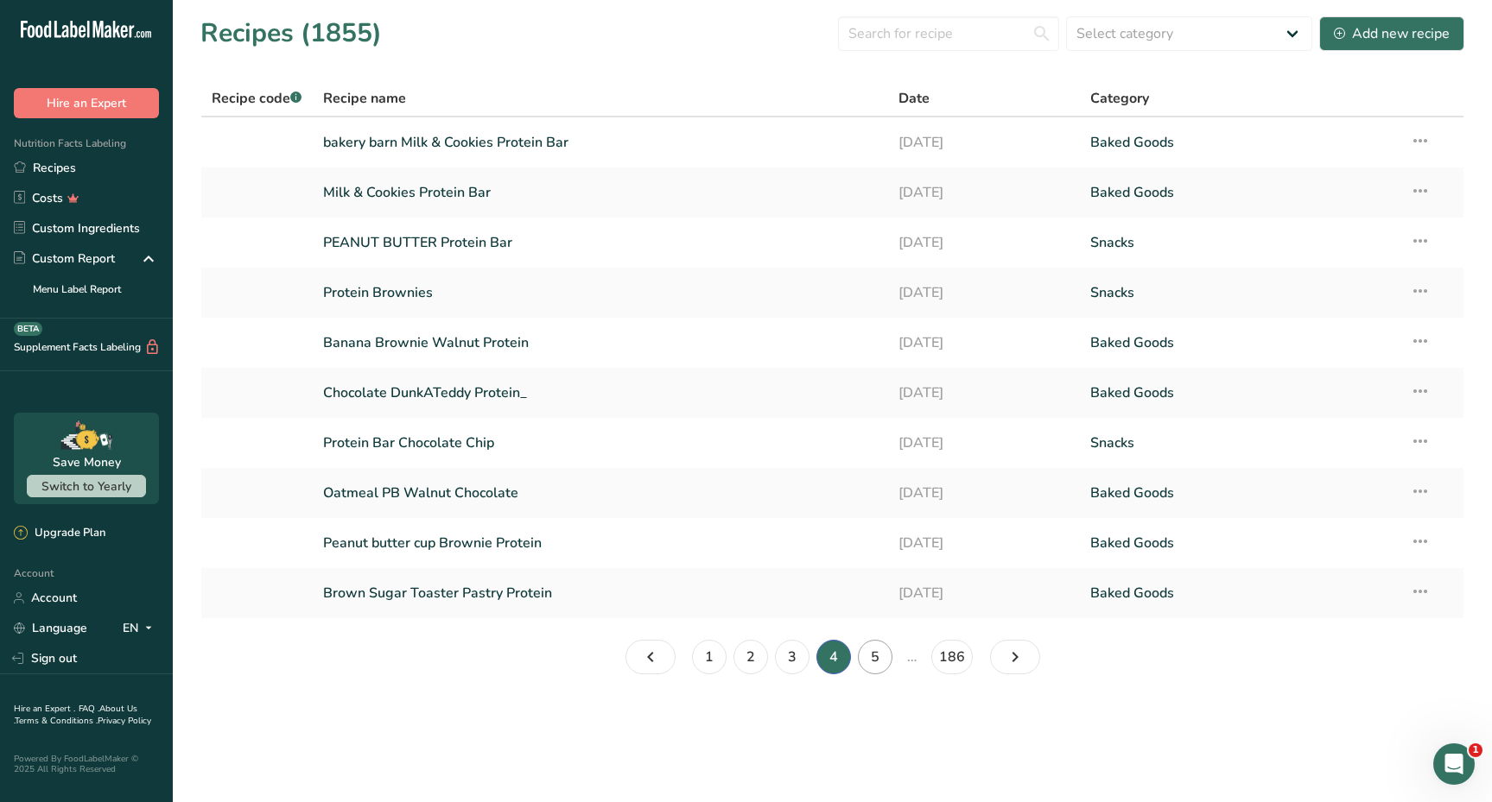
click at [869, 649] on link "5" at bounding box center [875, 657] width 35 height 35
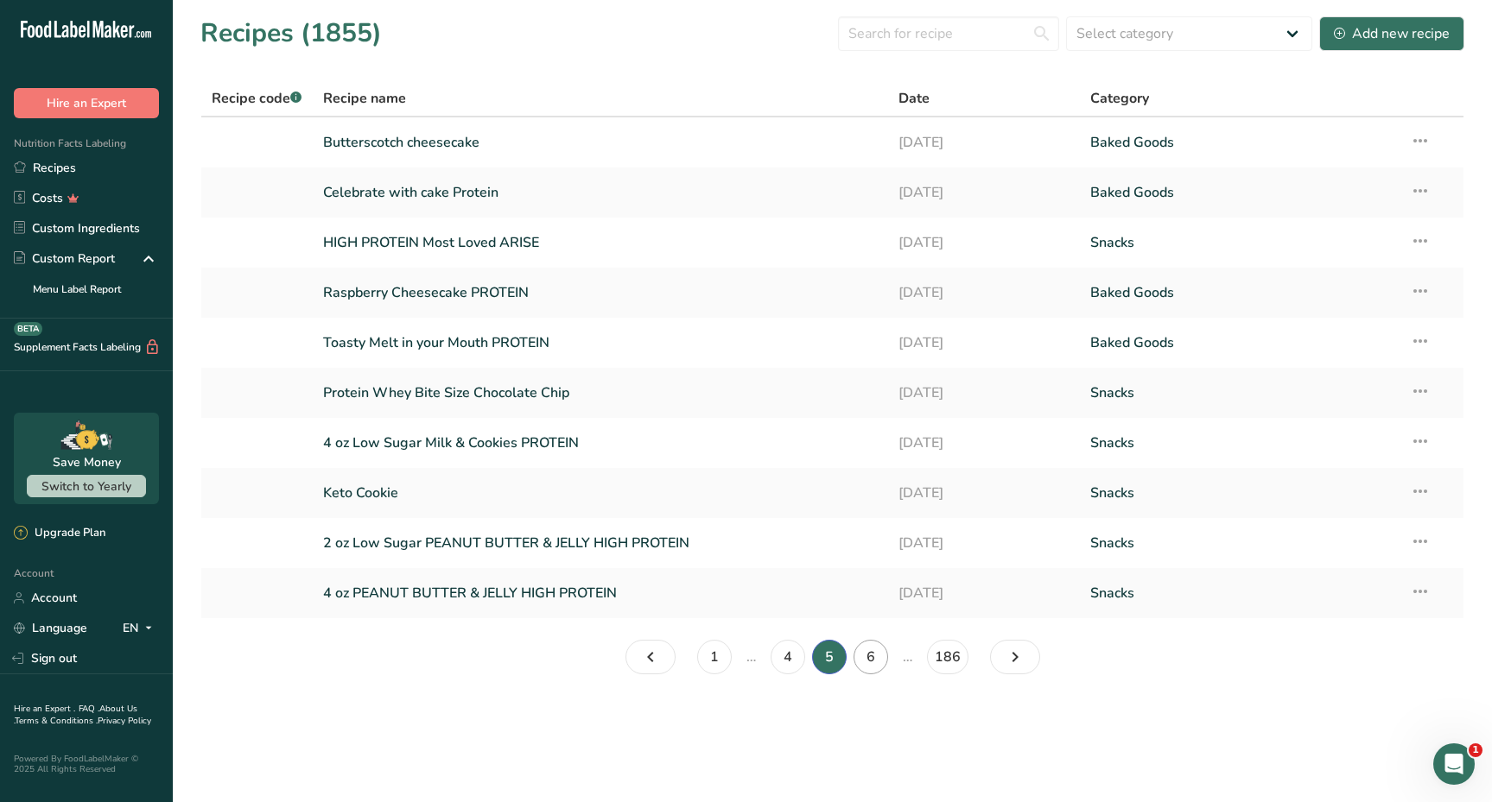
click at [878, 651] on link "6" at bounding box center [870, 657] width 35 height 35
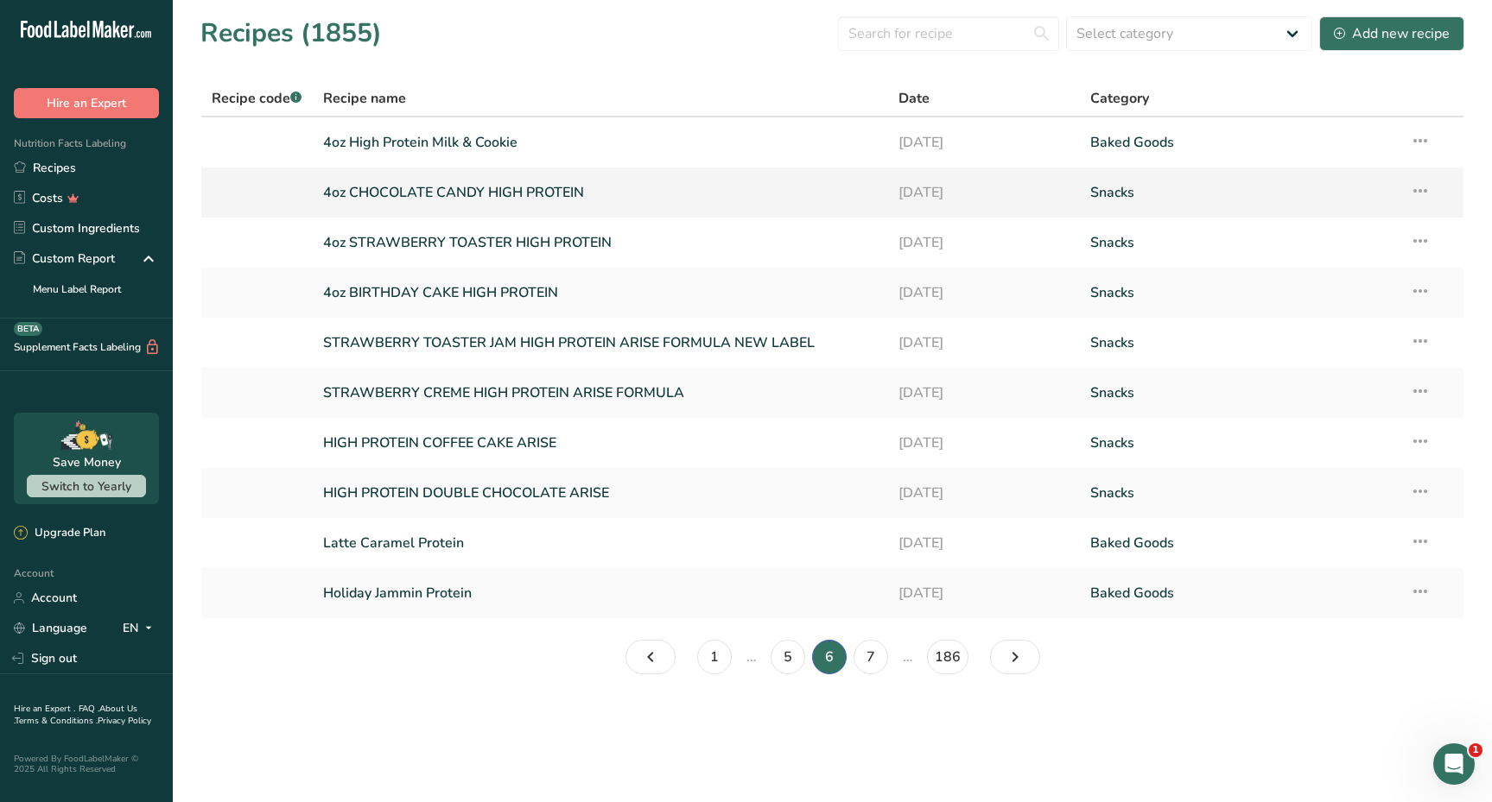
click at [502, 196] on link "4oz CHOCOLATE CANDY HIGH PROTEIN" at bounding box center [600, 192] width 554 height 36
click at [871, 653] on link "7" at bounding box center [870, 657] width 35 height 35
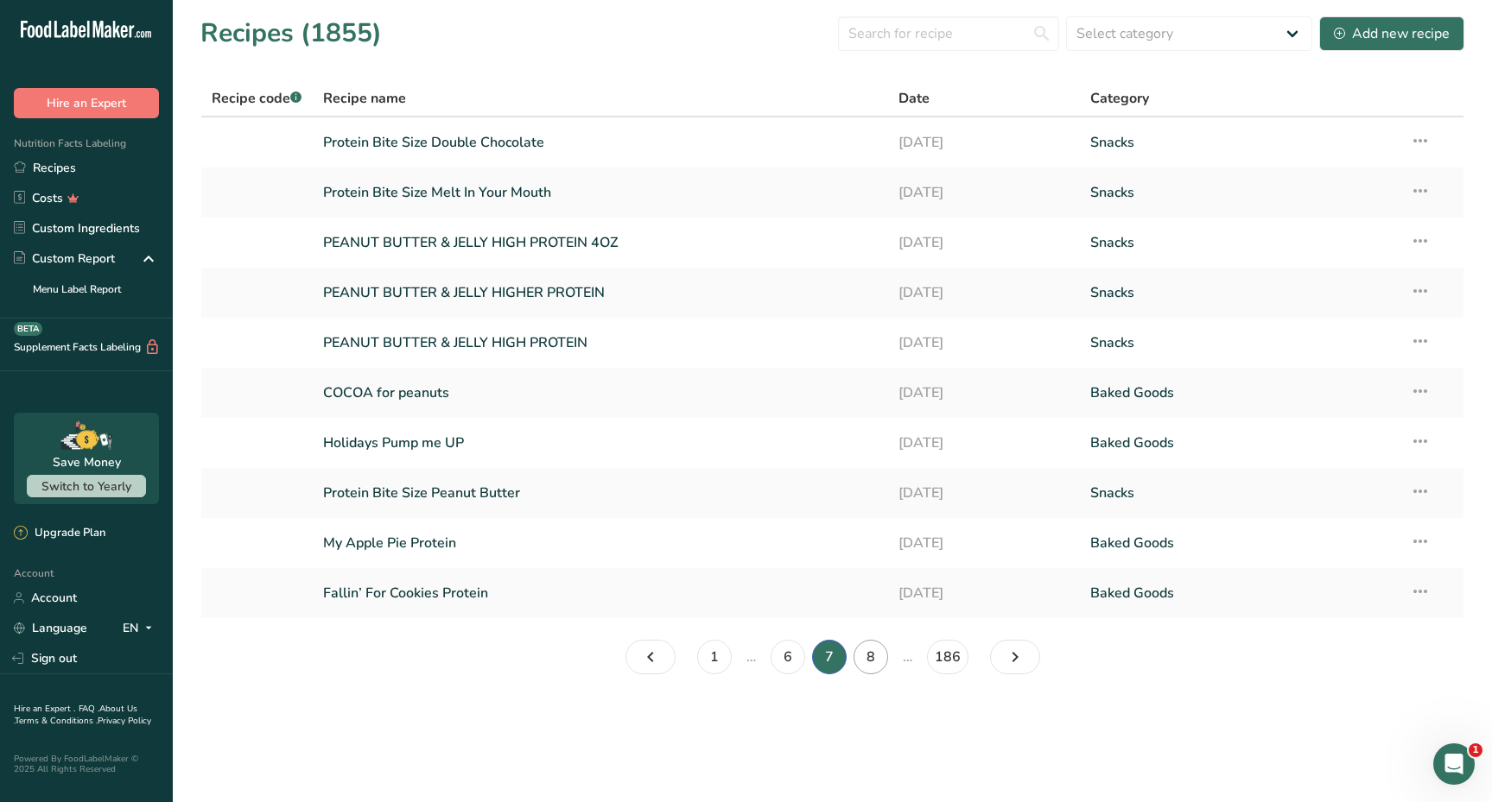
click at [877, 654] on link "8" at bounding box center [870, 657] width 35 height 35
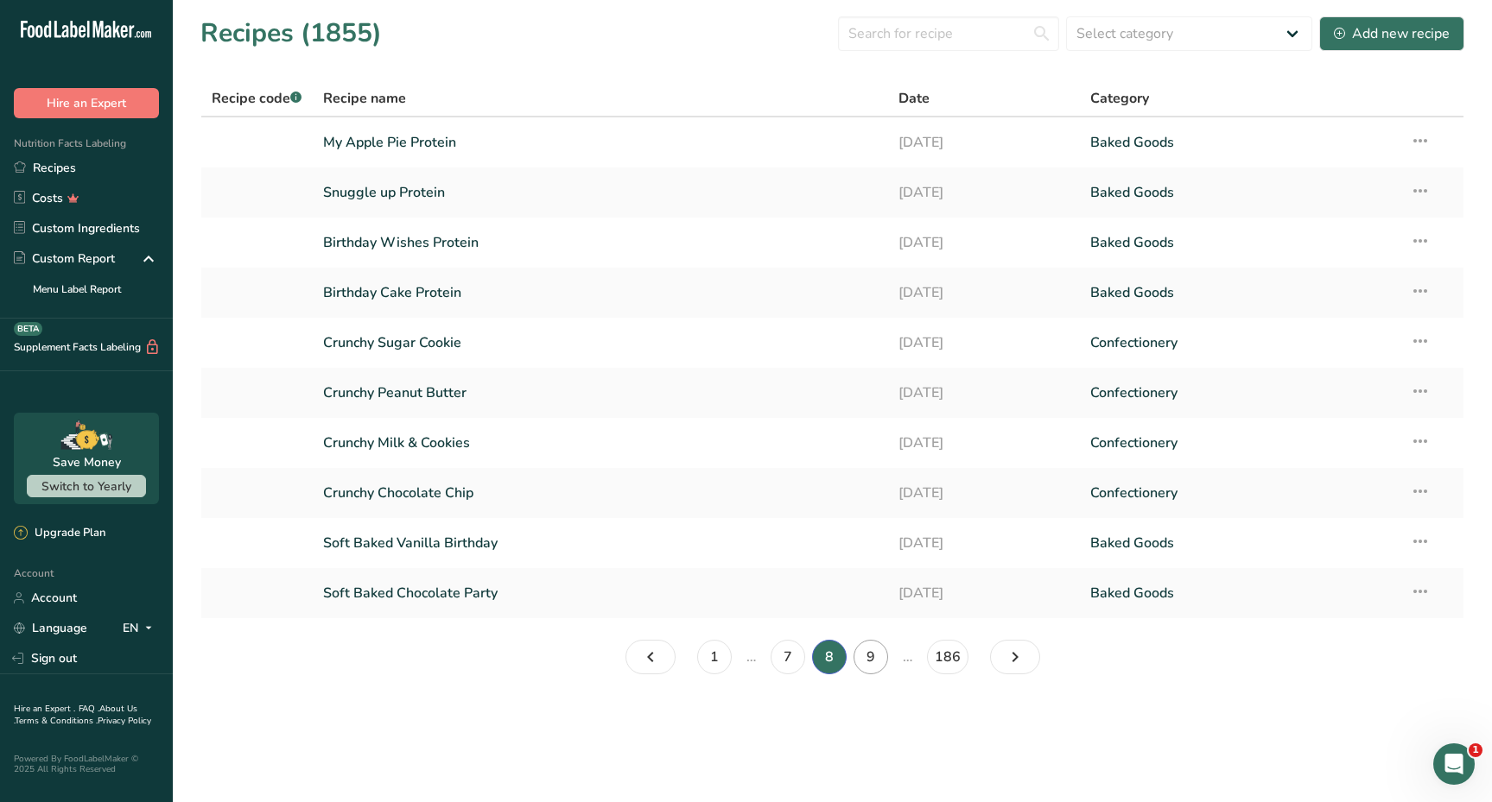
click at [880, 661] on link "9" at bounding box center [870, 657] width 35 height 35
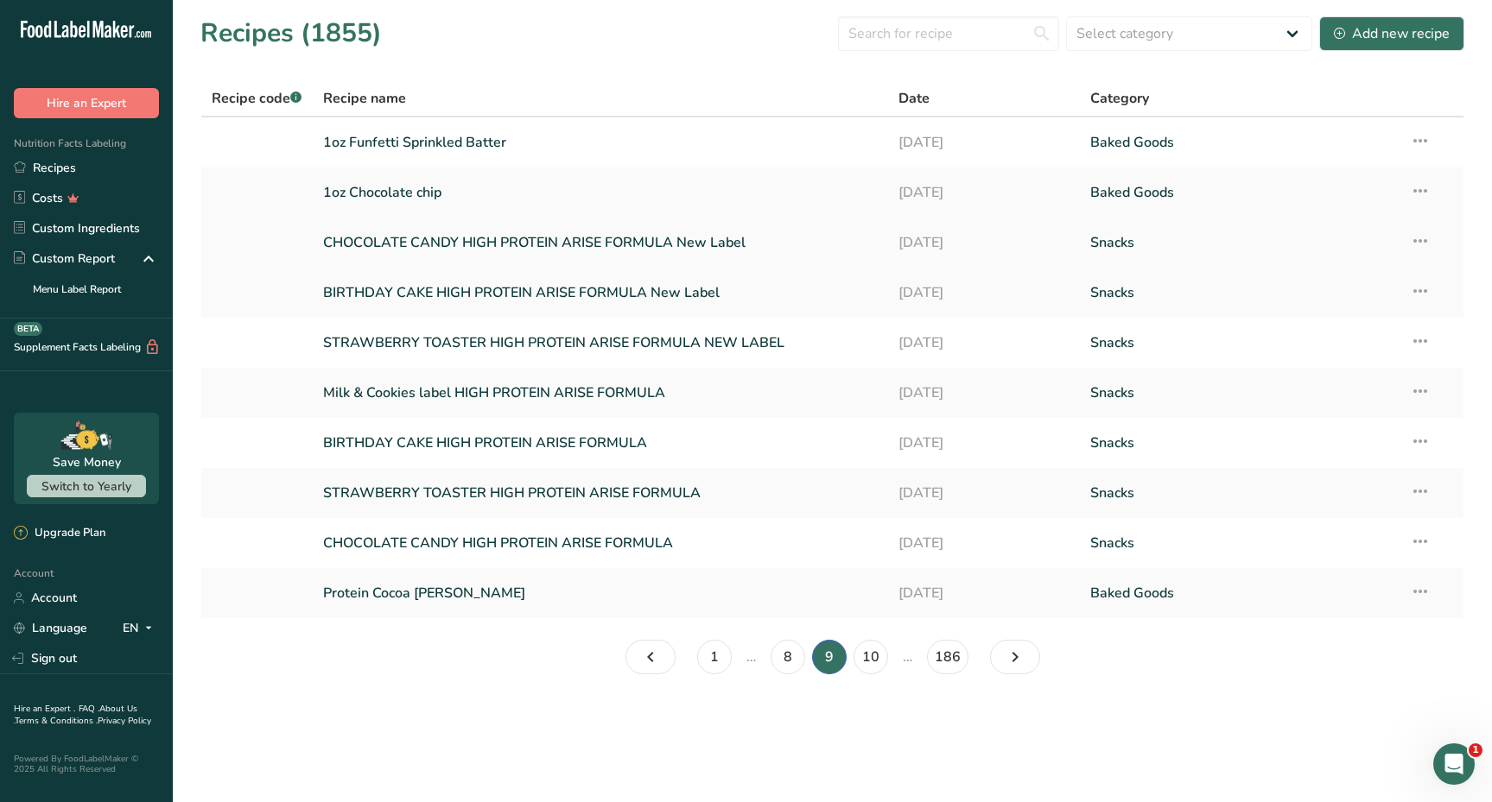
click at [555, 247] on link "CHOCOLATE CANDY HIGH PROTEIN ARISE FORMULA New Label" at bounding box center [600, 243] width 554 height 36
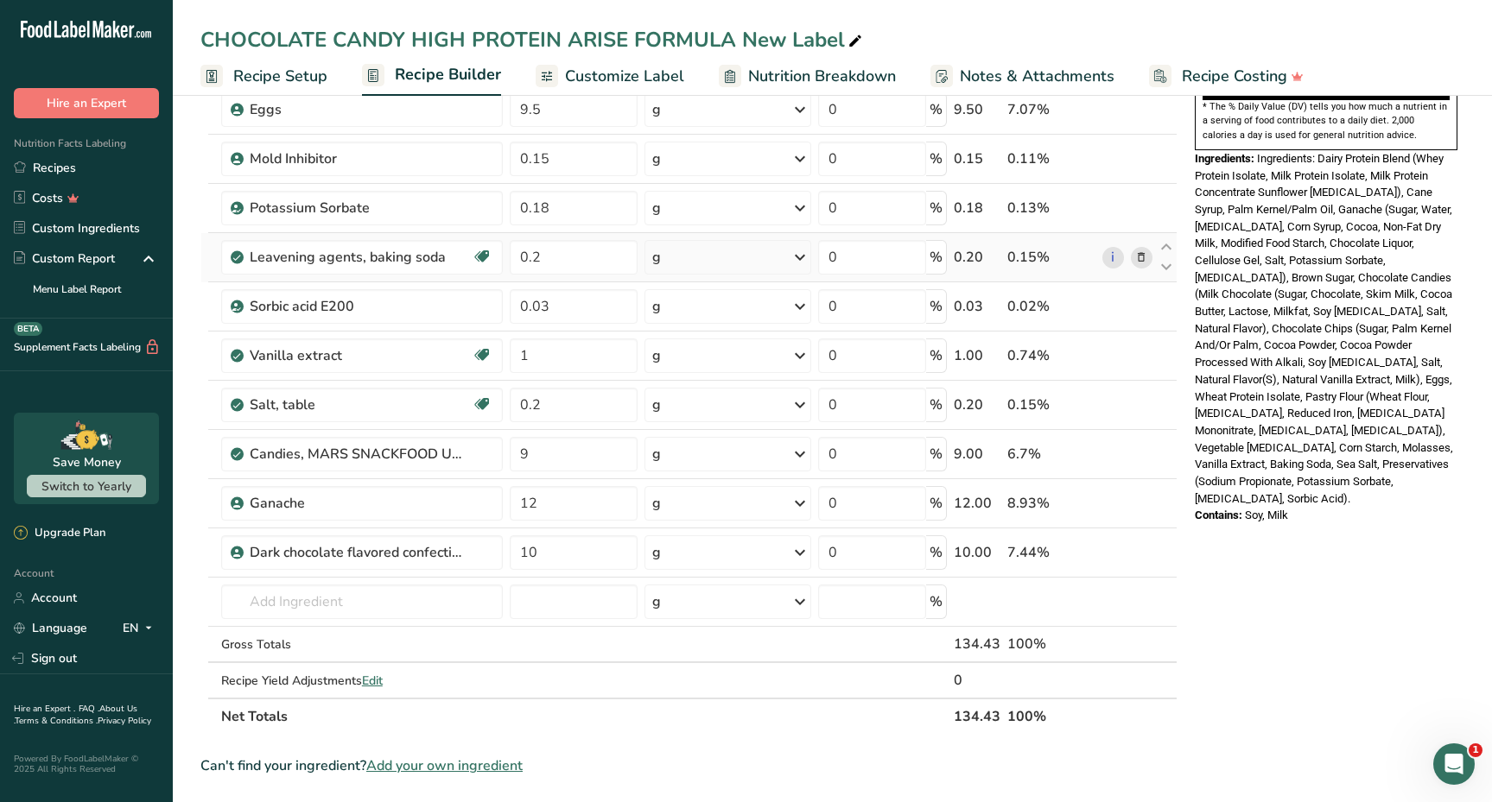
scroll to position [514, 0]
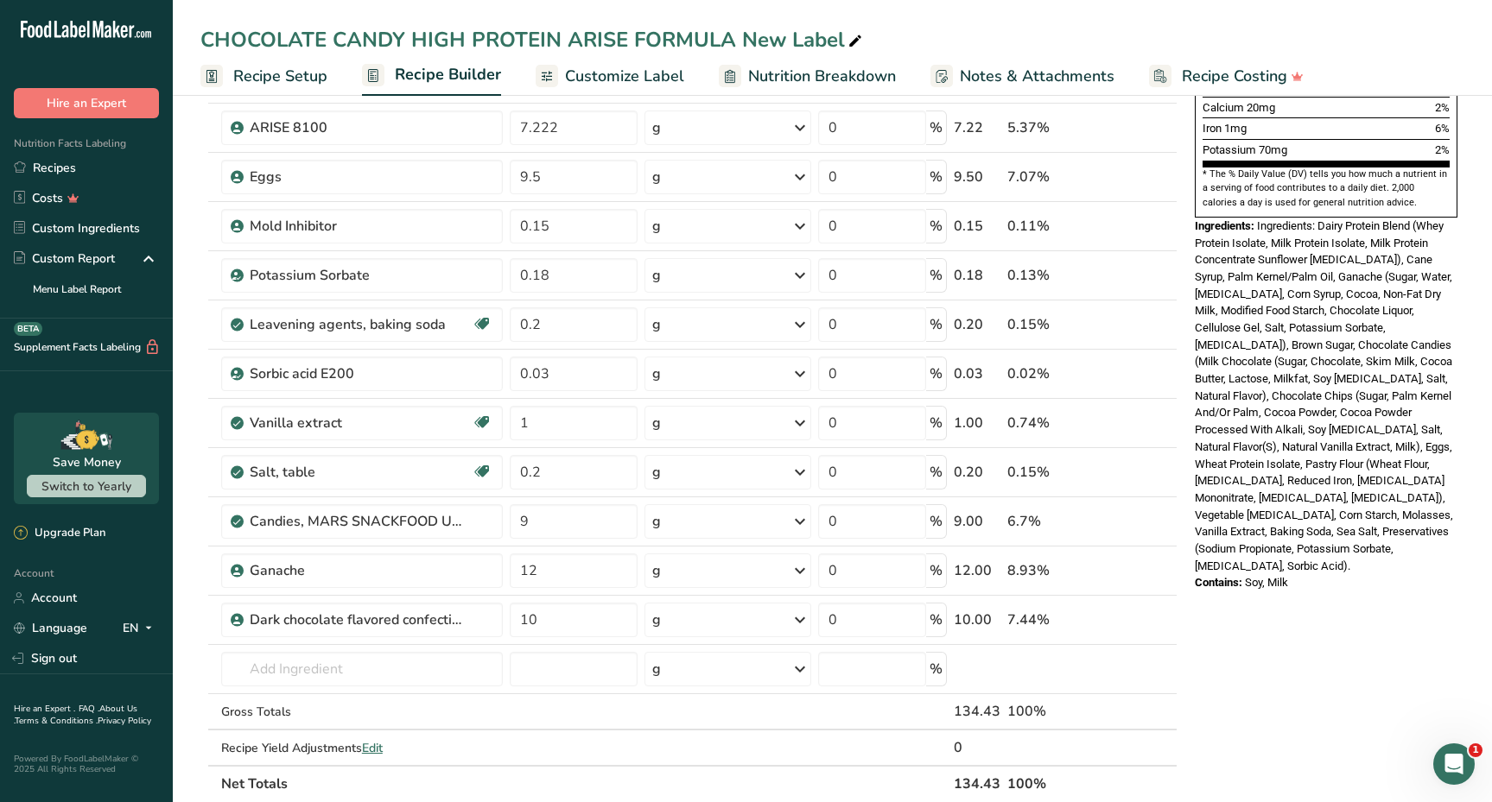
drag, startPoint x: 1257, startPoint y: 174, endPoint x: 1339, endPoint y: 495, distance: 331.6
click at [1339, 495] on div "Nutrition Facts 1 Serving Per Container Serving Size 63g Amount Per Serving Cal…" at bounding box center [1326, 108] width 276 height 979
click at [1373, 551] on div "* This label's values have been manually overridden Nutrition Facts 1 Serving P…" at bounding box center [1326, 501] width 276 height 1795
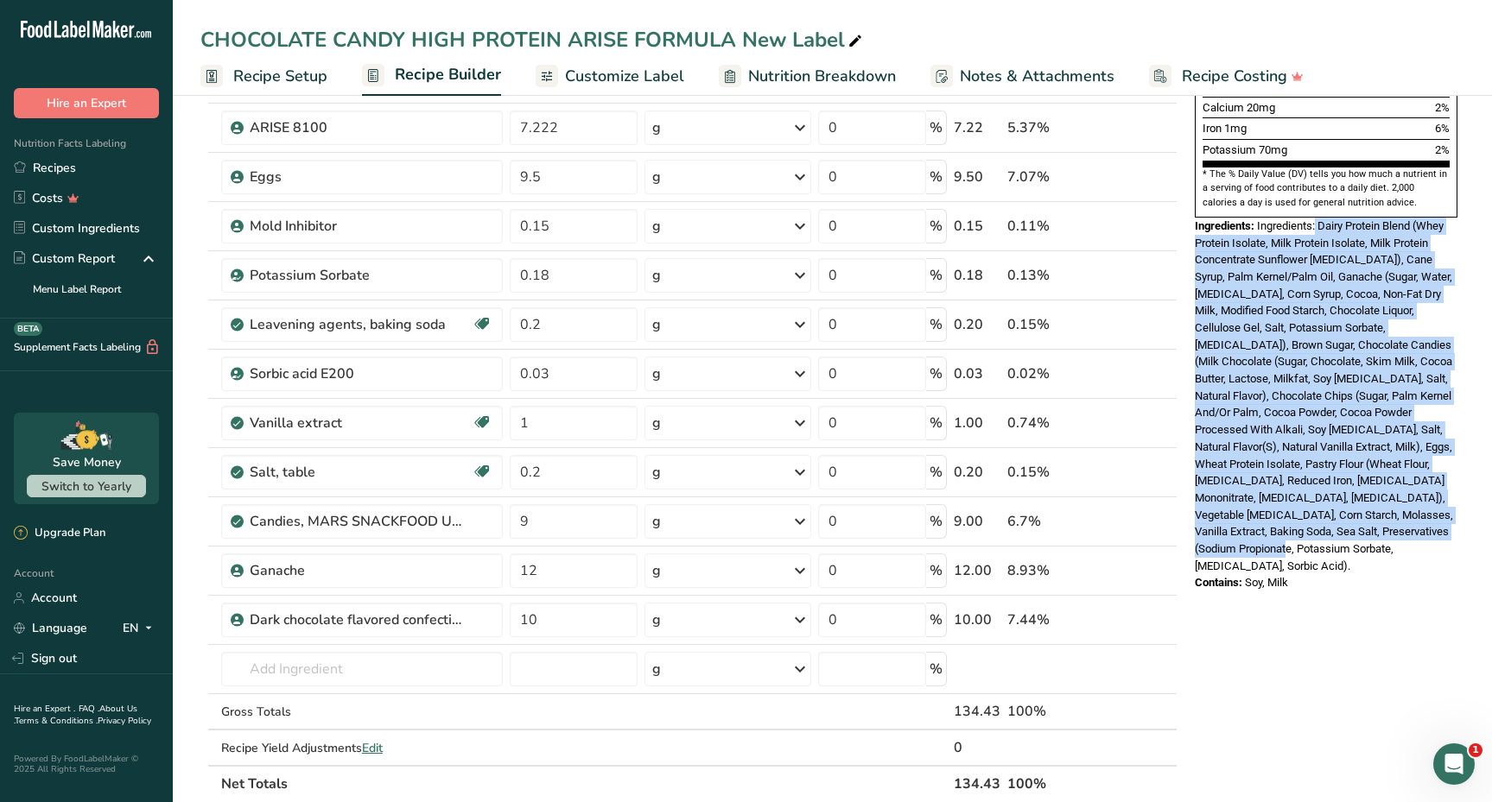
drag, startPoint x: 1318, startPoint y: 176, endPoint x: 1393, endPoint y: 493, distance: 325.7
click at [1393, 493] on div "Ingredients: Ingredients: Dairy Protein Blend (Whey Protein Isolate, Milk Prote…" at bounding box center [1325, 396] width 263 height 357
click at [1371, 405] on span "Ingredients: Dairy Protein Blend (Whey Protein Isolate, Milk Protein Isolate, M…" at bounding box center [1323, 395] width 258 height 353
drag, startPoint x: 1319, startPoint y: 174, endPoint x: 1367, endPoint y: 488, distance: 318.1
click at [1367, 488] on div "Ingredients: Ingredients: Dairy Protein Blend (Whey Protein Isolate, Milk Prote…" at bounding box center [1325, 396] width 263 height 357
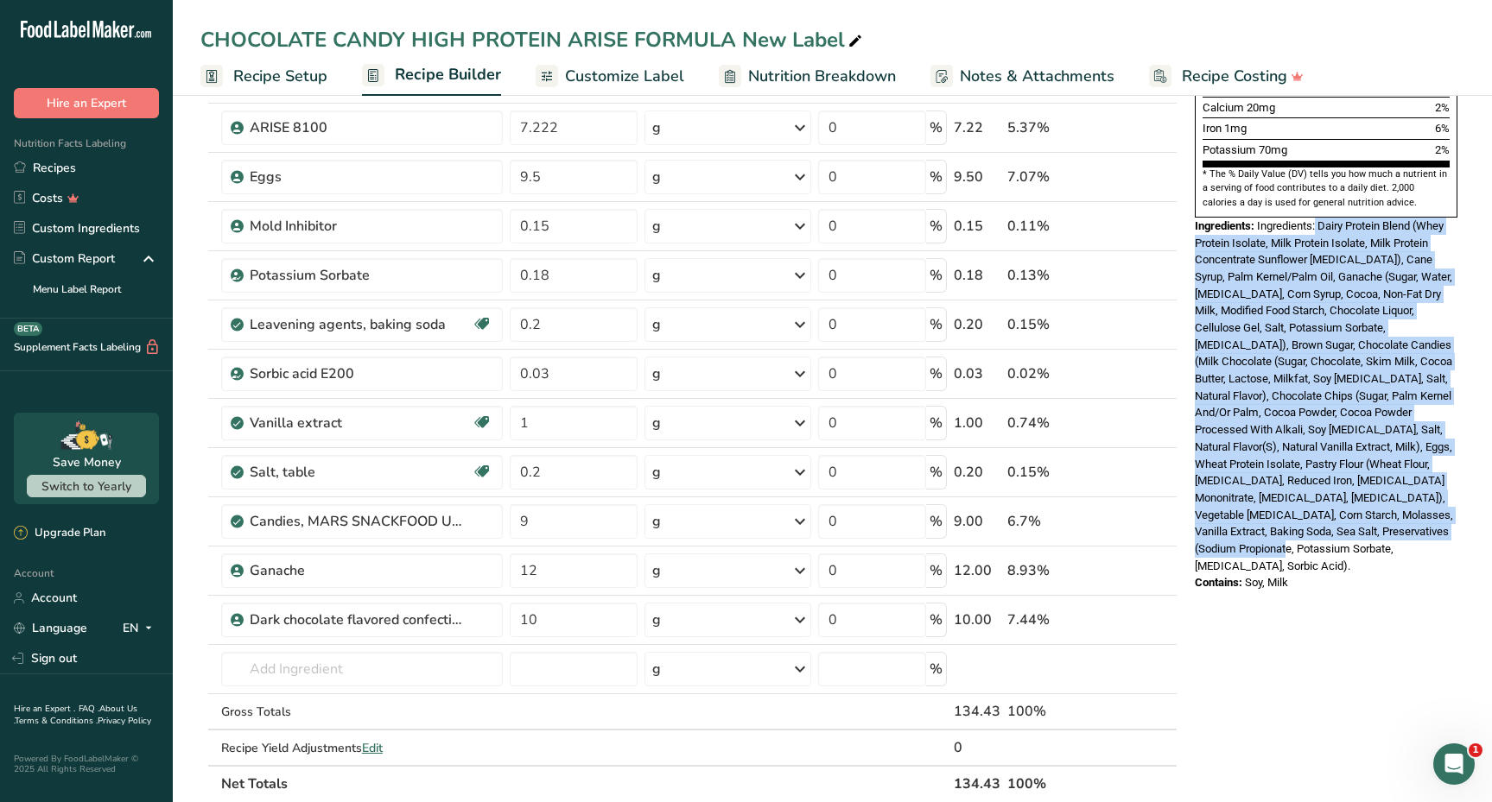
click at [1358, 412] on div "Ingredients: Ingredients: Dairy Protein Blend (Whey Protein Isolate, Milk Prote…" at bounding box center [1325, 396] width 263 height 357
drag, startPoint x: 1319, startPoint y: 170, endPoint x: 1352, endPoint y: 480, distance: 311.8
click at [1352, 480] on div "Ingredients: Ingredients: Dairy Protein Blend (Whey Protein Isolate, Milk Prote…" at bounding box center [1325, 396] width 263 height 357
copy span "Dairy Protein Blend (Whey Protein Isolate, Milk Protein Isolate, Milk Protein C…"
click at [100, 159] on link "Recipes" at bounding box center [86, 168] width 173 height 30
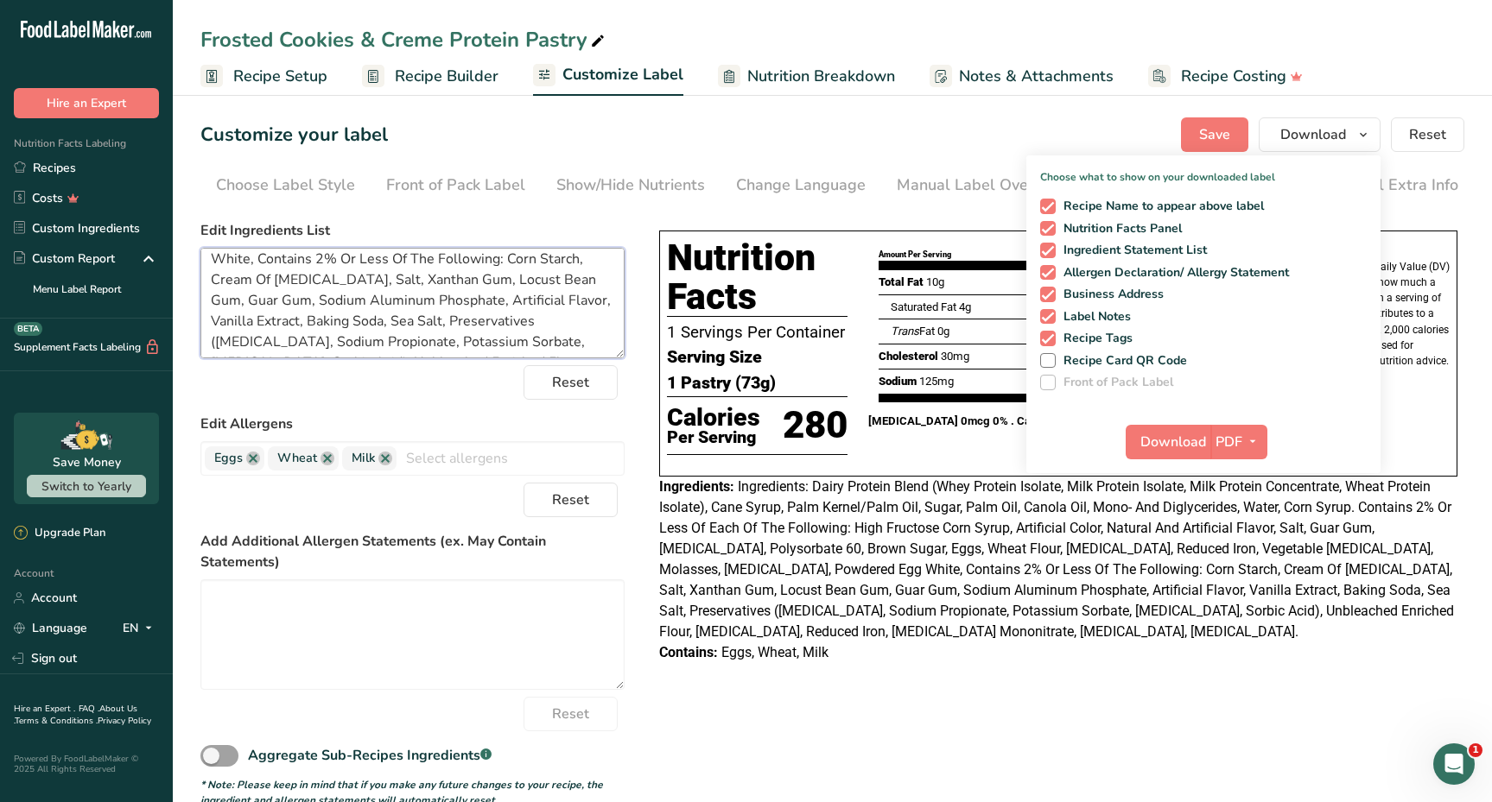
scroll to position [242, 0]
drag, startPoint x: 209, startPoint y: 263, endPoint x: 498, endPoint y: 385, distance: 313.9
click at [498, 385] on form "Edit Ingredients List Ingredients: Dairy Protein Blend (Whey Protein Isolate, M…" at bounding box center [412, 514] width 424 height 588
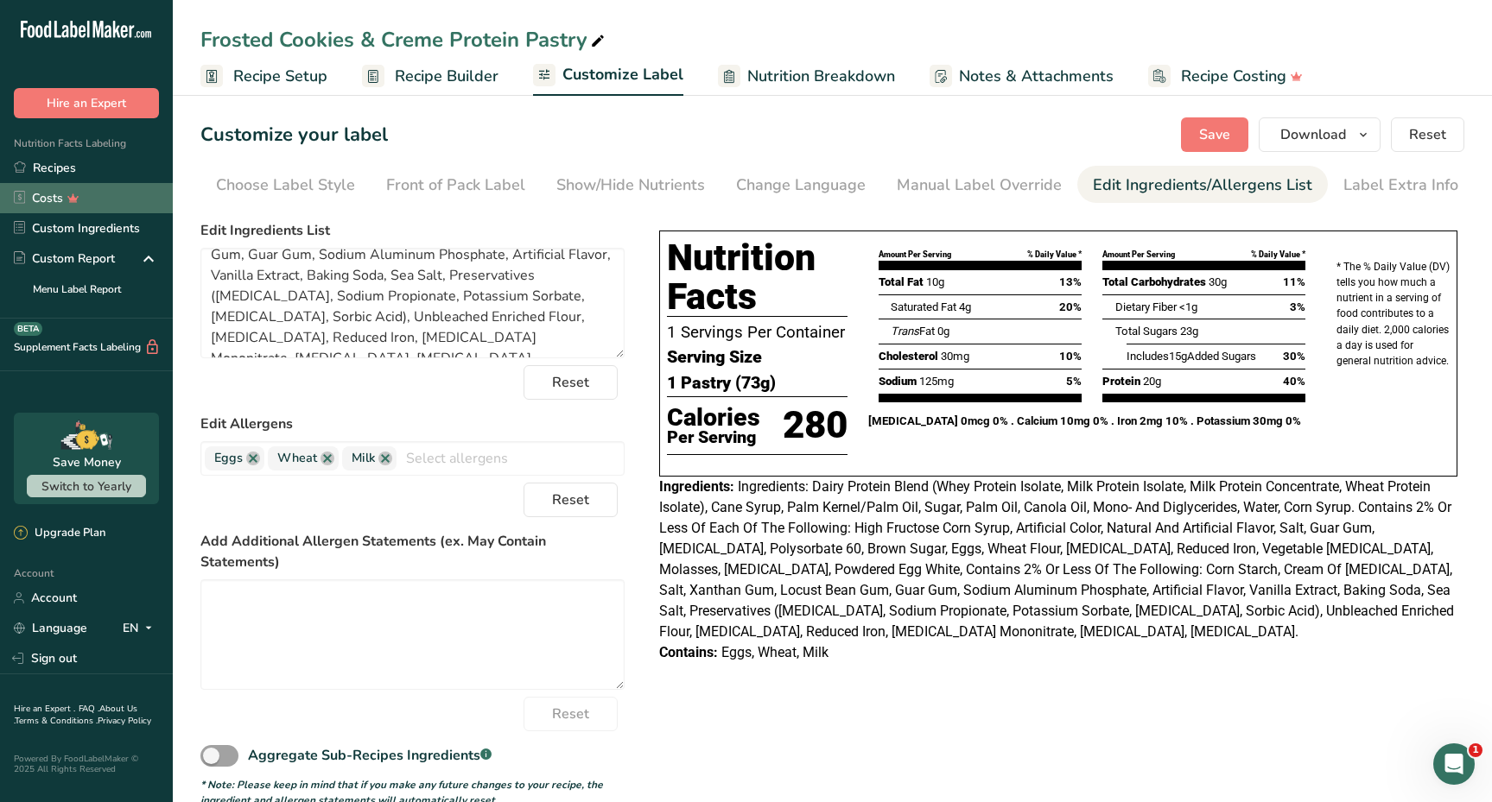
click at [104, 188] on link "Costs" at bounding box center [86, 198] width 173 height 30
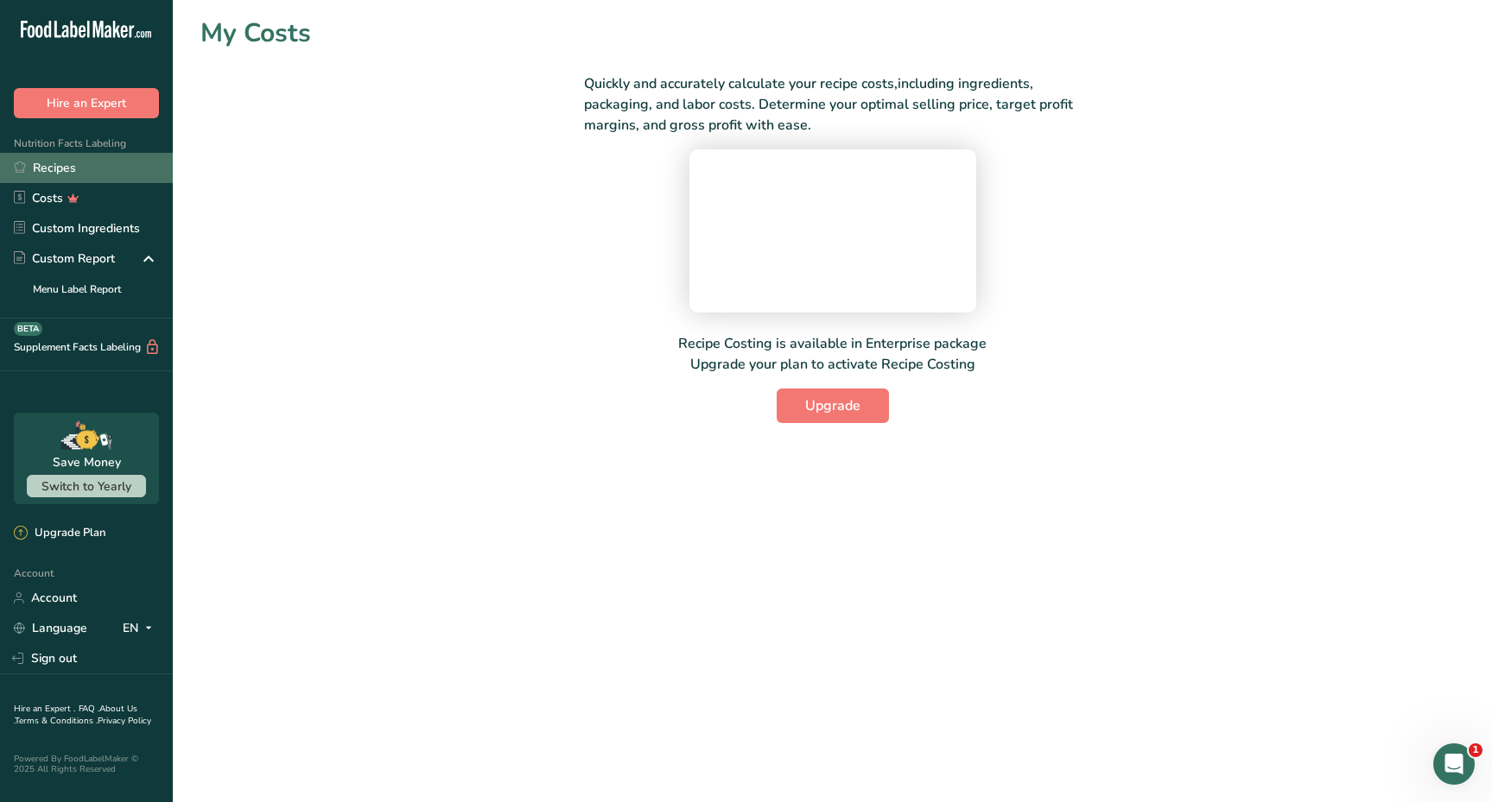
click at [97, 168] on link "Recipes" at bounding box center [86, 168] width 173 height 30
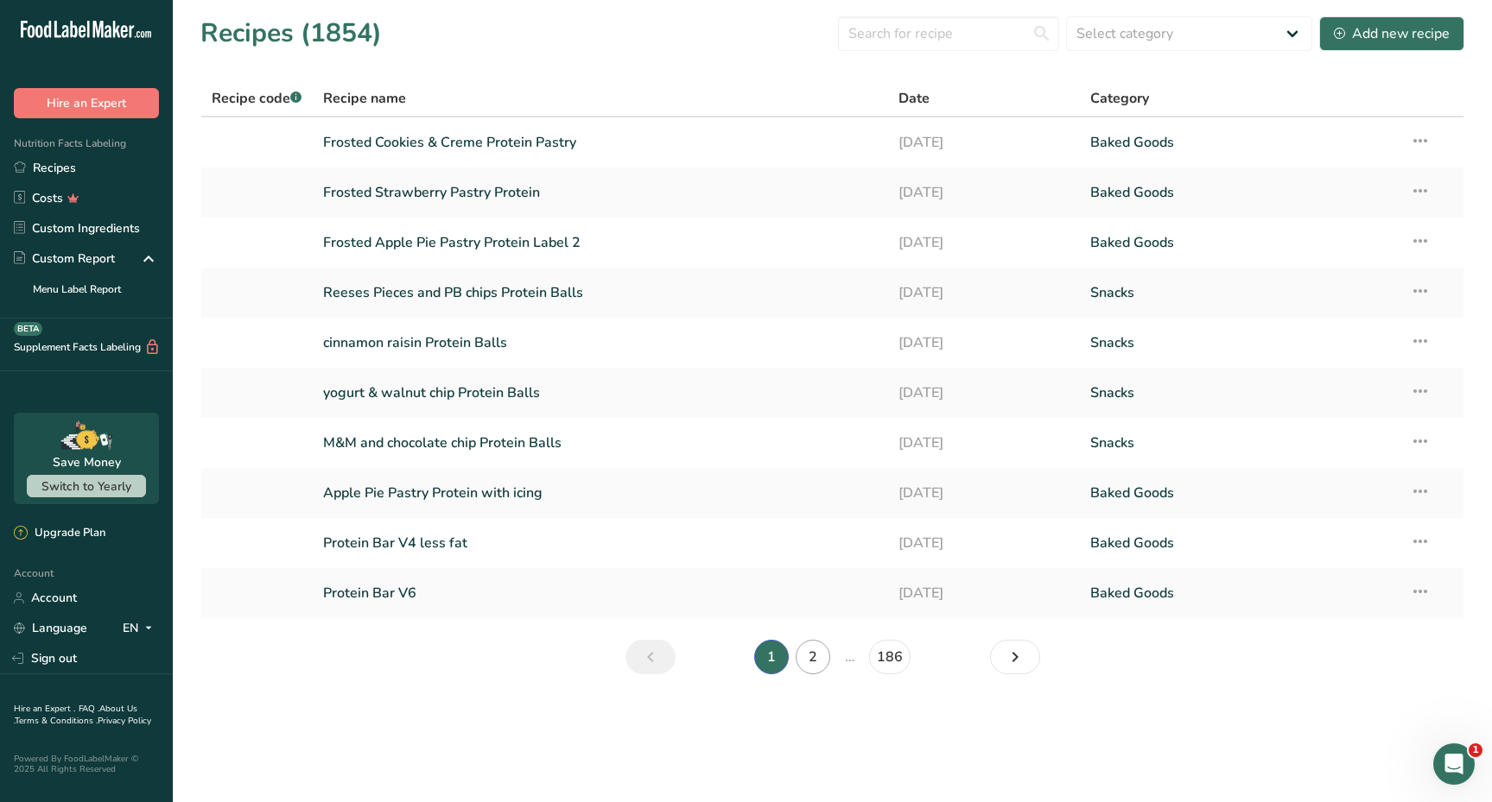
click at [817, 649] on link "2" at bounding box center [812, 657] width 35 height 35
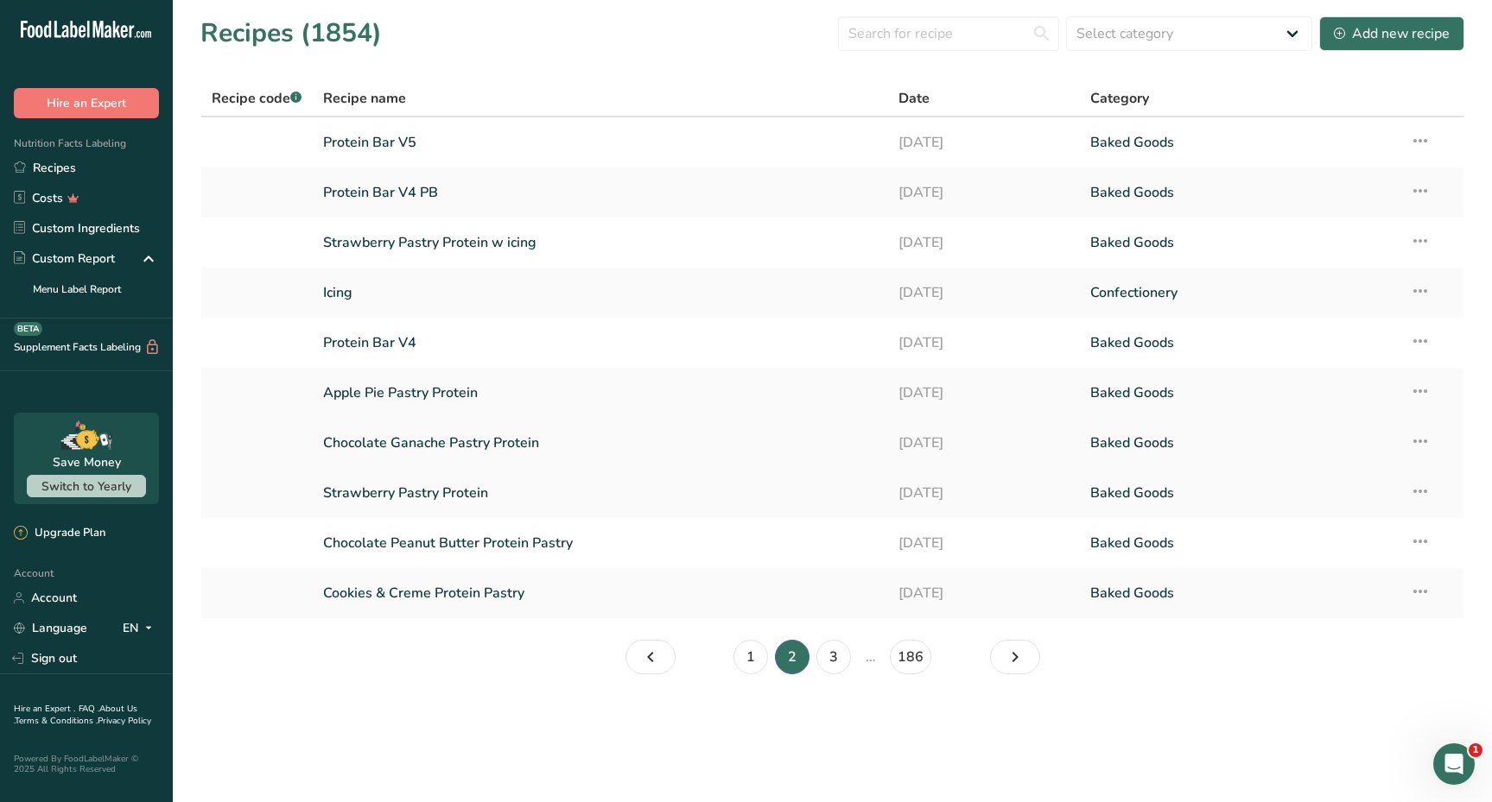
click at [413, 447] on link "Chocolate Ganache Pastry Protein" at bounding box center [600, 443] width 554 height 36
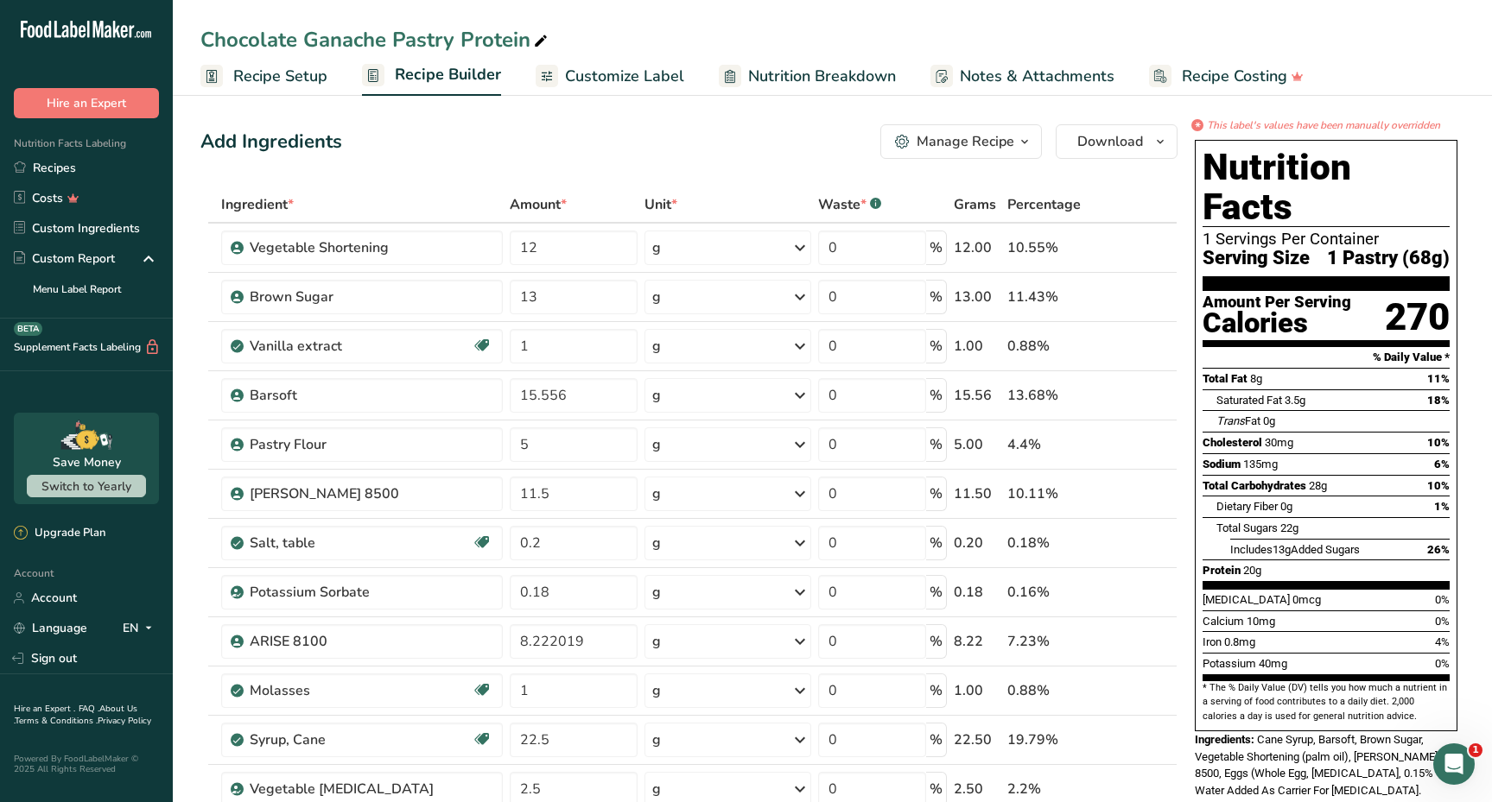
click at [426, 68] on span "Recipe Builder" at bounding box center [448, 74] width 106 height 23
click at [1029, 143] on icon "button" at bounding box center [1024, 142] width 14 height 22
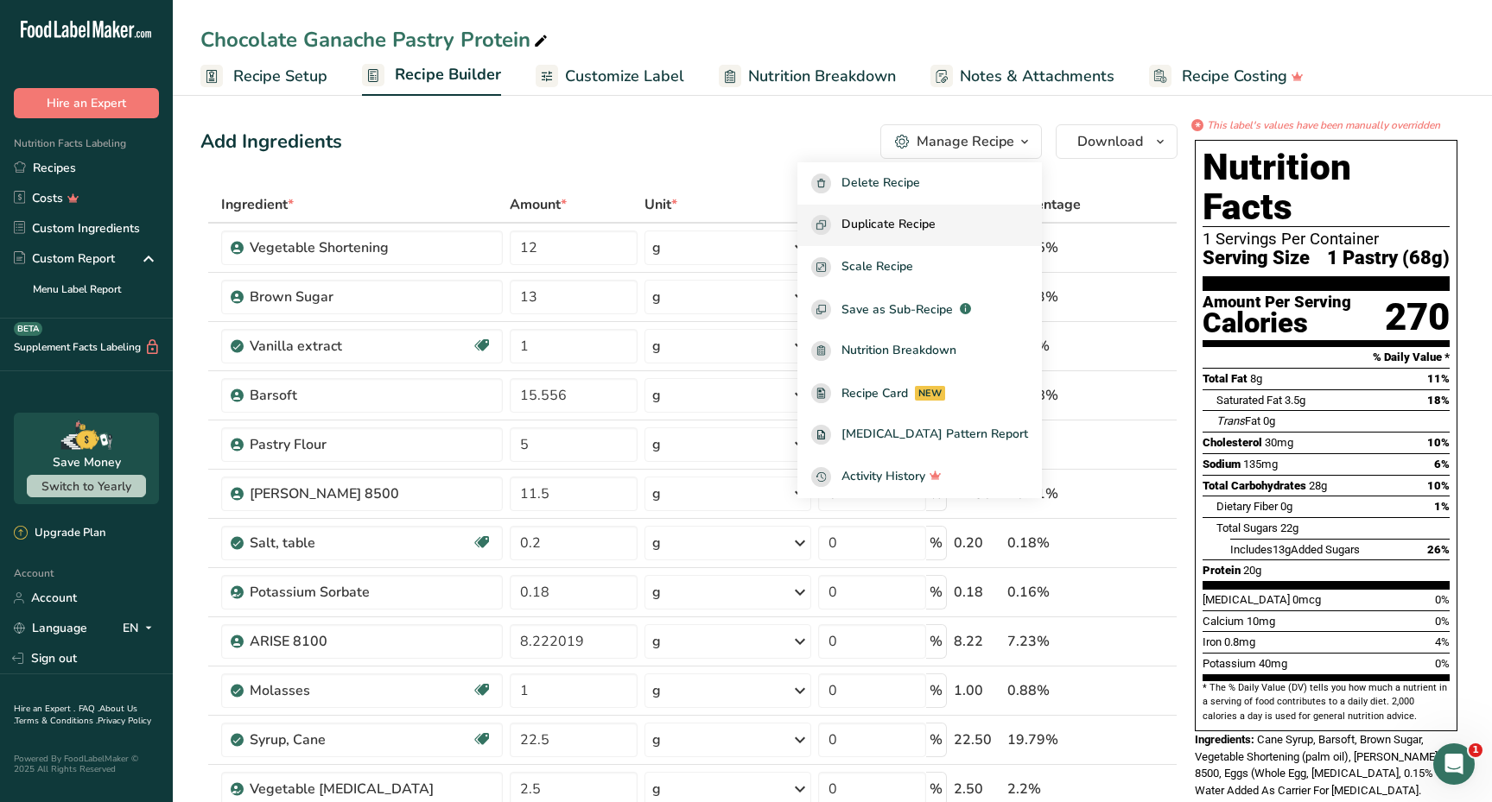
click at [935, 233] on span "Duplicate Recipe" at bounding box center [888, 225] width 94 height 20
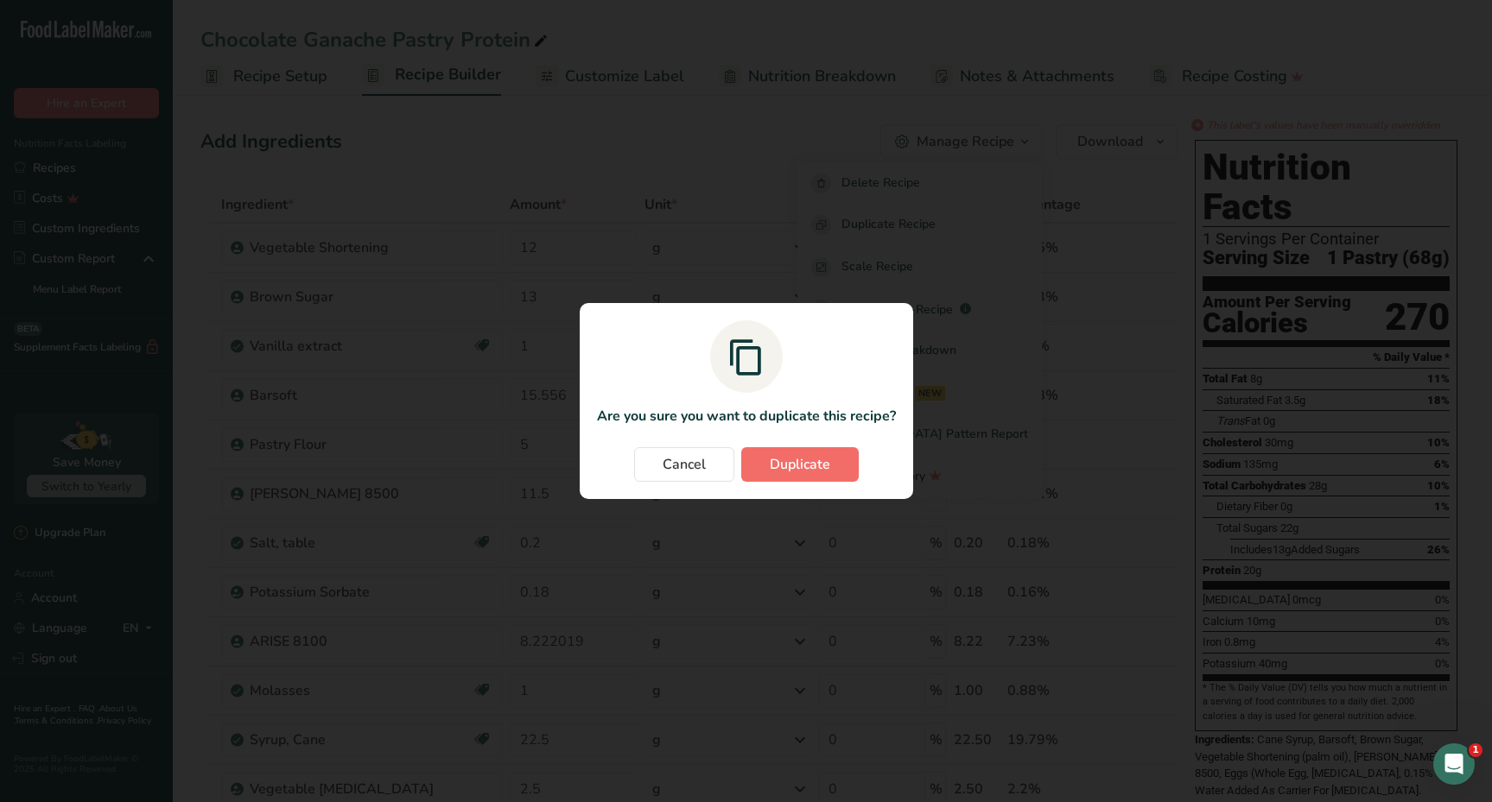
click at [812, 478] on button "Duplicate" at bounding box center [799, 464] width 117 height 35
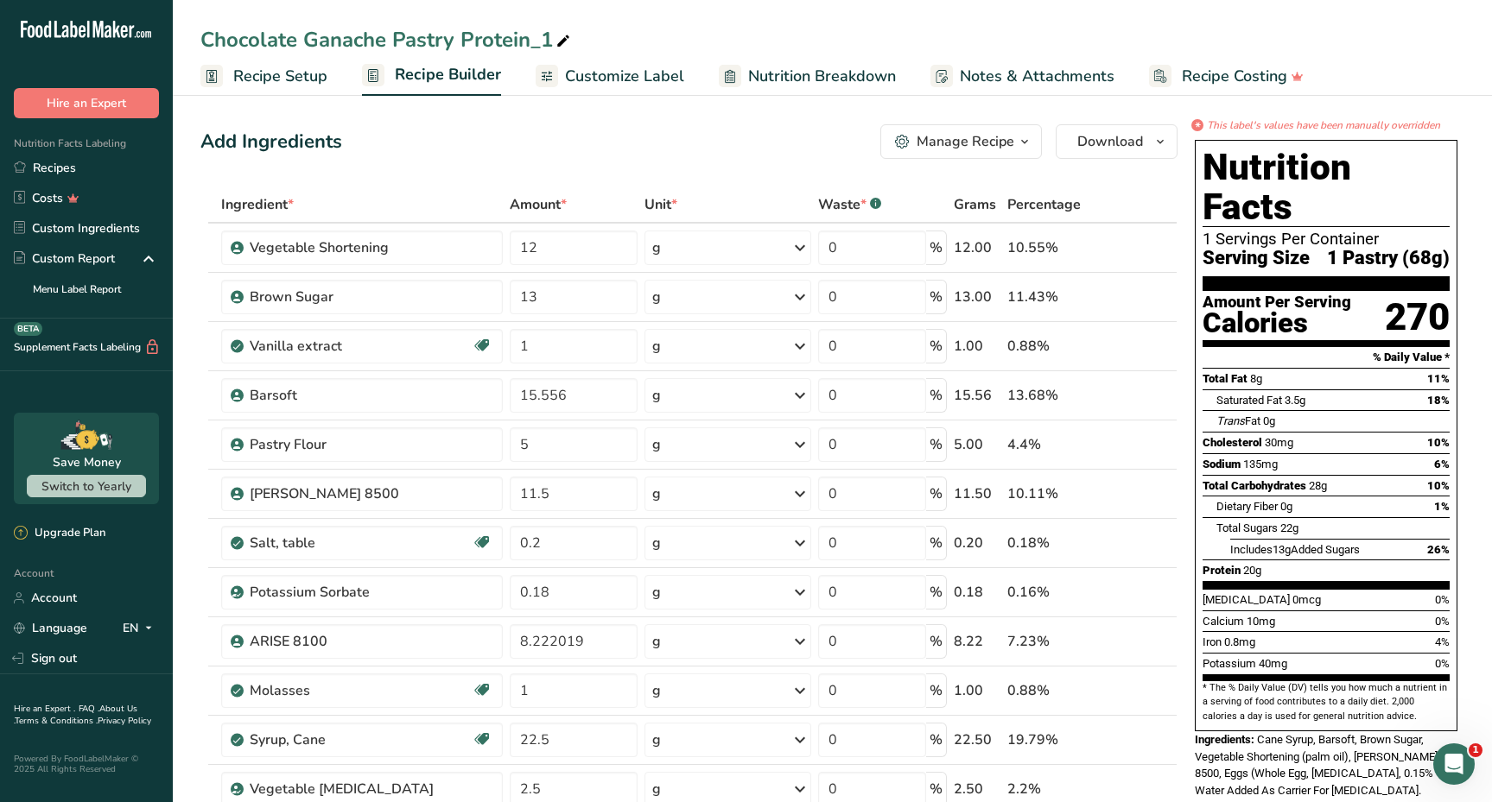
click at [200, 37] on div "Chocolate Ganache Pastry Protein_1" at bounding box center [386, 39] width 373 height 31
drag, startPoint x: 384, startPoint y: 40, endPoint x: 167, endPoint y: 38, distance: 217.6
type input "Frosted Chocolate Donut Pastry Protein"
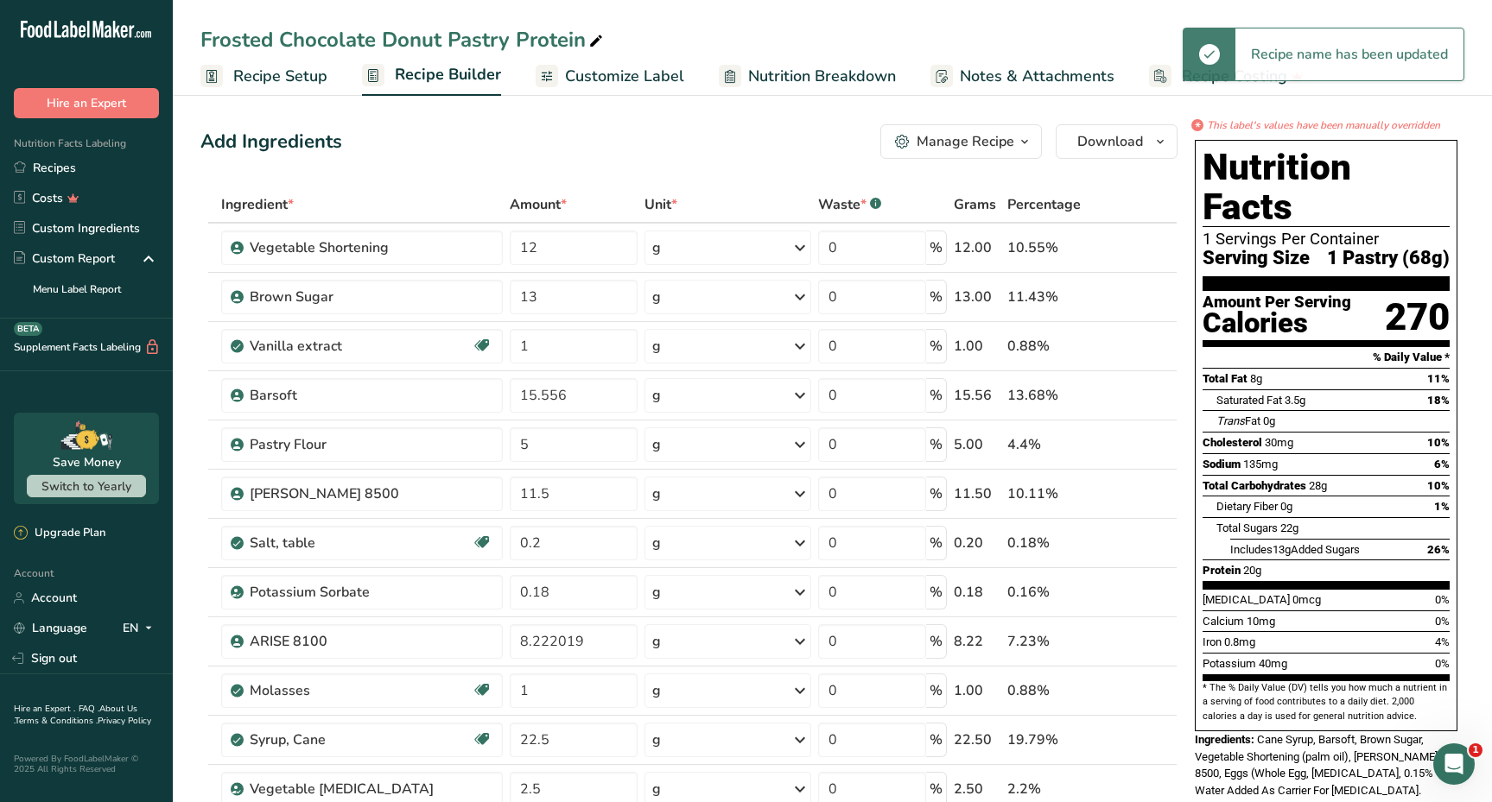
click at [820, 93] on link "Nutrition Breakdown" at bounding box center [807, 76] width 177 height 39
select select "Calories"
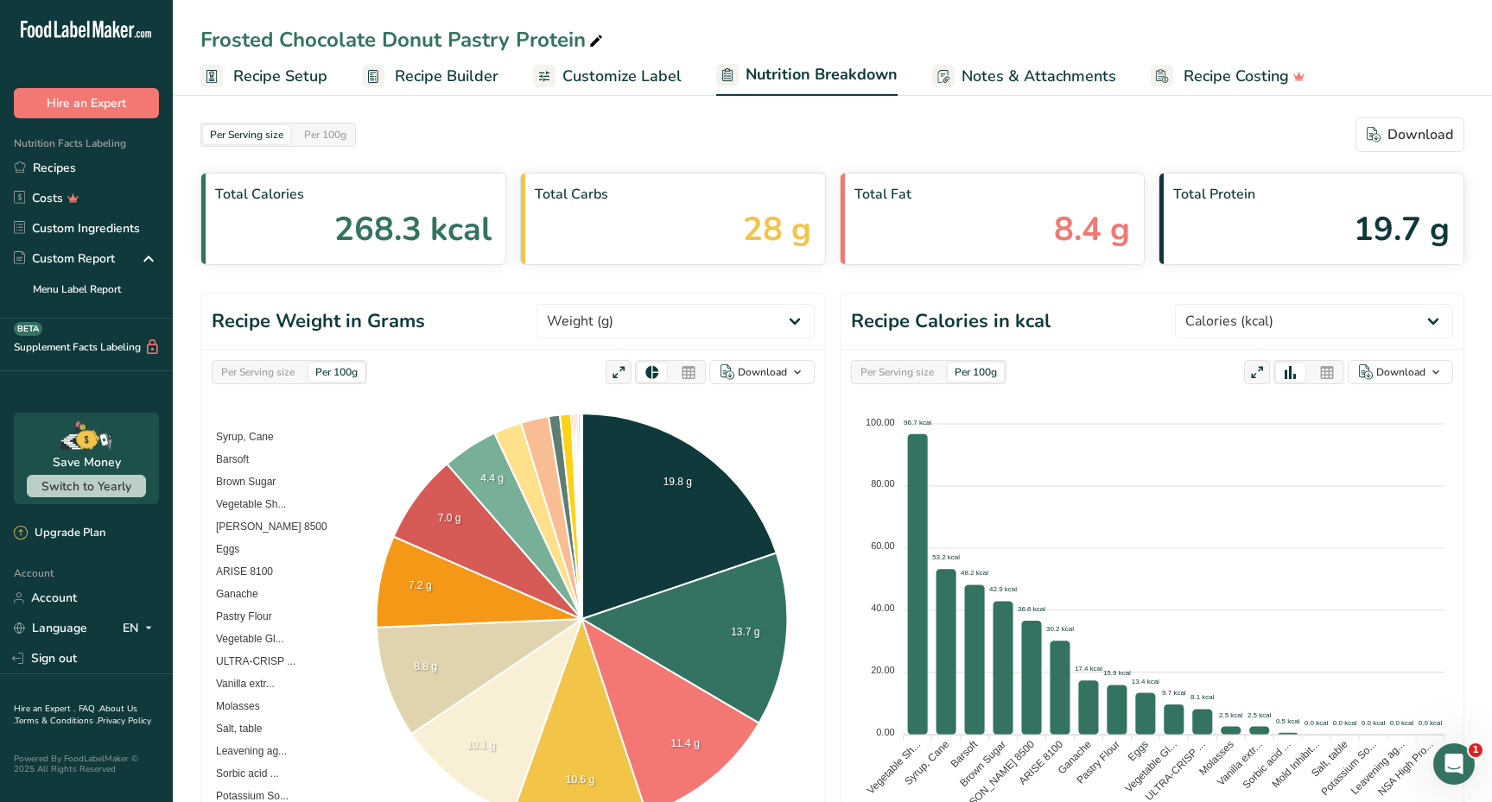
click at [656, 65] on span "Customize Label" at bounding box center [621, 76] width 119 height 23
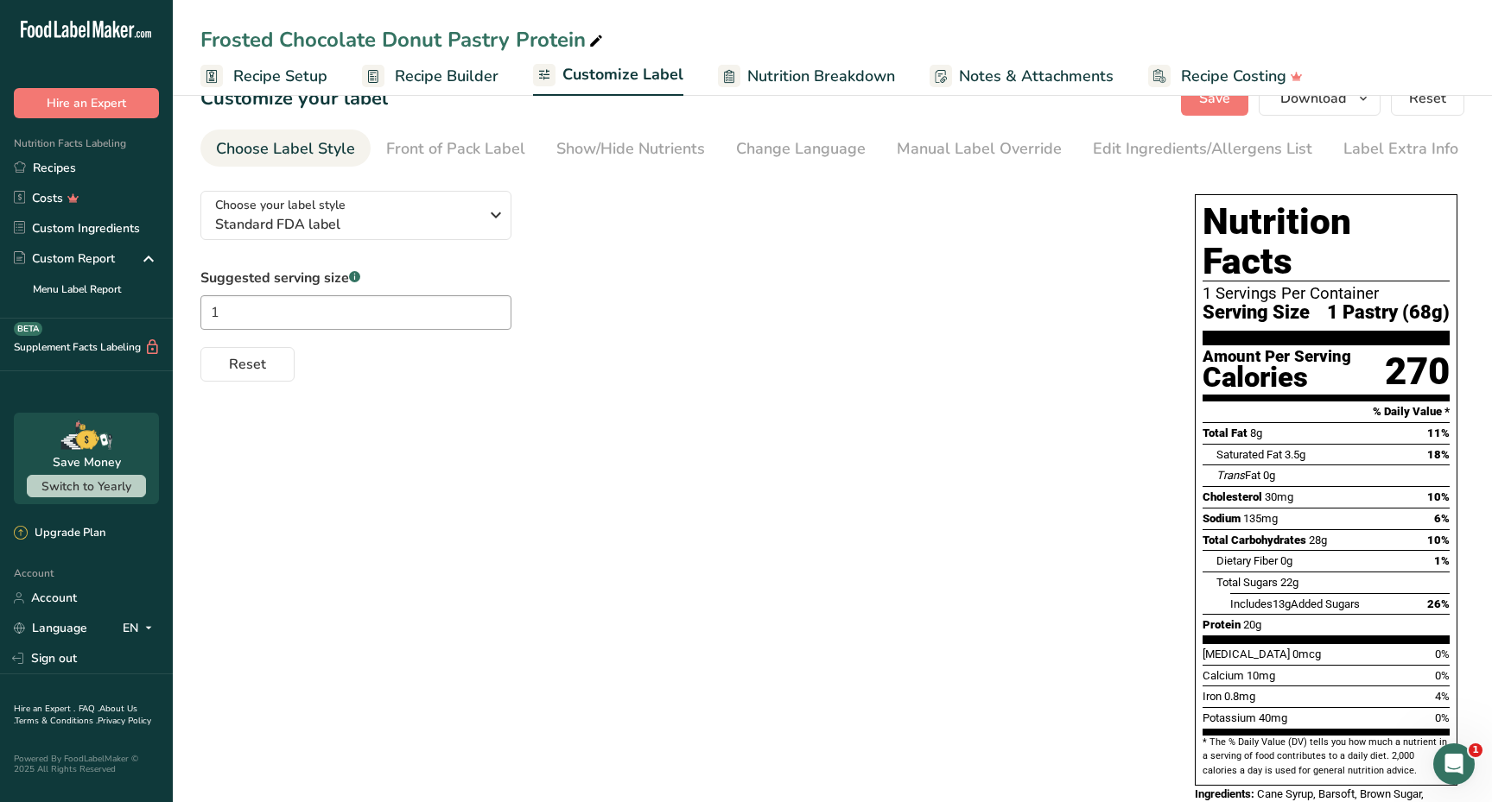
scroll to position [37, 0]
click at [1135, 157] on div "Edit Ingredients/Allergens List" at bounding box center [1202, 147] width 219 height 23
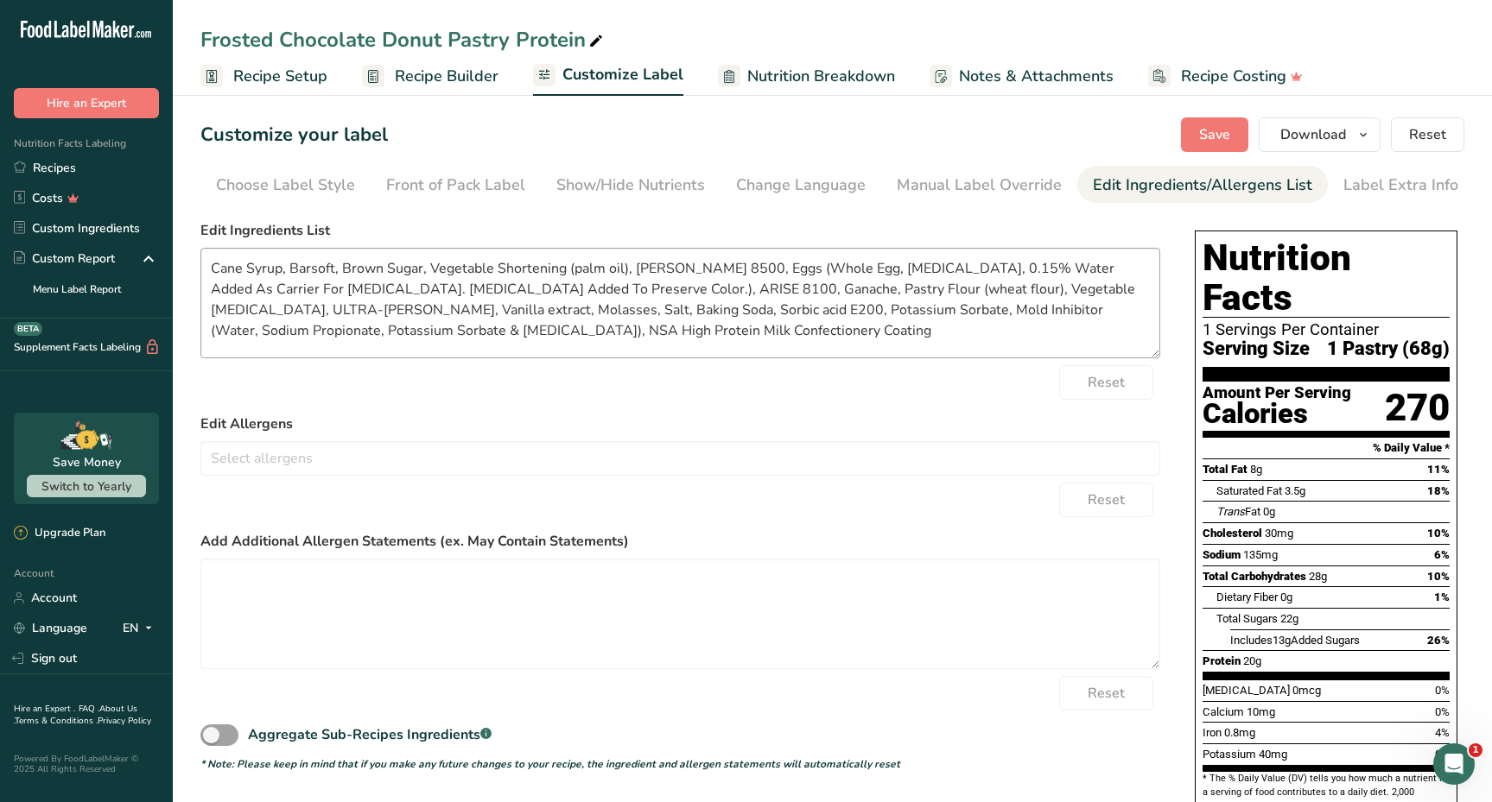
scroll to position [0, 0]
click at [586, 332] on textarea "Cane Syrup, Barsoft, Brown Sugar, Vegetable Shortening (palm oil), [PERSON_NAME…" at bounding box center [680, 303] width 960 height 111
click at [354, 181] on li "Choose Label Style" at bounding box center [285, 184] width 170 height 37
click at [331, 194] on div "Choose Label Style" at bounding box center [285, 185] width 139 height 23
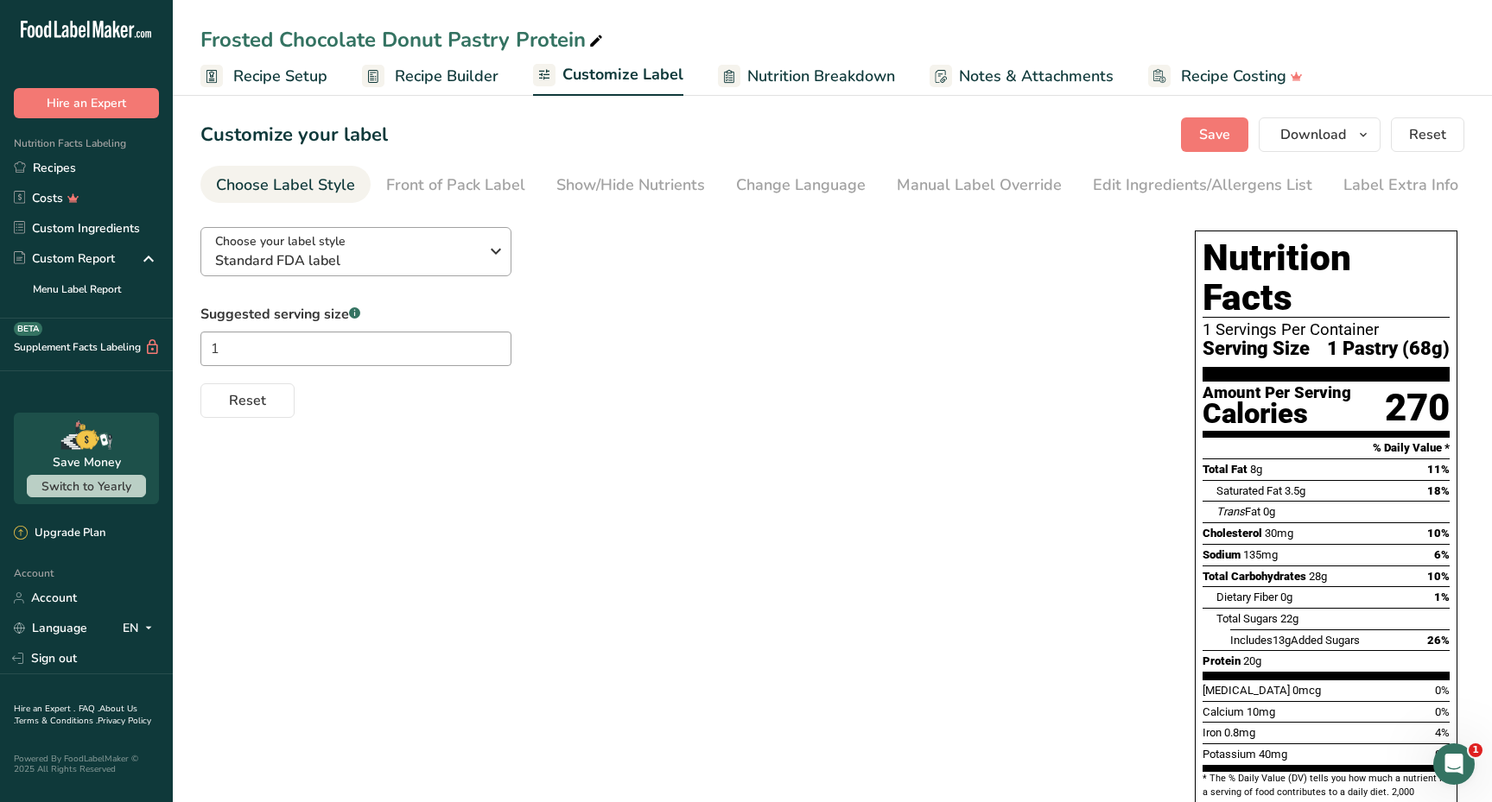
click at [350, 274] on button "Choose your label style Standard FDA label" at bounding box center [355, 251] width 311 height 49
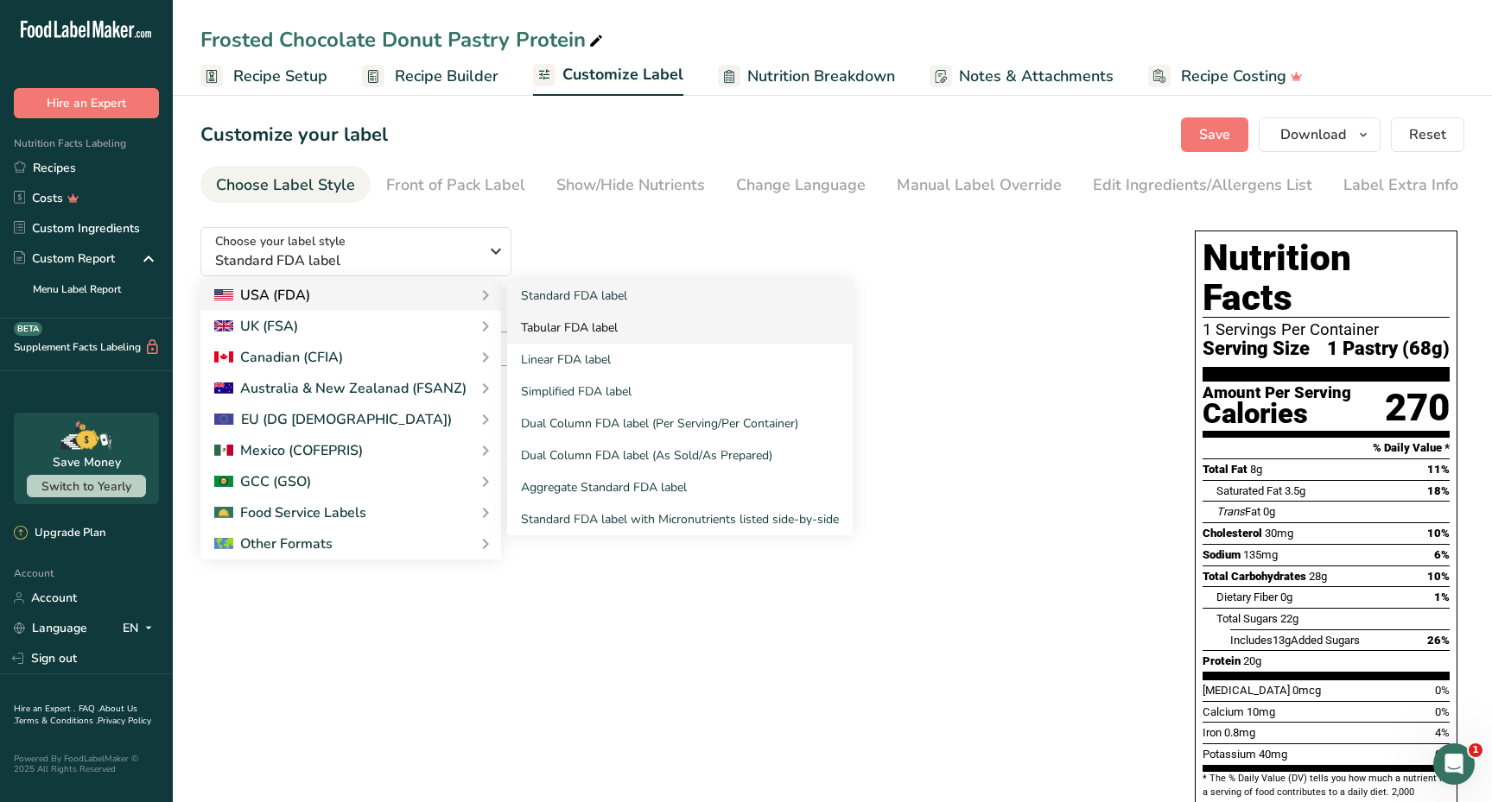
click at [558, 334] on link "Tabular FDA label" at bounding box center [679, 328] width 345 height 32
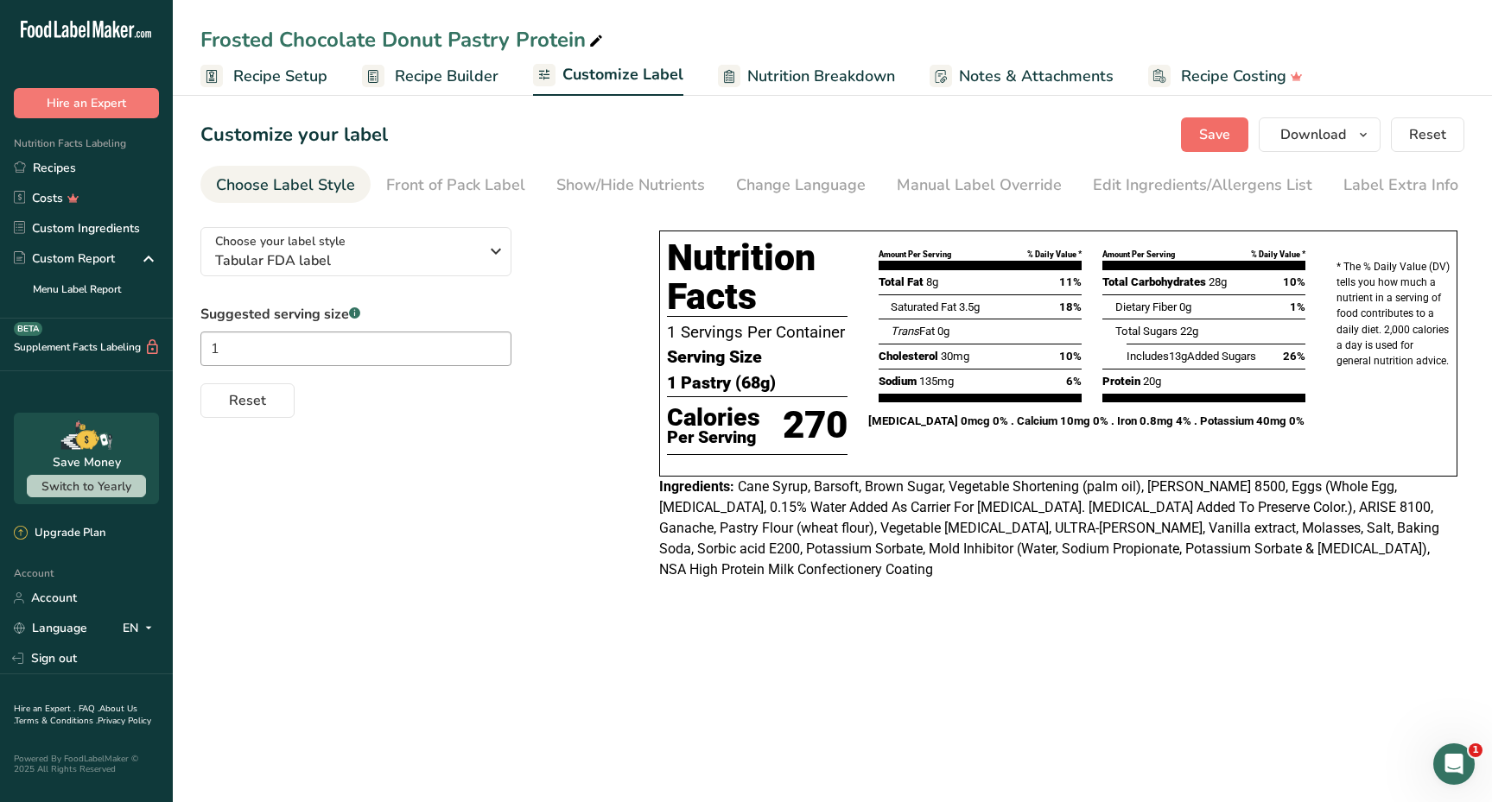
click at [1214, 124] on span "Save" at bounding box center [1214, 134] width 31 height 21
click at [677, 187] on div "Show/Hide Nutrients" at bounding box center [630, 185] width 149 height 23
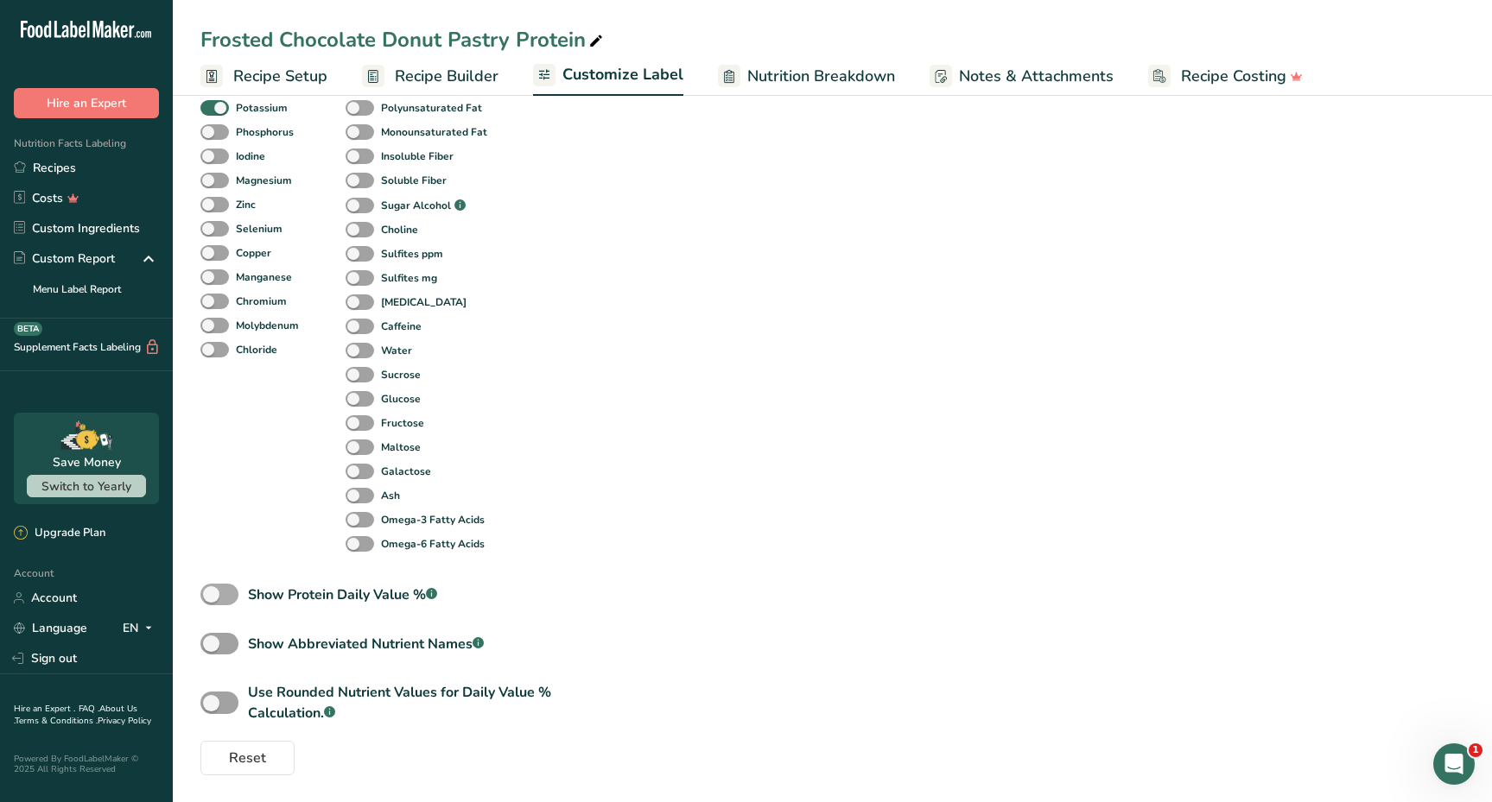
scroll to position [671, 0]
click at [222, 587] on span at bounding box center [219, 596] width 38 height 22
click at [212, 590] on input "Show Protein Daily Value % .a-a{fill:#347362;}.b-a{fill:#fff;}" at bounding box center [205, 595] width 11 height 11
checkbox input "true"
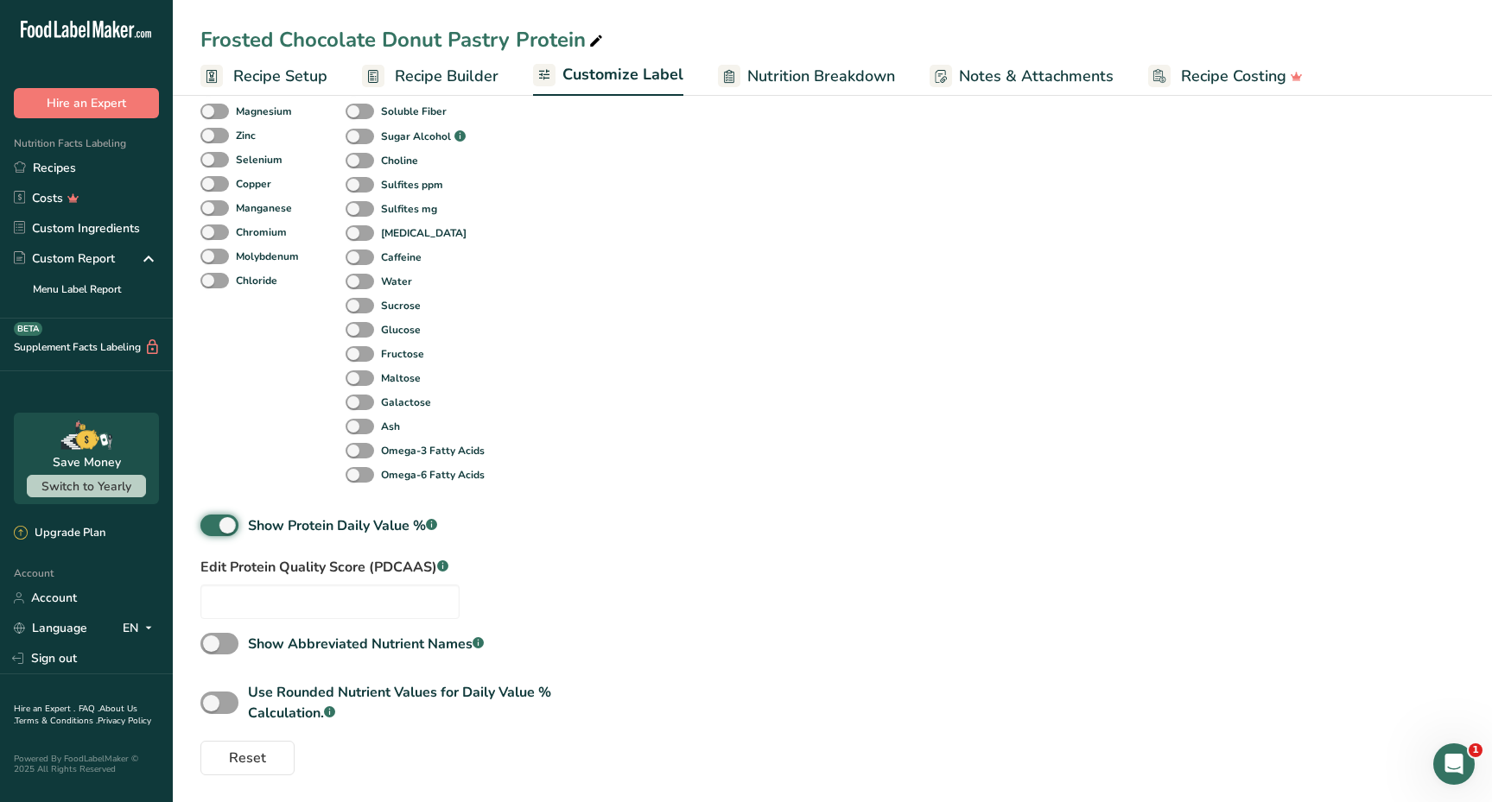
scroll to position [740, 0]
click at [227, 693] on span at bounding box center [219, 704] width 38 height 22
click at [212, 699] on input "Use Rounded Nutrient Values for Daily Value % Calculation. .a-a{fill:#347362;}.…" at bounding box center [205, 704] width 11 height 11
checkbox input "true"
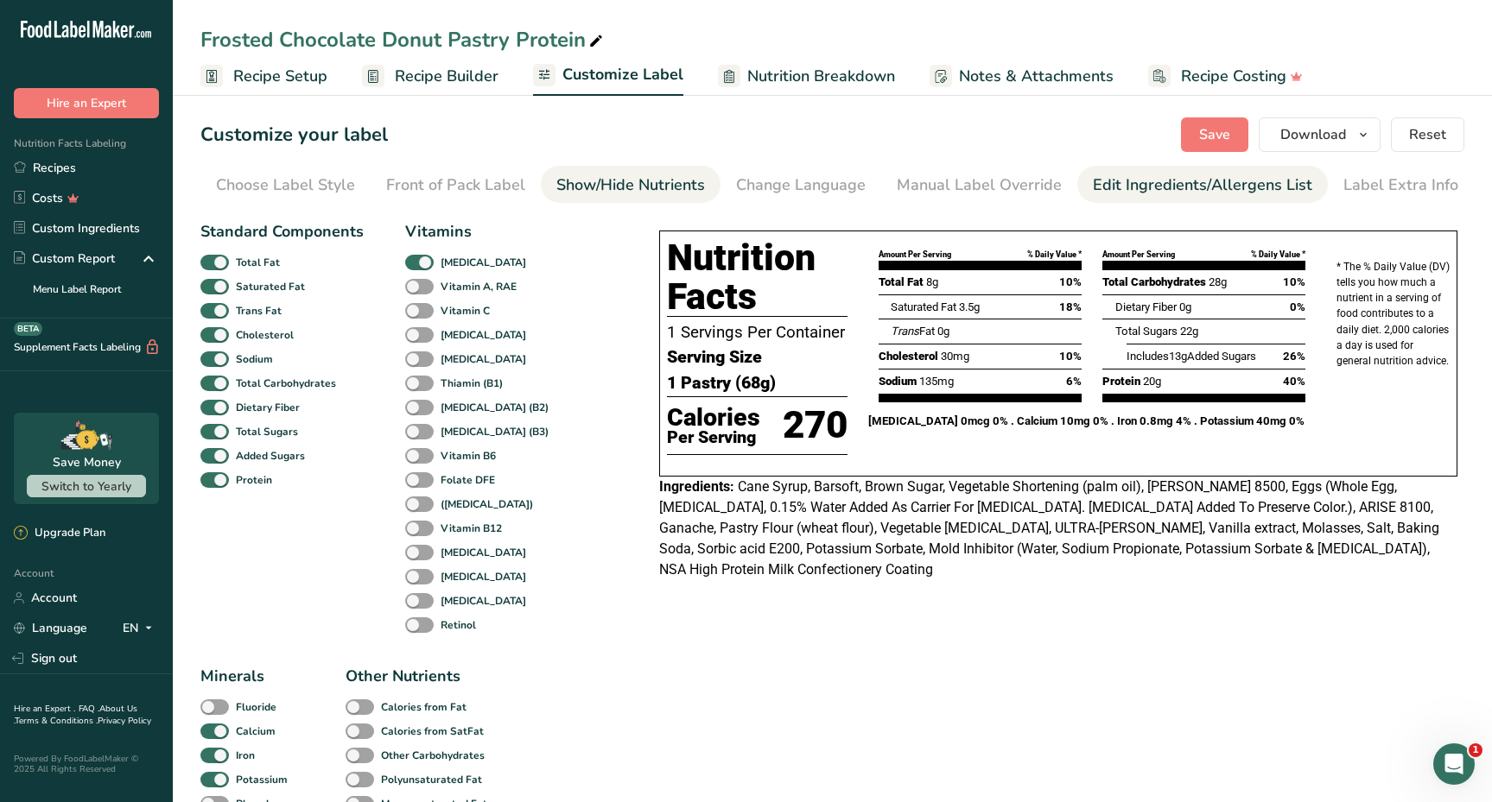
scroll to position [0, 0]
click at [1217, 126] on span "Save" at bounding box center [1214, 134] width 31 height 21
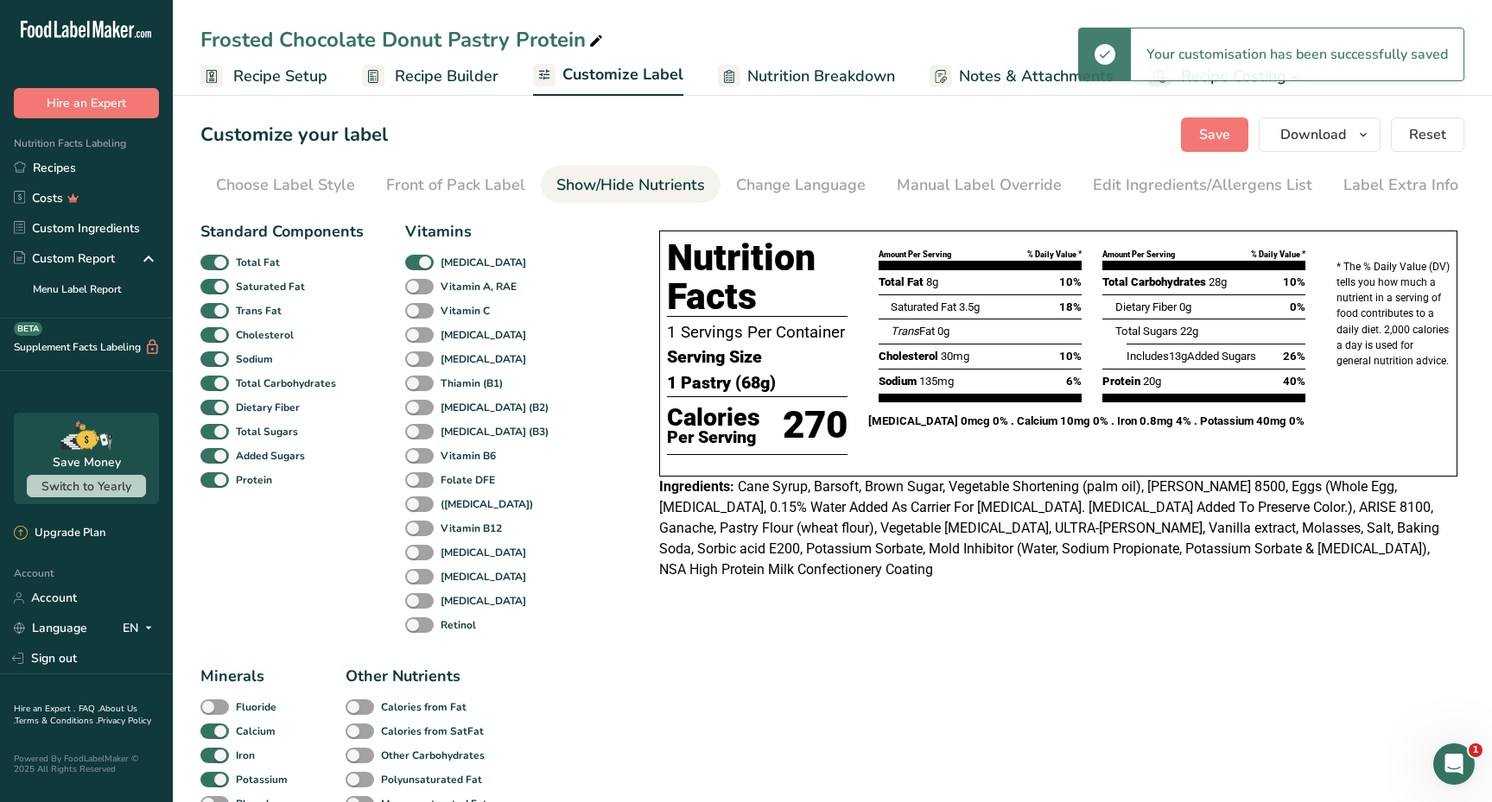
click at [806, 88] on link "Nutrition Breakdown" at bounding box center [806, 76] width 177 height 39
select select "Calories"
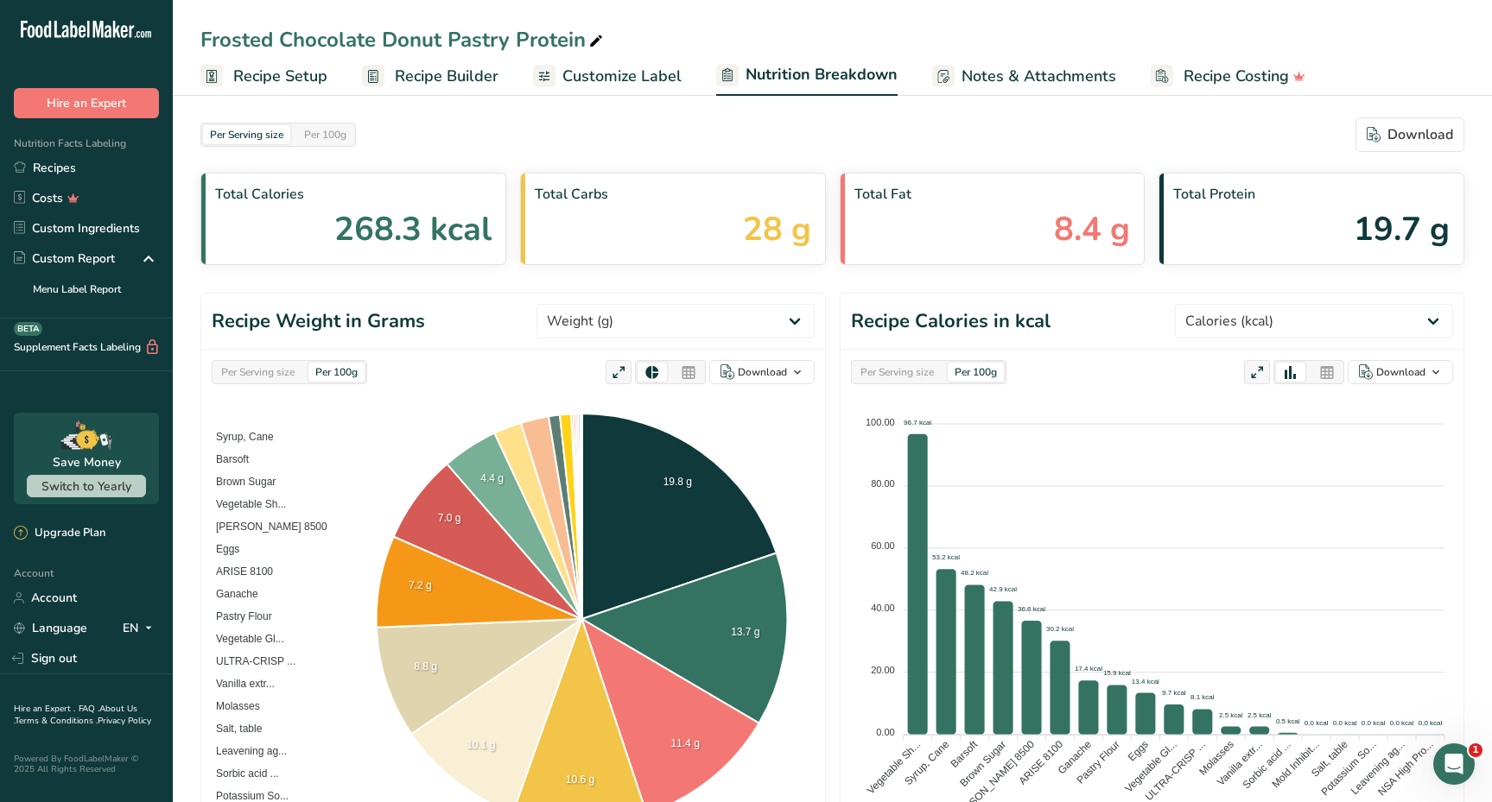
click at [649, 73] on span "Customize Label" at bounding box center [621, 76] width 119 height 23
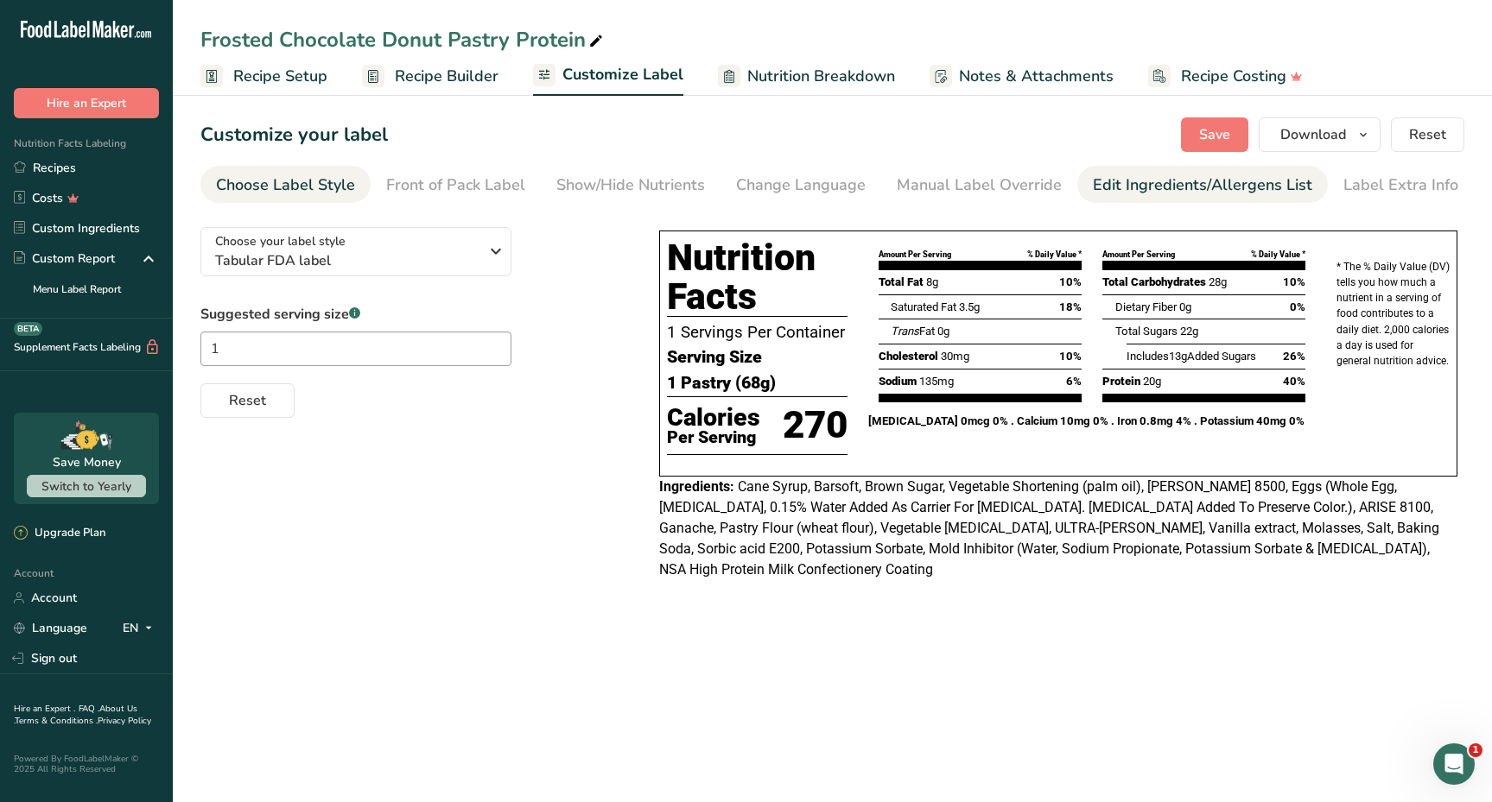
click at [1122, 196] on div "Edit Ingredients/Allergens List" at bounding box center [1202, 185] width 219 height 23
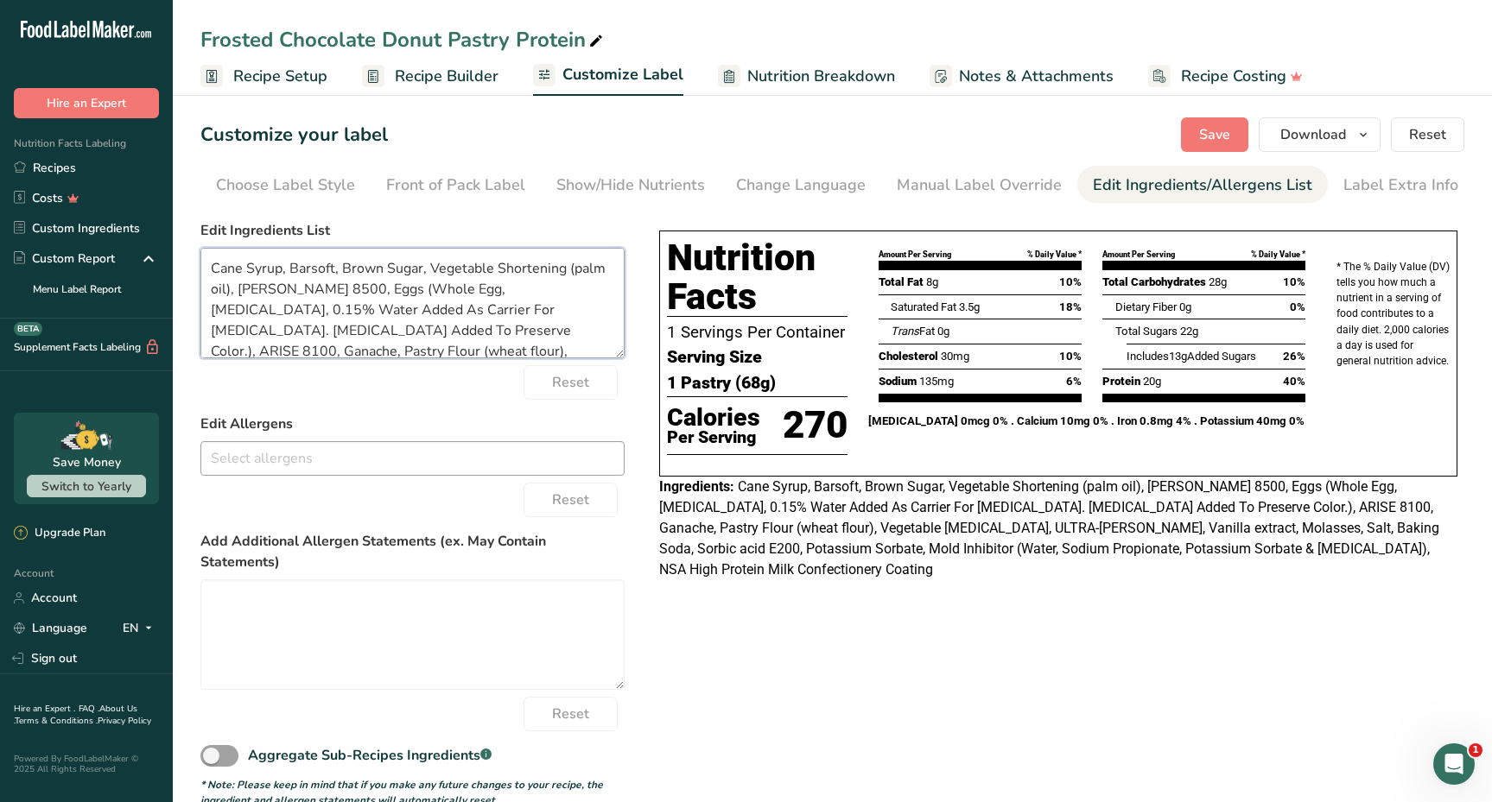
scroll to position [76, 0]
drag, startPoint x: 206, startPoint y: 260, endPoint x: 307, endPoint y: 445, distance: 211.1
click at [307, 445] on form "Edit Ingredients List Cane Syrup, Barsoft, Brown Sugar, Vegetable Shortening (p…" at bounding box center [412, 514] width 424 height 588
click at [373, 333] on textarea "Cane Syrup, Barsoft, Brown Sugar, Vegetable Shortening (palm oil), [PERSON_NAME…" at bounding box center [412, 303] width 424 height 111
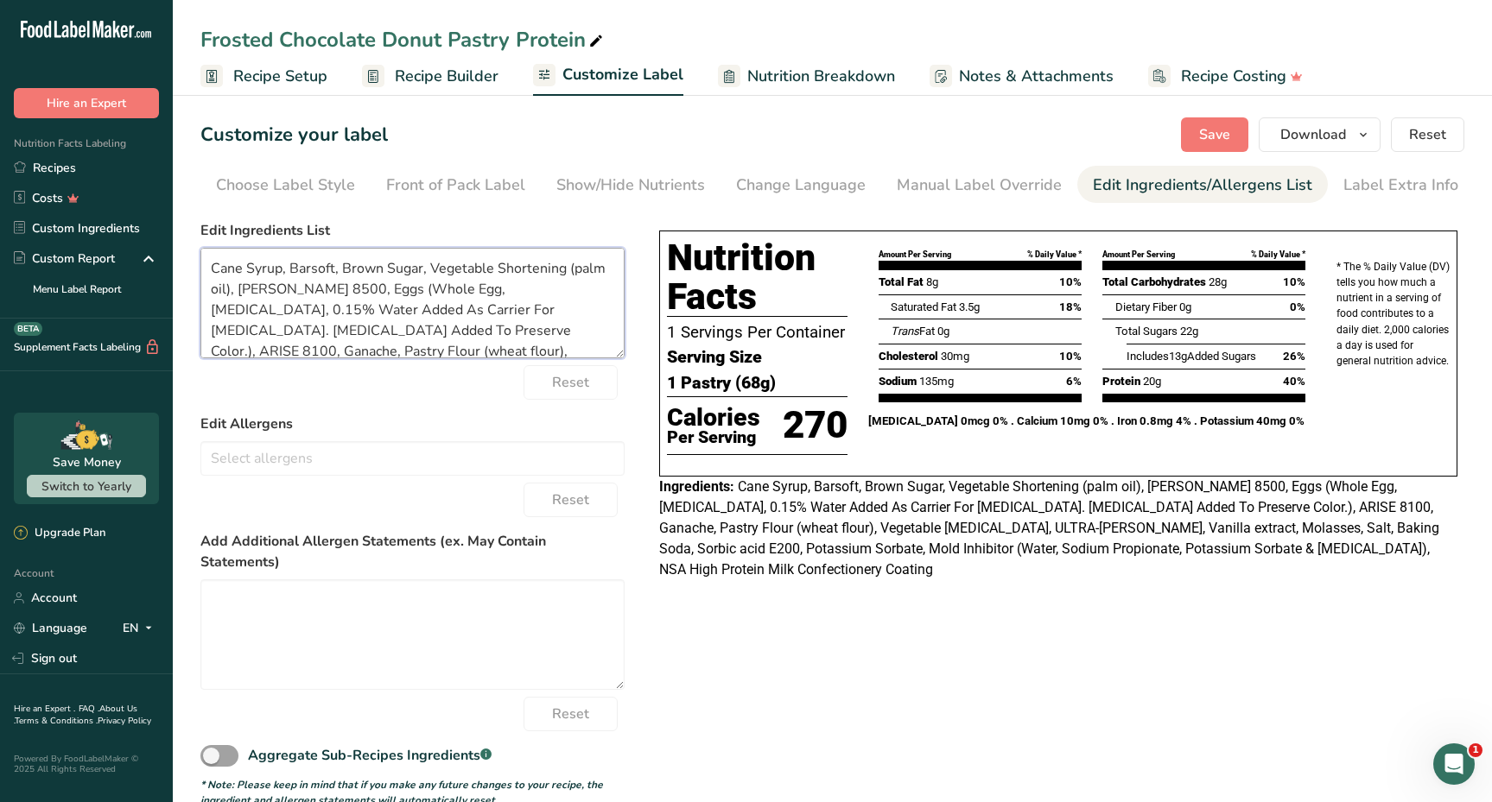
drag, startPoint x: 608, startPoint y: 345, endPoint x: 273, endPoint y: 206, distance: 363.1
click at [272, 202] on section "Customize your label Save Download Choose what to show on your downloaded label…" at bounding box center [832, 463] width 1319 height 746
click at [512, 310] on textarea "Cane Syrup, Barsoft, Brown Sugar, Vegetable Shortening (palm oil), [PERSON_NAME…" at bounding box center [412, 303] width 424 height 111
click at [600, 342] on textarea "Cane Syrup, Barsoft, Brown Sugar, Vegetable Shortening (palm oil), [PERSON_NAME…" at bounding box center [412, 303] width 424 height 111
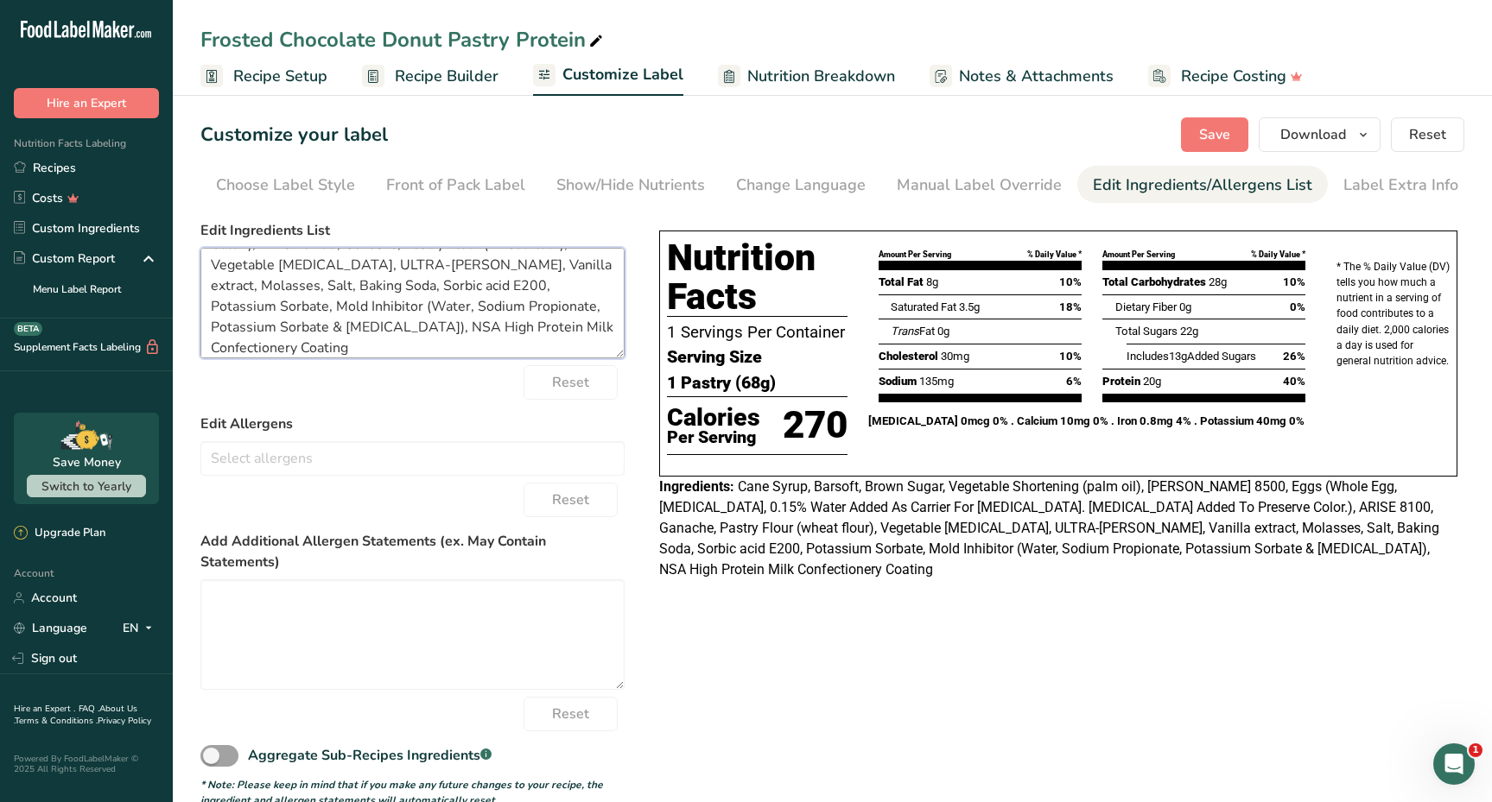
scroll to position [128, 0]
paste textarea "Dairy Protein Blend (Whey Protein Isolate, Milk Protein Isolate, Milk Protein C…"
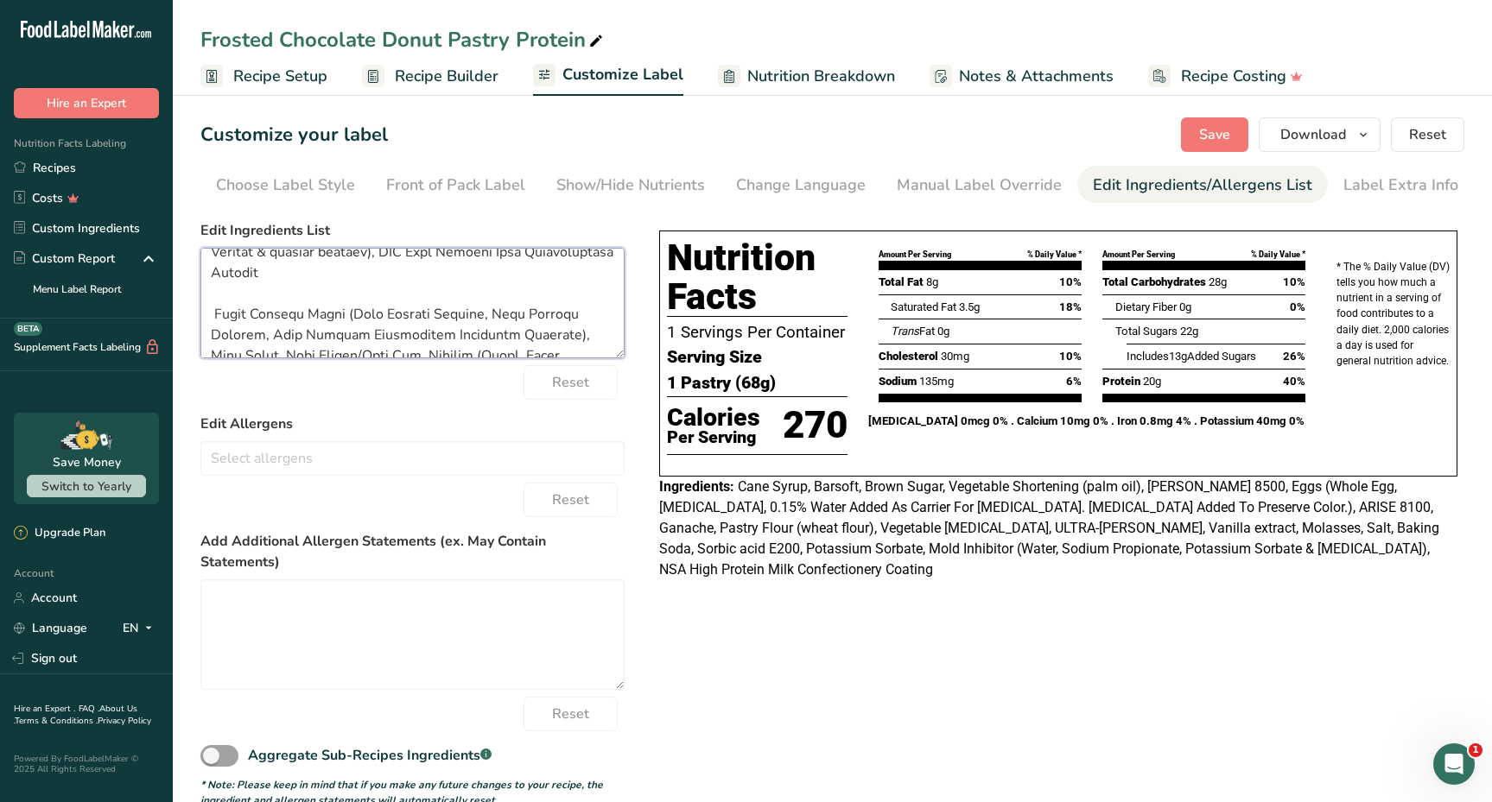
scroll to position [171, 0]
drag, startPoint x: 214, startPoint y: 281, endPoint x: 481, endPoint y: 301, distance: 267.6
click at [481, 301] on textarea at bounding box center [412, 303] width 424 height 111
paste textarea "Protein Blend (Whey Protein Isolate, Milk Protein Isolate, Milk Protein Concent…"
click at [369, 325] on textarea at bounding box center [412, 303] width 424 height 111
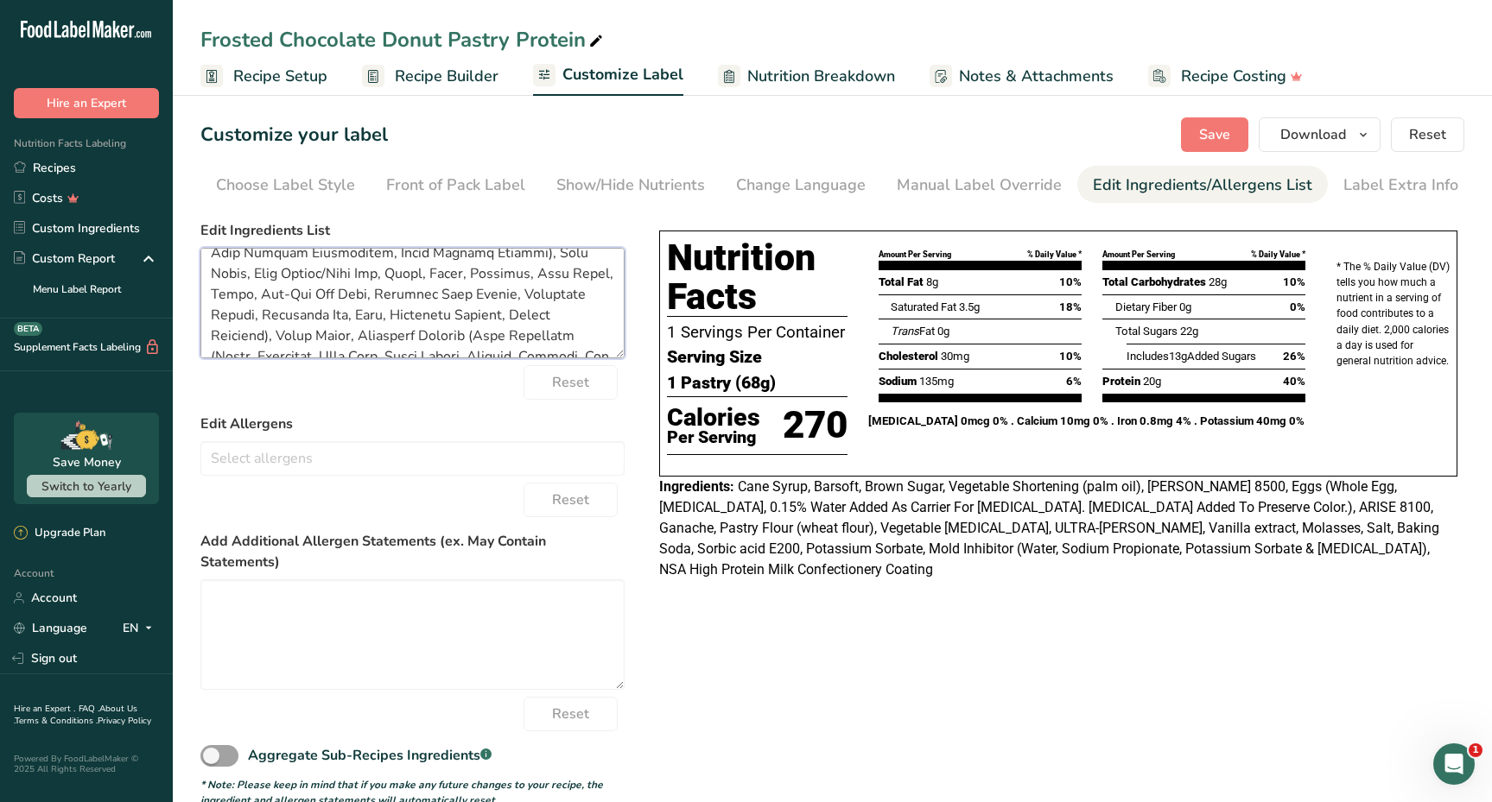
scroll to position [246, 0]
click at [566, 288] on textarea at bounding box center [412, 303] width 424 height 111
drag, startPoint x: 561, startPoint y: 292, endPoint x: 333, endPoint y: 295, distance: 228.0
click at [333, 295] on textarea at bounding box center [412, 303] width 424 height 111
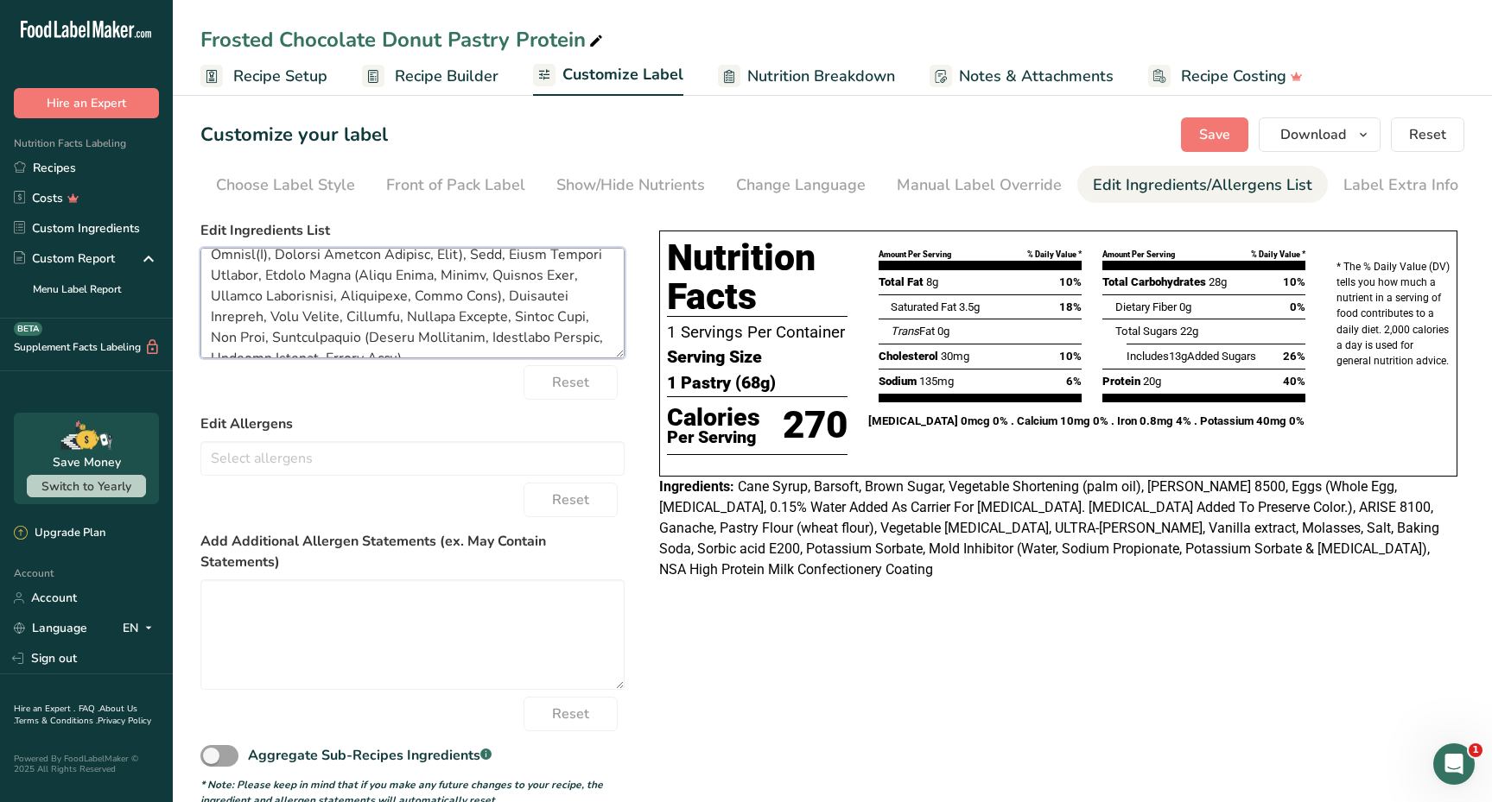
click at [218, 317] on textarea at bounding box center [412, 303] width 424 height 111
click at [616, 303] on textarea at bounding box center [412, 303] width 424 height 111
click at [610, 295] on textarea at bounding box center [412, 303] width 424 height 111
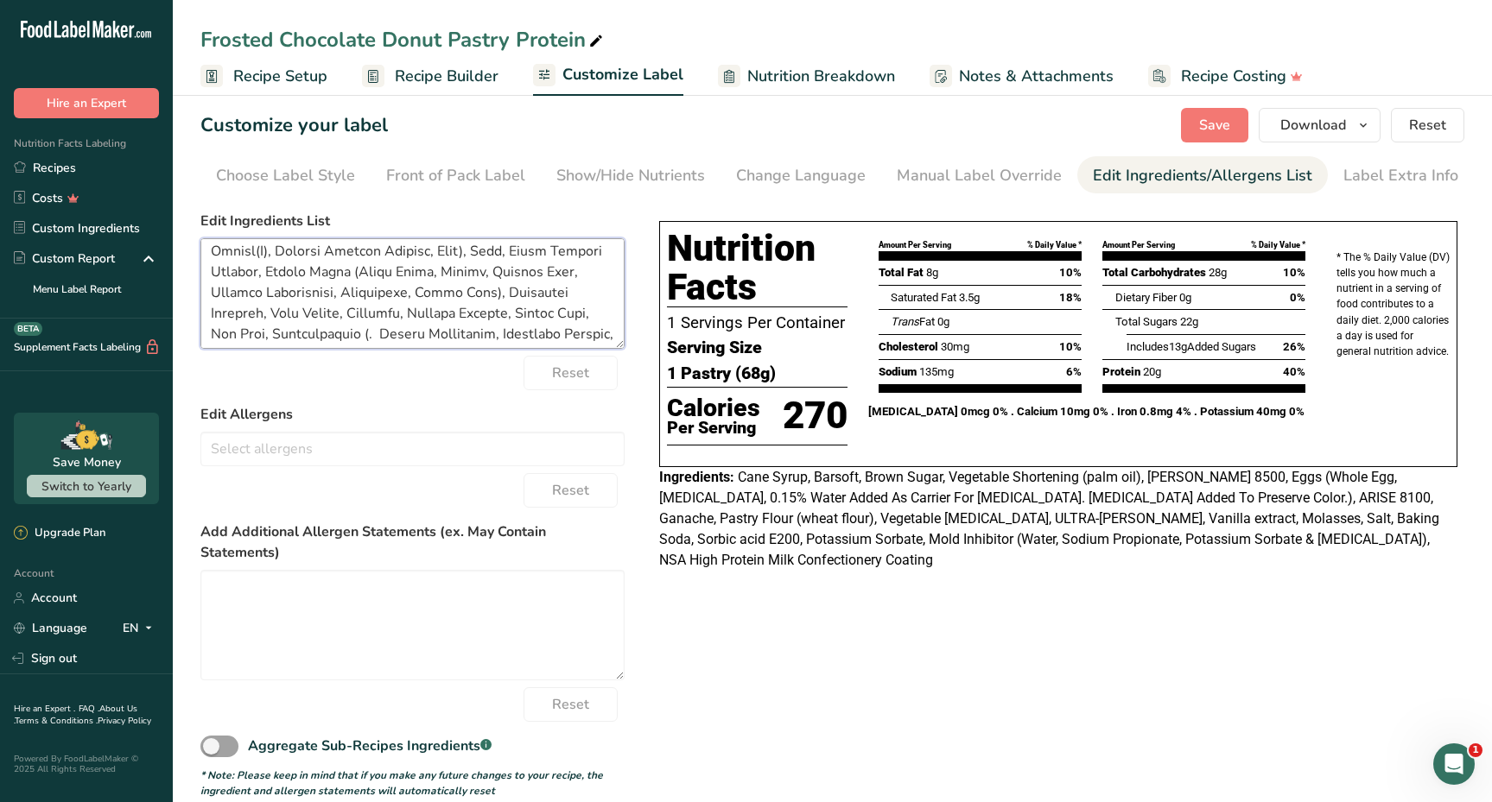
paste textarea "Potassium Sorbate, [MEDICAL_DATA]"
drag, startPoint x: 336, startPoint y: 314, endPoint x: 219, endPoint y: 313, distance: 117.5
click at [219, 313] on textarea at bounding box center [412, 293] width 424 height 111
click at [1196, 130] on button "Save" at bounding box center [1214, 125] width 67 height 35
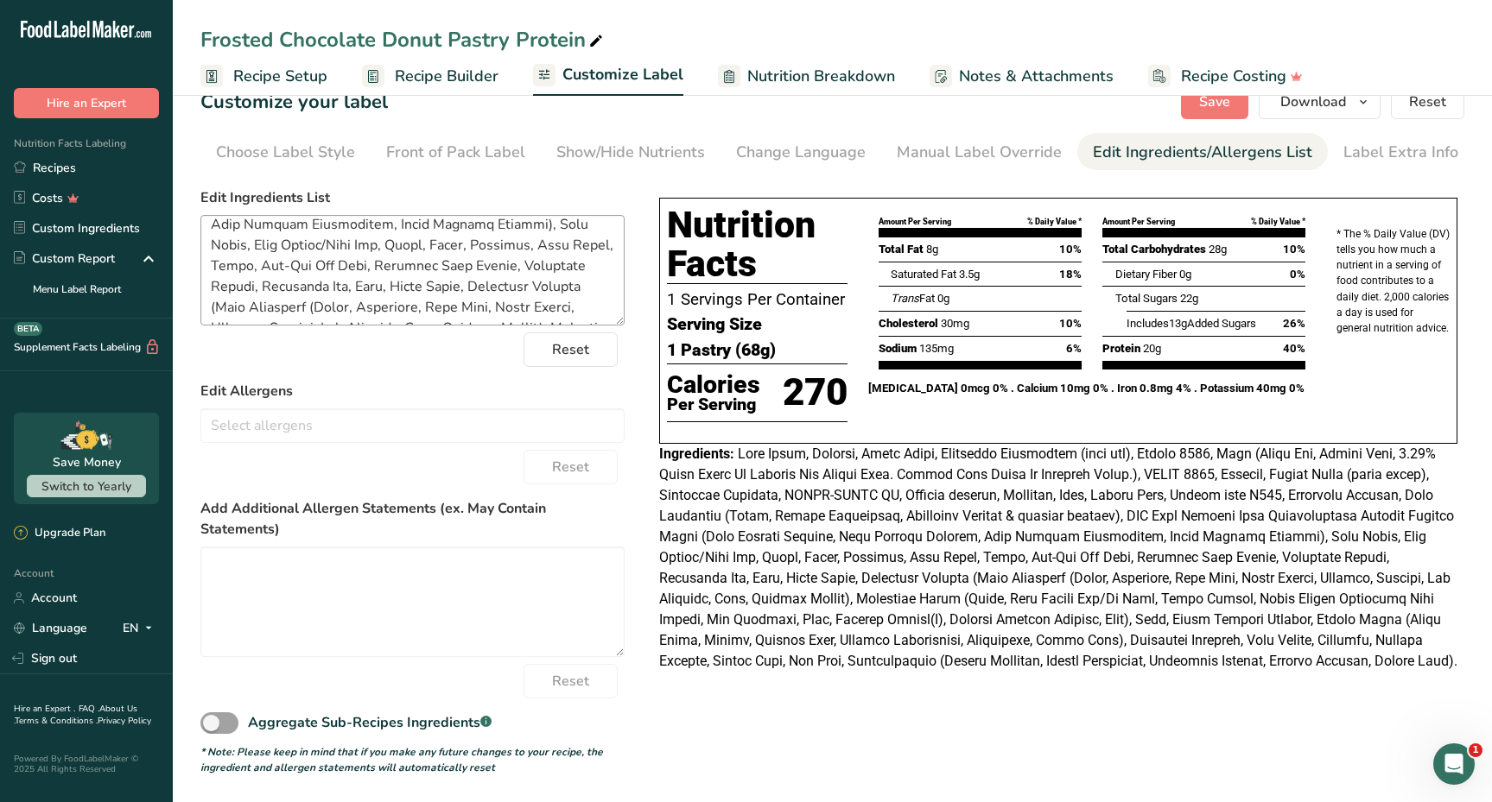
scroll to position [244, 0]
drag, startPoint x: 421, startPoint y: 258, endPoint x: 467, endPoint y: 301, distance: 63.0
click at [467, 301] on textarea at bounding box center [412, 270] width 424 height 111
drag, startPoint x: 421, startPoint y: 258, endPoint x: 287, endPoint y: 319, distance: 146.9
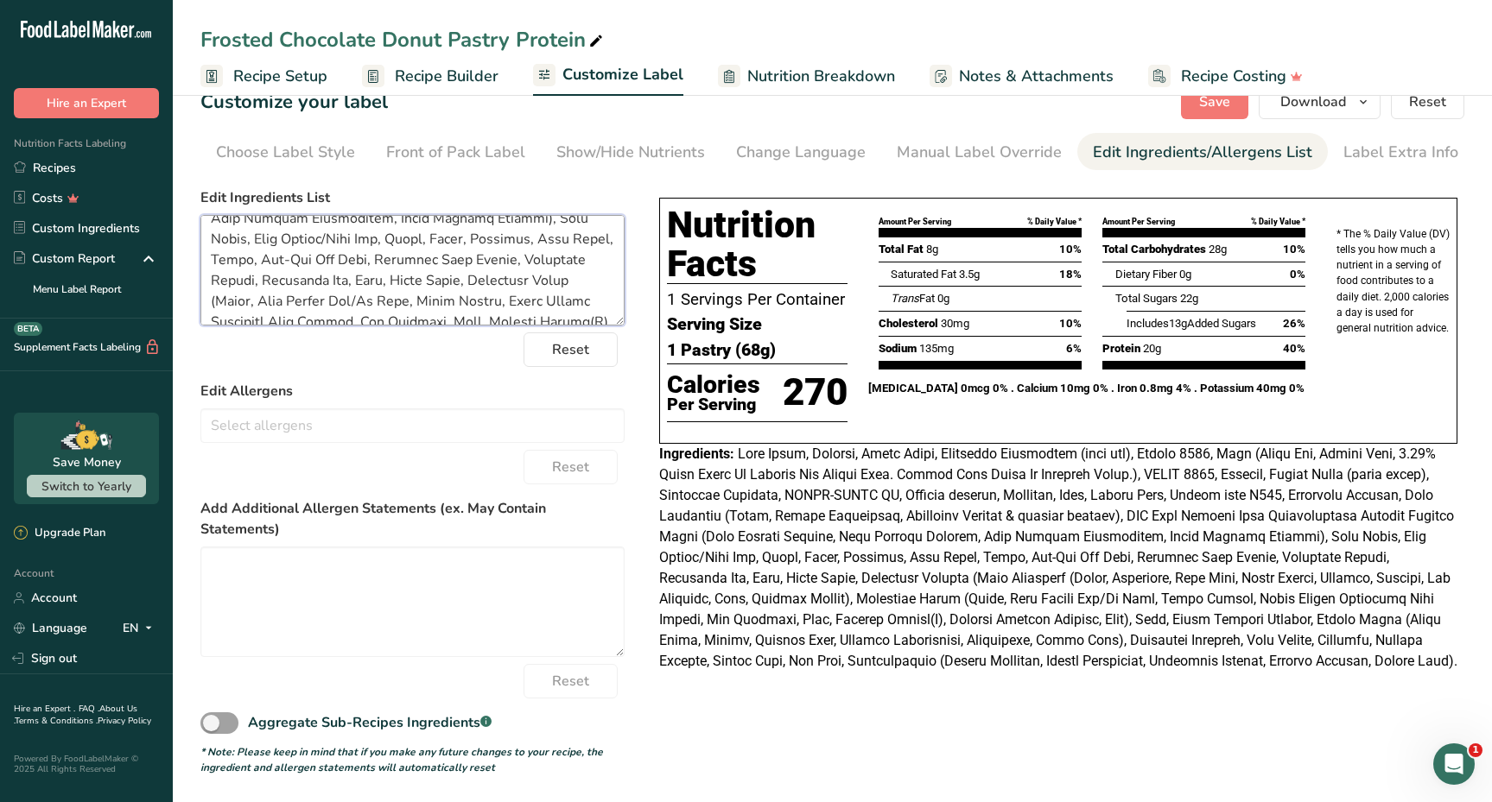
click at [286, 319] on textarea at bounding box center [412, 270] width 424 height 111
drag, startPoint x: 458, startPoint y: 256, endPoint x: 592, endPoint y: 258, distance: 133.9
click at [592, 260] on textarea at bounding box center [412, 270] width 424 height 111
drag, startPoint x: 541, startPoint y: 263, endPoint x: 458, endPoint y: 260, distance: 83.0
click at [457, 262] on textarea at bounding box center [412, 270] width 424 height 111
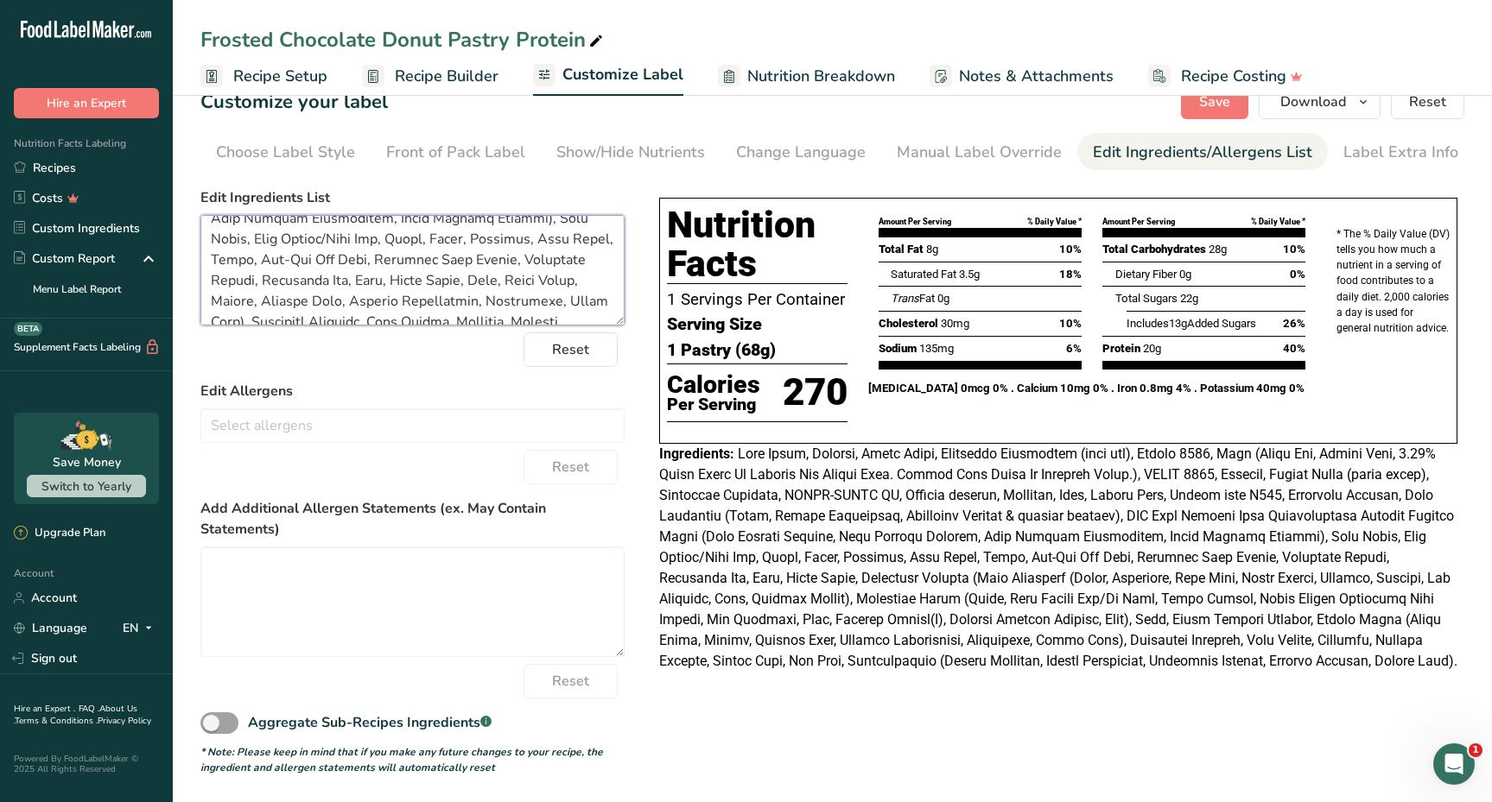
click at [567, 279] on textarea at bounding box center [412, 270] width 424 height 111
click at [1200, 113] on button "Save" at bounding box center [1214, 102] width 67 height 35
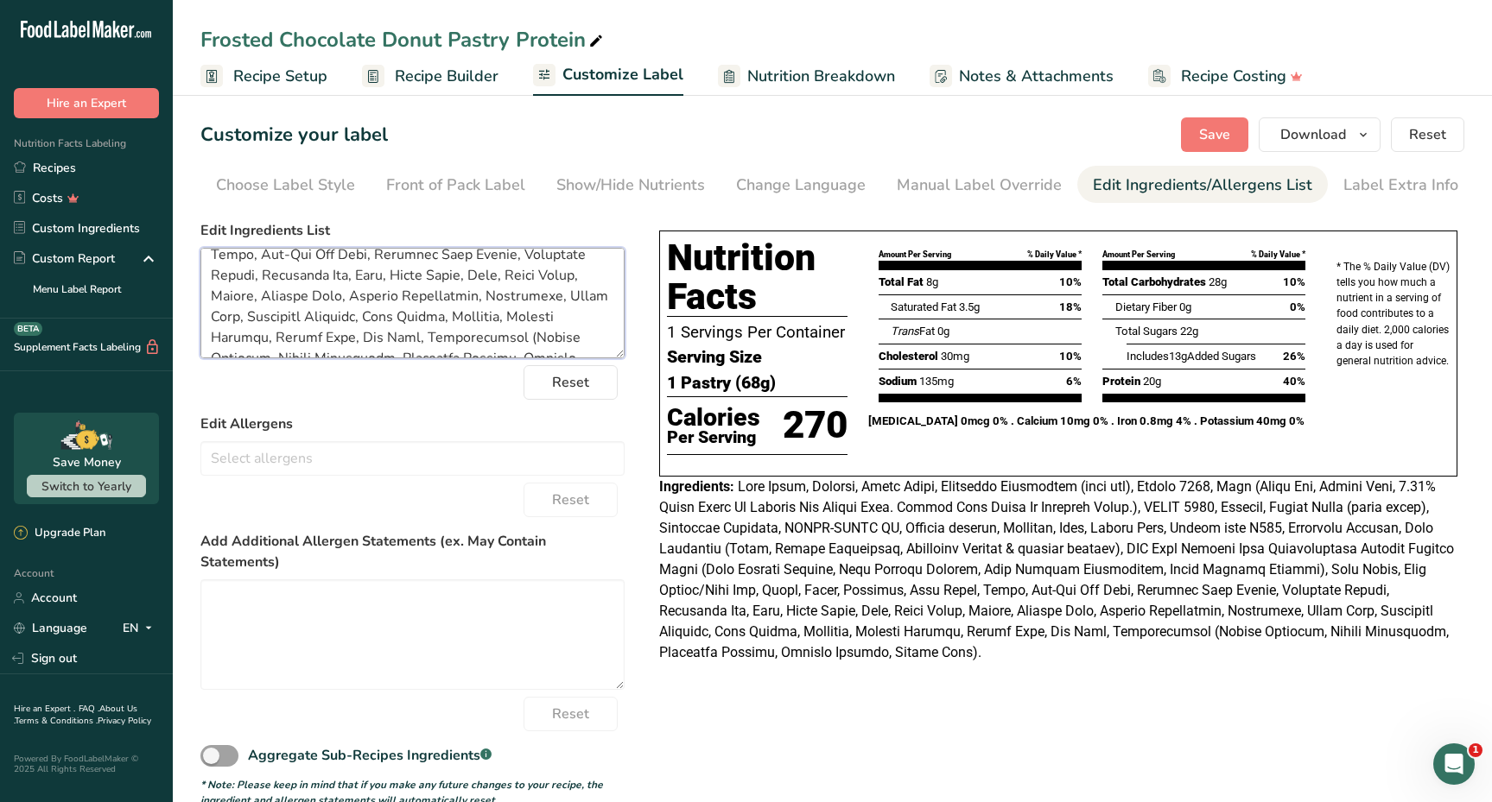
click at [476, 294] on textarea at bounding box center [412, 303] width 424 height 111
paste textarea "(Sugar, [MEDICAL_DATA], Powdered Egg White, Corn Starch, Cream Of [MEDICAL_DATA…"
click at [497, 346] on textarea at bounding box center [412, 303] width 424 height 111
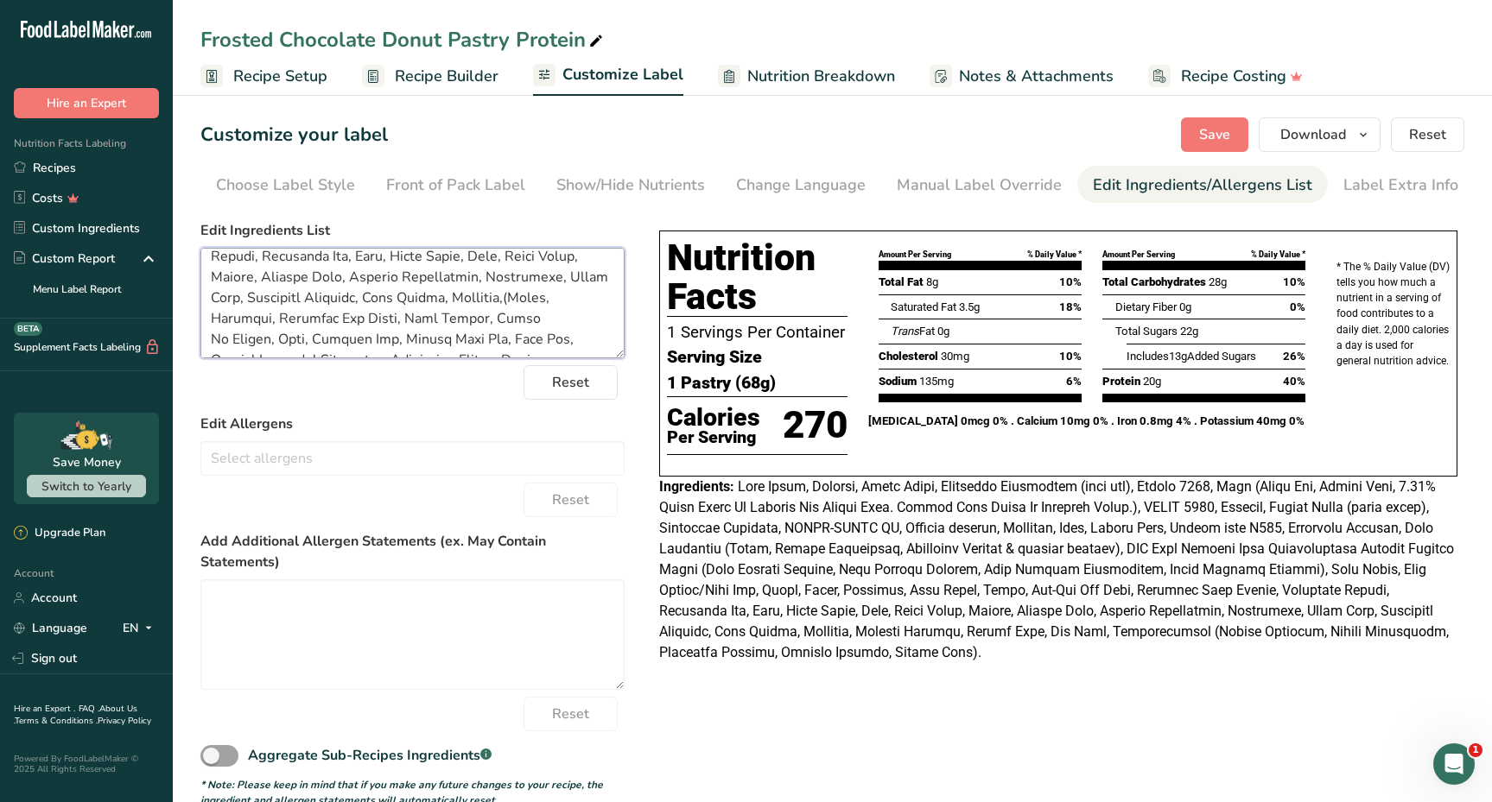
click at [478, 277] on textarea at bounding box center [412, 303] width 424 height 111
click at [521, 278] on textarea at bounding box center [412, 303] width 424 height 111
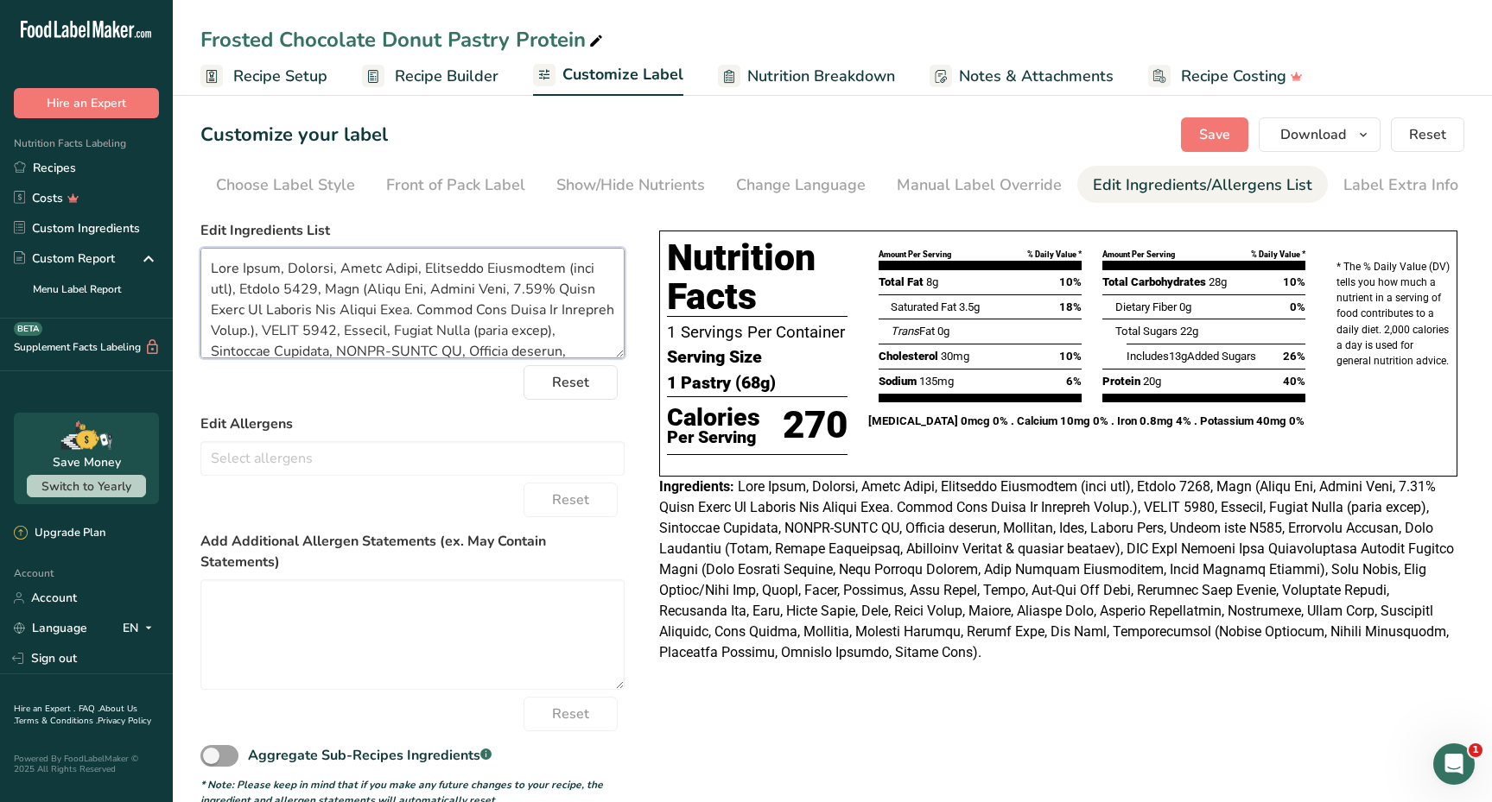
drag, startPoint x: 218, startPoint y: 336, endPoint x: 183, endPoint y: 188, distance: 151.7
click at [183, 188] on section "Customize your label Save Download Choose what to show on your downloaded label…" at bounding box center [832, 463] width 1319 height 746
click at [1216, 129] on span "Save" at bounding box center [1214, 134] width 31 height 21
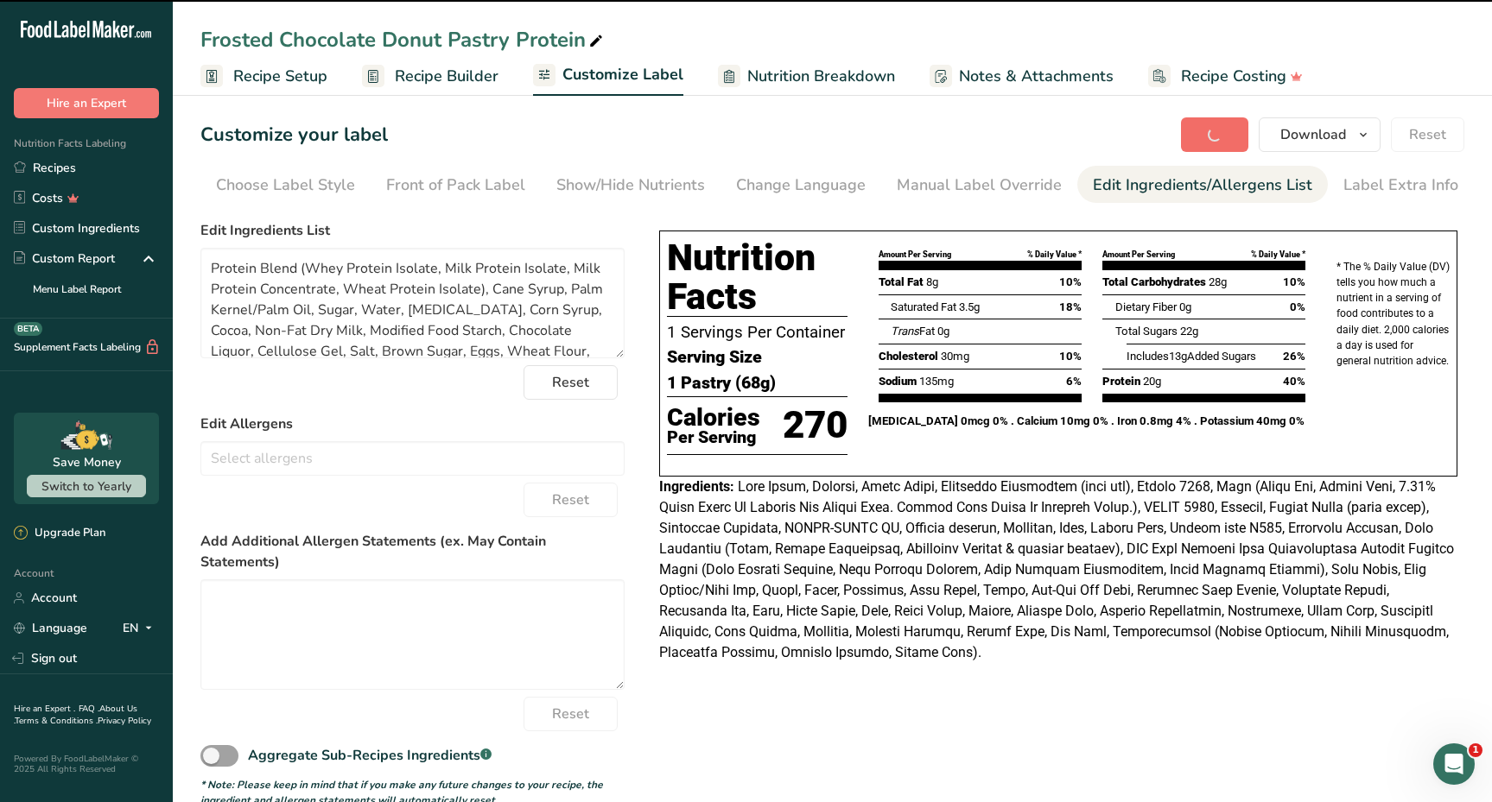
type textarea "Protein Blend (Whey Protein Isolate, Milk Protein Isolate, Milk Protein Concent…"
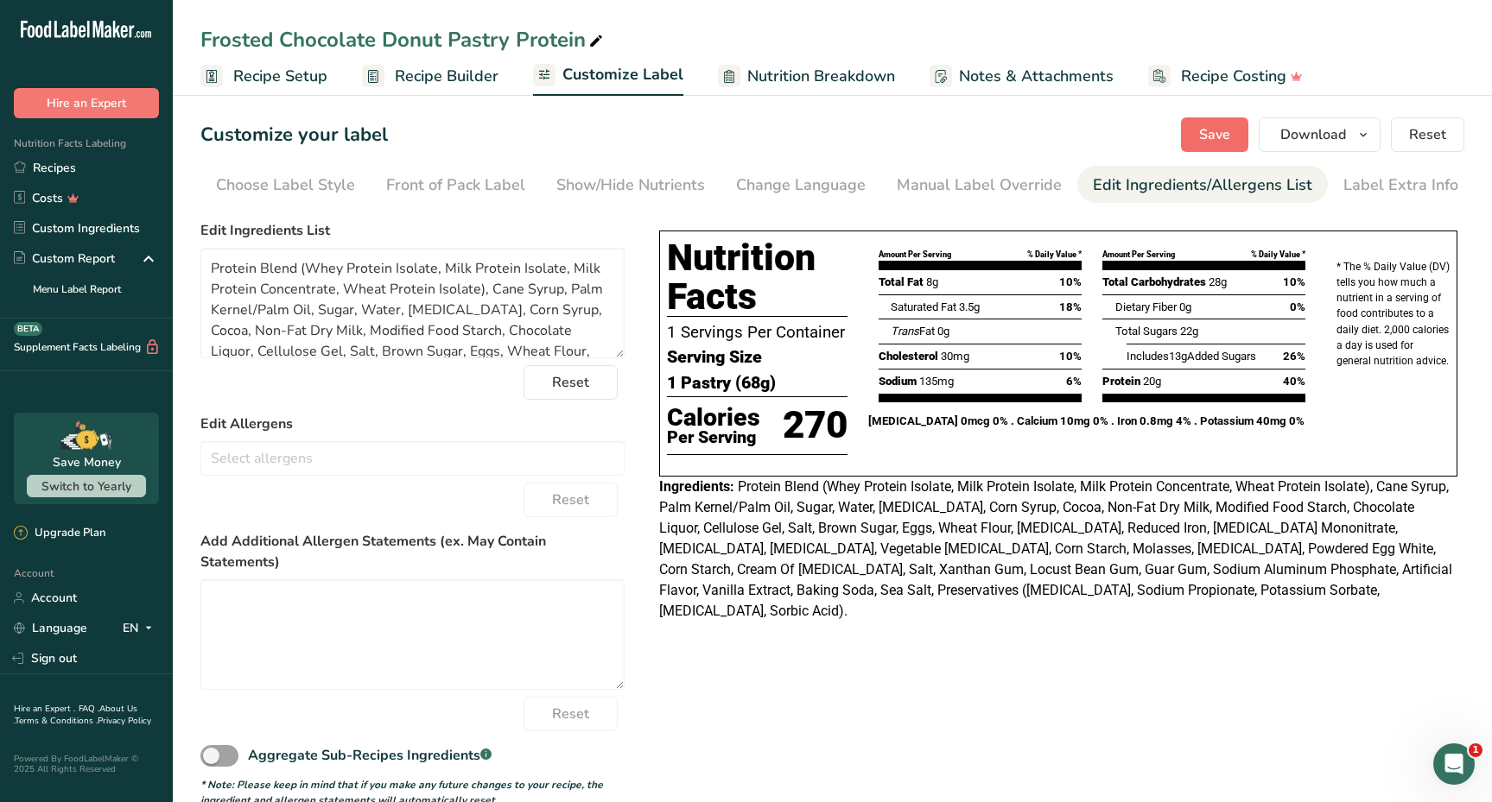
click at [1236, 138] on button "Save" at bounding box center [1214, 134] width 67 height 35
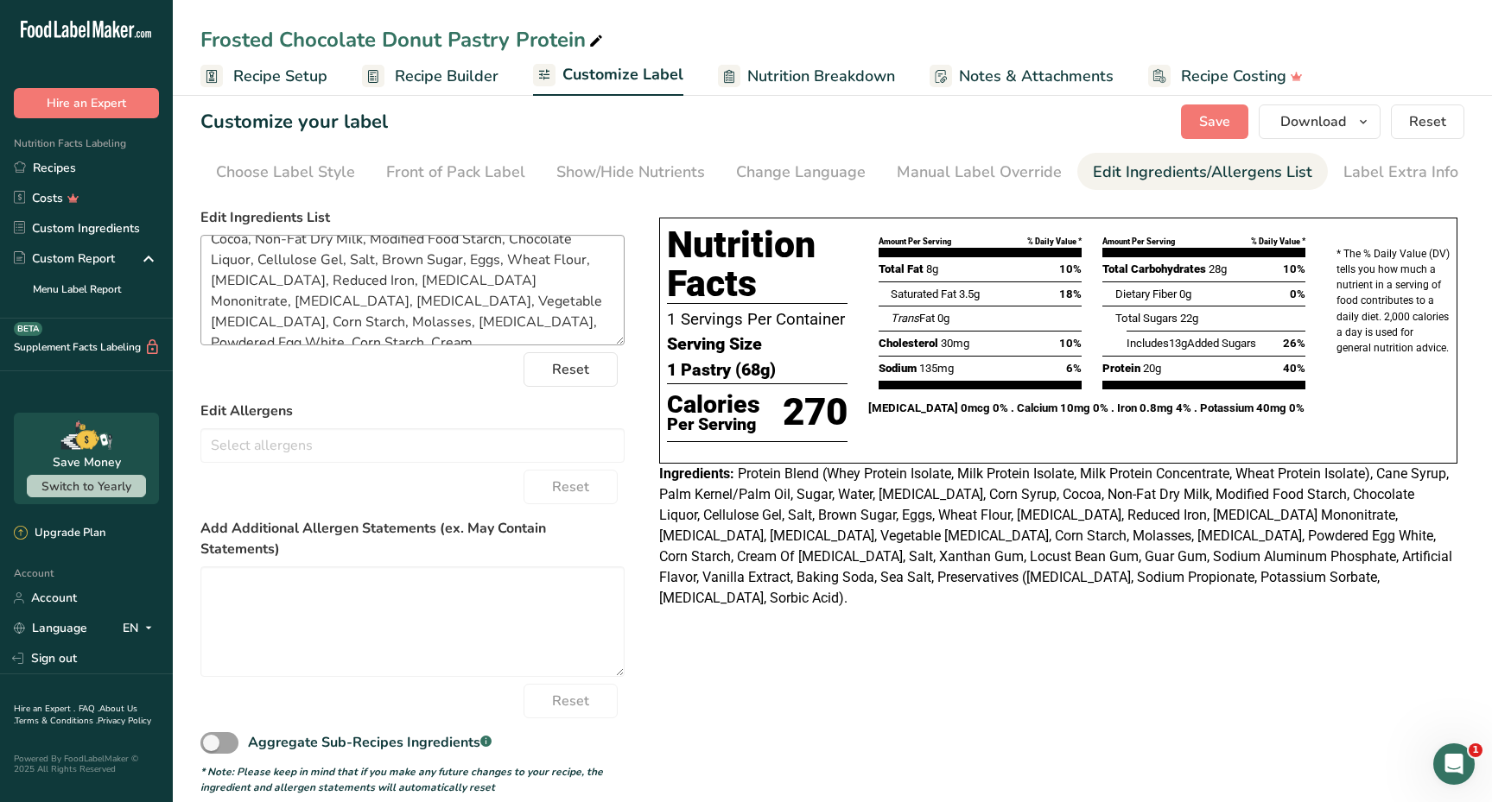
scroll to position [87, 0]
click at [1225, 123] on span "Save" at bounding box center [1214, 121] width 31 height 21
click at [1343, 124] on span "Download" at bounding box center [1313, 121] width 66 height 21
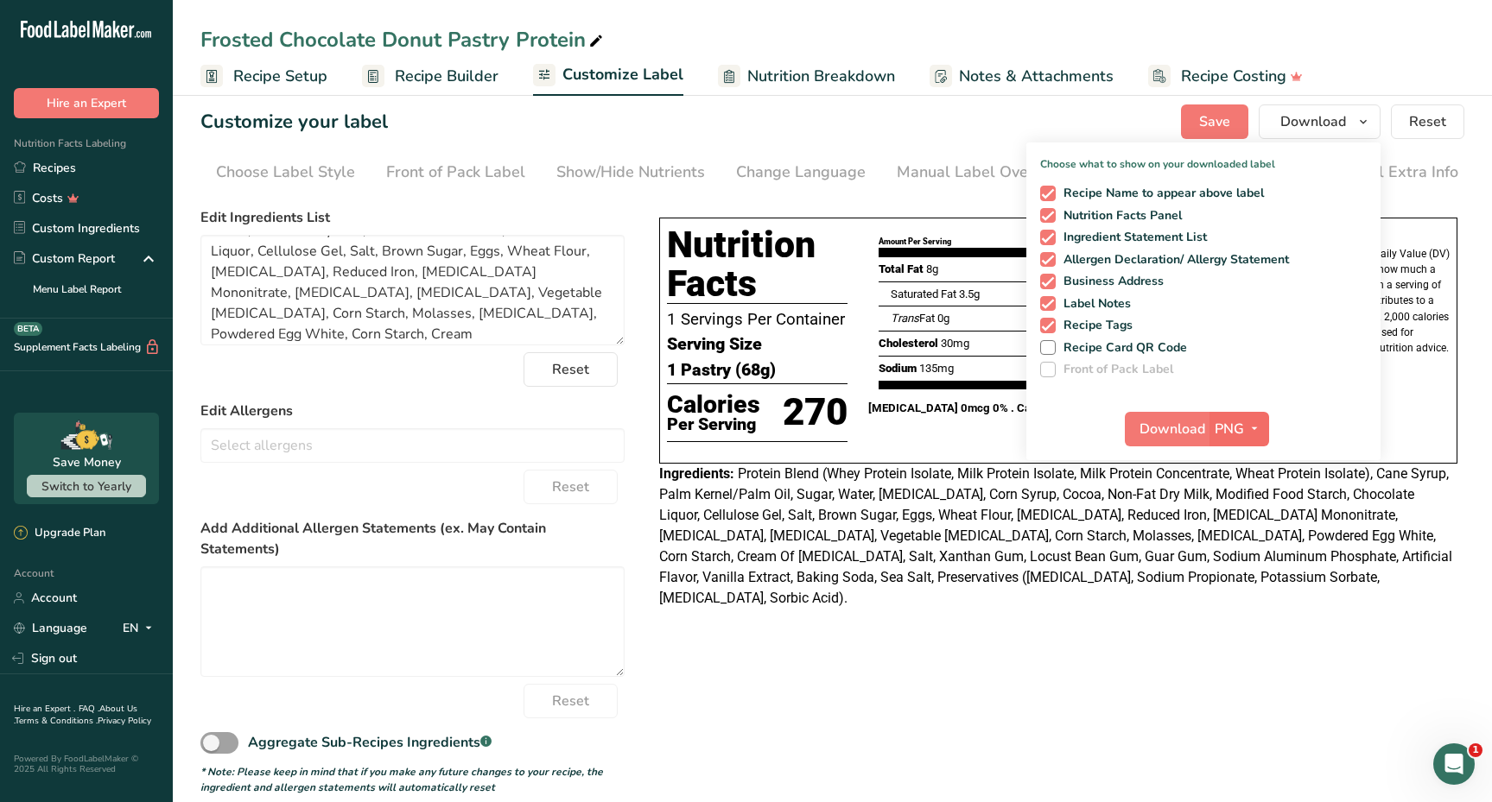
click at [1251, 423] on icon "button" at bounding box center [1254, 429] width 14 height 22
click at [1255, 542] on link "PDF" at bounding box center [1240, 549] width 55 height 29
click at [1171, 427] on span "Download" at bounding box center [1173, 429] width 66 height 21
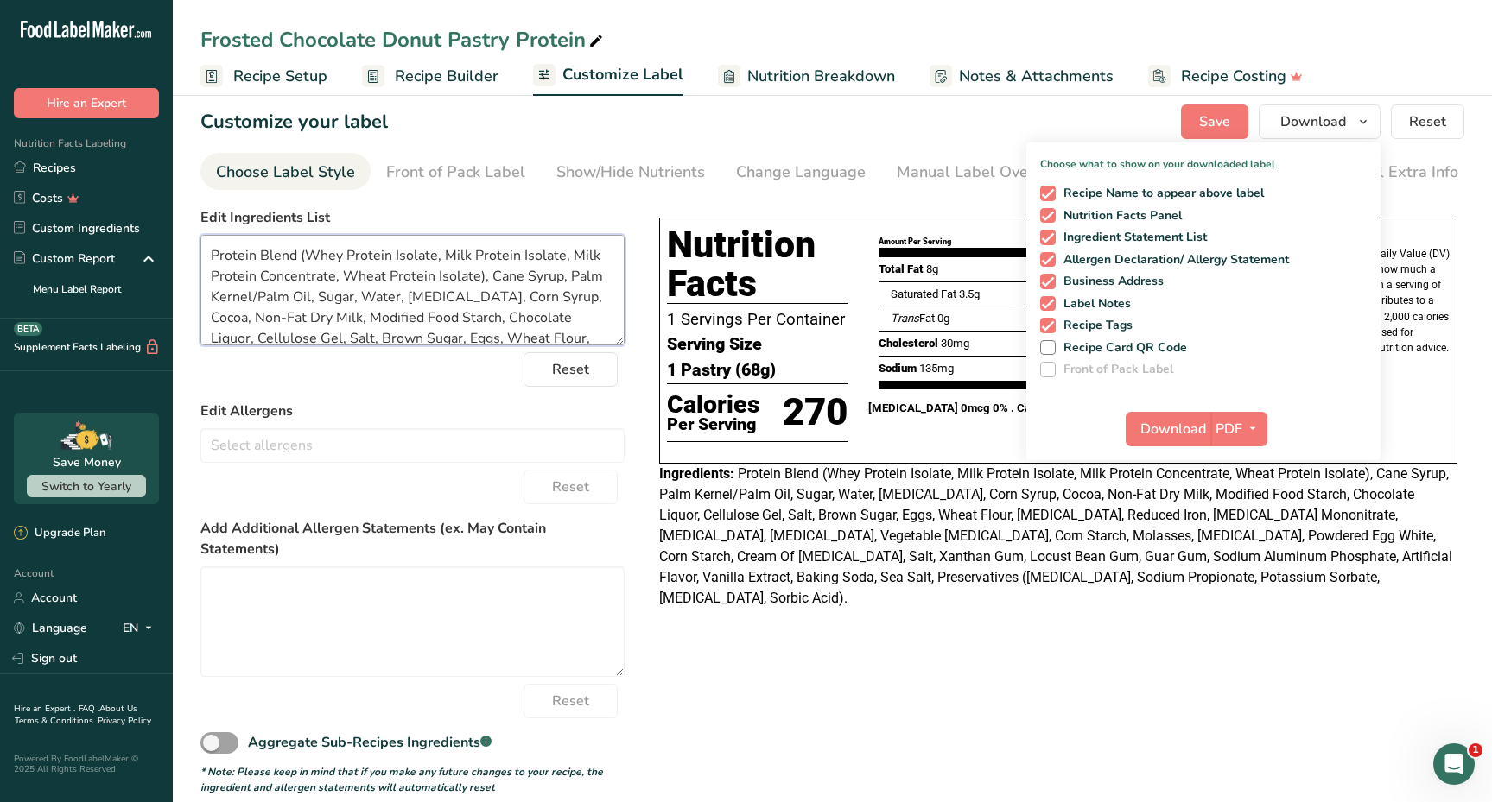
scroll to position [0, 0]
drag, startPoint x: 604, startPoint y: 334, endPoint x: 360, endPoint y: 186, distance: 285.3
click at [358, 184] on section "Customize your label Save Download Choose what to show on your downloaded label…" at bounding box center [832, 450] width 1319 height 746
